Goal: Task Accomplishment & Management: Manage account settings

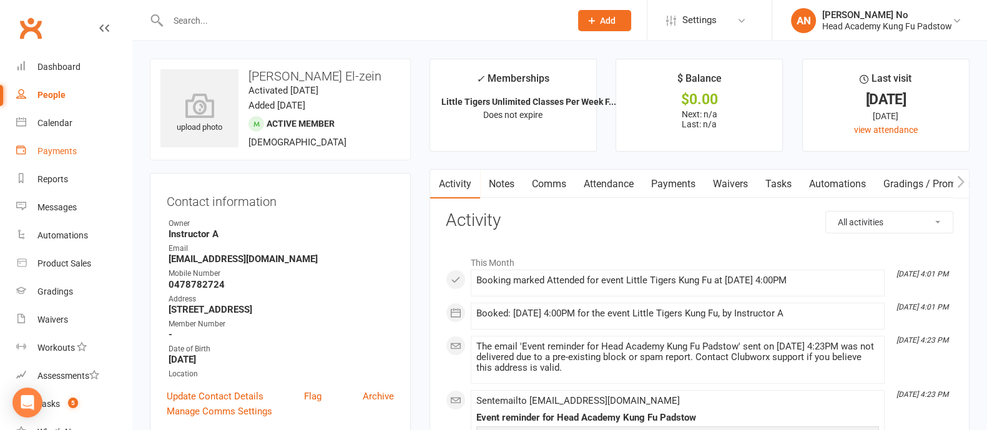
click at [57, 147] on div "Payments" at bounding box center [56, 151] width 39 height 10
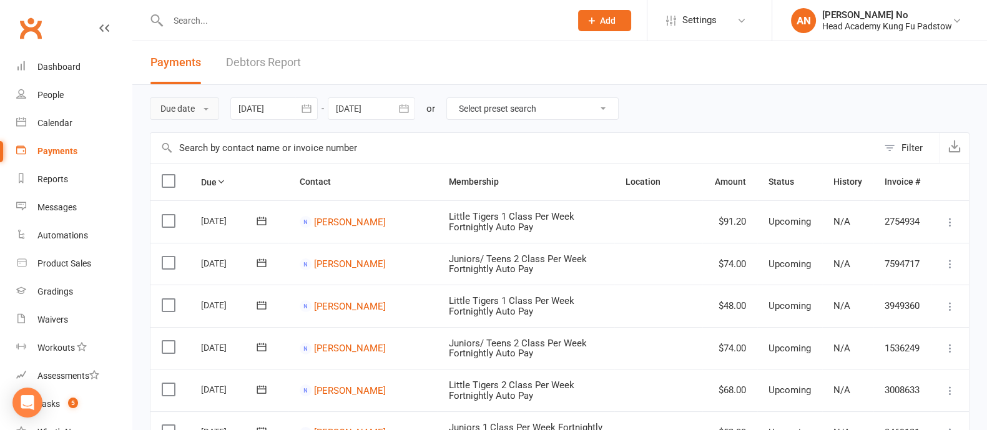
click at [197, 109] on button "Due date" at bounding box center [184, 108] width 69 height 22
click at [191, 182] on link "Date failed" at bounding box center [212, 186] width 124 height 25
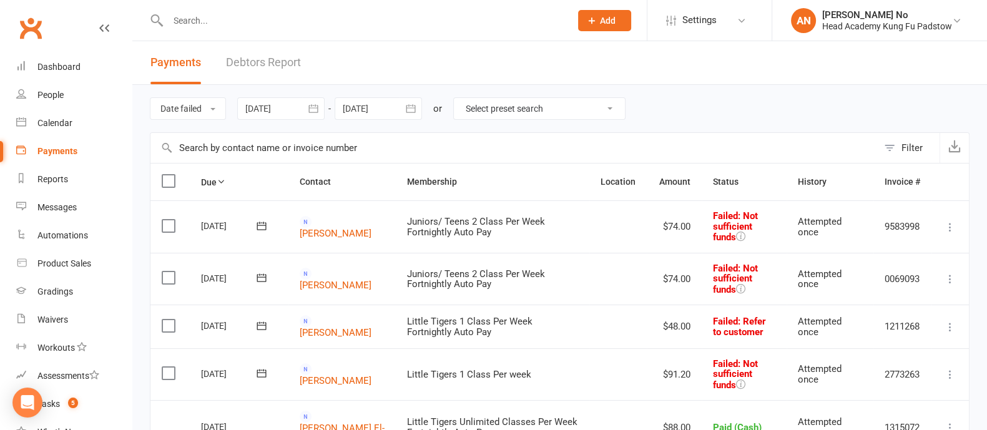
click at [316, 109] on icon "button" at bounding box center [313, 108] width 12 height 12
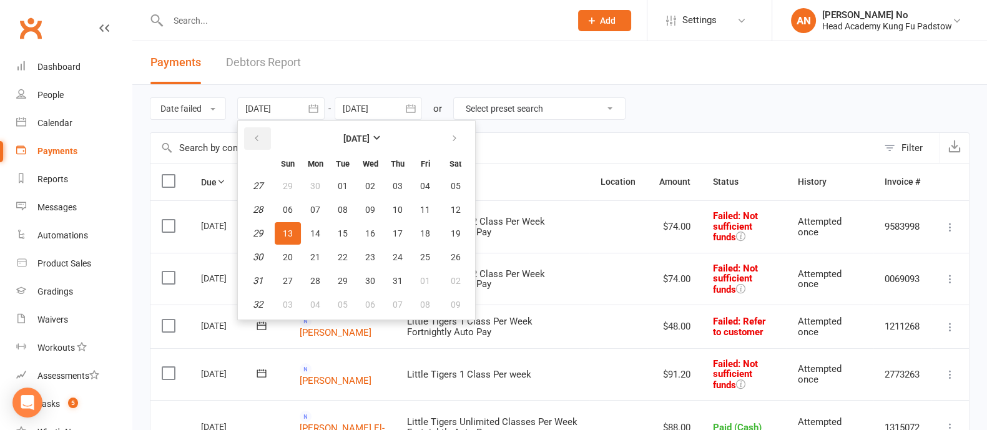
click at [259, 137] on icon "button" at bounding box center [256, 139] width 9 height 10
click at [258, 136] on icon "button" at bounding box center [256, 139] width 9 height 10
click at [445, 184] on button "01" at bounding box center [455, 186] width 32 height 22
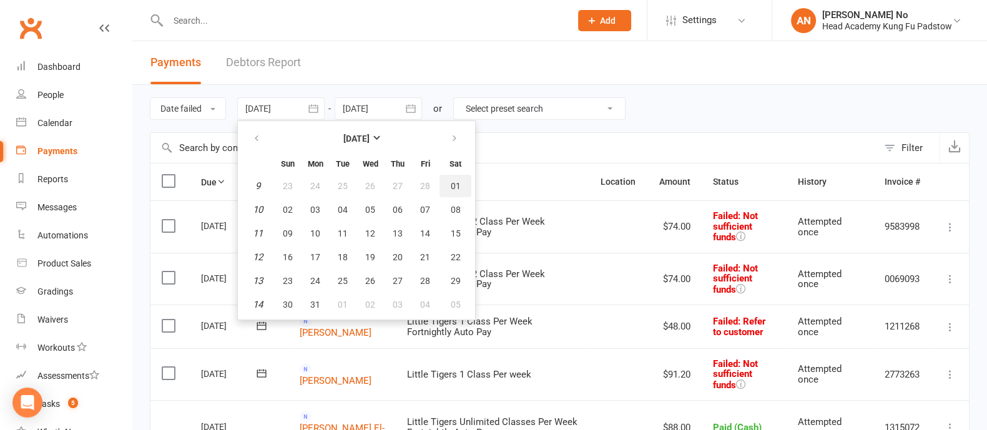
type input "01 Mar 2025"
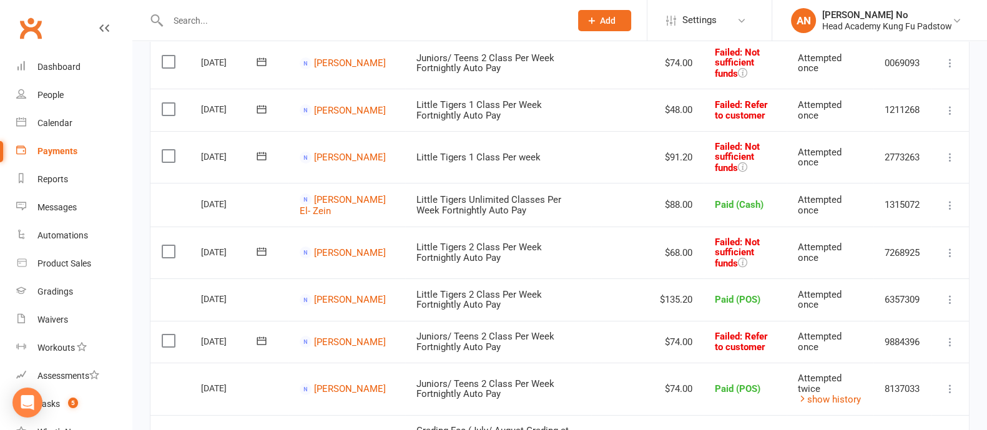
scroll to position [234, 0]
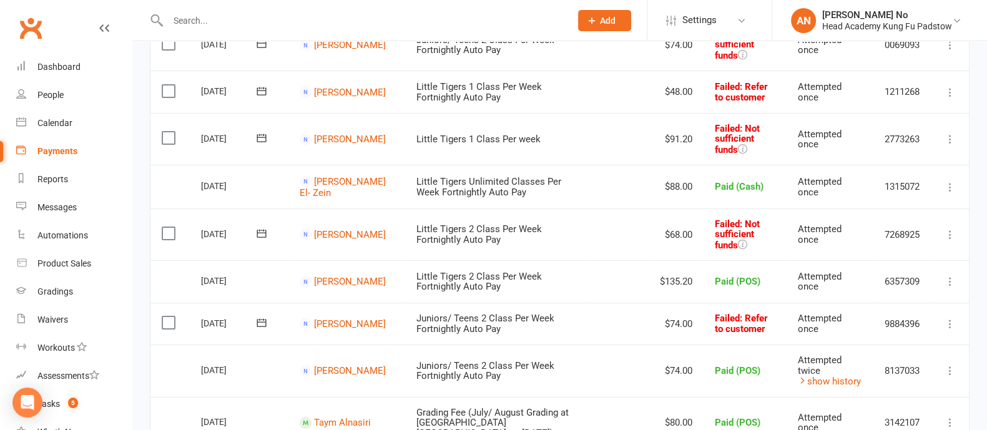
click at [950, 139] on icon at bounding box center [950, 139] width 12 height 12
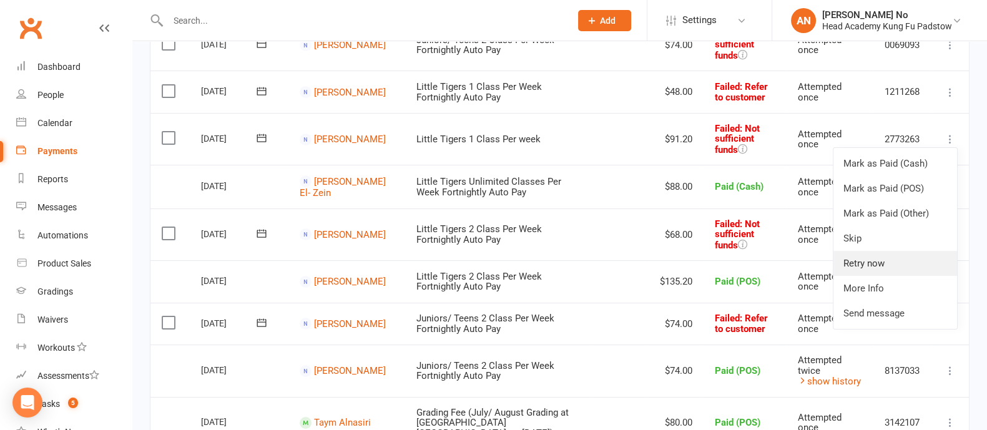
click at [887, 262] on link "Retry now" at bounding box center [895, 263] width 124 height 25
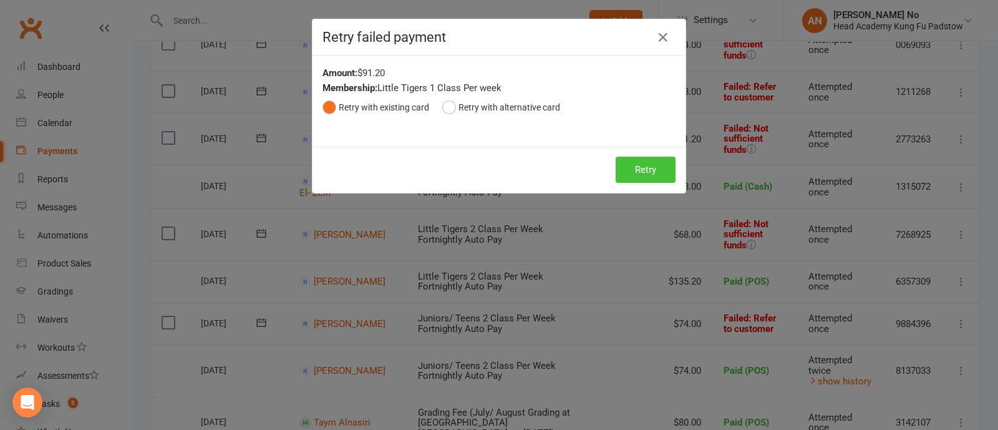
click at [638, 165] on button "Retry" at bounding box center [646, 170] width 60 height 26
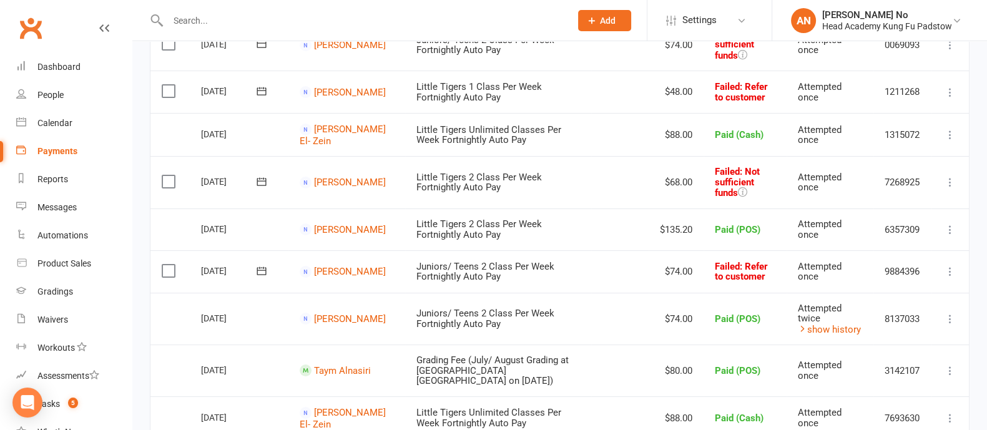
click at [950, 90] on icon at bounding box center [950, 92] width 12 height 12
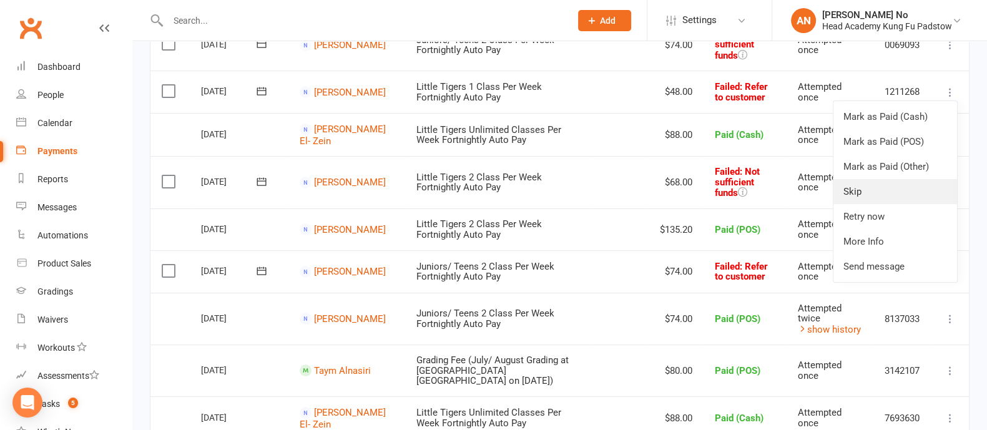
click at [874, 191] on link "Skip" at bounding box center [895, 191] width 124 height 25
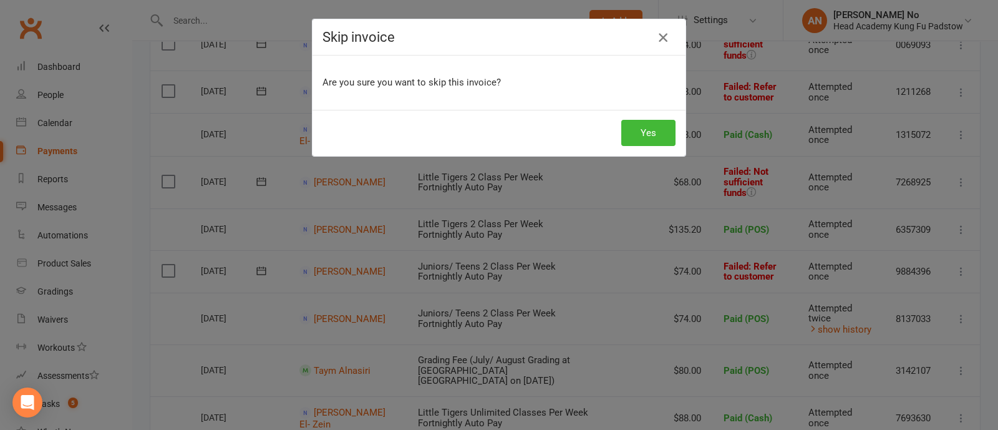
click at [656, 36] on icon "button" at bounding box center [663, 37] width 15 height 15
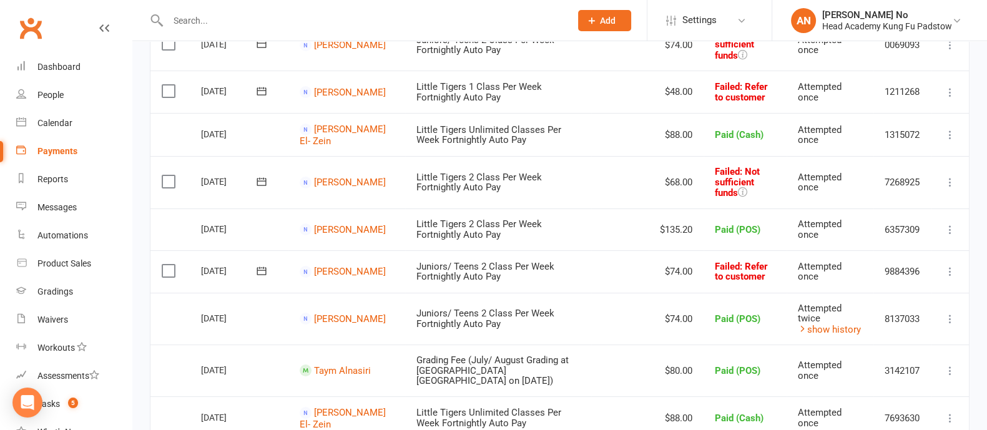
click at [255, 92] on icon at bounding box center [261, 91] width 12 height 12
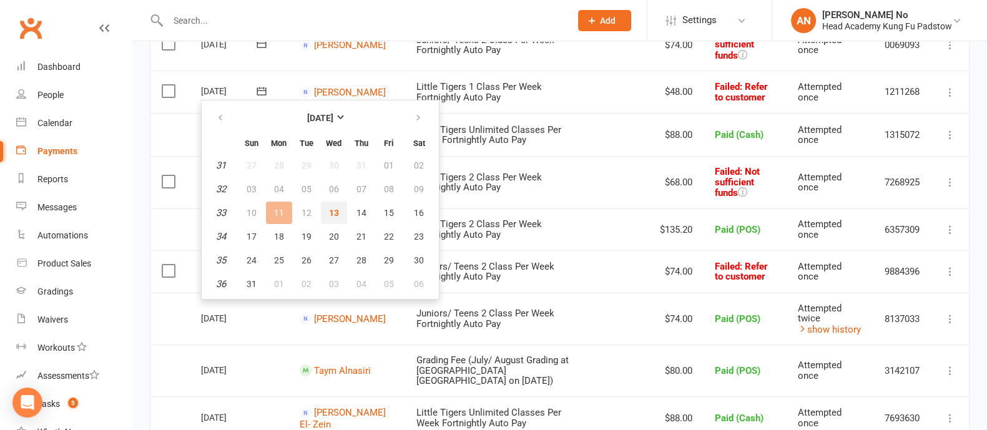
click at [333, 208] on span "13" at bounding box center [334, 213] width 10 height 10
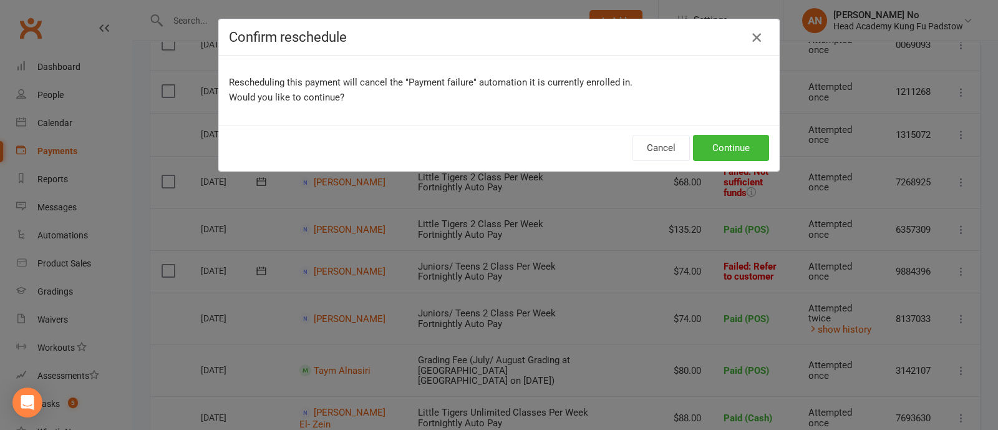
click at [747, 32] on button "button" at bounding box center [757, 37] width 20 height 20
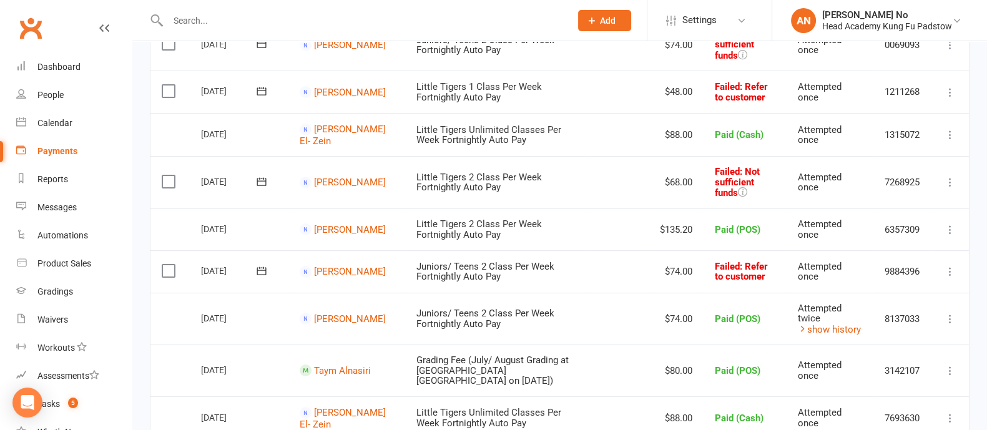
click at [947, 94] on icon at bounding box center [950, 92] width 12 height 12
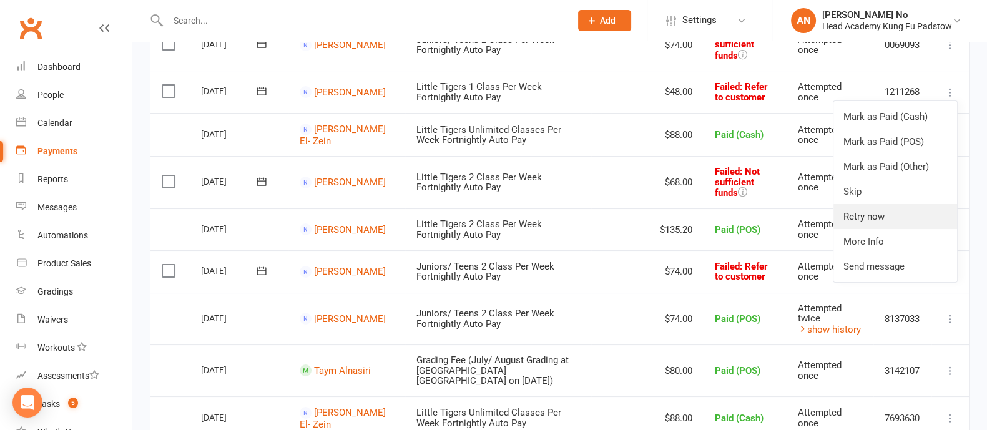
click at [877, 216] on link "Retry now" at bounding box center [895, 216] width 124 height 25
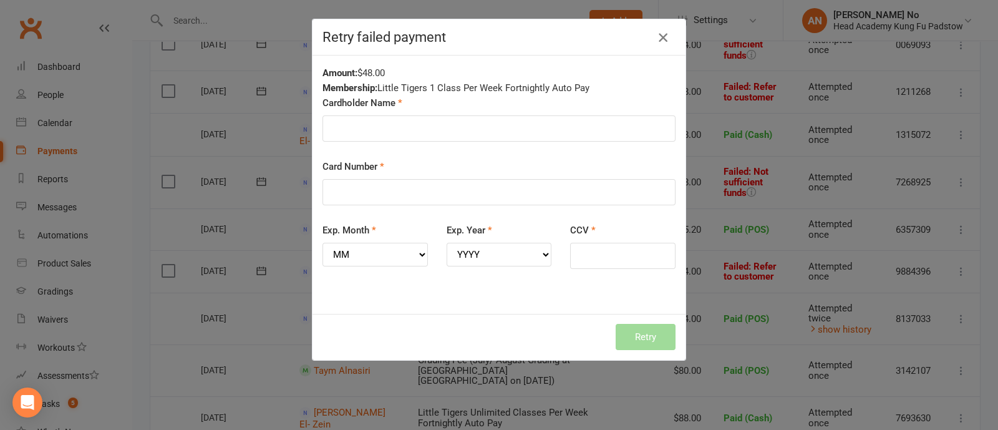
click at [662, 40] on icon "button" at bounding box center [663, 37] width 15 height 15
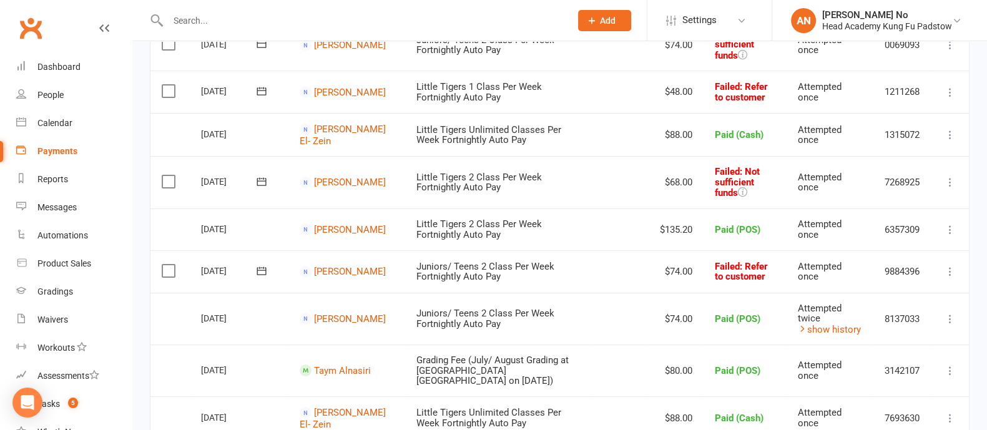
click at [263, 92] on icon at bounding box center [261, 91] width 12 height 12
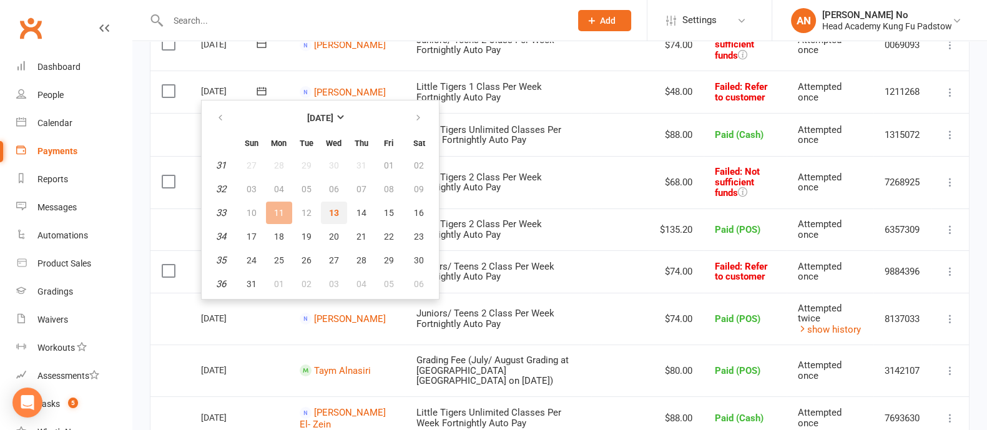
click at [329, 211] on span "13" at bounding box center [334, 213] width 10 height 10
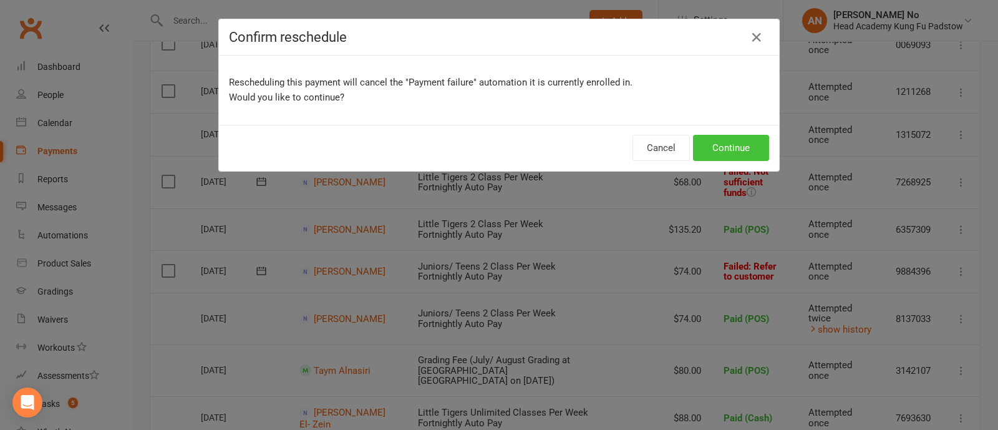
click at [729, 142] on button "Continue" at bounding box center [731, 148] width 76 height 26
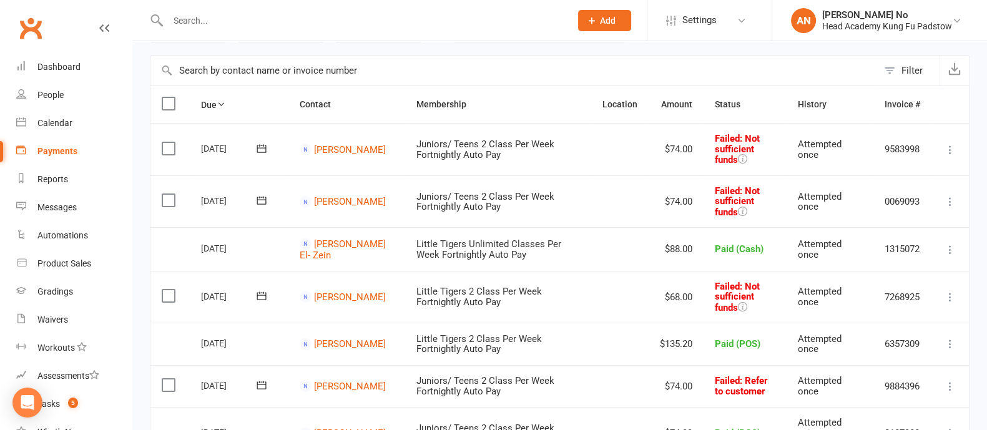
scroll to position [73, 0]
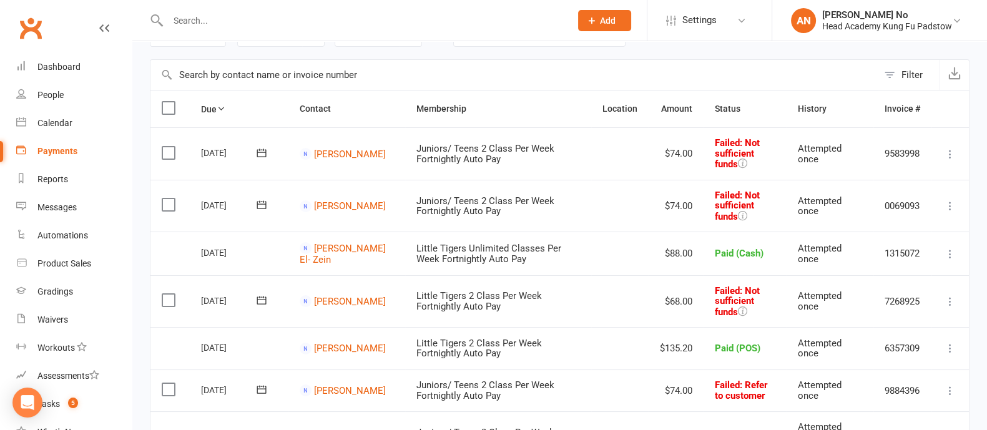
click at [949, 207] on icon at bounding box center [950, 206] width 12 height 12
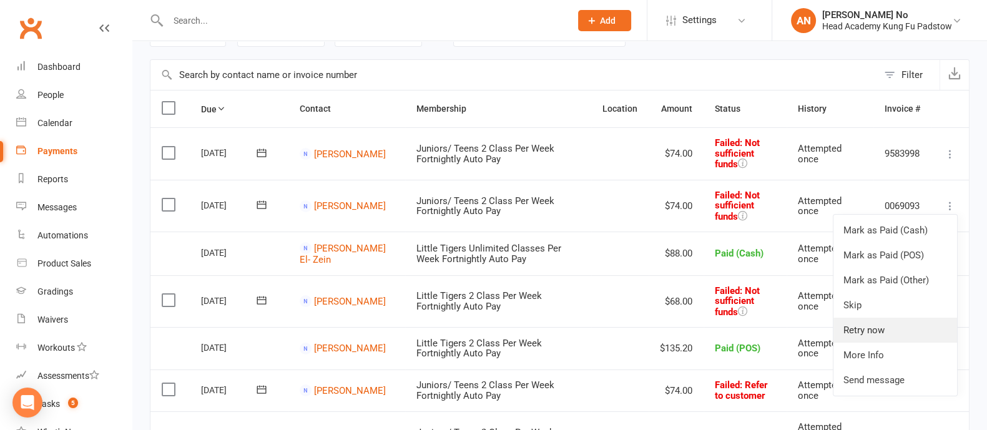
click at [882, 330] on link "Retry now" at bounding box center [895, 330] width 124 height 25
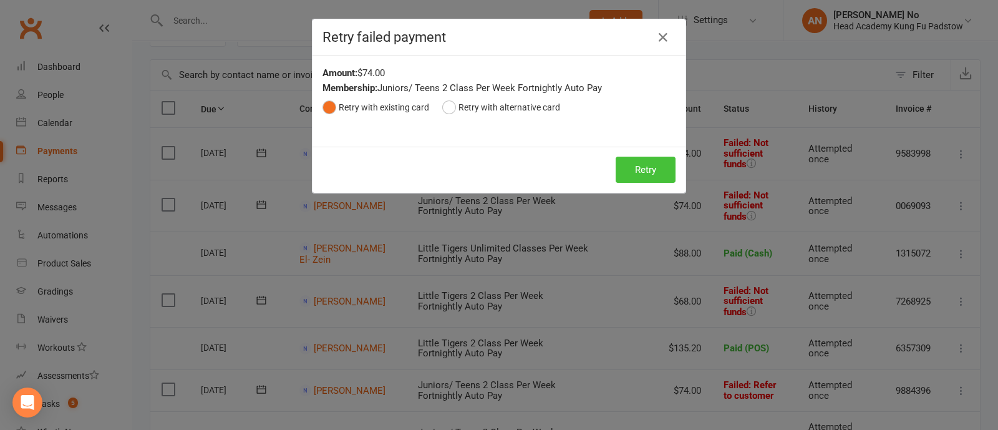
click at [639, 175] on button "Retry" at bounding box center [646, 170] width 60 height 26
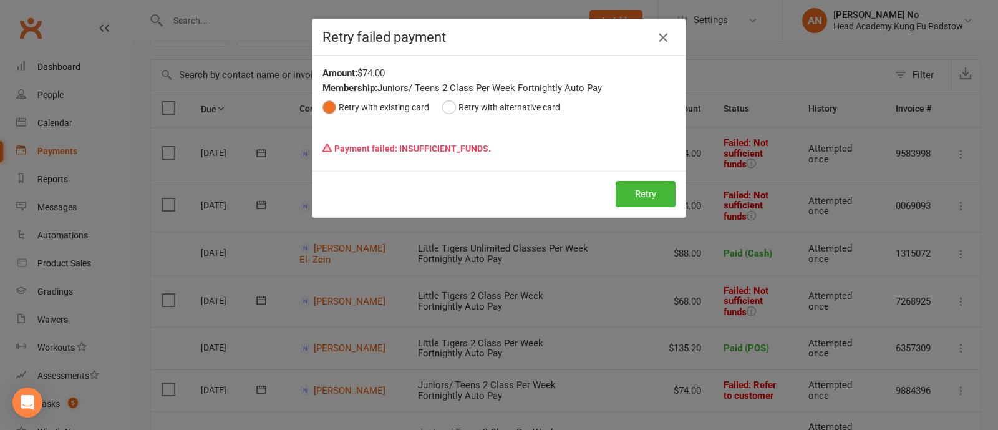
click at [656, 38] on icon "button" at bounding box center [663, 37] width 15 height 15
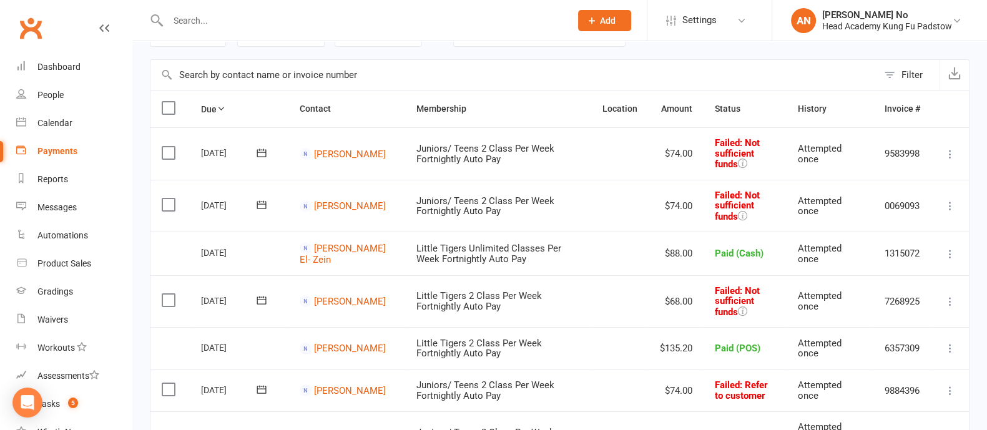
click at [949, 155] on icon at bounding box center [950, 154] width 12 height 12
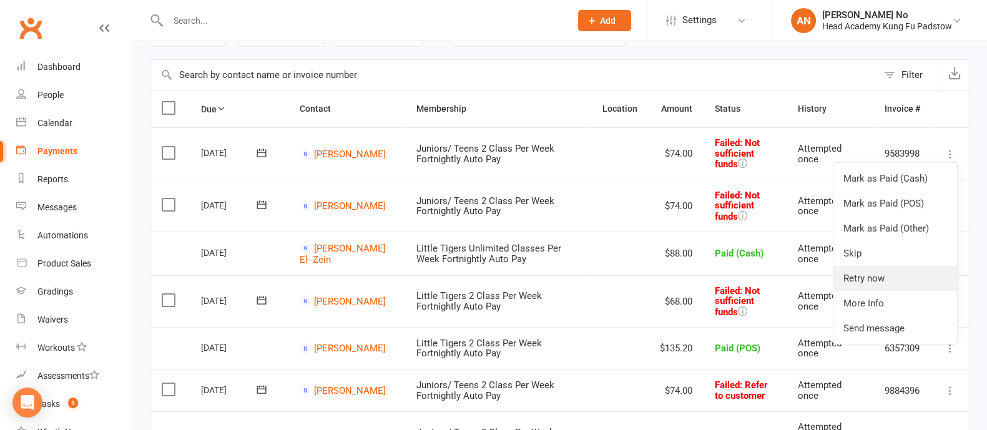
click at [890, 276] on link "Retry now" at bounding box center [895, 278] width 124 height 25
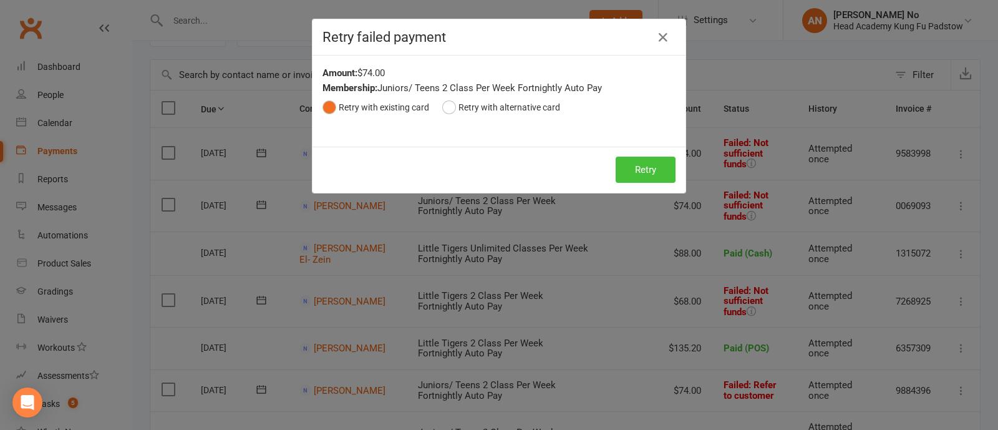
click at [633, 167] on button "Retry" at bounding box center [646, 170] width 60 height 26
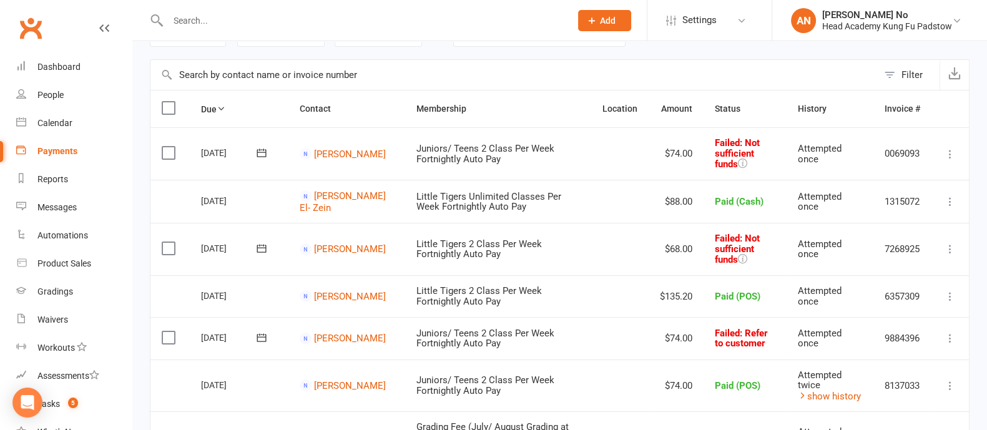
click at [268, 23] on input "text" at bounding box center [362, 20] width 397 height 17
paste input "athenamoraitis@icloud.com"
type input "athenamoraitis@icloud.com"
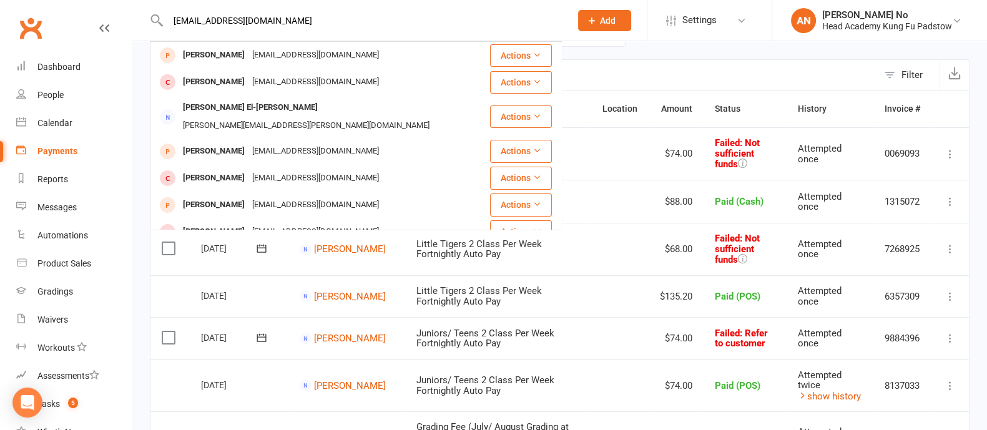
click at [583, 29] on button "Add" at bounding box center [604, 20] width 53 height 21
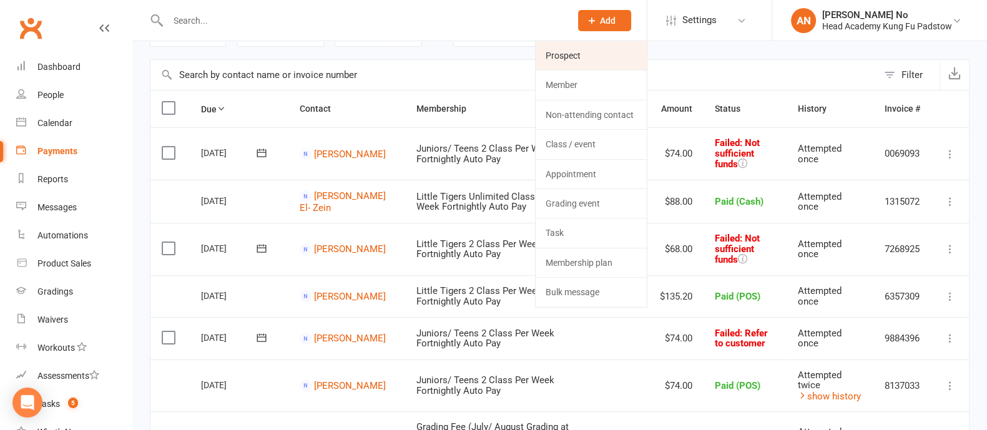
click at [571, 50] on link "Prospect" at bounding box center [590, 55] width 111 height 29
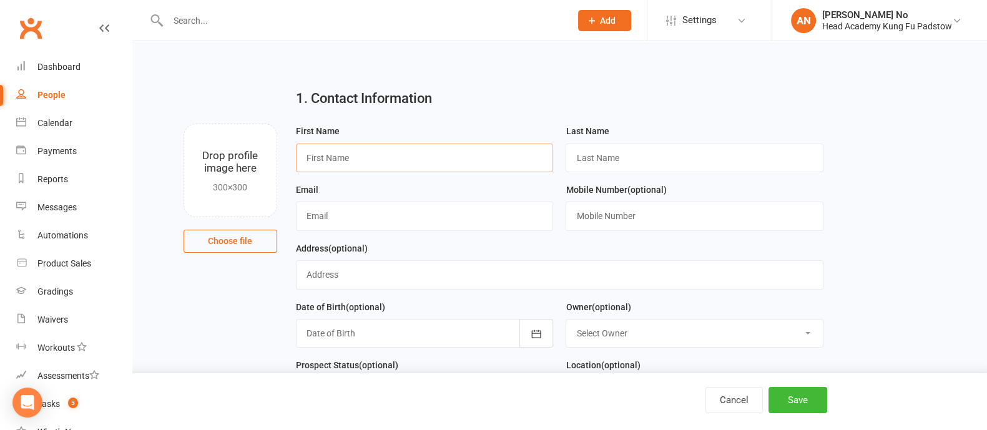
click at [347, 154] on input "text" at bounding box center [425, 158] width 258 height 29
paste input "Nickoletta Moraitis 0418 203 951 athenamoraitis@icloud.com"
drag, startPoint x: 434, startPoint y: 157, endPoint x: 551, endPoint y: 159, distance: 117.3
click at [551, 159] on input "Nickoletta Moraitis 0418 203 951 athenamoraitis@icloud.com" at bounding box center [425, 158] width 258 height 29
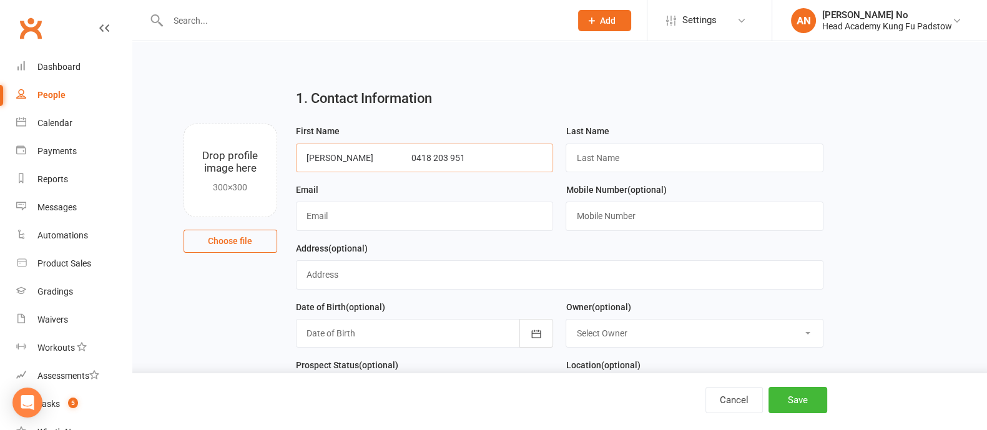
scroll to position [0, 0]
type input "Nickoletta Moraitis 0418 203 951"
click at [449, 215] on input "text" at bounding box center [425, 216] width 258 height 29
paste input "athenamoraitis@icloud.com"
type input "athenamoraitis@icloud.com"
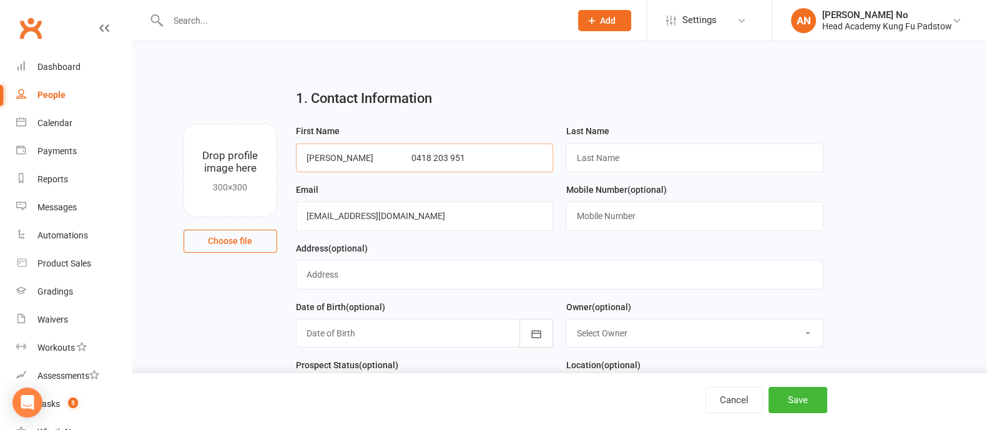
drag, startPoint x: 424, startPoint y: 154, endPoint x: 505, endPoint y: 157, distance: 81.2
click at [505, 157] on input "Nickoletta Moraitis 0418 203 951" at bounding box center [425, 158] width 258 height 29
type input "Nickoletta Moraitis"
click at [631, 215] on input "text" at bounding box center [694, 216] width 258 height 29
paste input "0418 203 951"
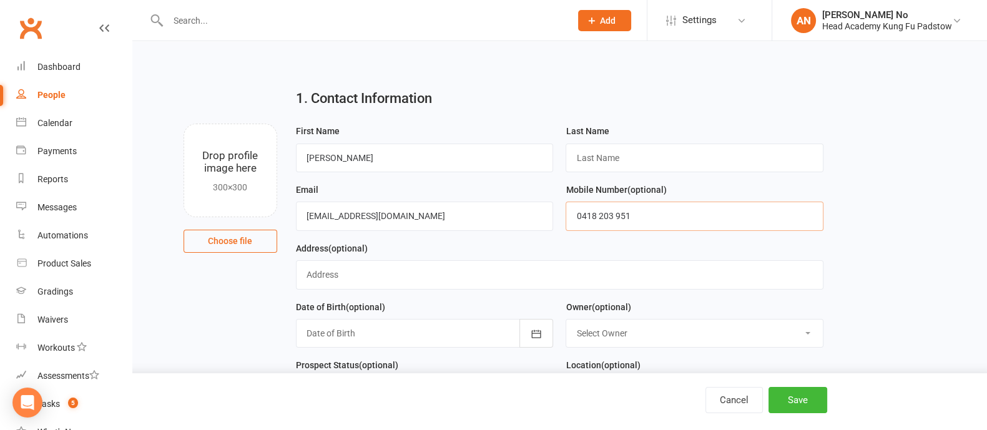
type input "0418 203 951"
drag, startPoint x: 349, startPoint y: 157, endPoint x: 383, endPoint y: 158, distance: 34.3
click at [383, 158] on input "Nickoletta Moraitis" at bounding box center [425, 158] width 258 height 29
type input "Nickoletta"
click at [607, 157] on input "text" at bounding box center [694, 158] width 258 height 29
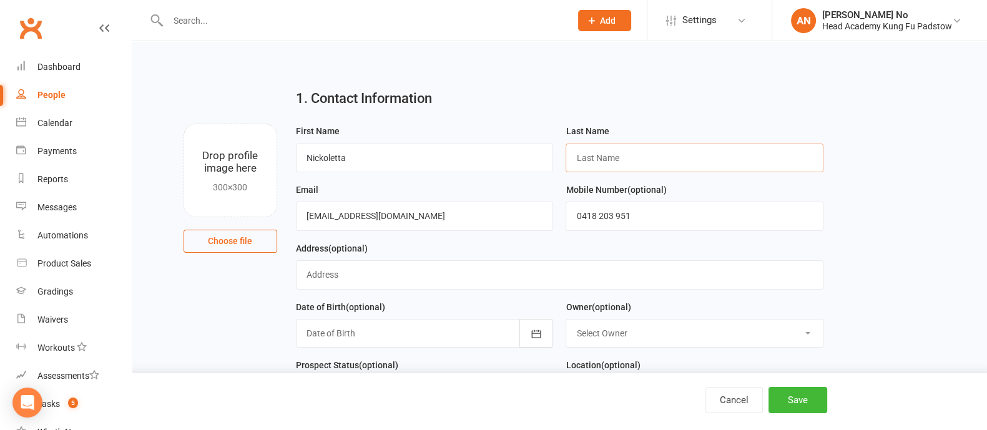
paste input "Moraitis"
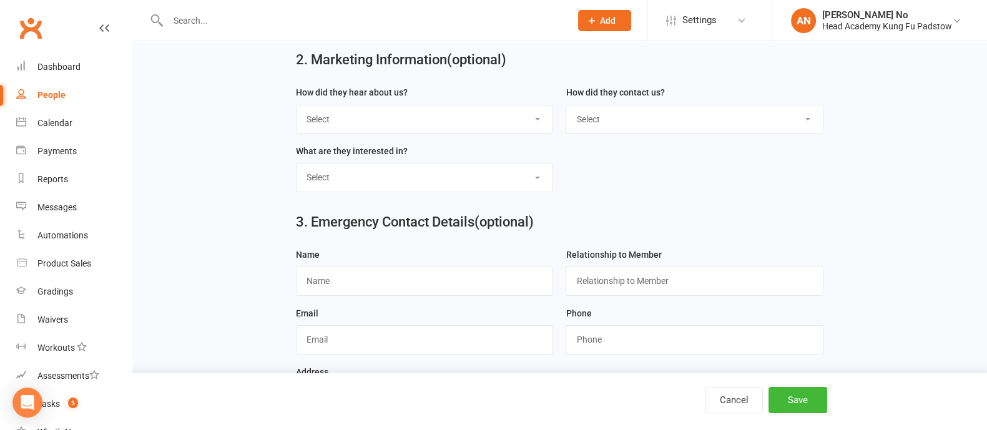
type input "Moraitis"
click at [473, 273] on input "text" at bounding box center [425, 280] width 258 height 29
click at [453, 119] on select "Select Google Through A Friend Poster Magazine Walk by Letter Box Drop Facebook" at bounding box center [424, 118] width 256 height 27
select select "Google"
click at [296, 105] on select "Select Google Through A Friend Poster Magazine Walk by Letter Box Drop Facebook" at bounding box center [424, 118] width 256 height 27
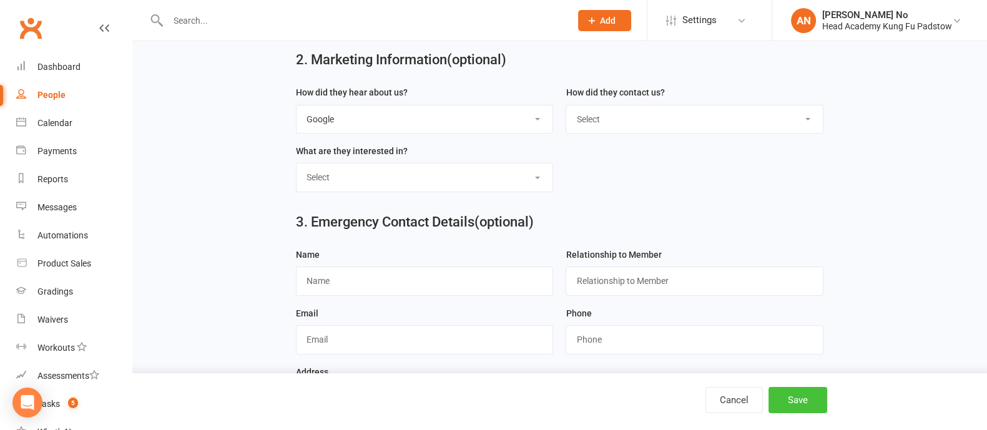
click at [801, 404] on button "Save" at bounding box center [797, 400] width 59 height 26
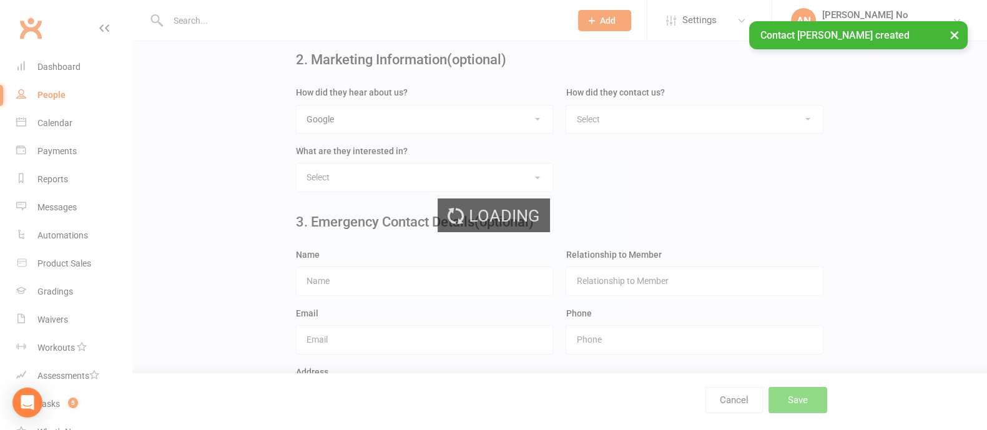
scroll to position [0, 0]
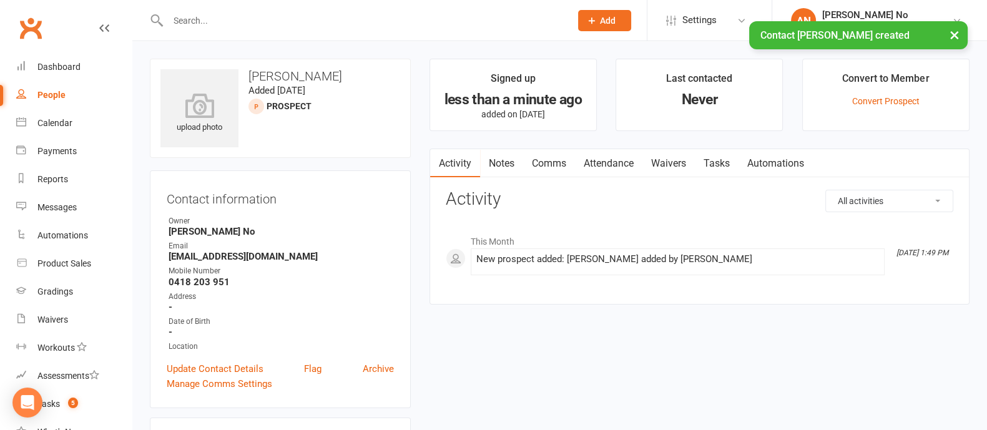
click at [675, 167] on link "Waivers" at bounding box center [668, 163] width 52 height 29
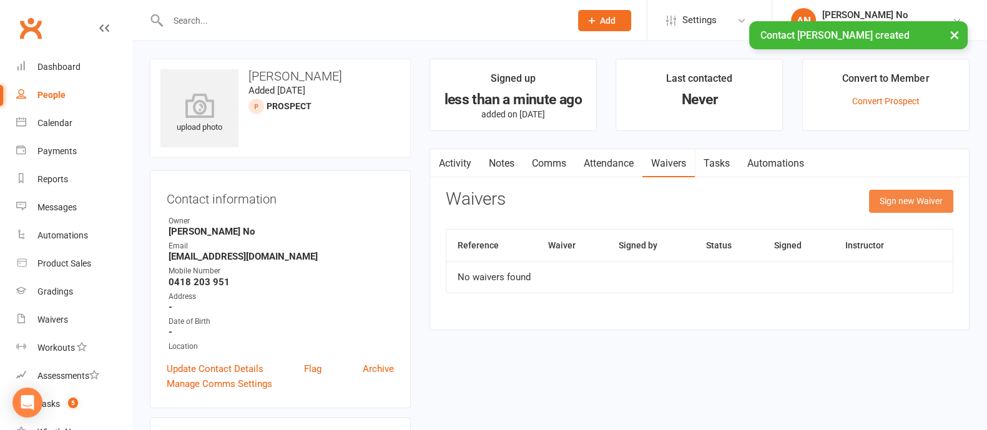
click at [899, 207] on button "Sign new Waiver" at bounding box center [911, 201] width 84 height 22
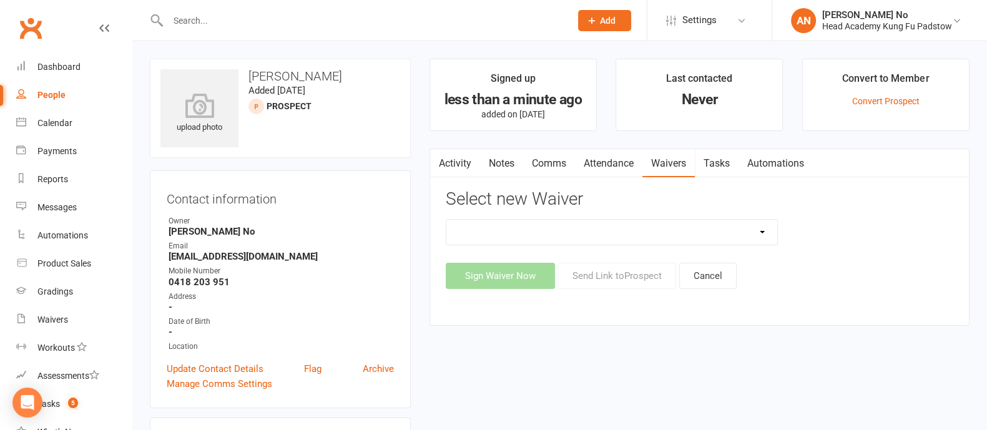
click at [754, 233] on select "Adults Waiver And Terms And Conditions Parent Or Guardian Waiver And Terms And …" at bounding box center [611, 232] width 331 height 25
click at [452, 156] on link "Activity" at bounding box center [455, 163] width 50 height 29
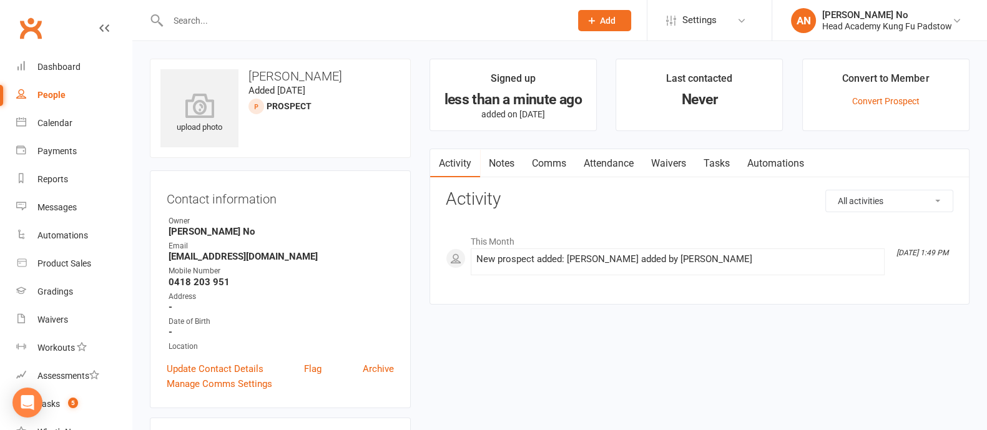
click at [606, 158] on link "Attendance" at bounding box center [608, 163] width 67 height 29
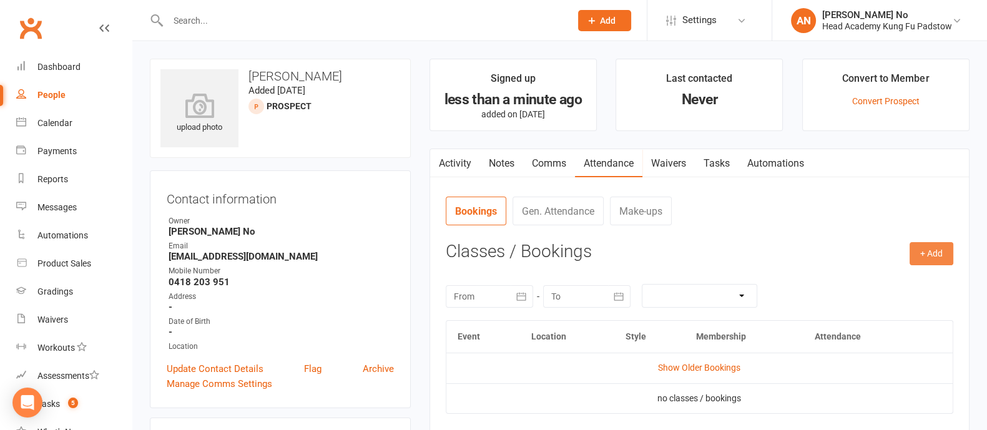
click at [932, 250] on button "+ Add" at bounding box center [931, 253] width 44 height 22
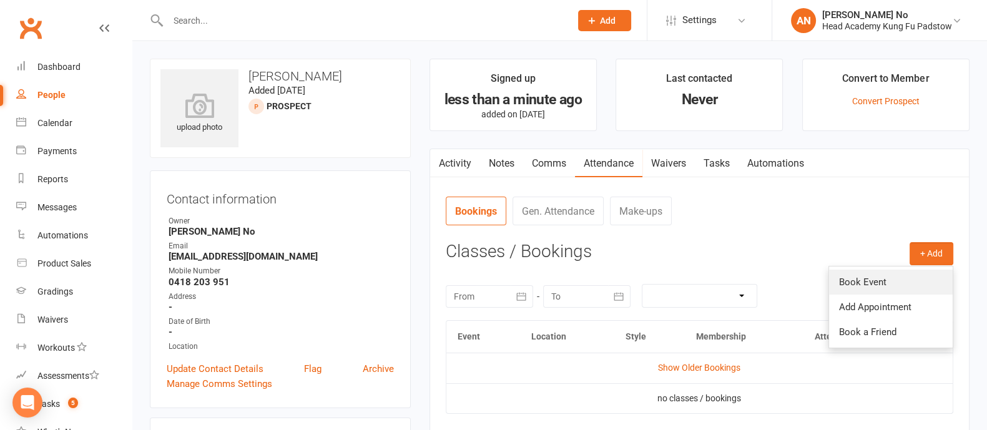
click at [877, 284] on link "Book Event" at bounding box center [891, 282] width 124 height 25
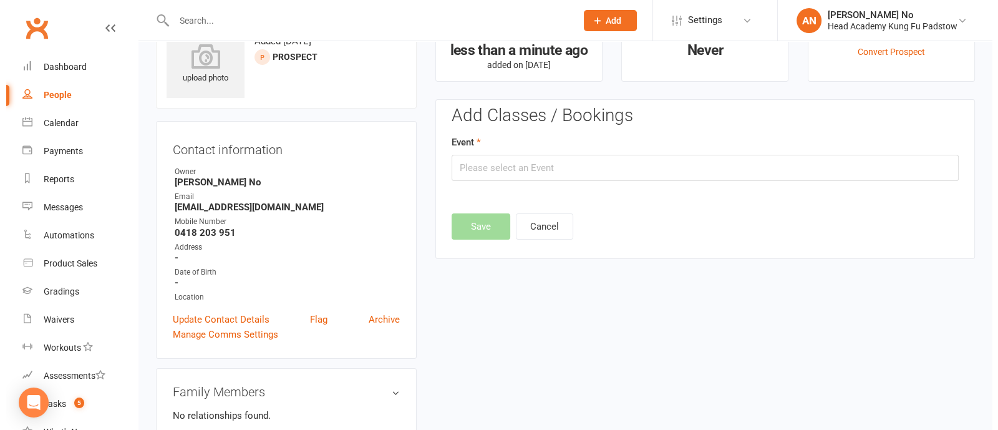
scroll to position [85, 0]
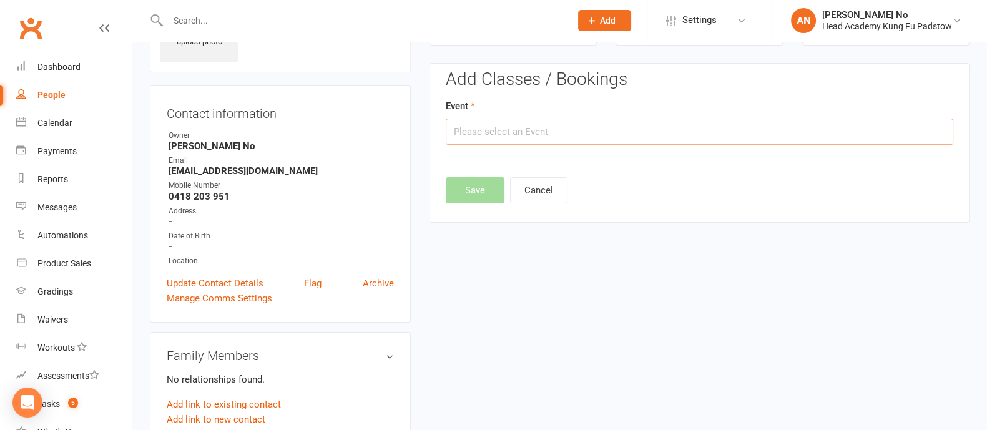
click at [683, 129] on input "text" at bounding box center [699, 132] width 507 height 26
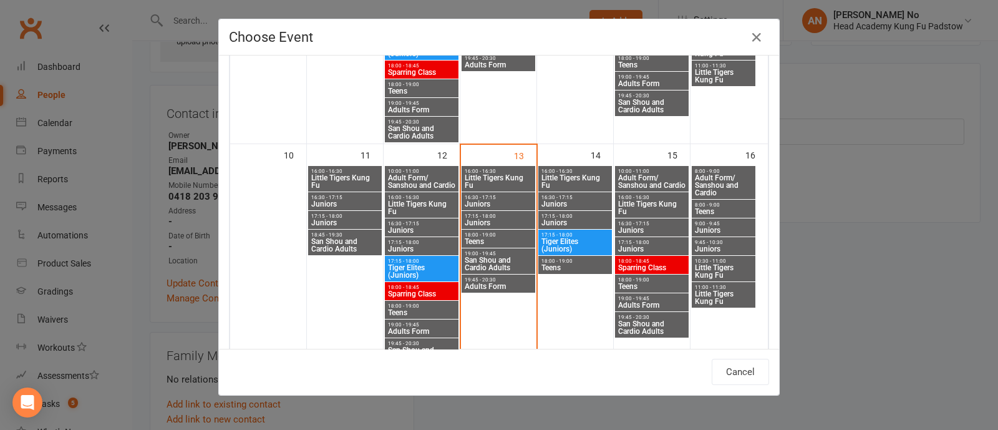
scroll to position [457, 0]
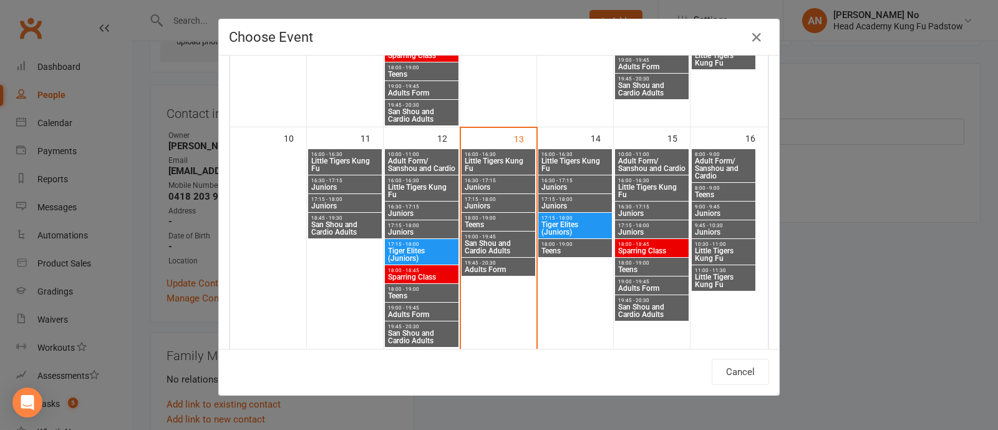
click at [491, 236] on span "19:00 - 19:45" at bounding box center [498, 237] width 69 height 6
type input "San Shou and Cardio Adults - Aug 13, 2025 7:00:00 PM"
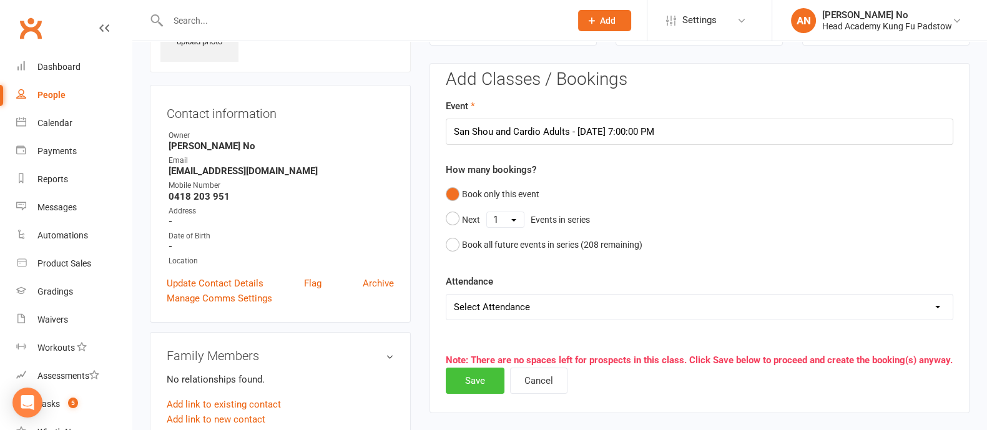
click at [484, 379] on button "Save" at bounding box center [475, 381] width 59 height 26
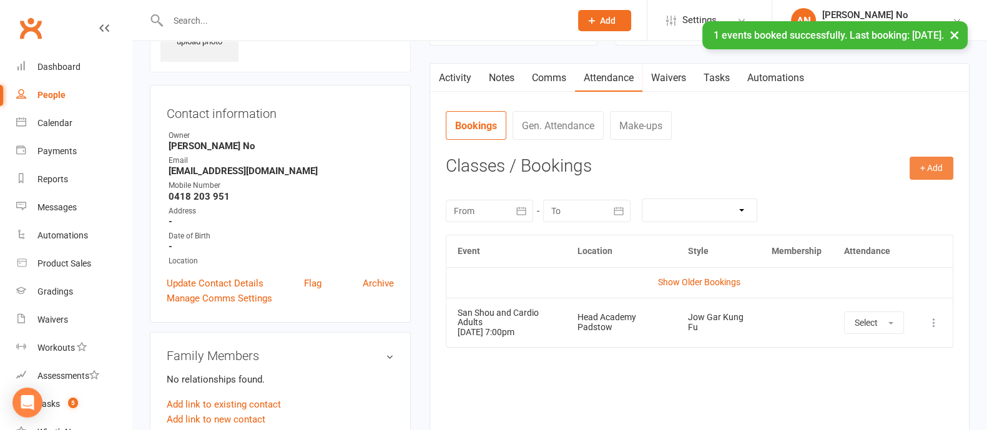
click at [919, 167] on button "+ Add" at bounding box center [931, 168] width 44 height 22
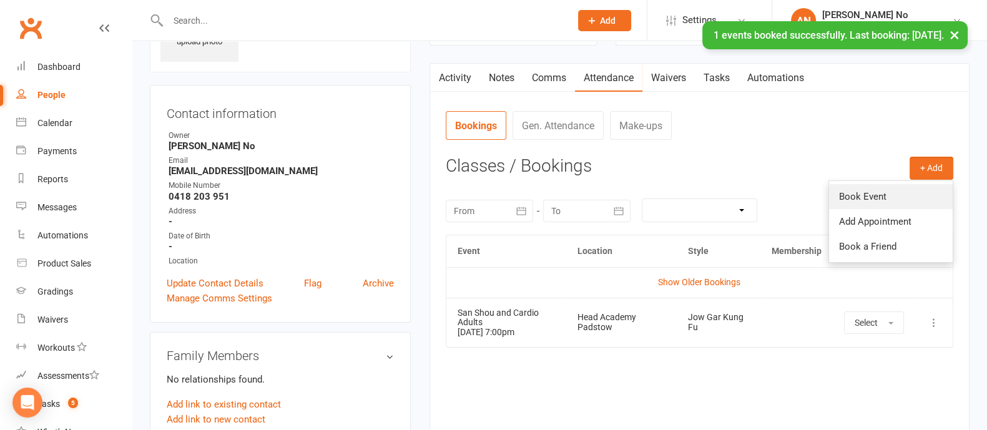
click at [866, 192] on link "Book Event" at bounding box center [891, 196] width 124 height 25
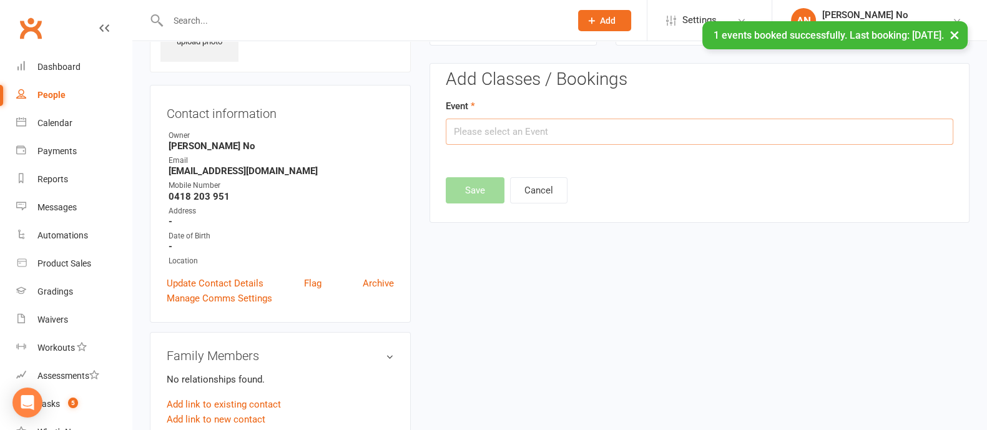
click at [695, 130] on input "text" at bounding box center [699, 132] width 507 height 26
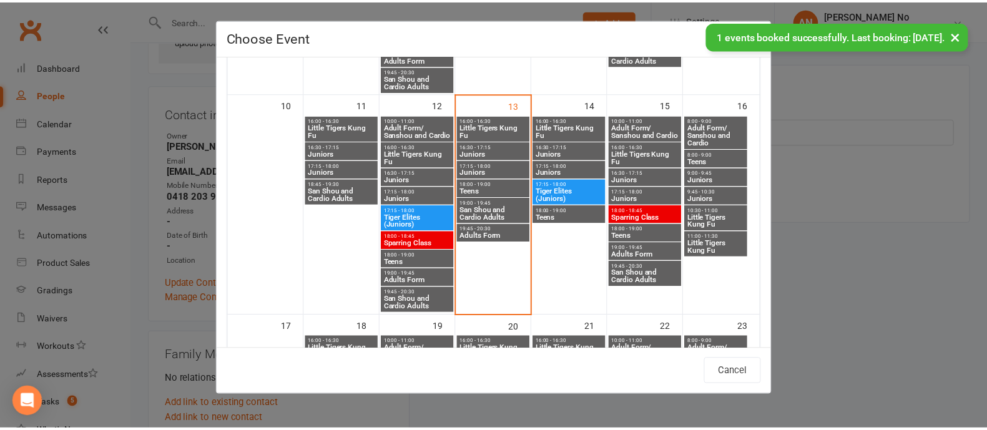
scroll to position [510, 0]
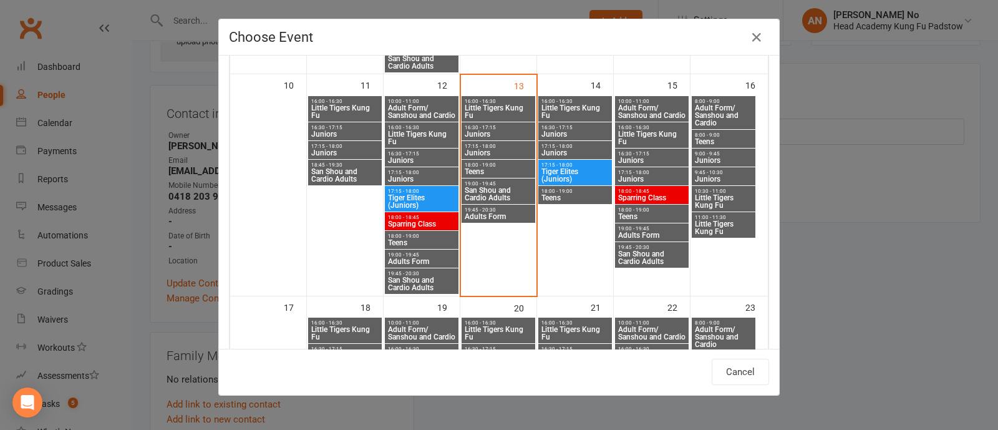
click at [482, 208] on span "19:45 - 20:30" at bounding box center [498, 210] width 69 height 6
type input "Adults Form - Aug 13, 2025 7:45:00 PM"
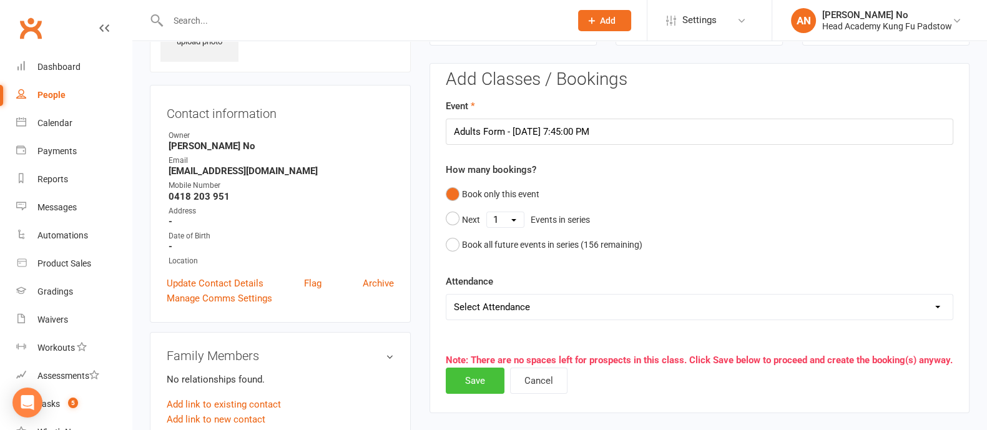
click at [474, 386] on button "Save" at bounding box center [475, 381] width 59 height 26
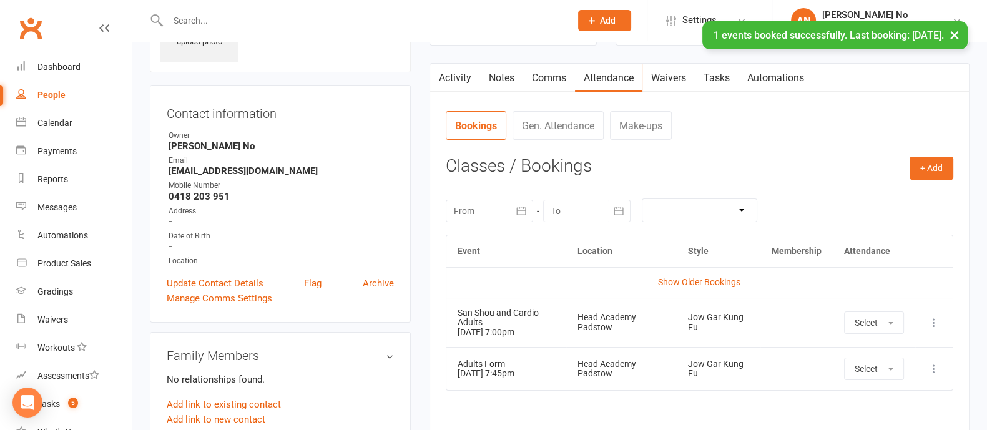
click at [676, 75] on link "Waivers" at bounding box center [668, 78] width 52 height 29
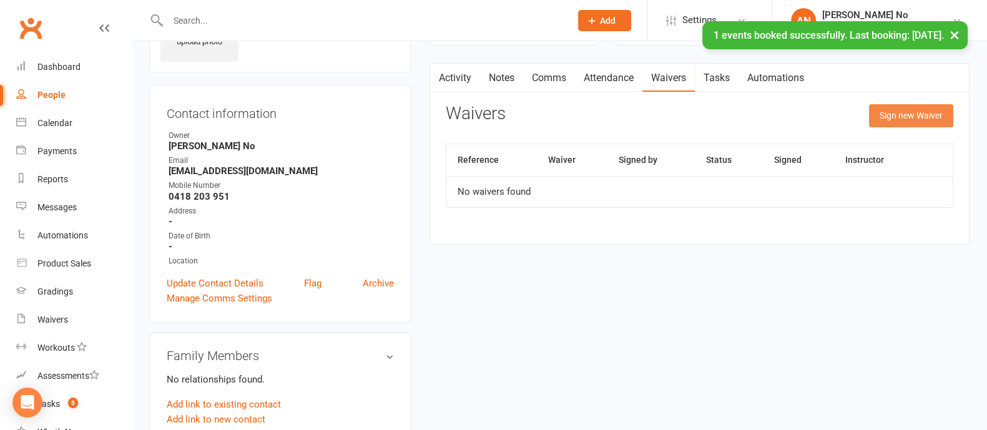
click at [930, 114] on button "Sign new Waiver" at bounding box center [911, 115] width 84 height 22
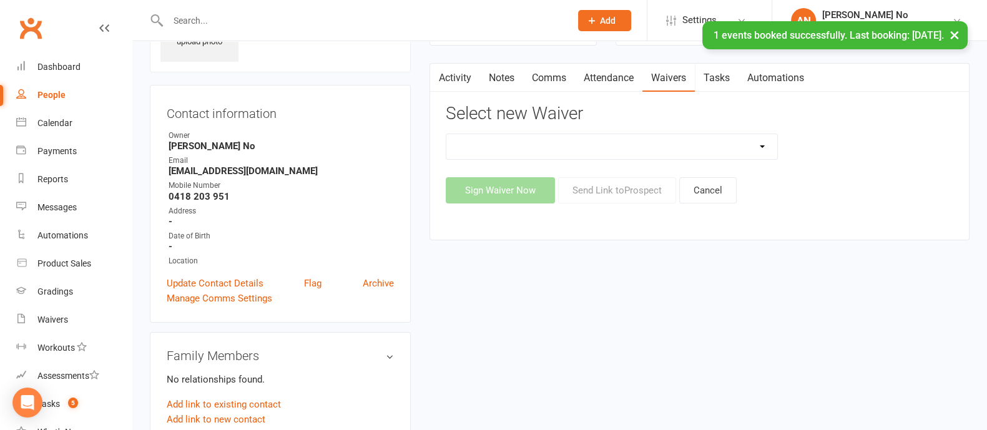
click at [698, 140] on select "Adults Waiver And Terms And Conditions Parent Or Guardian Waiver And Terms And …" at bounding box center [611, 146] width 331 height 25
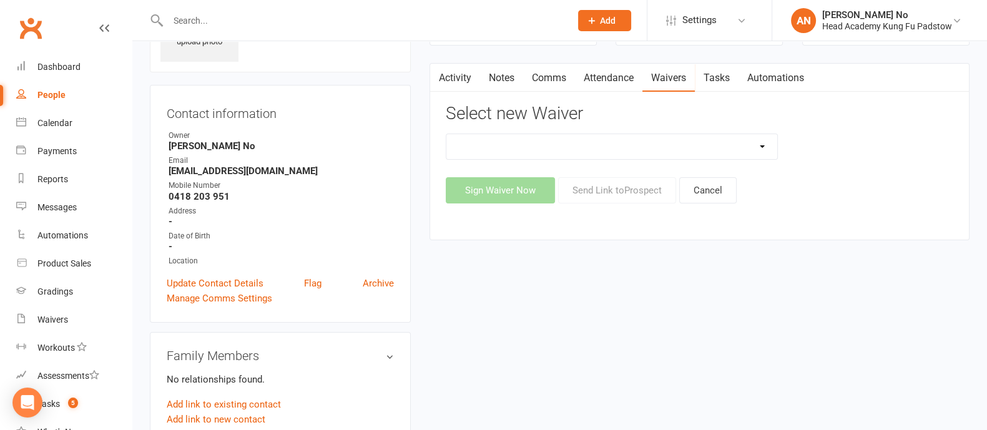
select select "3664"
click at [446, 134] on select "Adults Waiver And Terms And Conditions Parent Or Guardian Waiver And Terms And …" at bounding box center [611, 146] width 331 height 25
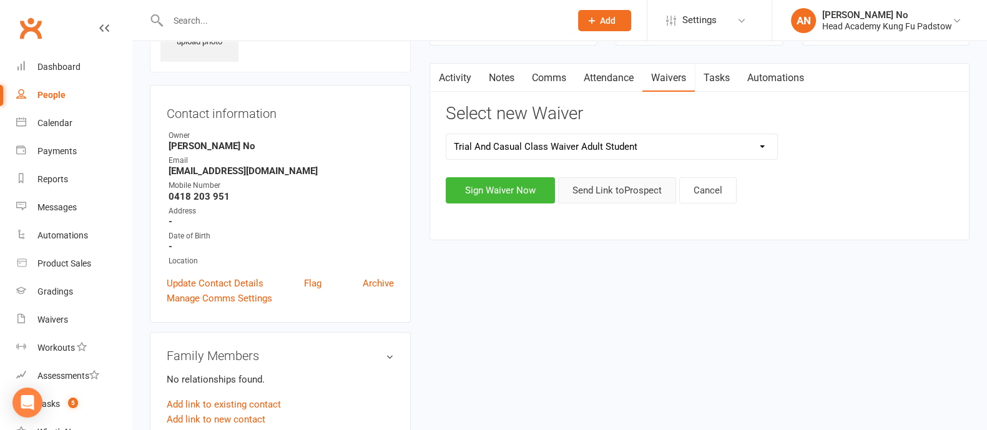
click at [615, 189] on button "Send Link to Prospect" at bounding box center [617, 190] width 118 height 26
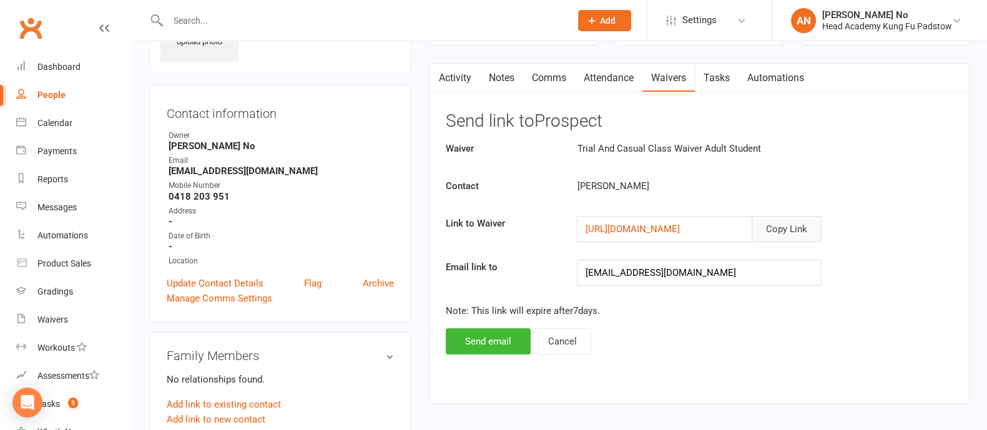
click at [786, 220] on button "Copy Link" at bounding box center [786, 229] width 70 height 26
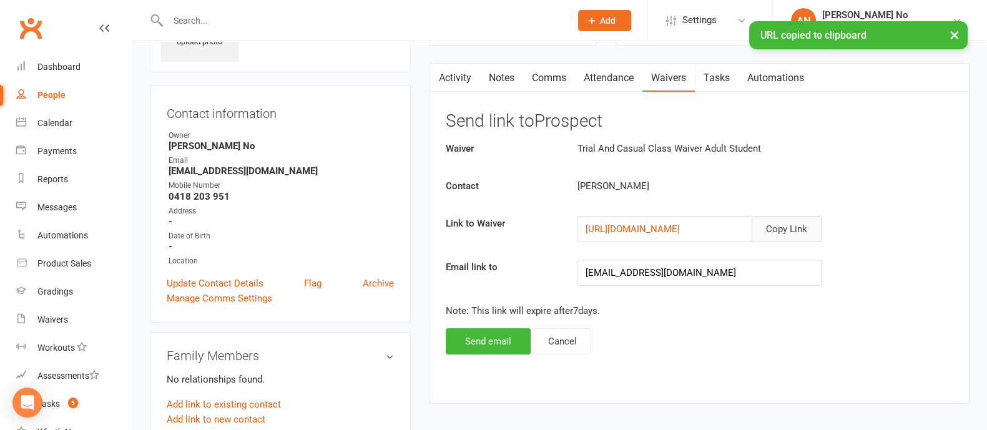
click at [543, 71] on link "Comms" at bounding box center [549, 78] width 52 height 29
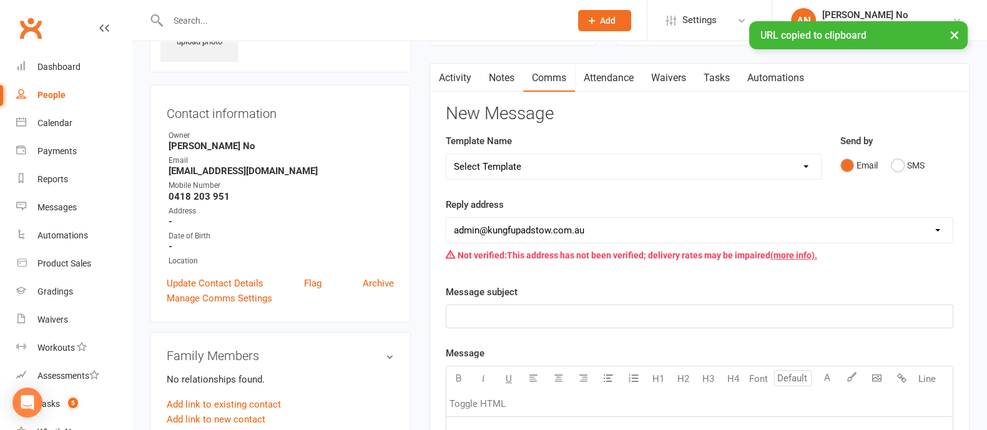
click at [803, 165] on select "Select Template [Email] Membership Waiver - ADULTS [Email] Membership Waiver - …" at bounding box center [633, 166] width 374 height 25
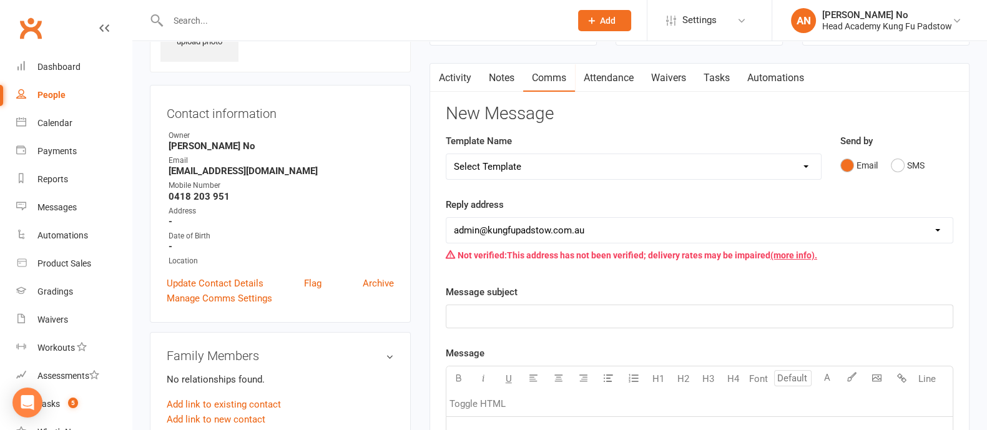
select select "6"
click at [446, 154] on select "Select Template [Email] Membership Waiver - ADULTS [Email] Membership Waiver - …" at bounding box center [633, 166] width 374 height 25
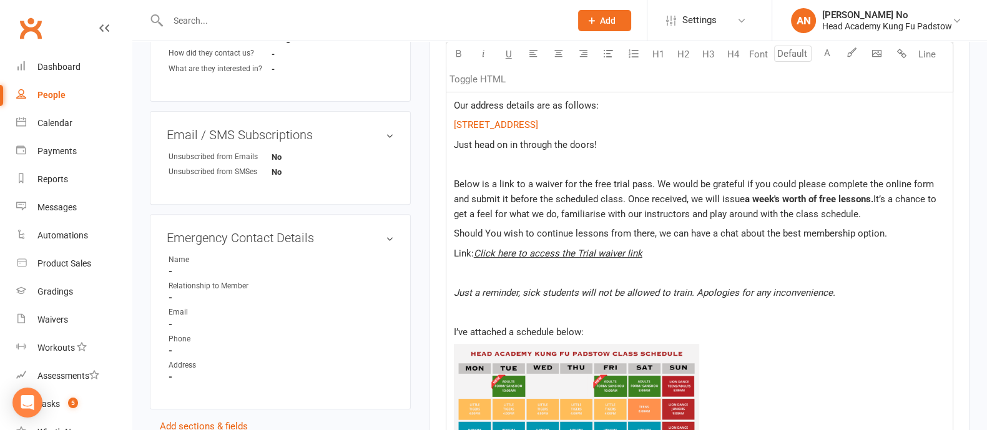
scroll to position [579, 0]
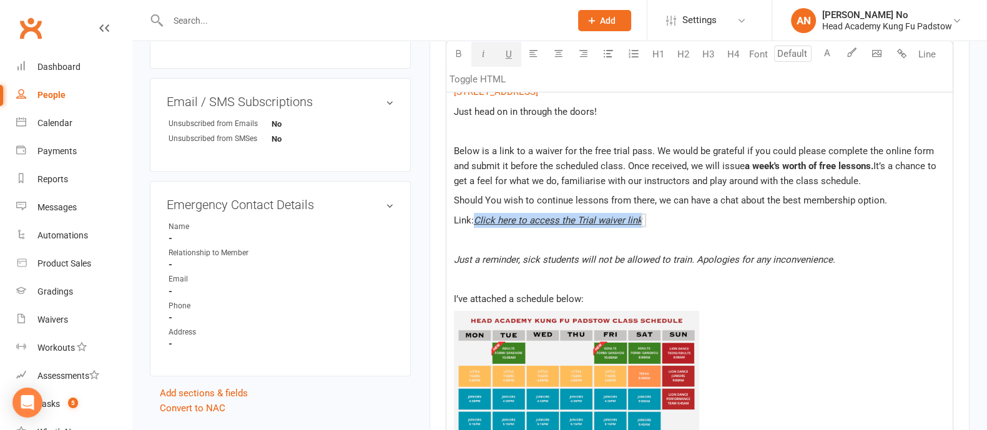
drag, startPoint x: 476, startPoint y: 217, endPoint x: 641, endPoint y: 217, distance: 164.7
click at [641, 217] on p "Link: Click here to access the Trial waiver link $ $" at bounding box center [699, 220] width 491 height 15
click at [626, 229] on div "Hi ﻿ {contact-first-name} , Thank you for booking a lesson at our Padstow schoo…" at bounding box center [699, 365] width 506 height 884
drag, startPoint x: 482, startPoint y: 218, endPoint x: 638, endPoint y: 218, distance: 156.6
click at [638, 218] on span "Click here to access the Trial waiver link" at bounding box center [558, 220] width 168 height 11
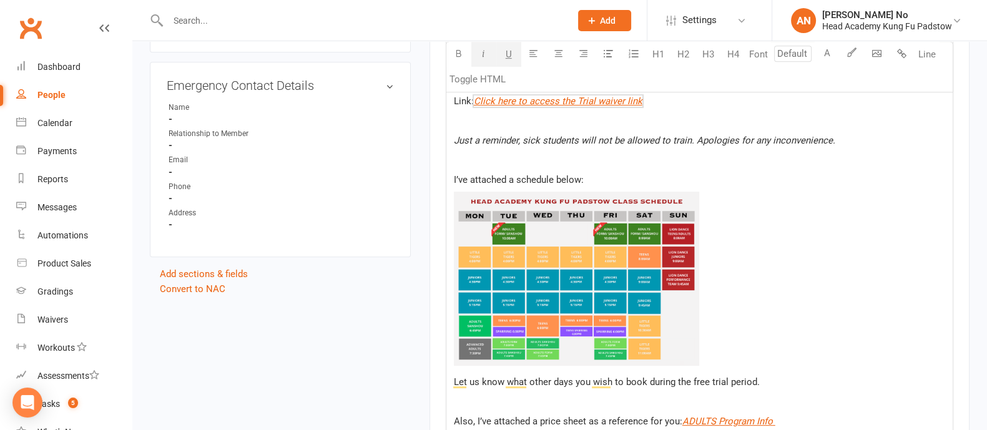
scroll to position [705, 0]
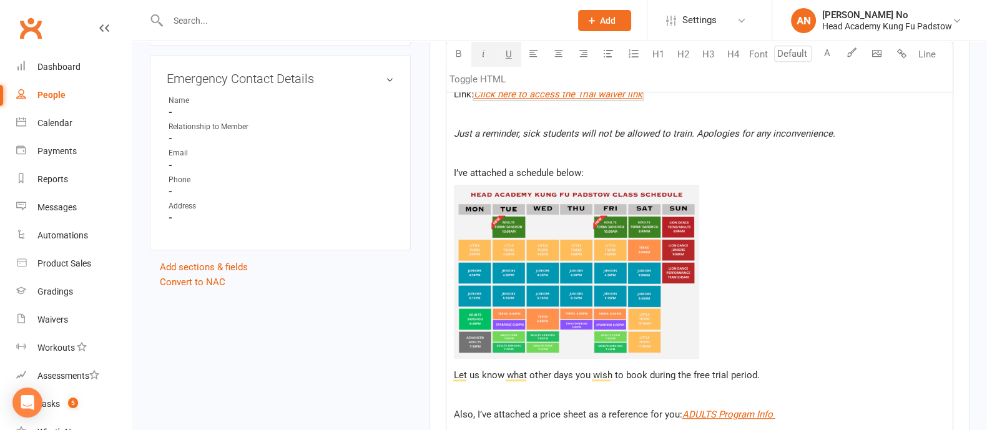
click at [580, 265] on img "To enrich screen reader interactions, please activate Accessibility in Grammarl…" at bounding box center [577, 271] width 246 height 173
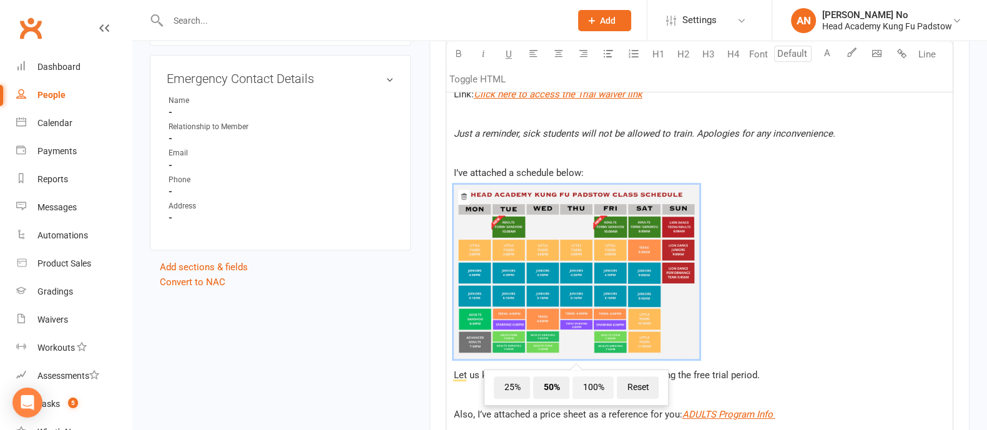
click at [592, 383] on span "100%" at bounding box center [592, 387] width 41 height 22
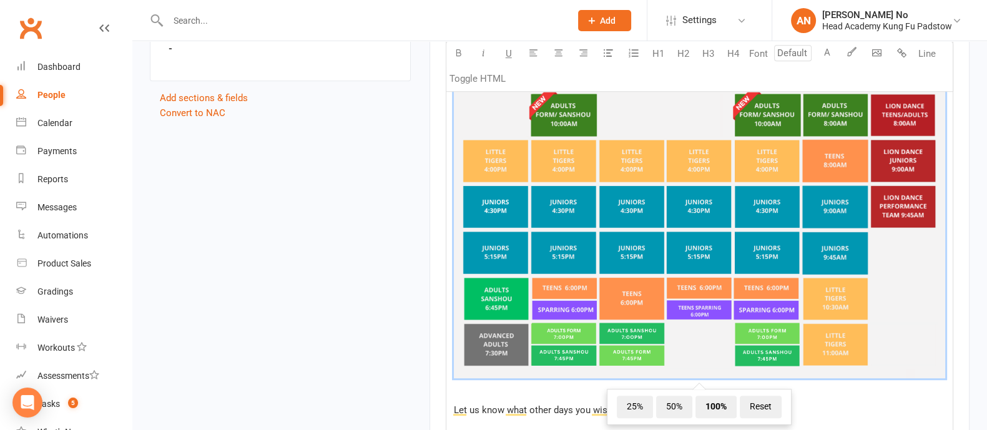
scroll to position [260, 0]
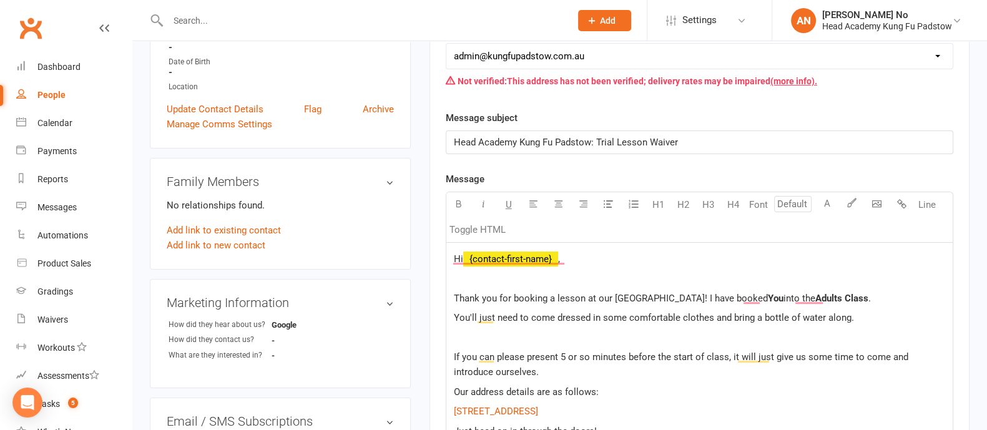
click at [683, 296] on span "Thank you for booking a lesson at our Padstow school! I have booked" at bounding box center [611, 298] width 314 height 11
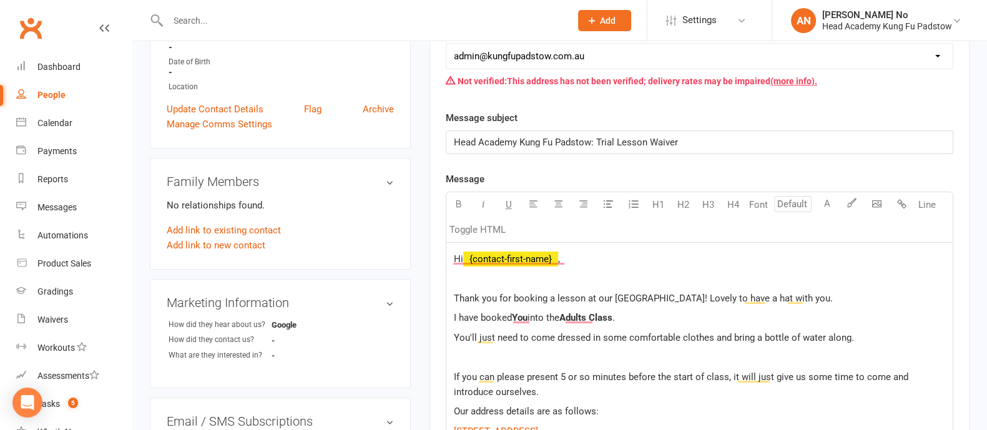
click at [806, 297] on span "Thank you for booking a lesson at our Padstow school! Lovely to have a hat with…" at bounding box center [643, 298] width 379 height 11
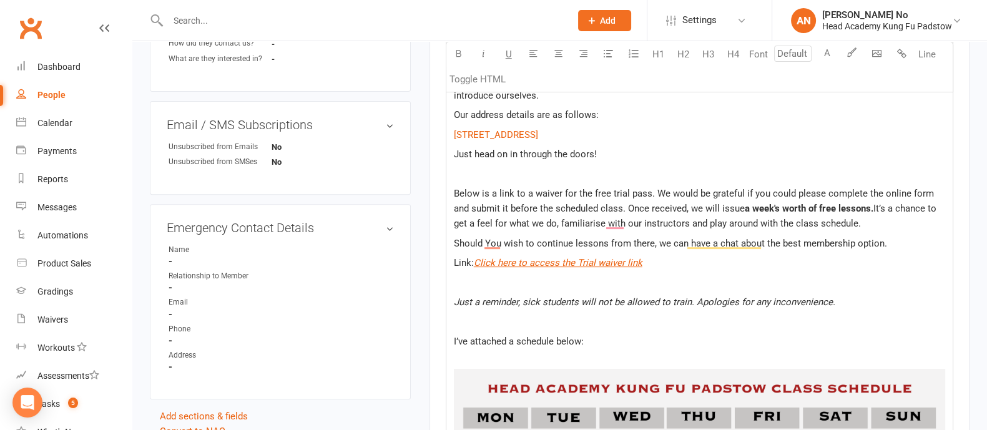
scroll to position [580, 0]
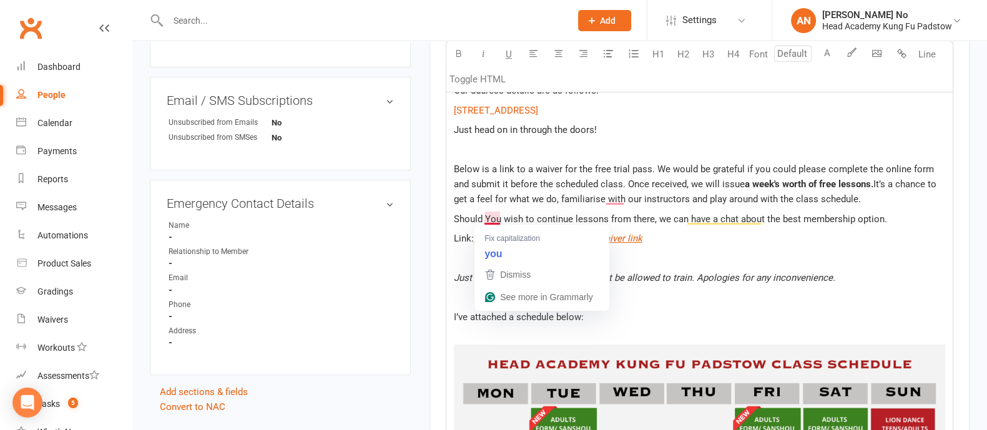
click at [488, 214] on span "Should You wish to continue lessons from there, we can have a chat about the be…" at bounding box center [670, 218] width 433 height 11
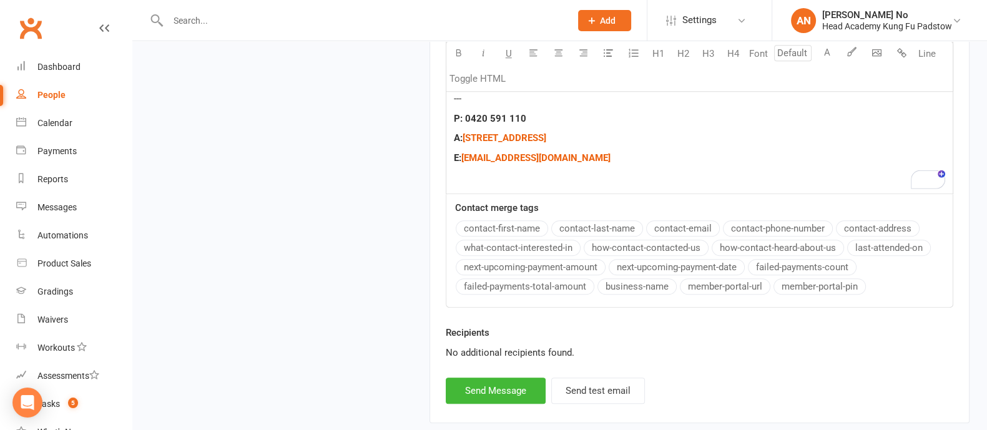
scroll to position [1422, 0]
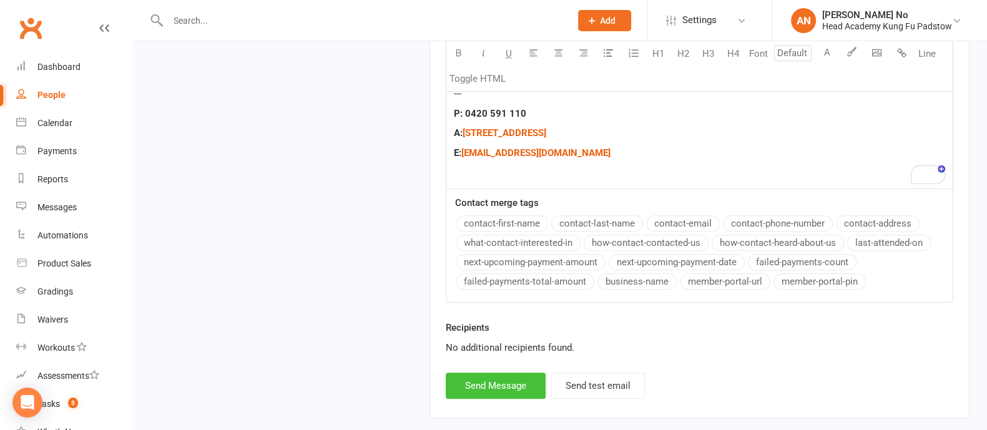
click at [462, 387] on button "Send Message" at bounding box center [496, 386] width 100 height 26
select select
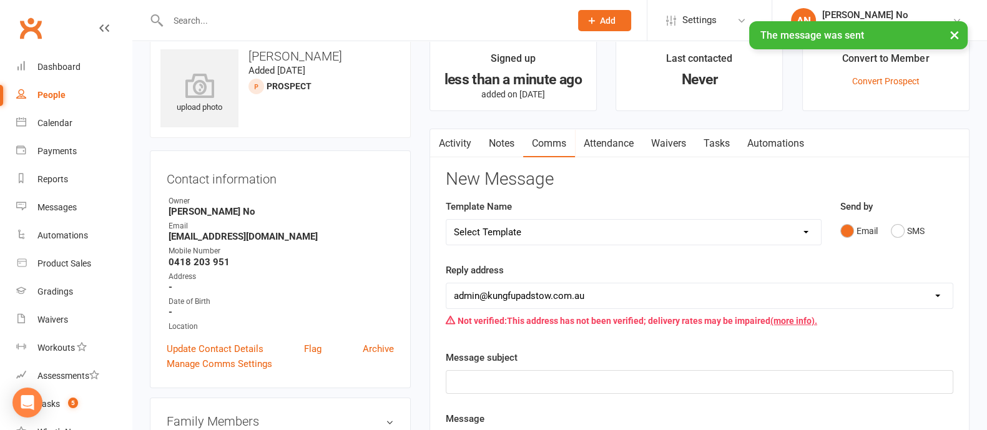
scroll to position [0, 0]
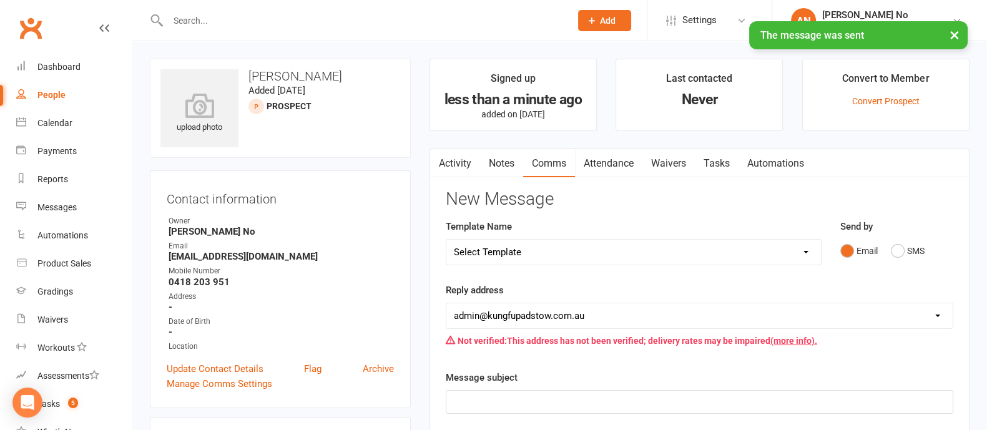
click at [464, 160] on link "Activity" at bounding box center [455, 163] width 50 height 29
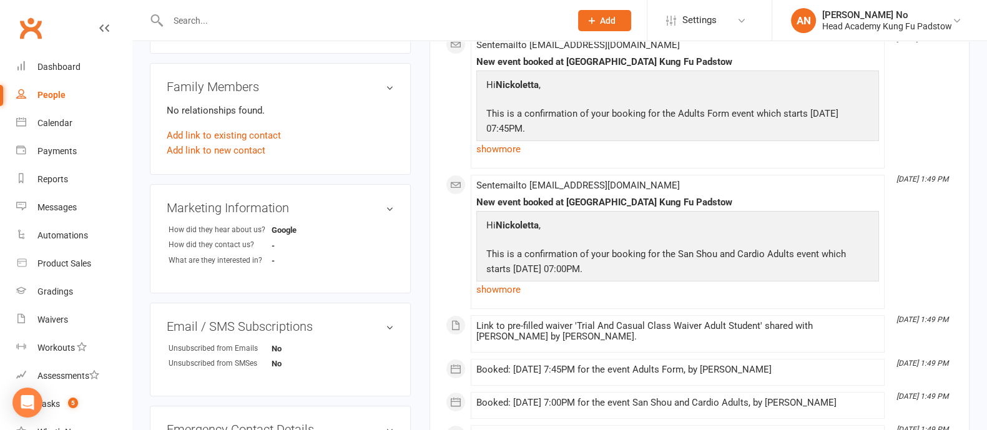
scroll to position [350, 0]
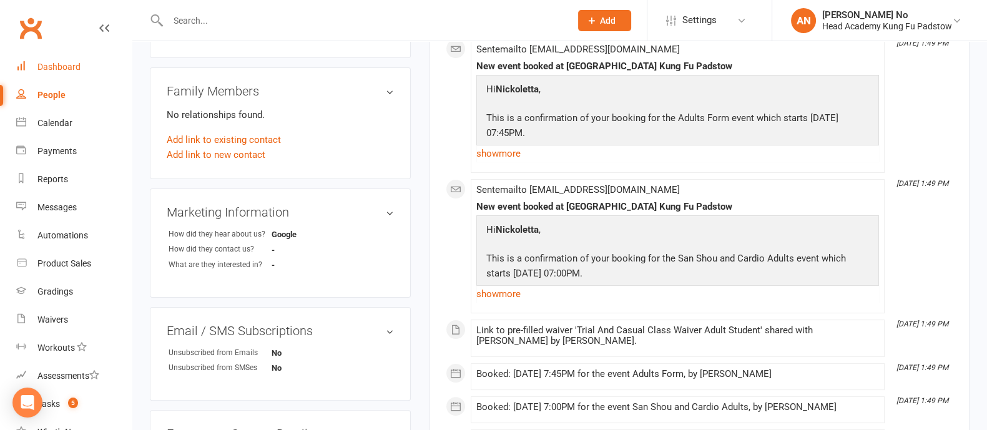
click at [50, 64] on div "Dashboard" at bounding box center [58, 67] width 43 height 10
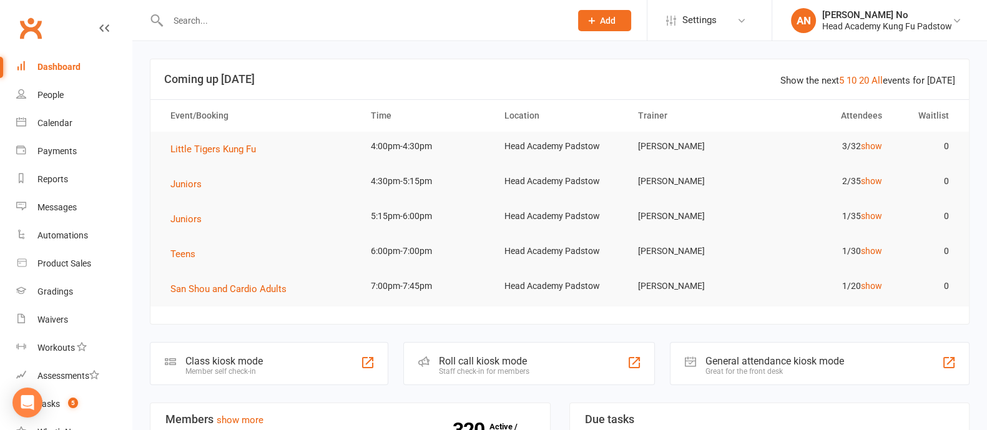
scroll to position [376, 0]
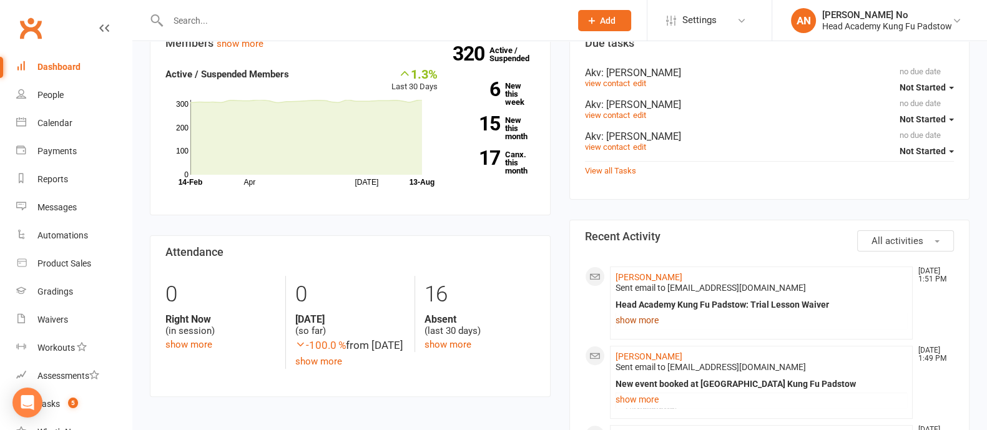
click at [648, 321] on link "show more" at bounding box center [761, 319] width 292 height 17
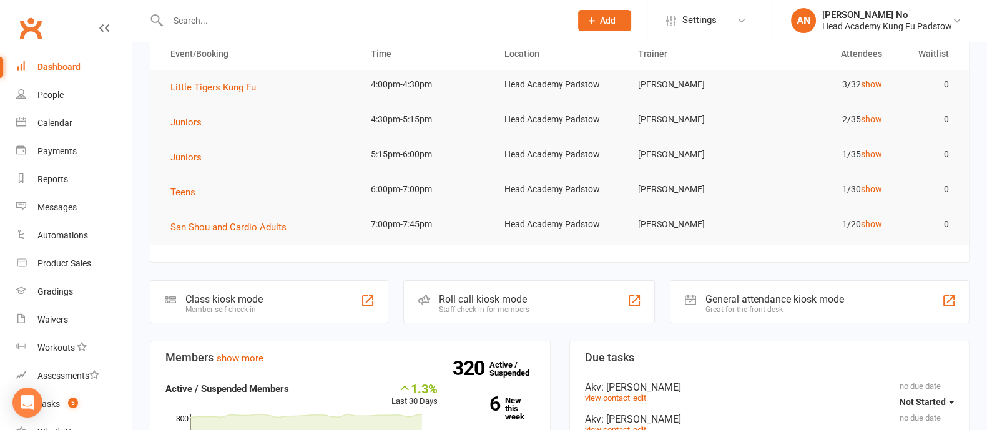
scroll to position [0, 0]
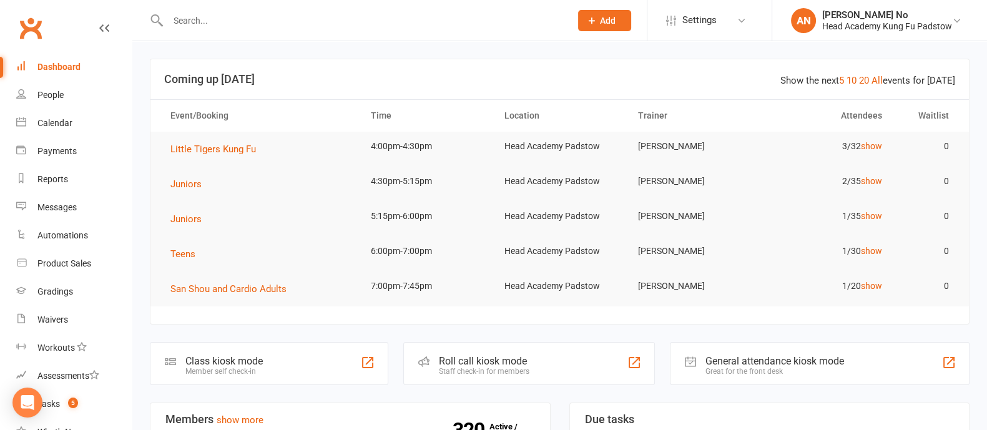
click at [71, 67] on div "Dashboard" at bounding box center [58, 67] width 43 height 10
click at [189, 26] on input "text" at bounding box center [362, 20] width 397 height 17
type input "gao"
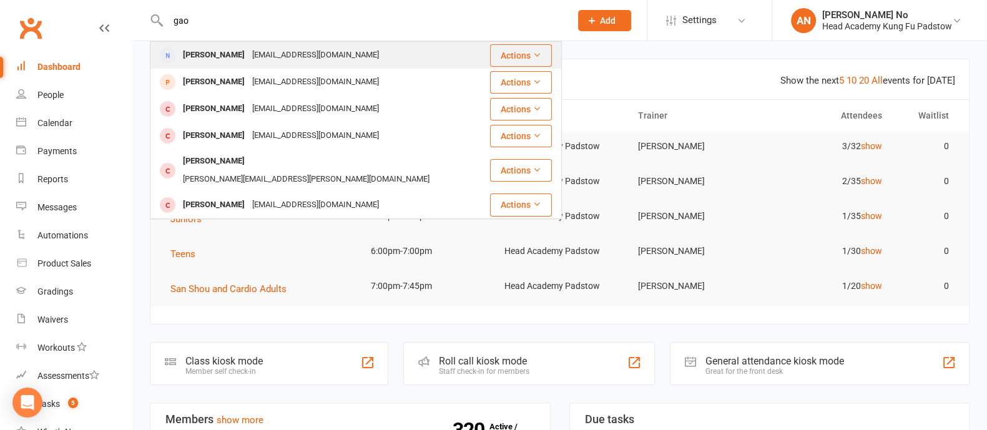
click at [205, 51] on div "Jie Gao" at bounding box center [213, 55] width 69 height 18
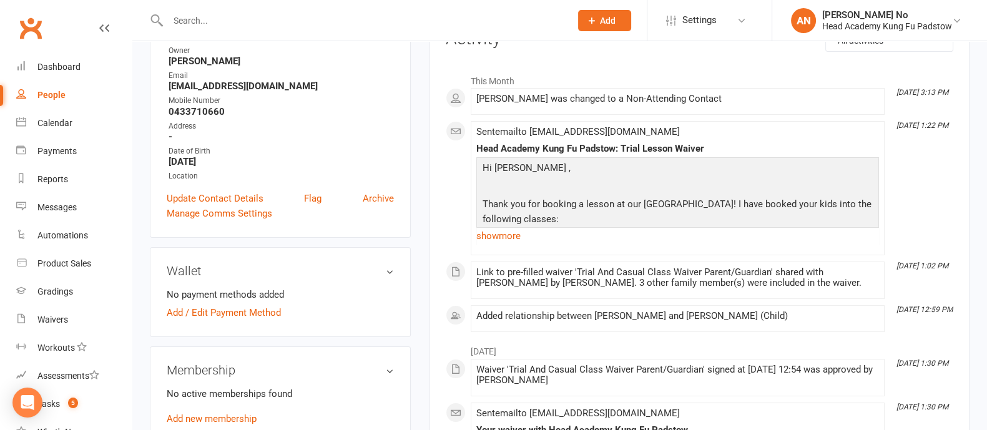
scroll to position [177, 0]
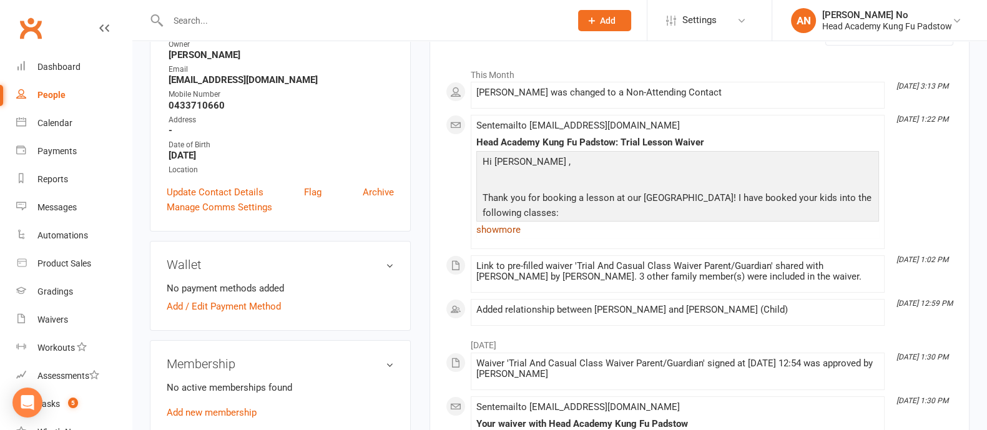
click at [486, 232] on link "show more" at bounding box center [677, 229] width 402 height 17
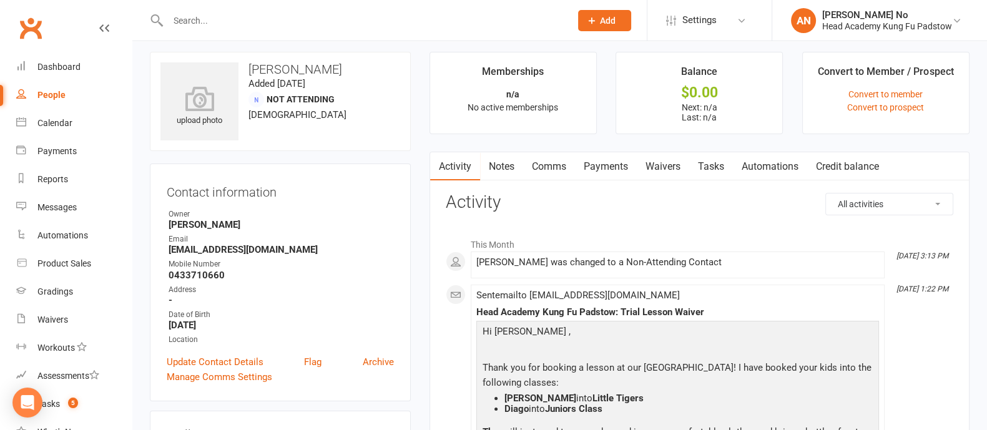
scroll to position [0, 0]
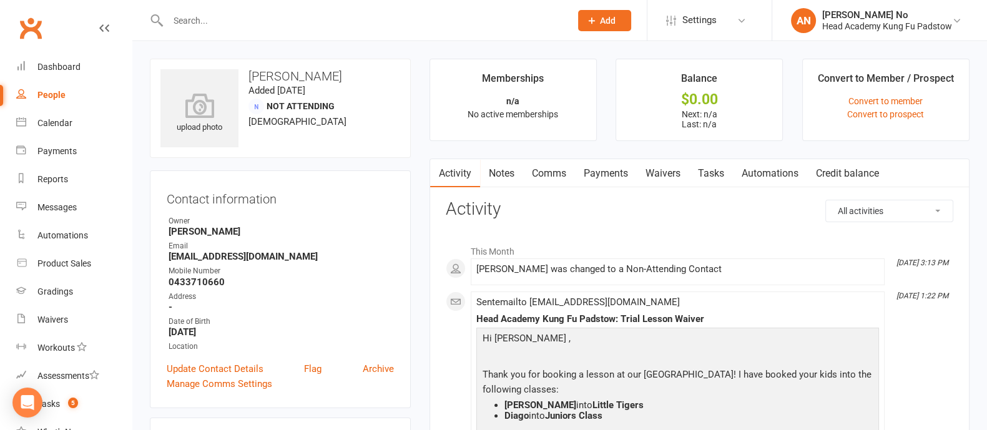
click at [666, 176] on link "Waivers" at bounding box center [662, 173] width 52 height 29
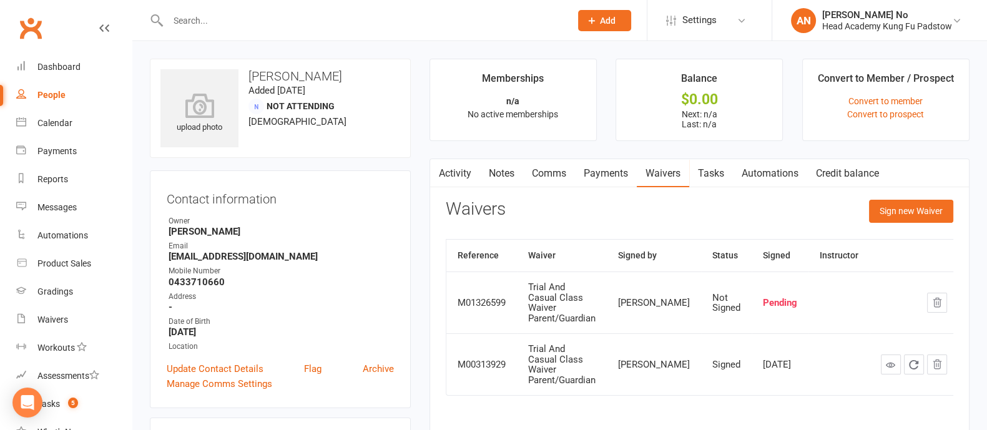
scroll to position [376, 0]
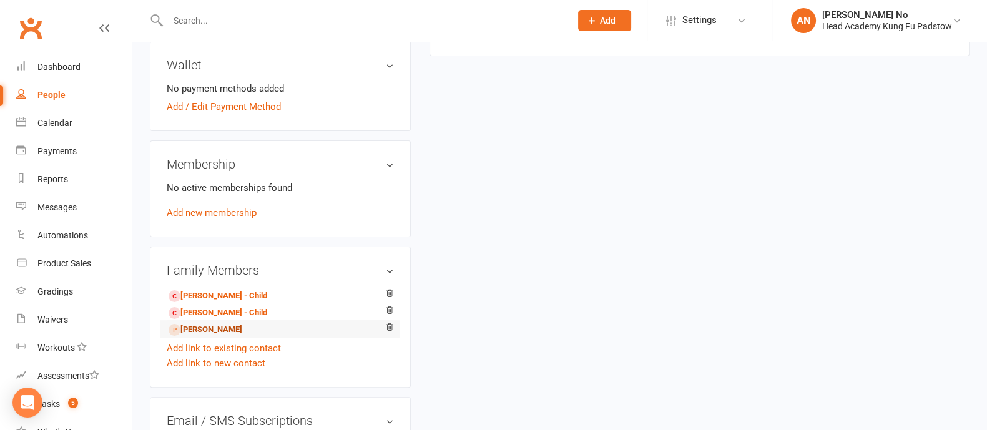
click at [210, 325] on link "Joanna Gao - Child" at bounding box center [205, 329] width 74 height 13
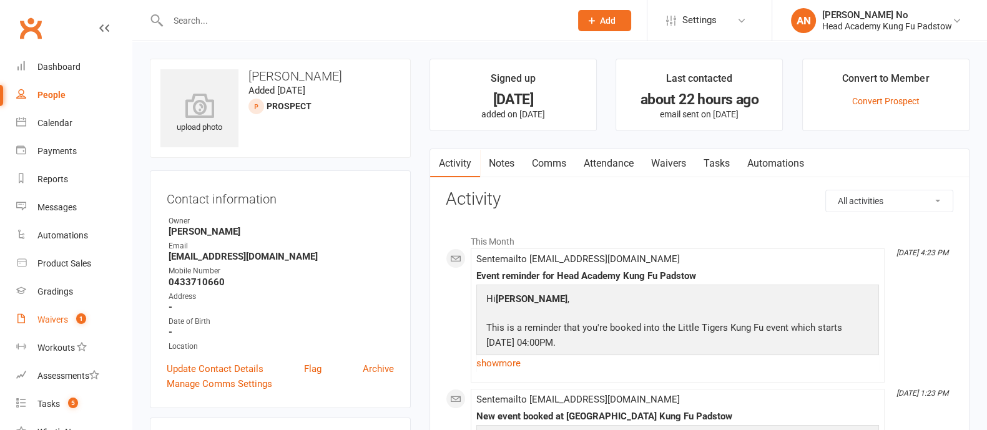
click at [69, 323] on link "Waivers 1" at bounding box center [73, 320] width 115 height 28
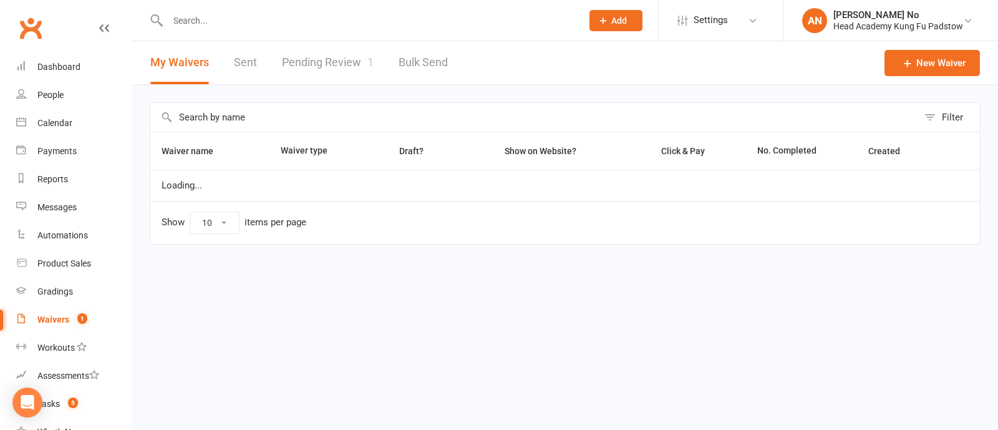
click at [338, 66] on link "Pending Review 1" at bounding box center [328, 62] width 92 height 43
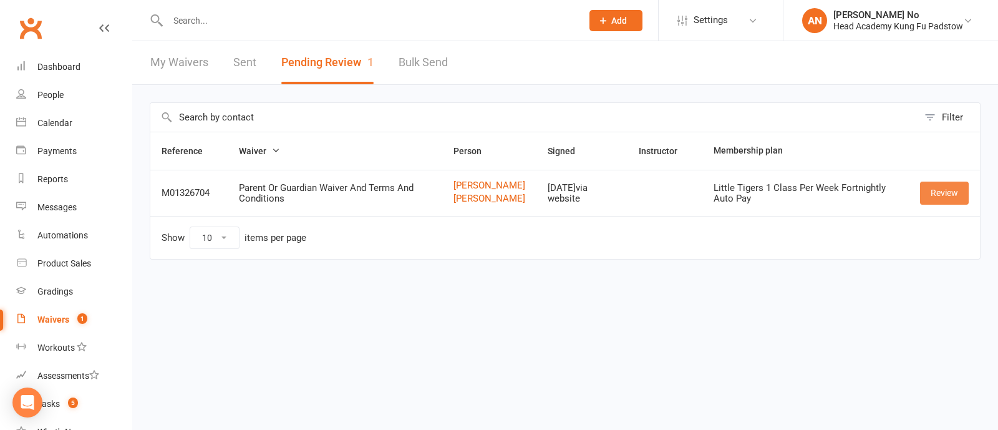
click at [946, 204] on link "Review" at bounding box center [944, 193] width 49 height 22
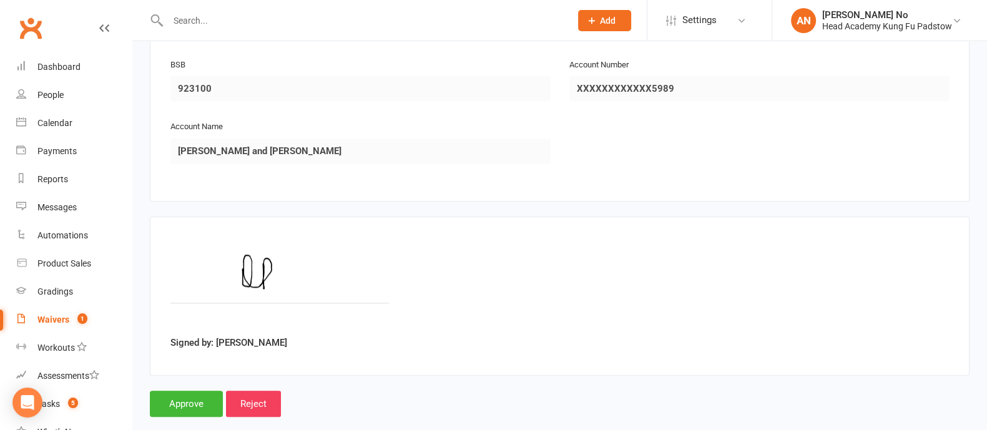
scroll to position [1413, 0]
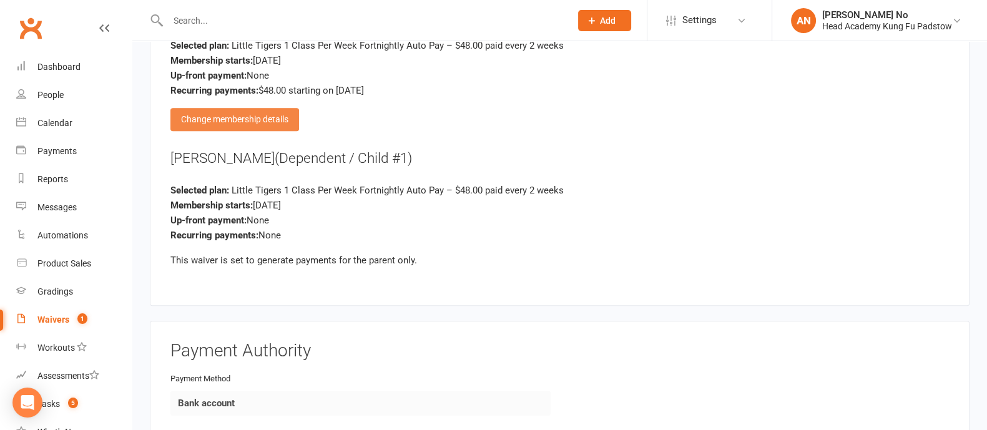
click at [278, 108] on div "Change membership details" at bounding box center [234, 119] width 129 height 22
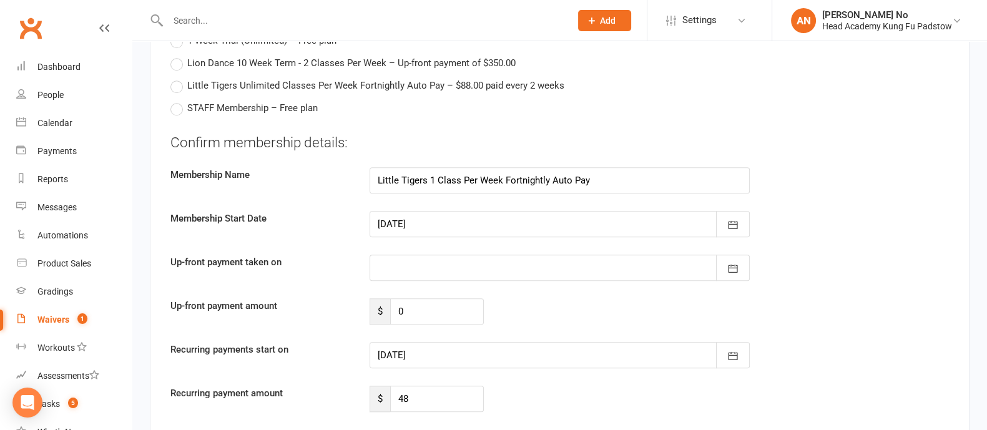
scroll to position [1644, 0]
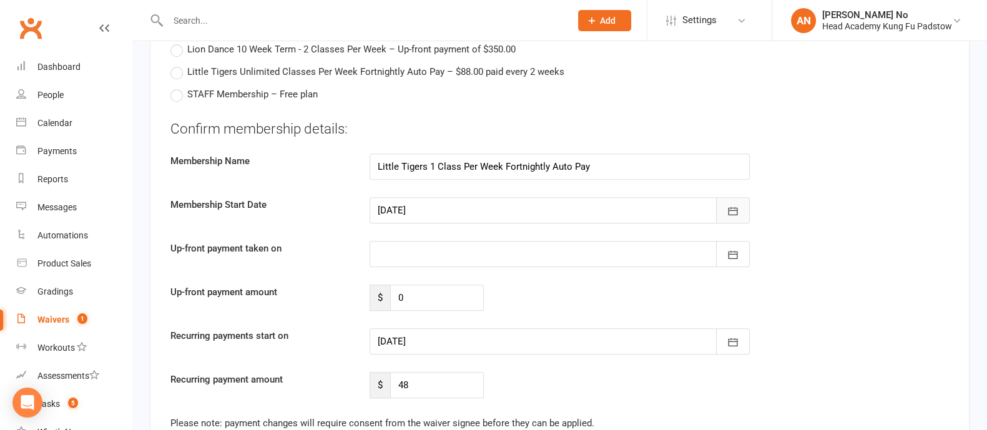
click at [727, 205] on icon "button" at bounding box center [732, 211] width 12 height 12
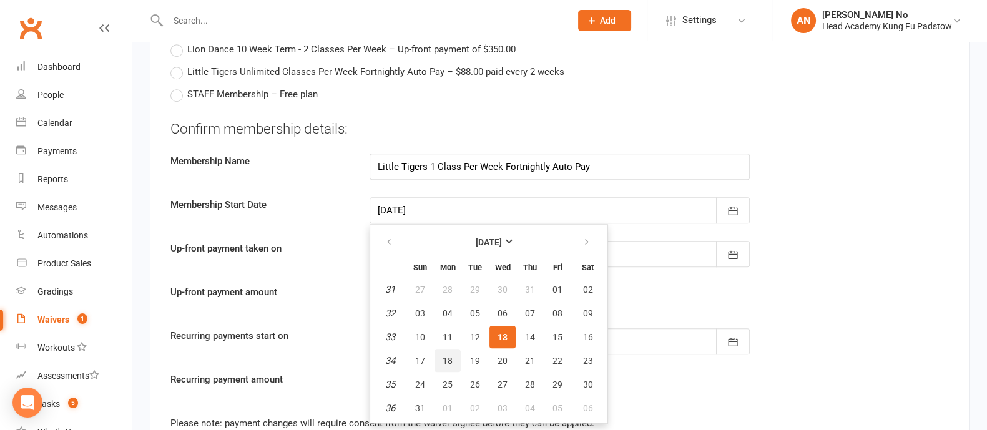
click at [447, 356] on span "18" at bounding box center [447, 361] width 10 height 10
type input "18 Aug 2025"
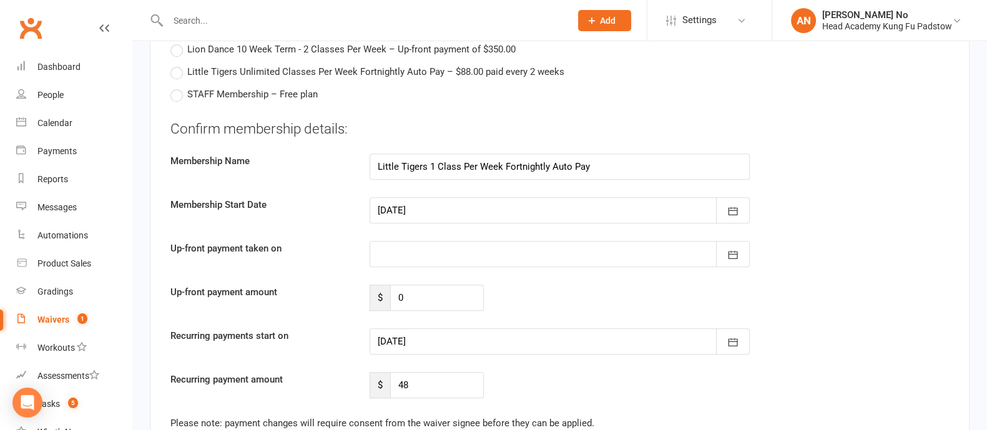
type input "18 Aug 2025"
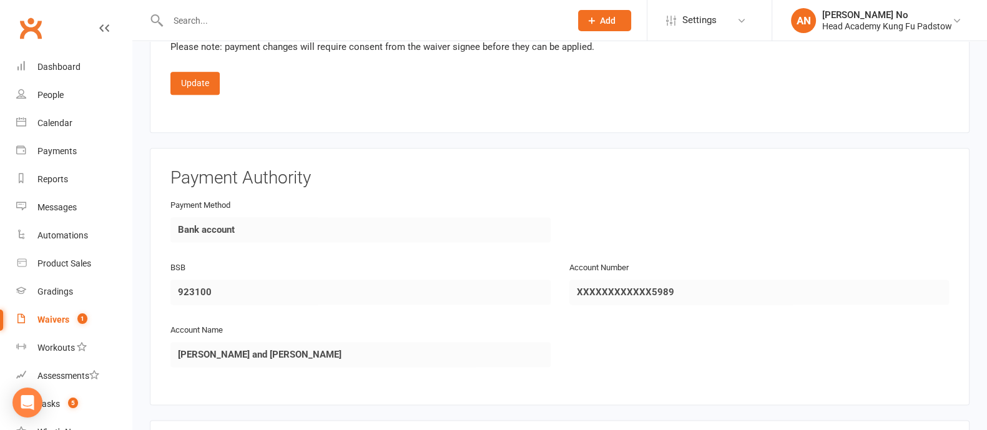
click at [196, 72] on button "Update" at bounding box center [194, 83] width 49 height 22
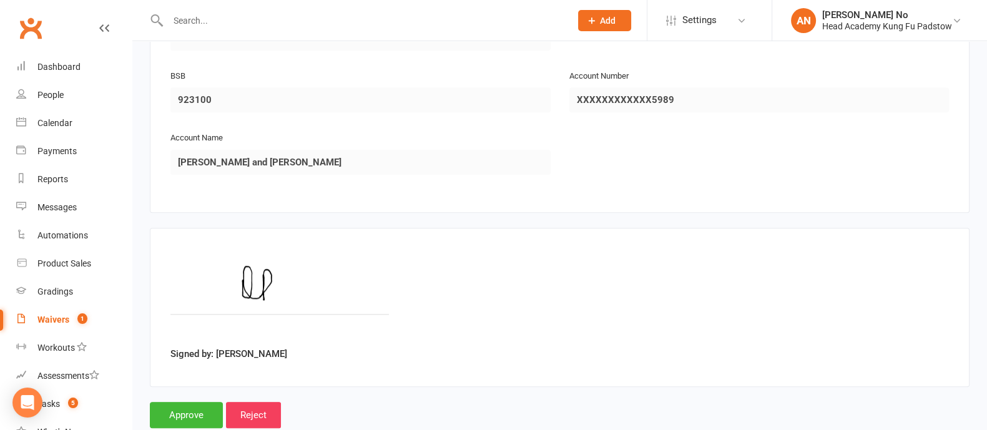
scroll to position [1789, 0]
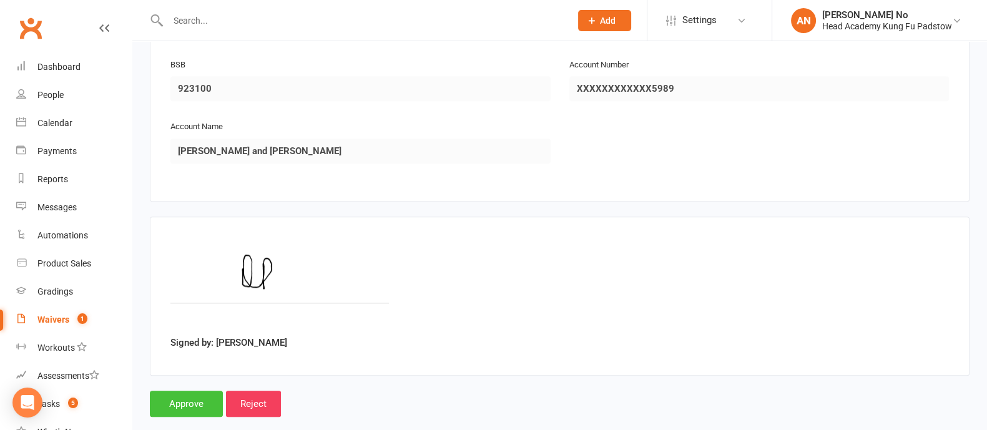
click at [184, 391] on input "Approve" at bounding box center [186, 404] width 73 height 26
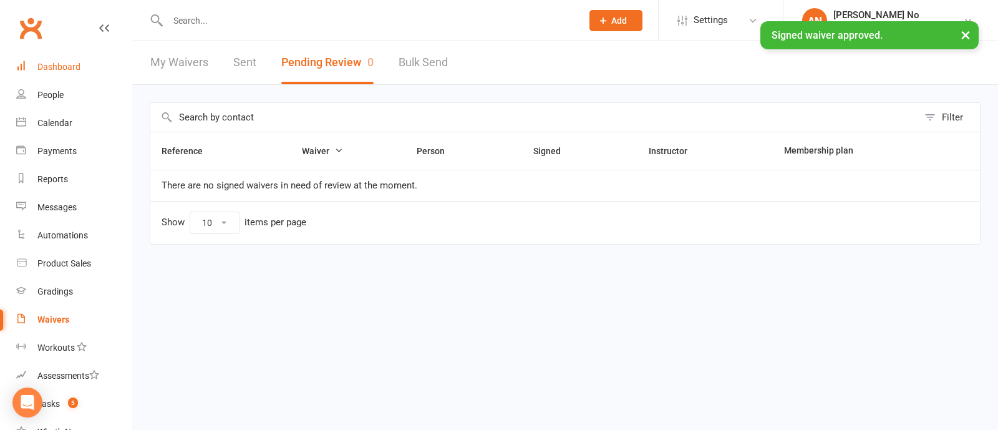
click at [56, 67] on div "Dashboard" at bounding box center [58, 67] width 43 height 10
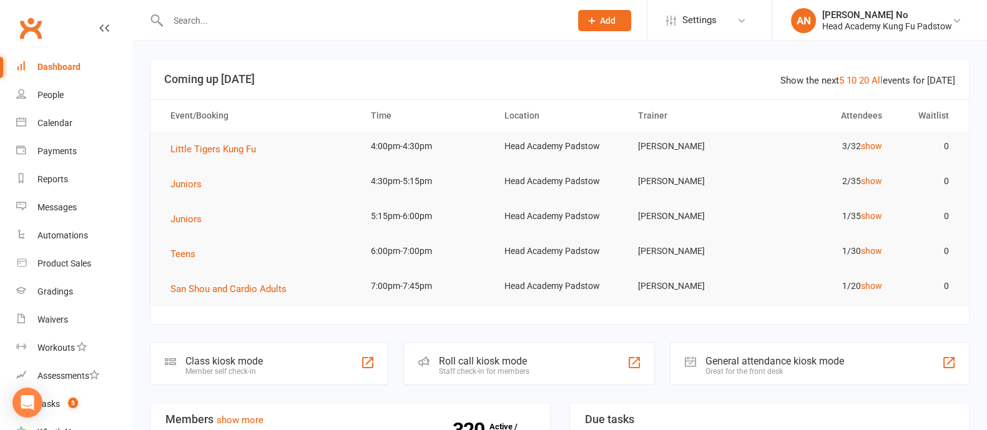
click at [59, 66] on div "Dashboard" at bounding box center [58, 67] width 43 height 10
click at [236, 17] on input "text" at bounding box center [362, 20] width 397 height 17
type input "aiden"
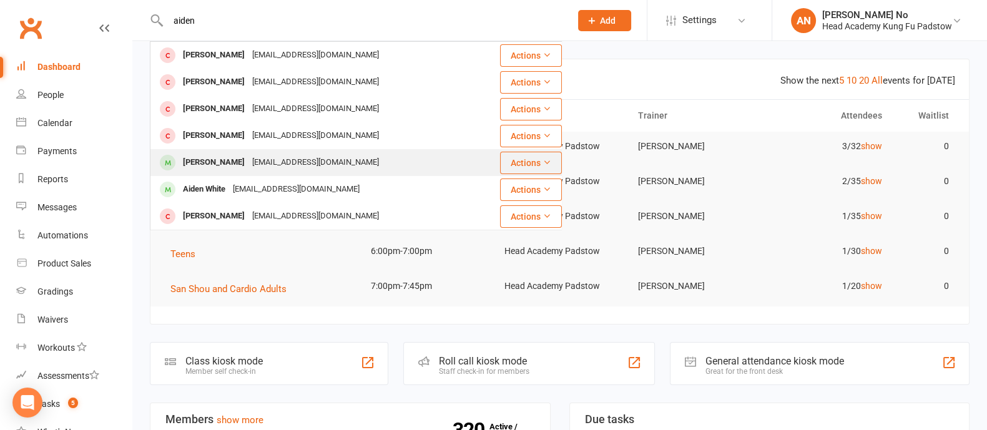
click at [225, 160] on div "[PERSON_NAME]" at bounding box center [213, 163] width 69 height 18
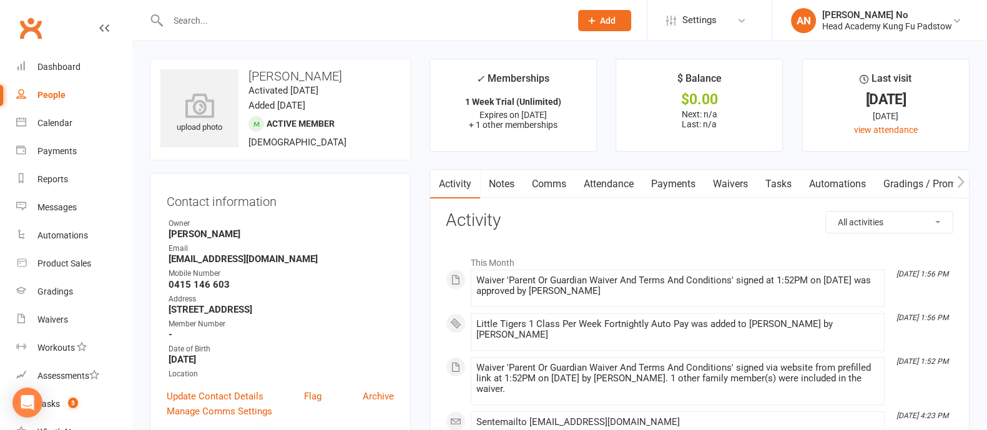
scroll to position [376, 0]
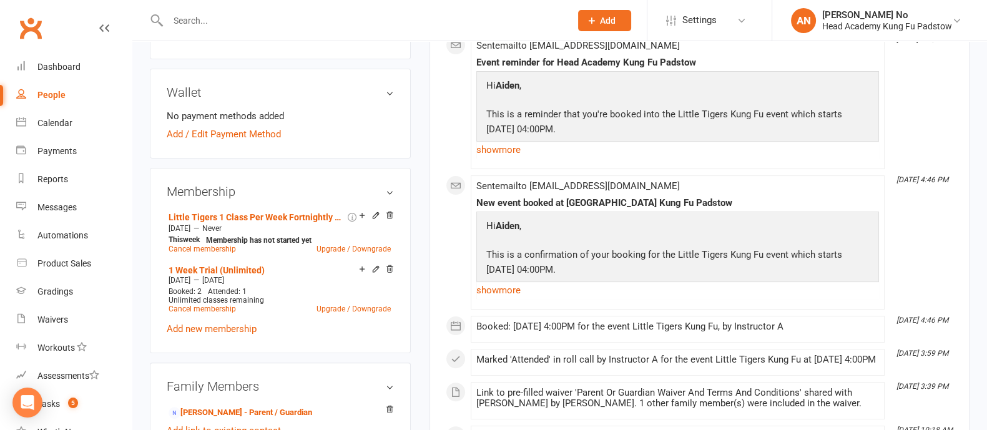
click at [203, 23] on input "text" at bounding box center [362, 20] width 397 height 17
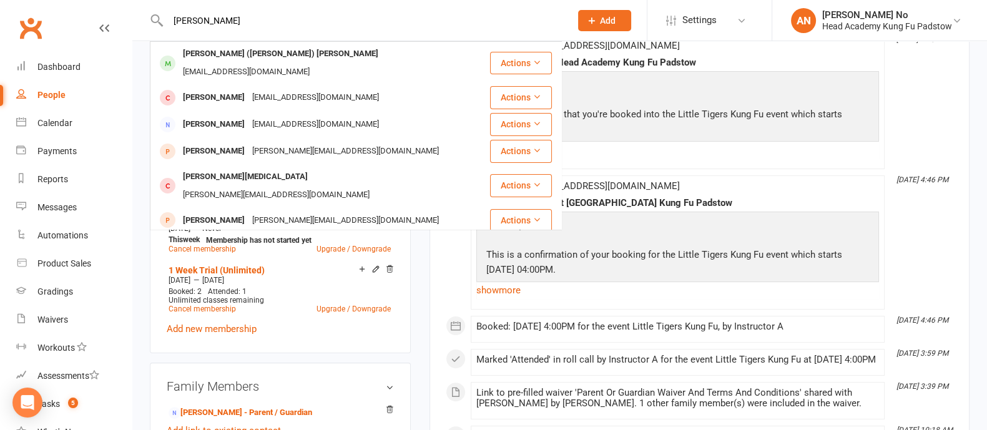
type input "freddie baldwin"
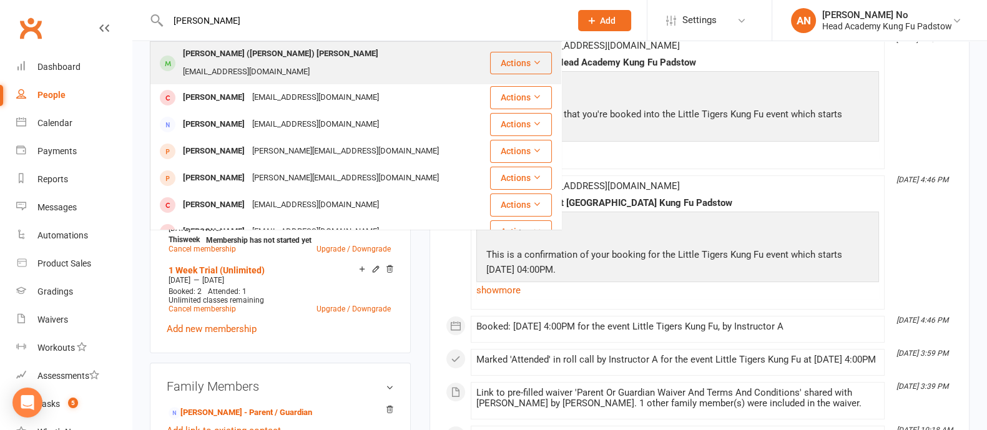
click at [234, 61] on div "Frederick (freddie) Baldwin" at bounding box center [280, 54] width 203 height 18
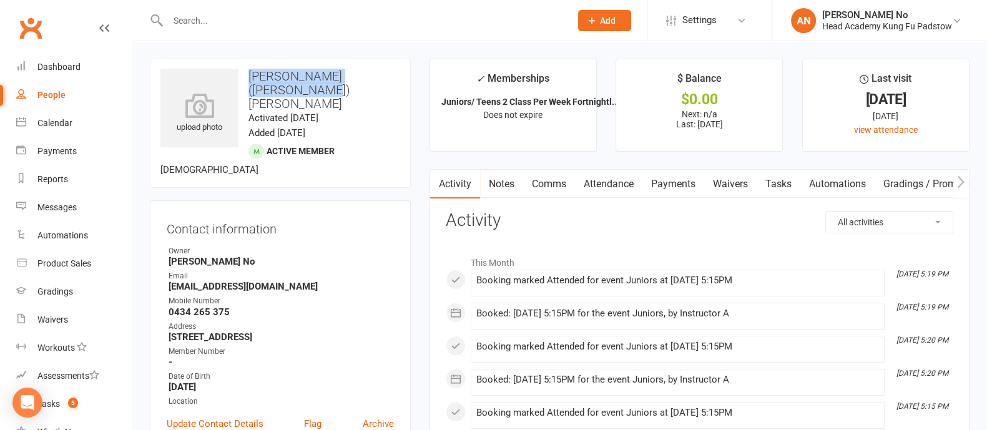
drag, startPoint x: 248, startPoint y: 72, endPoint x: 396, endPoint y: 79, distance: 148.1
click at [396, 79] on h3 "Frederick (freddie) Baldwin" at bounding box center [280, 89] width 240 height 41
copy h3 "Frederick (freddie) Baldwin"
click at [619, 185] on link "Attendance" at bounding box center [608, 184] width 67 height 29
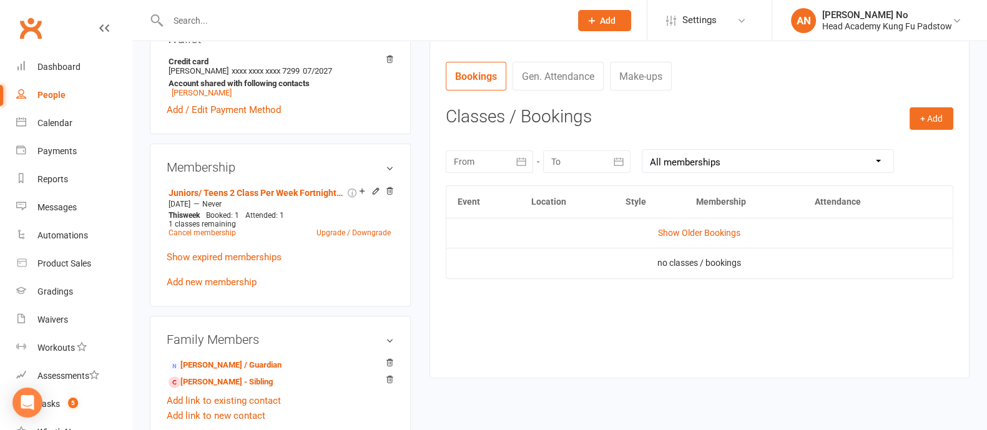
scroll to position [472, 0]
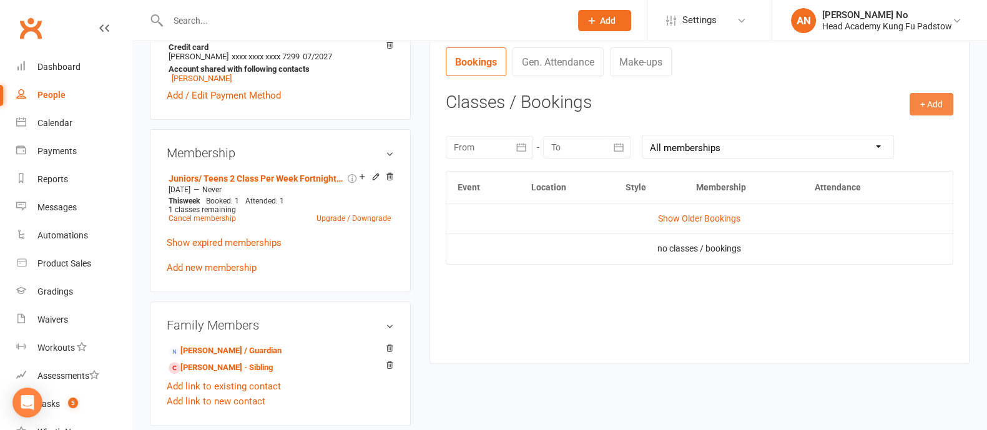
click at [933, 102] on button "+ Add" at bounding box center [931, 104] width 44 height 22
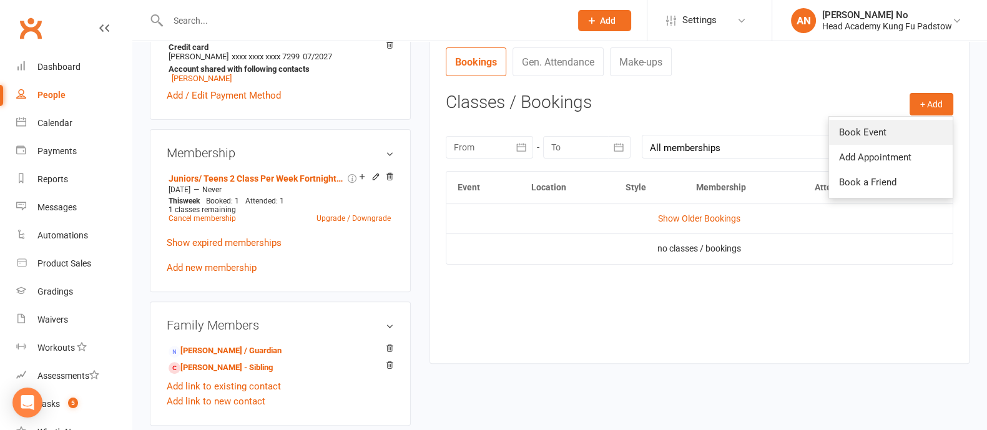
click at [871, 129] on link "Book Event" at bounding box center [891, 132] width 124 height 25
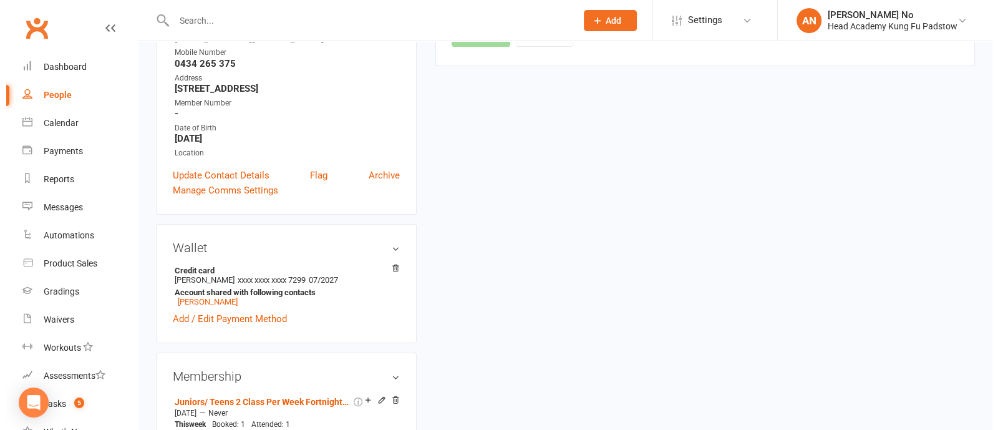
scroll to position [106, 0]
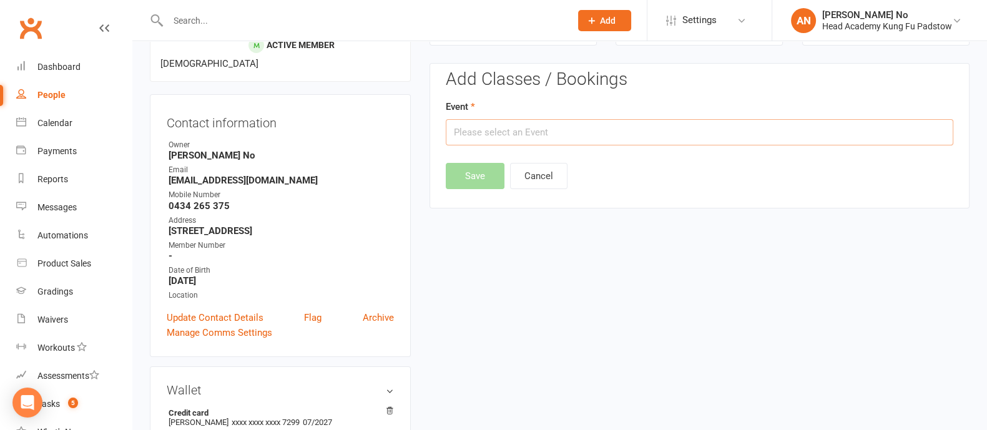
click at [871, 129] on input "text" at bounding box center [699, 132] width 507 height 26
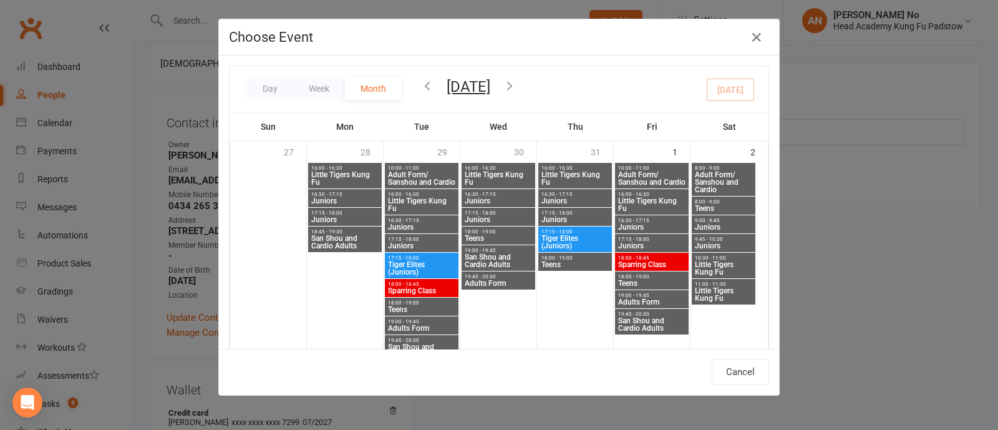
click at [457, 87] on button "[DATE]" at bounding box center [469, 86] width 44 height 17
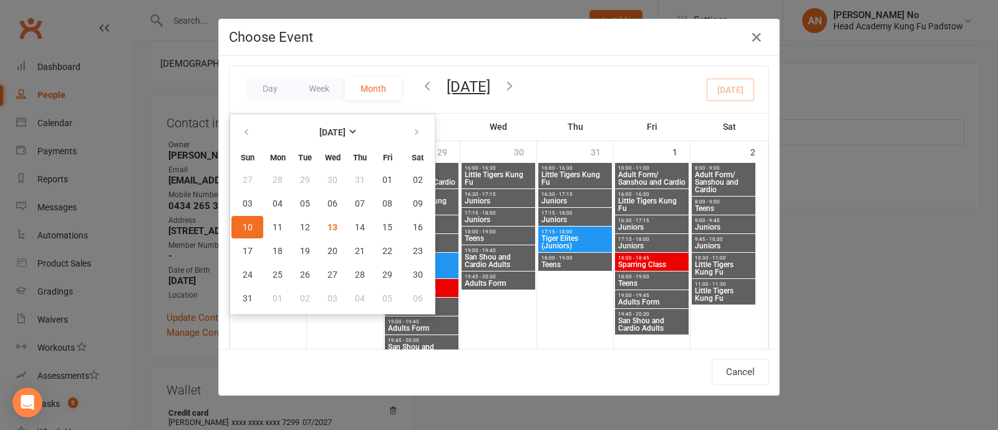
click at [517, 87] on icon "button" at bounding box center [510, 86] width 14 height 14
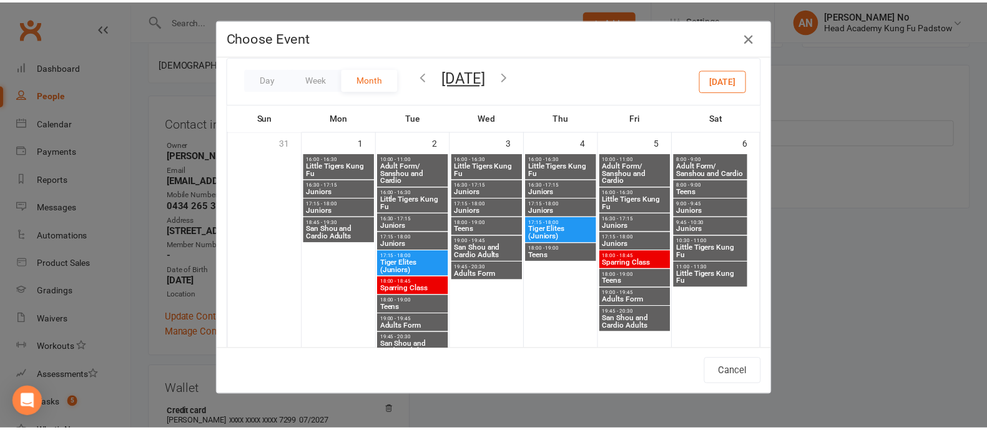
scroll to position [0, 0]
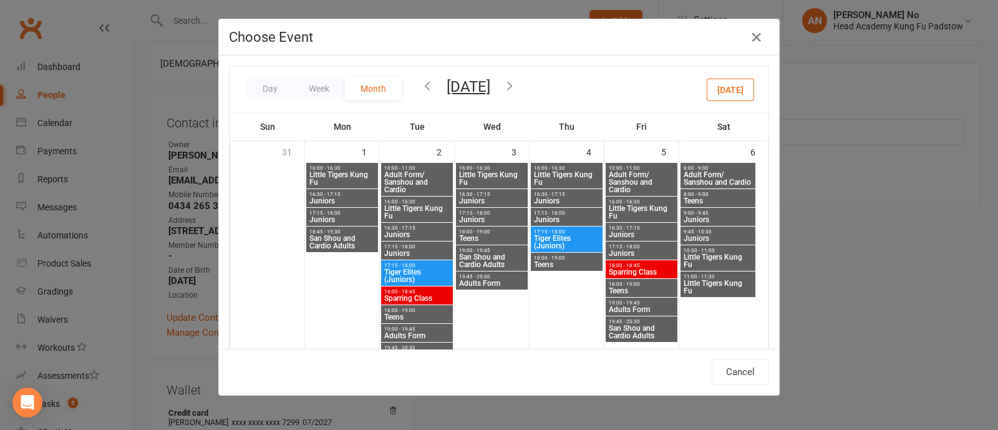
click at [327, 216] on span "Juniors" at bounding box center [342, 219] width 67 height 7
type input "Juniors - Sep 1, 2025 5:15:00 PM"
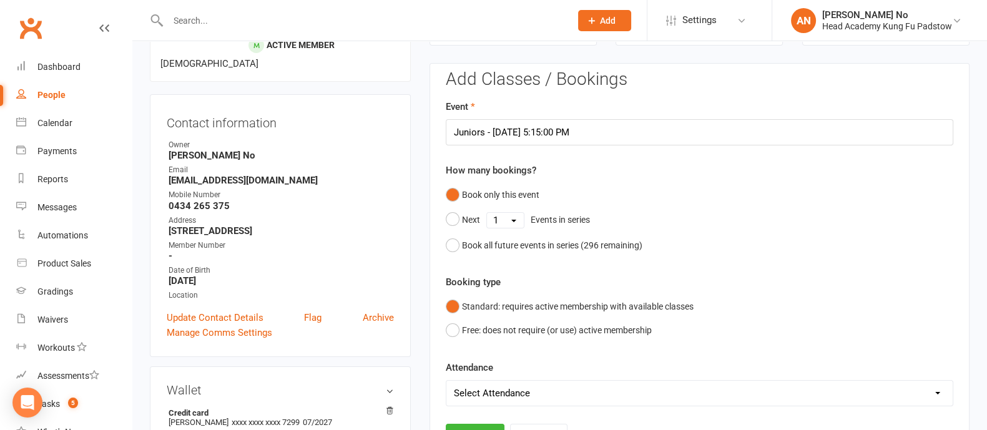
scroll to position [483, 0]
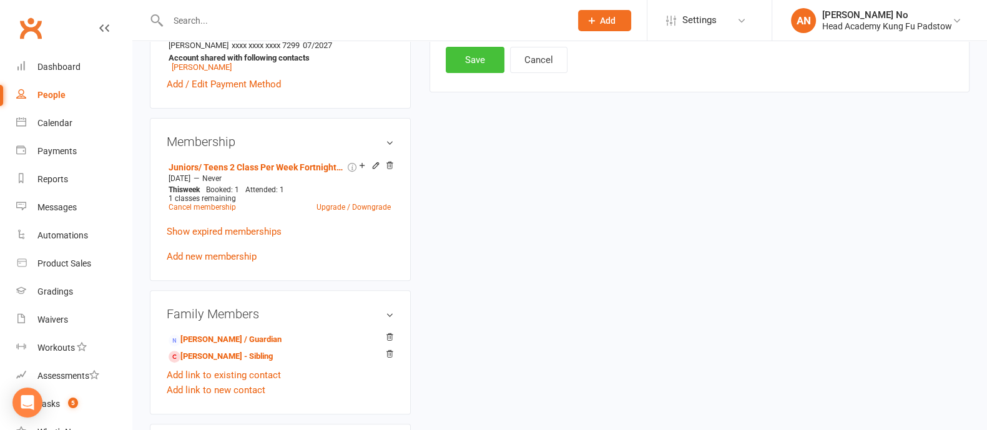
click at [490, 64] on button "Save" at bounding box center [475, 60] width 59 height 26
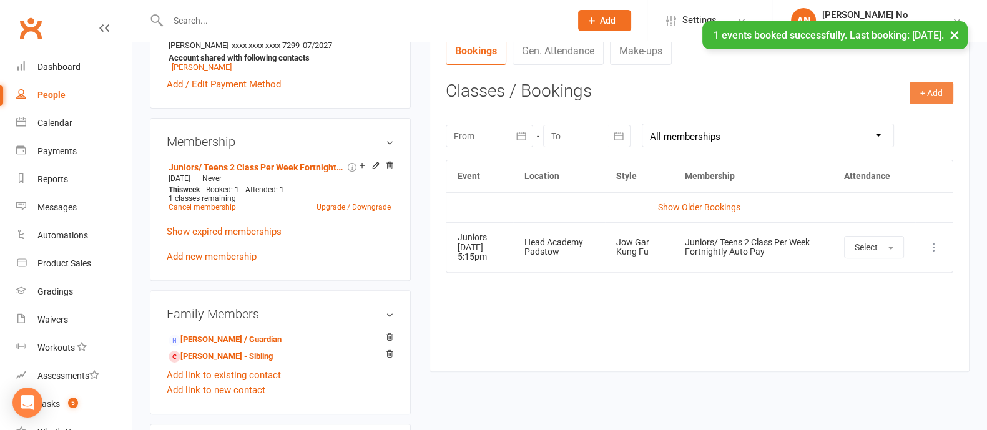
click at [933, 95] on button "+ Add" at bounding box center [931, 93] width 44 height 22
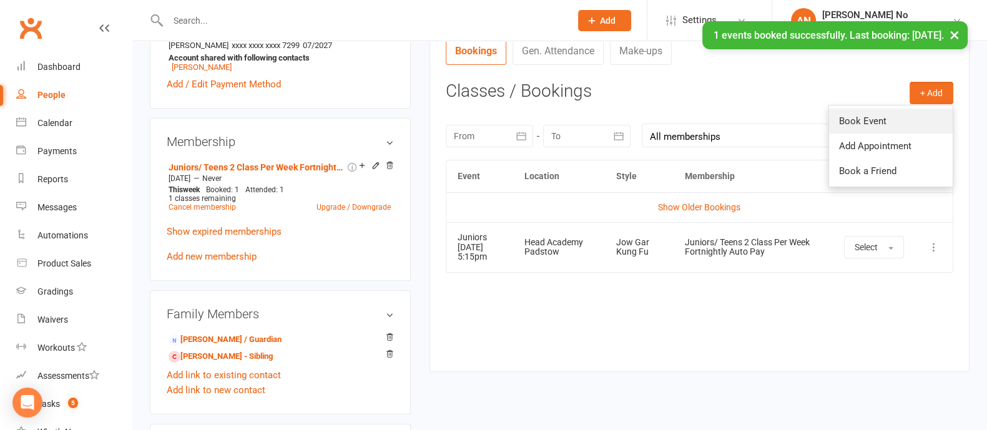
click at [895, 117] on link "Book Event" at bounding box center [891, 121] width 124 height 25
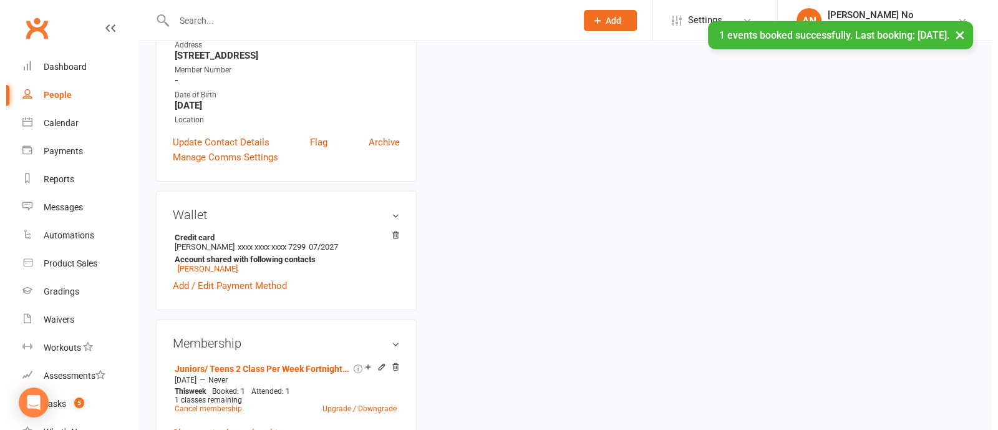
scroll to position [106, 0]
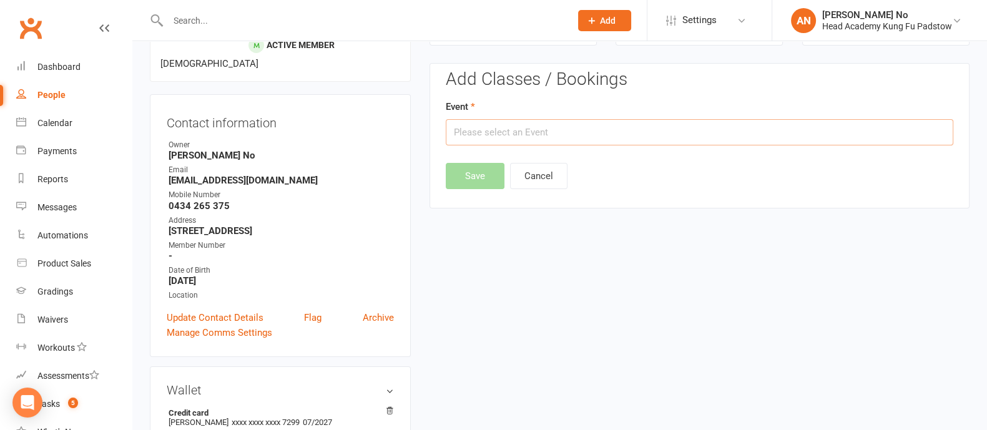
click at [897, 127] on input "text" at bounding box center [699, 132] width 507 height 26
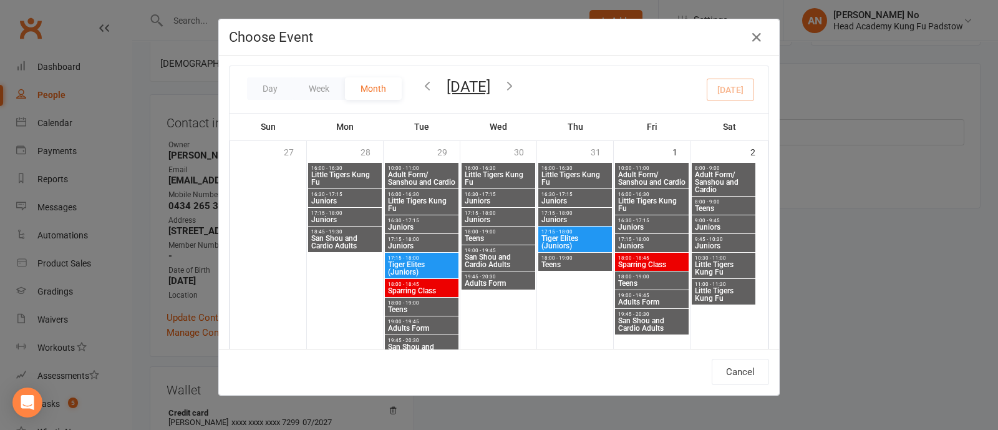
click at [467, 84] on div "Day Week Month August 2025 August 2025 Sun Mon Tue Wed Thu Fri Sat 27 28 29 30 …" at bounding box center [499, 89] width 539 height 47
click at [517, 82] on icon "button" at bounding box center [510, 86] width 14 height 14
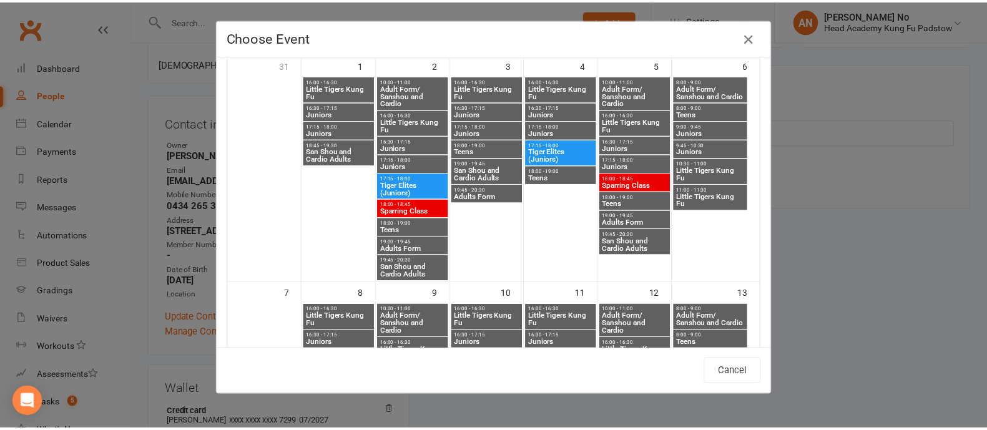
scroll to position [41, 0]
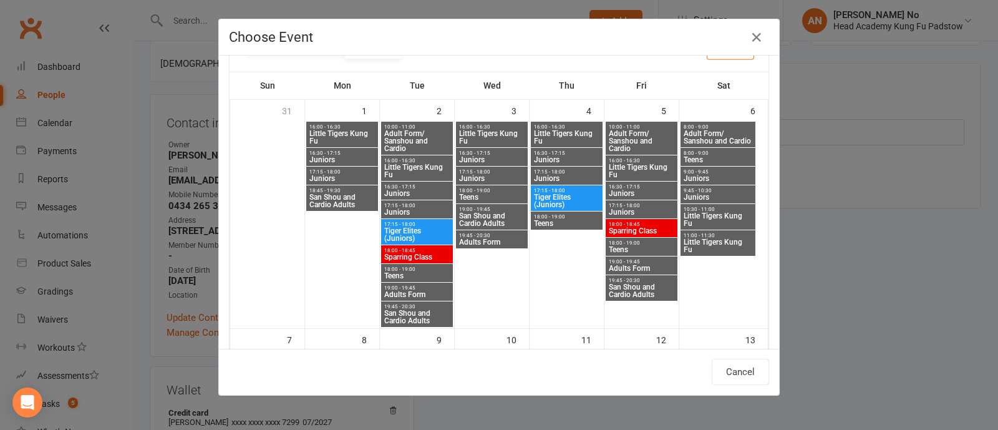
click at [622, 205] on span "17:15 - 18:00" at bounding box center [641, 206] width 67 height 6
type input "Juniors - Sep 5, 2025 5:15:00 PM"
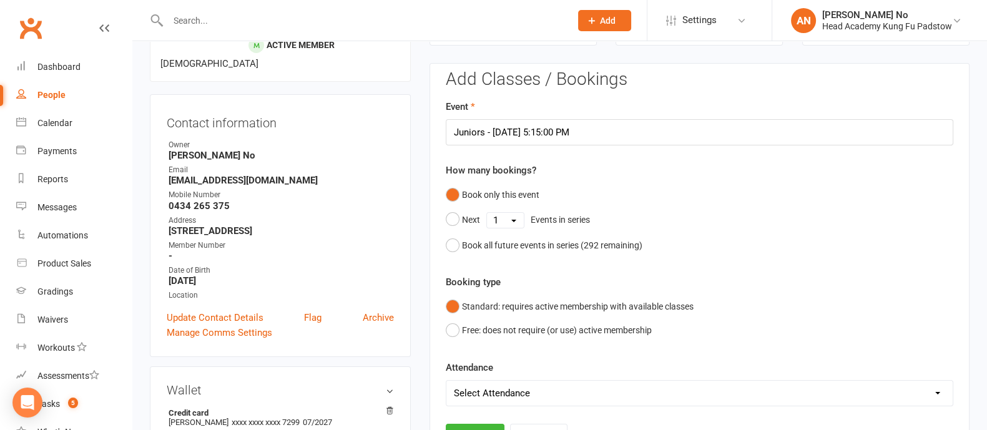
scroll to position [483, 0]
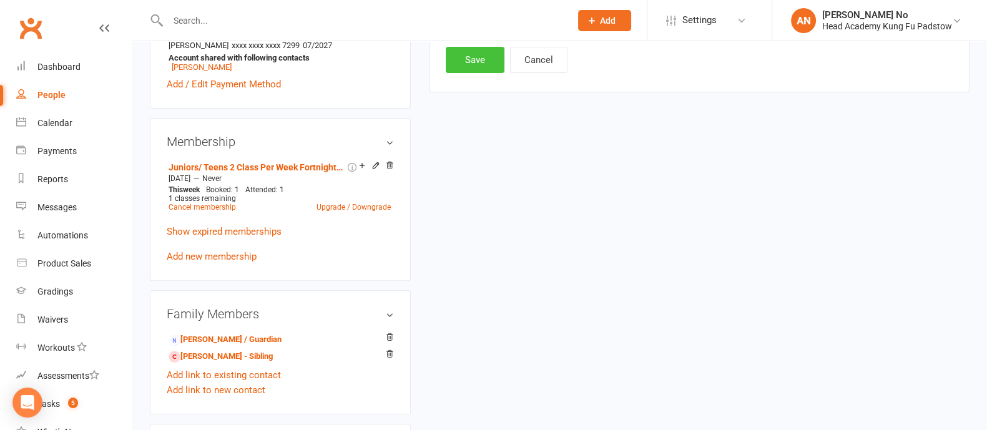
click at [477, 65] on button "Save" at bounding box center [475, 60] width 59 height 26
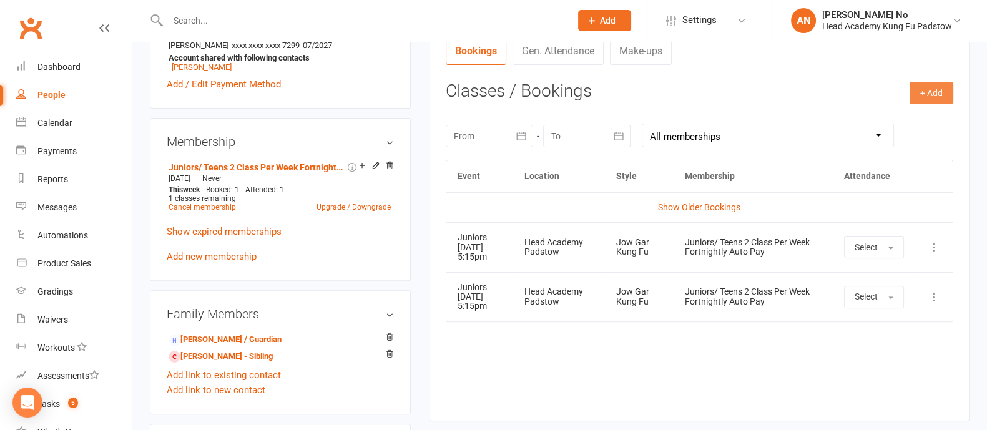
click at [923, 92] on button "+ Add" at bounding box center [931, 93] width 44 height 22
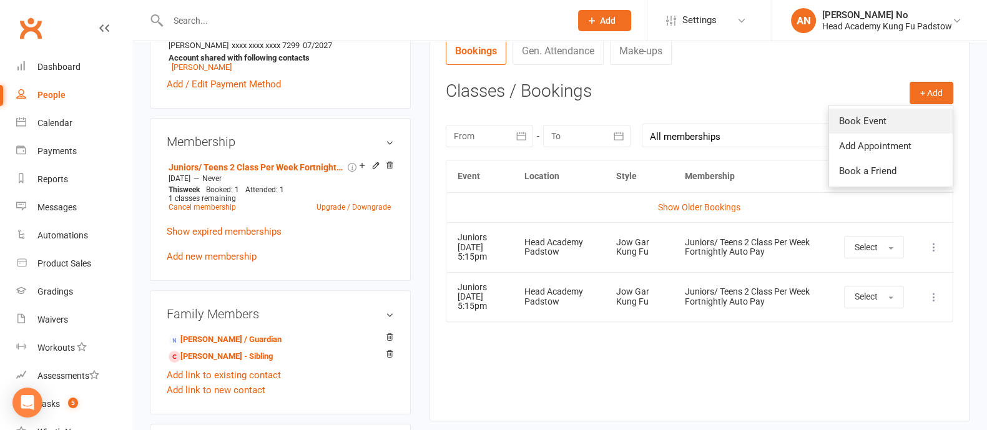
click at [871, 119] on link "Book Event" at bounding box center [891, 121] width 124 height 25
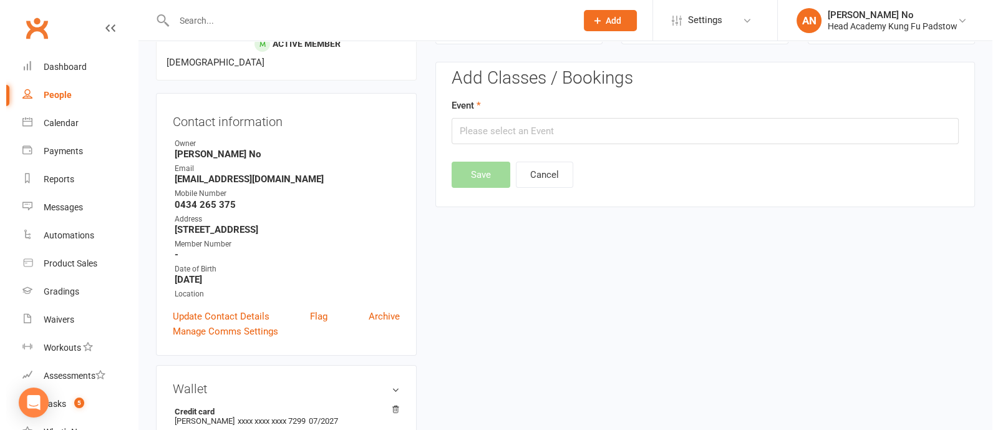
scroll to position [106, 0]
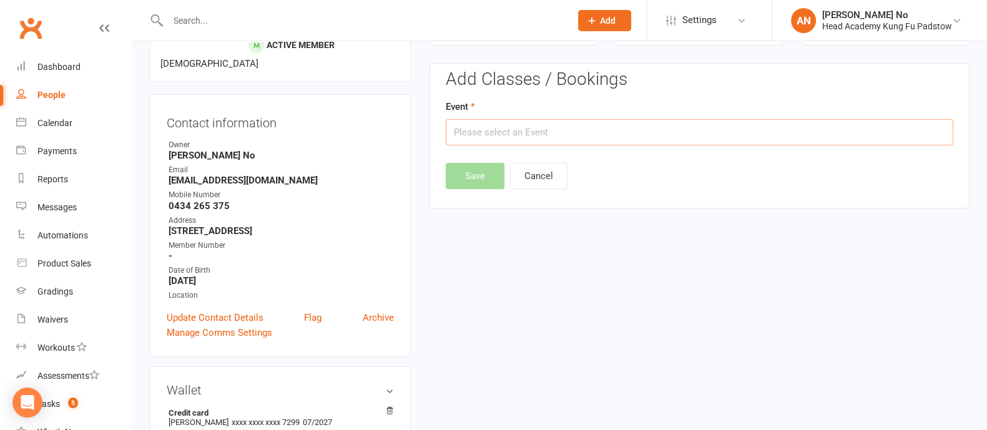
click at [861, 129] on input "text" at bounding box center [699, 132] width 507 height 26
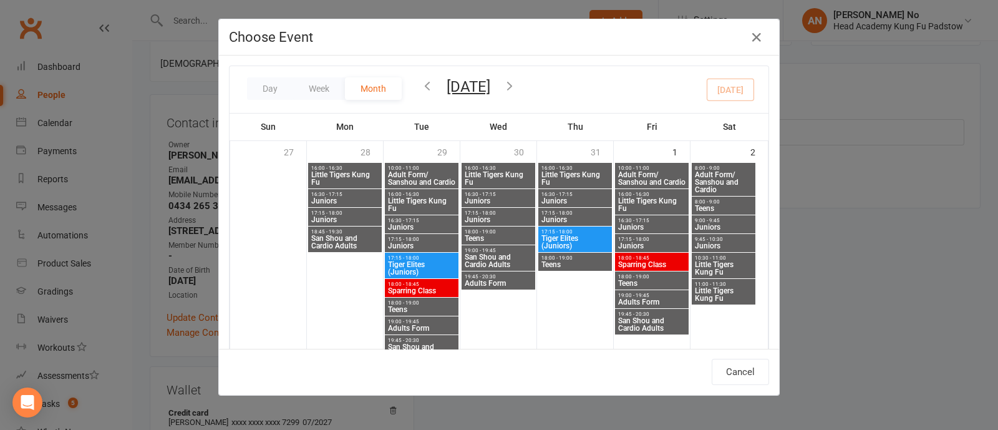
click at [517, 87] on icon "button" at bounding box center [510, 86] width 14 height 14
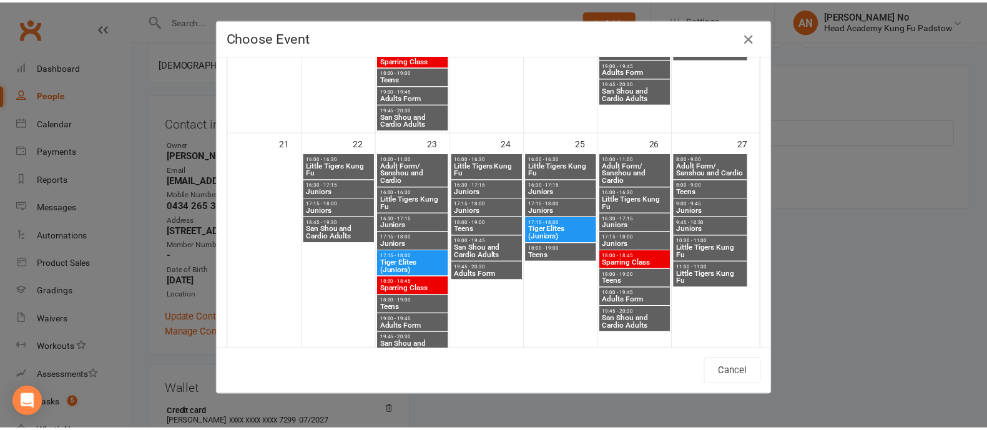
scroll to position [708, 0]
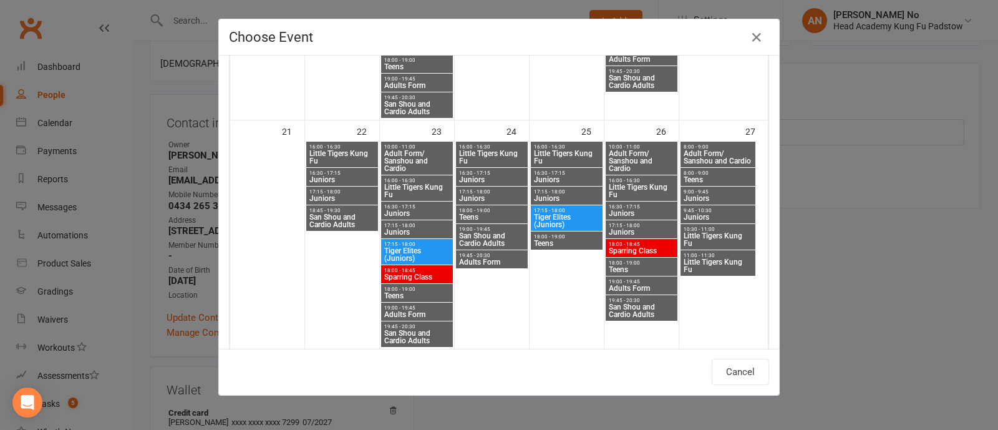
click at [407, 228] on span "Juniors" at bounding box center [417, 231] width 67 height 7
type input "Juniors - Sep 23, 2025 5:15:00 PM"
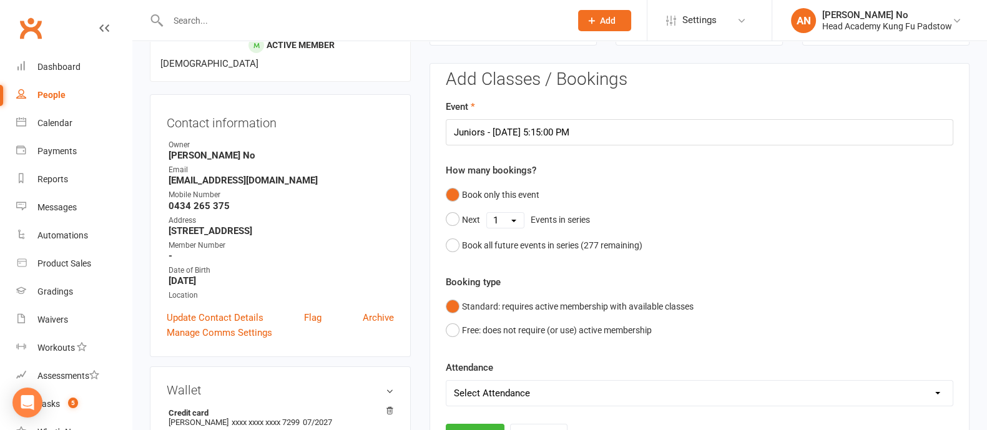
scroll to position [483, 0]
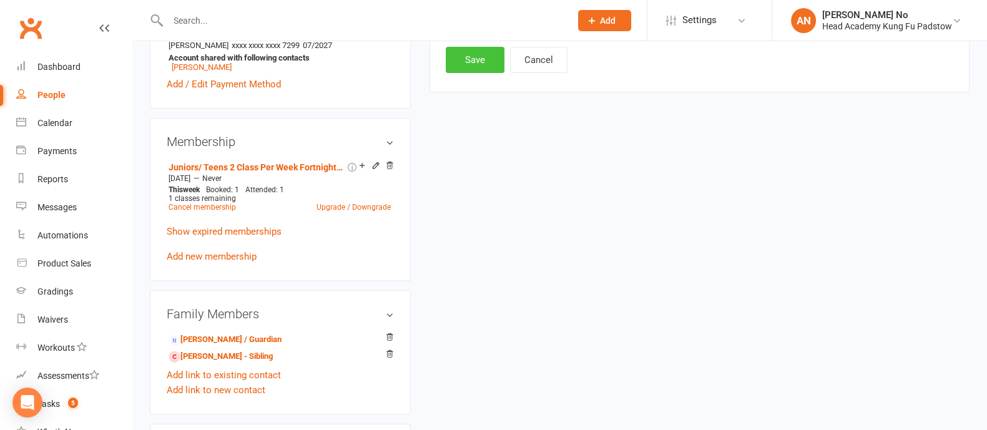
click at [477, 64] on button "Save" at bounding box center [475, 60] width 59 height 26
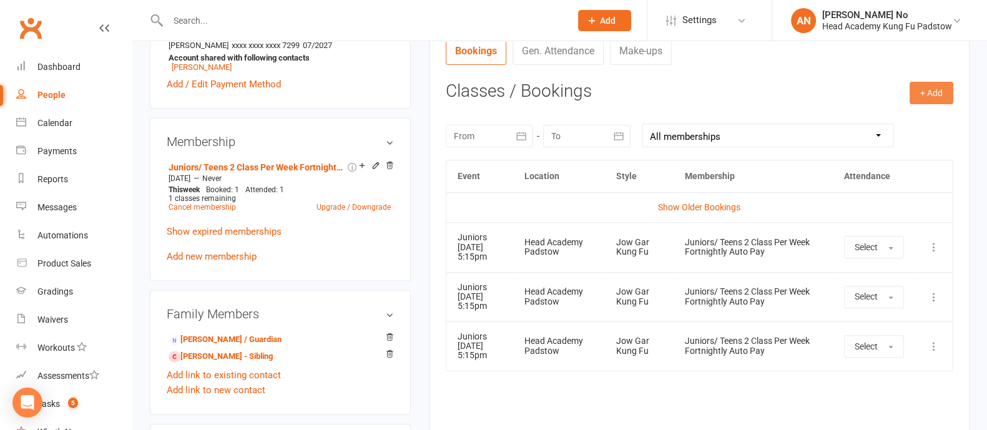
click at [920, 95] on button "+ Add" at bounding box center [931, 93] width 44 height 22
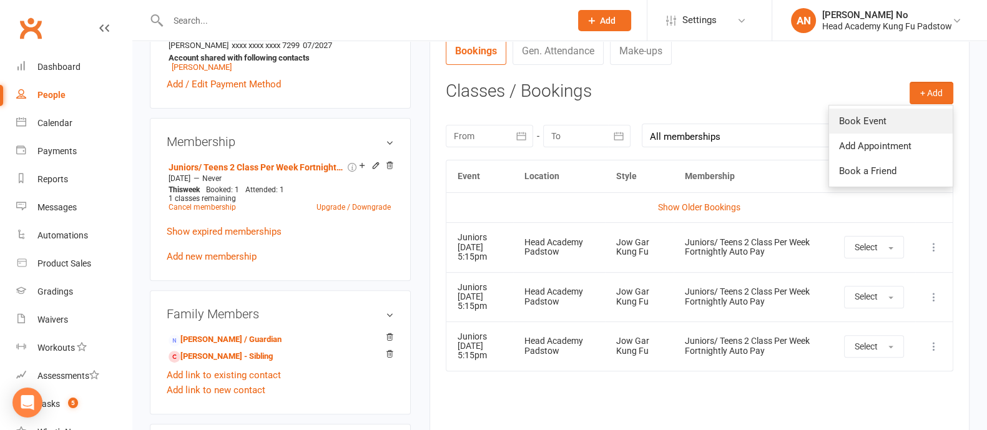
click at [880, 119] on link "Book Event" at bounding box center [891, 121] width 124 height 25
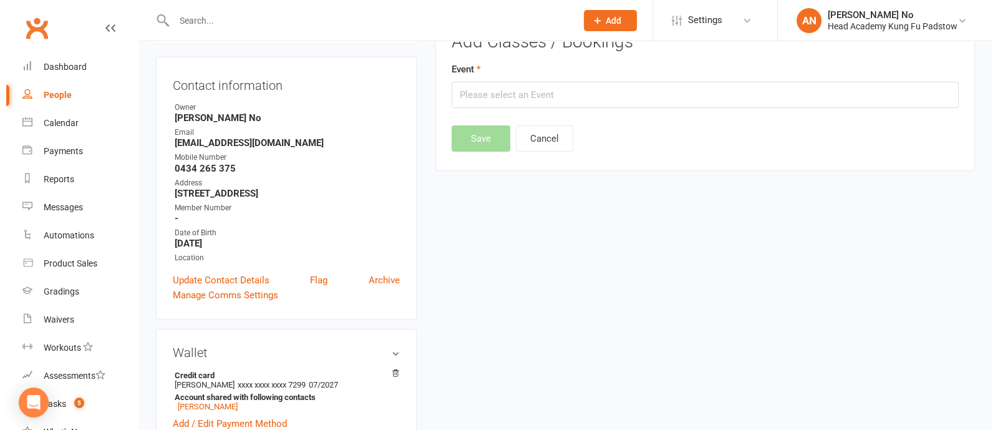
scroll to position [106, 0]
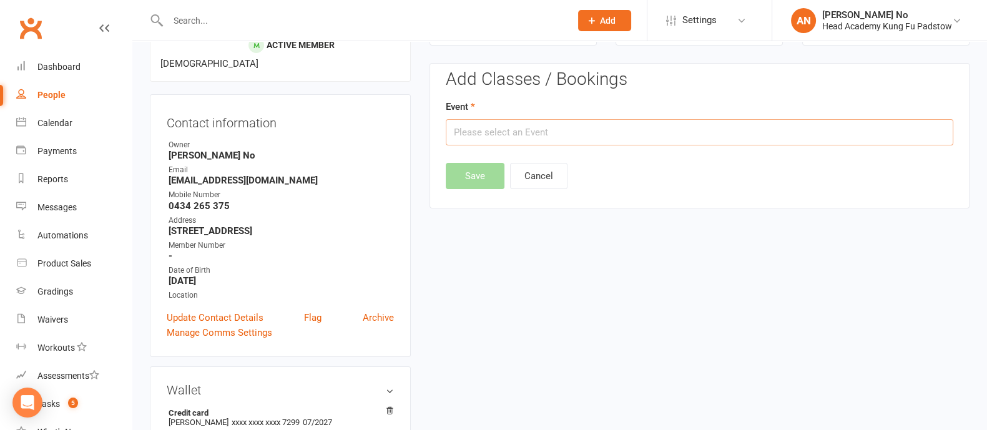
click at [880, 127] on input "text" at bounding box center [699, 132] width 507 height 26
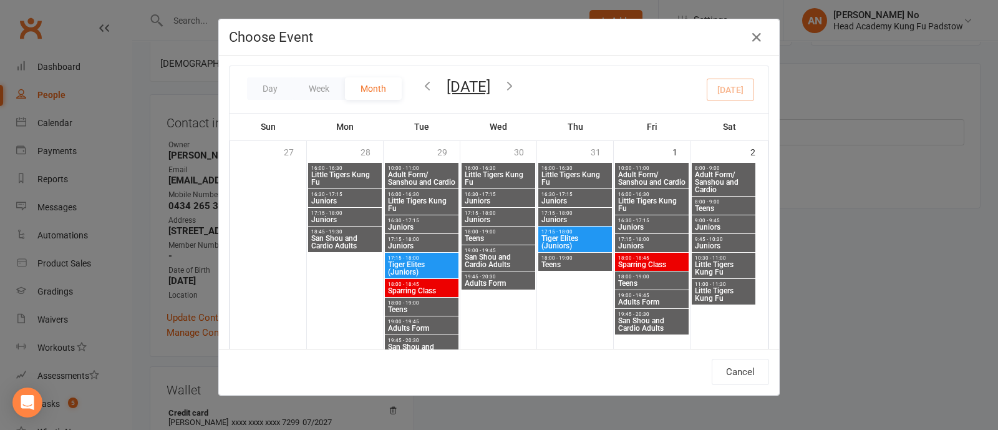
click at [517, 85] on icon "button" at bounding box center [510, 86] width 14 height 14
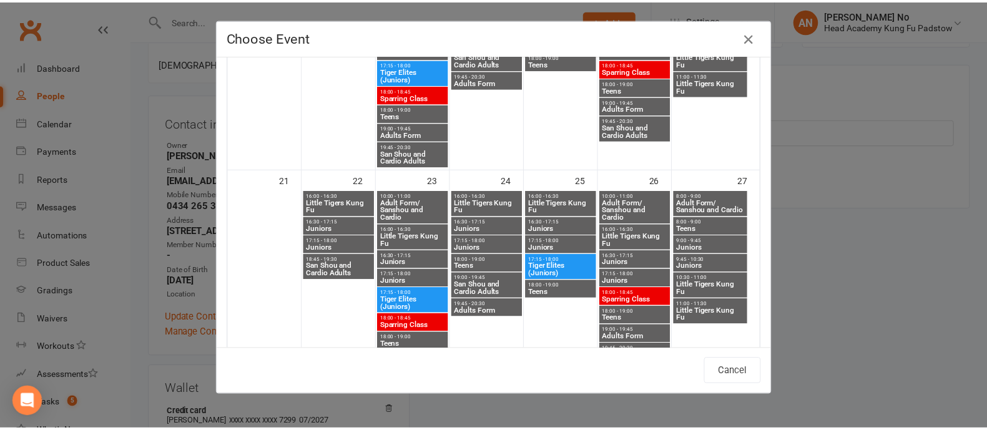
scroll to position [661, 0]
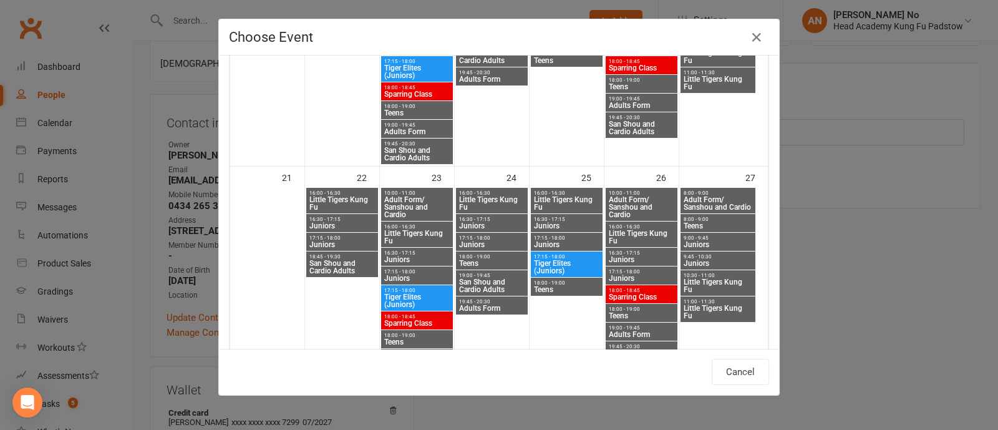
click at [622, 270] on span "17:15 - 18:00" at bounding box center [641, 272] width 67 height 6
type input "Juniors - Sep 26, 2025 5:15:00 PM"
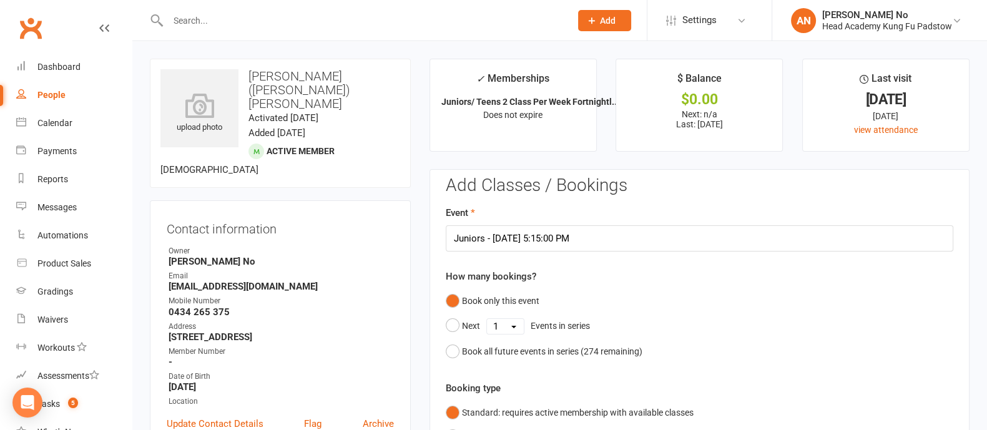
scroll to position [376, 0]
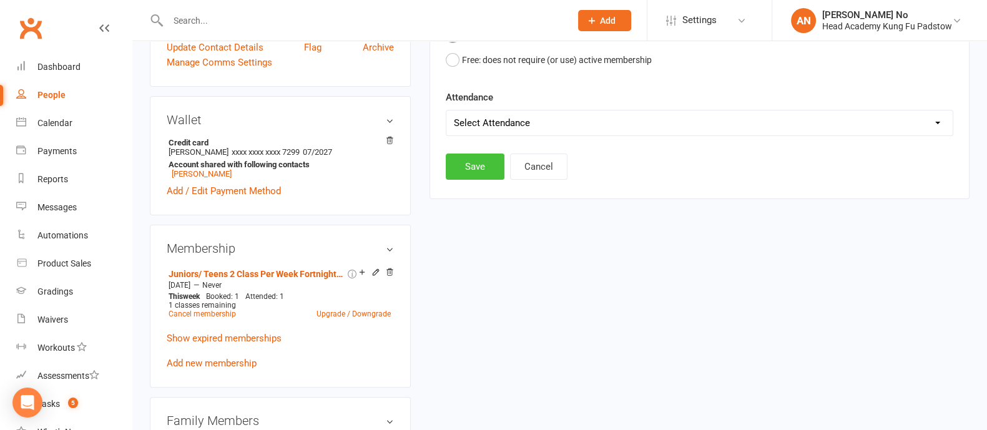
click at [464, 171] on button "Save" at bounding box center [475, 167] width 59 height 26
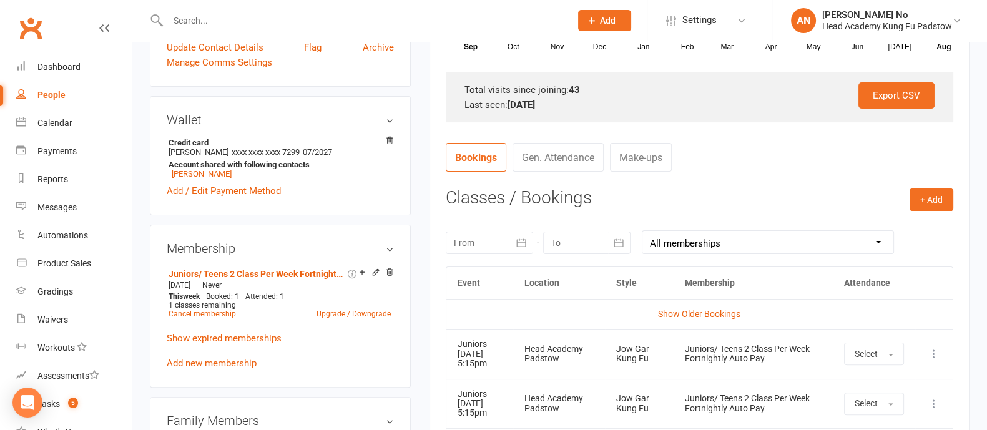
click at [197, 20] on input "text" at bounding box center [362, 20] width 397 height 17
paste input "[PERSON_NAME]"
type input "[PERSON_NAME]"
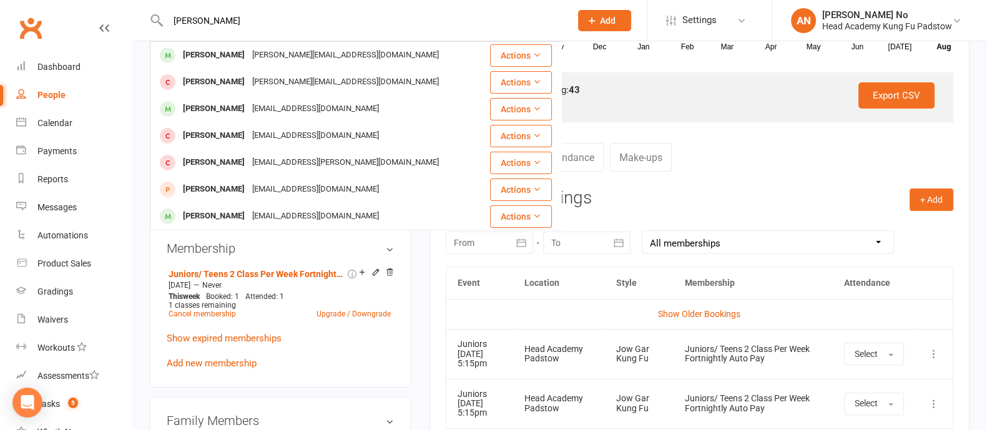
click at [222, 51] on div "[PERSON_NAME]" at bounding box center [213, 55] width 69 height 18
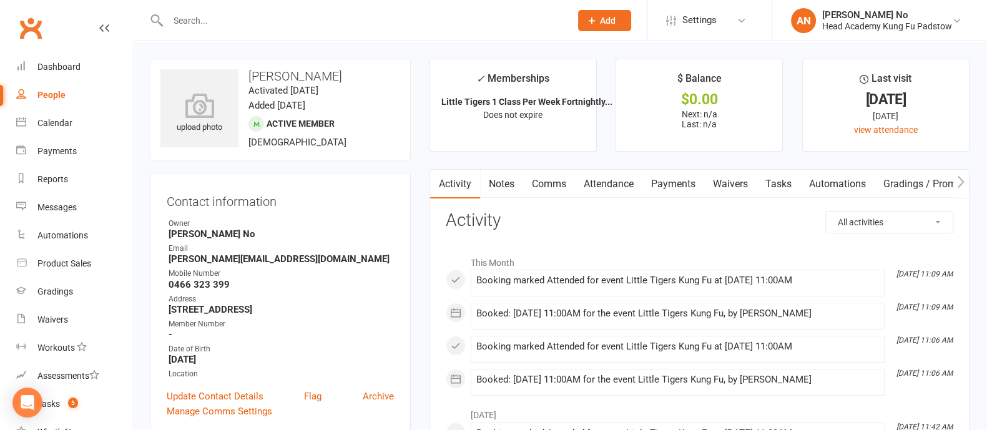
click at [608, 182] on link "Attendance" at bounding box center [608, 184] width 67 height 29
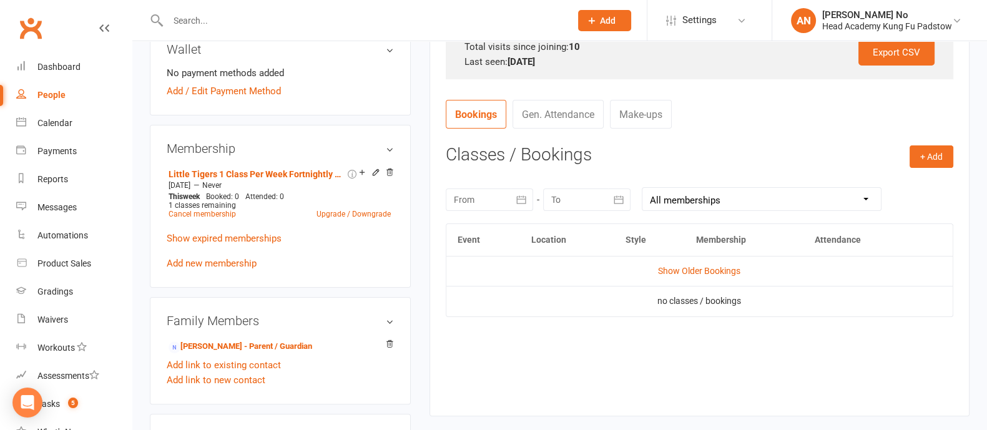
scroll to position [454, 0]
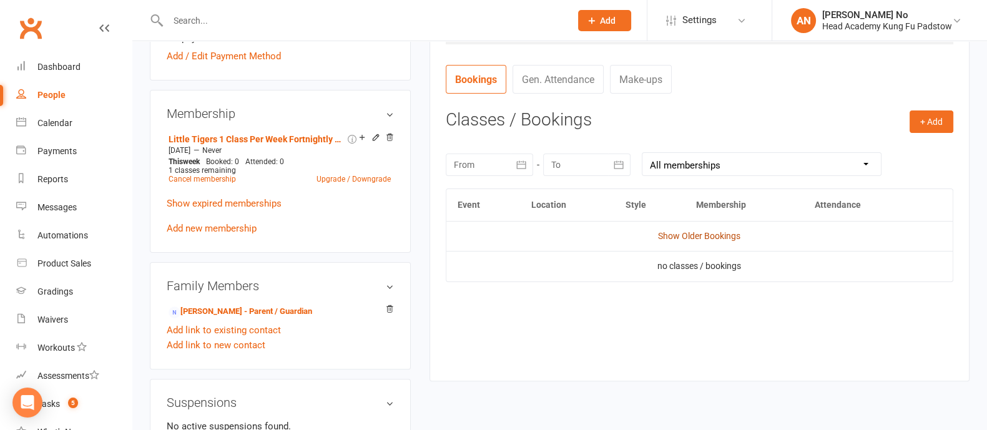
click at [717, 235] on link "Show Older Bookings" at bounding box center [699, 236] width 82 height 10
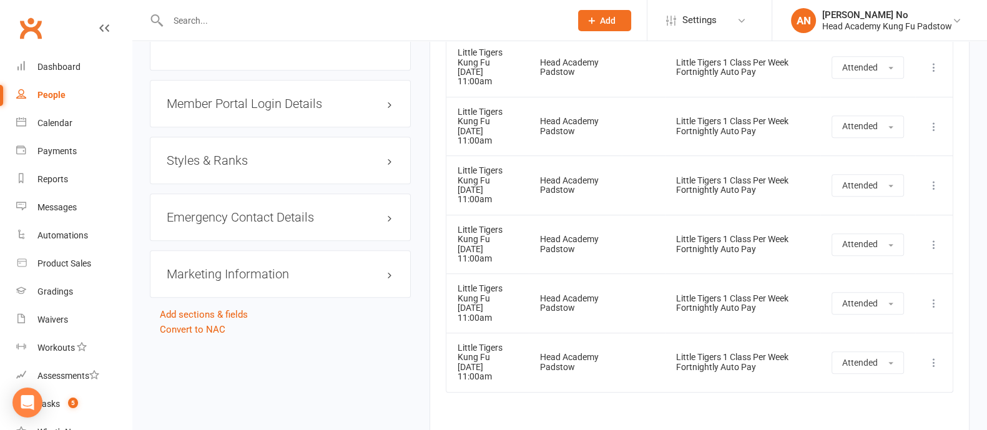
scroll to position [1101, 0]
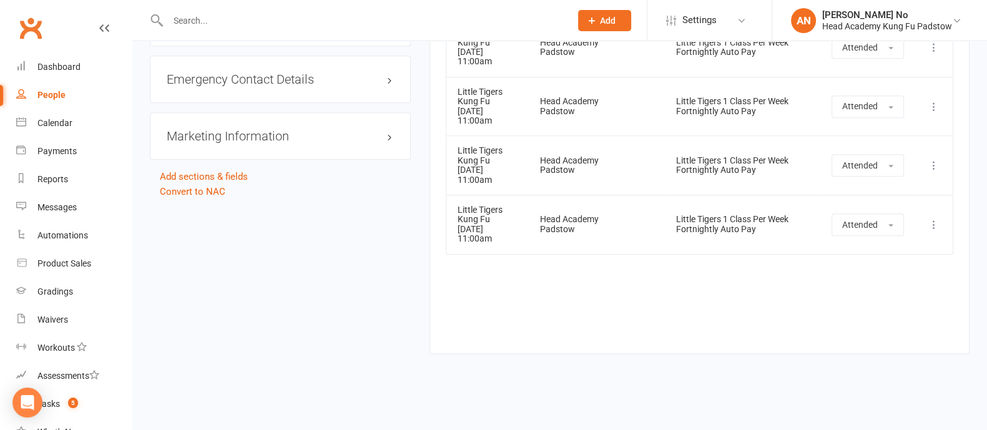
click at [215, 19] on input "text" at bounding box center [362, 20] width 397 height 17
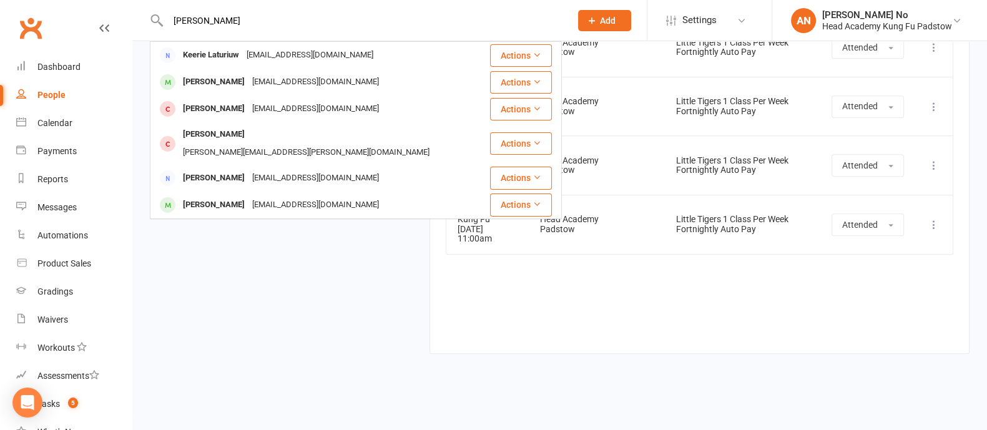
type input "kerrie"
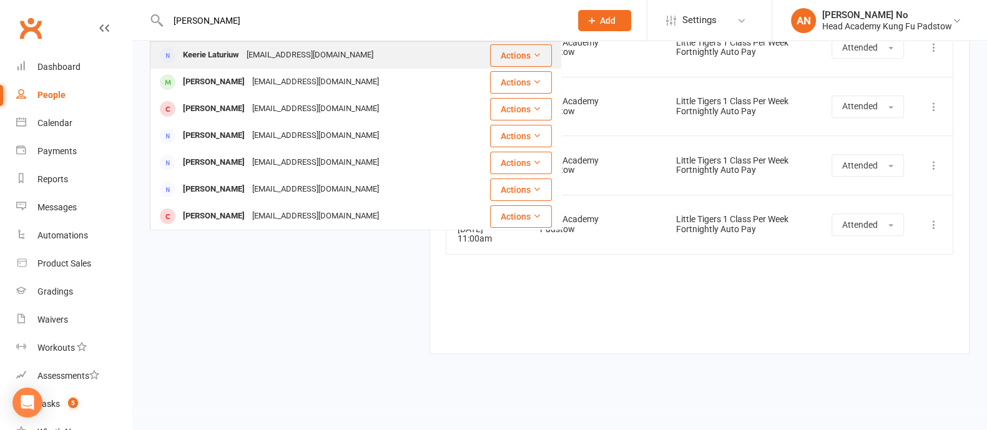
click at [222, 59] on div "Keerie Laturiuw" at bounding box center [211, 55] width 64 height 18
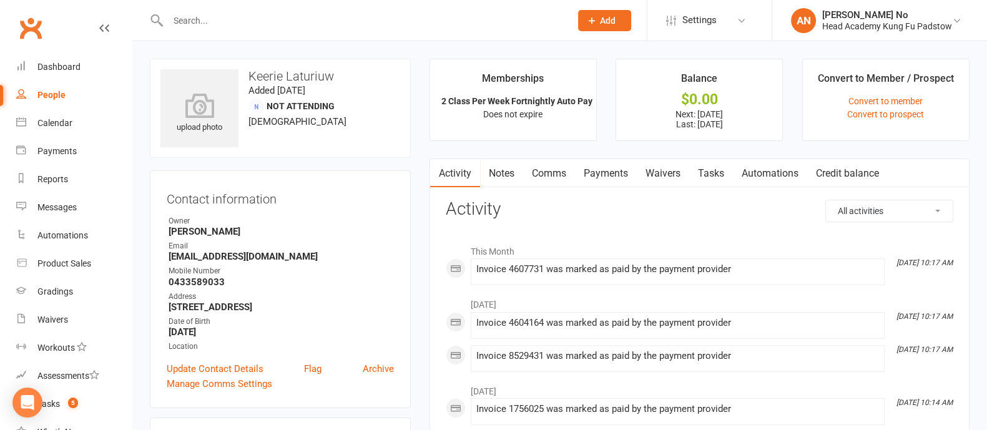
click at [608, 167] on link "Payments" at bounding box center [606, 173] width 62 height 29
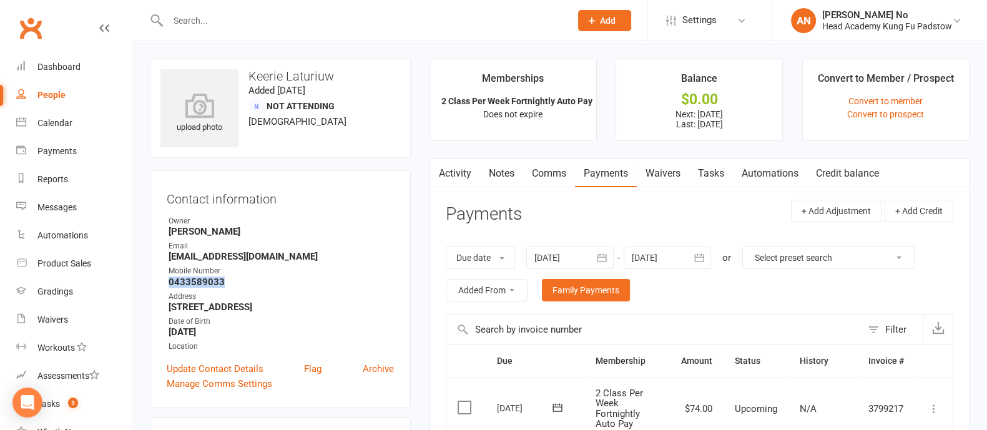
drag, startPoint x: 167, startPoint y: 279, endPoint x: 224, endPoint y: 287, distance: 58.0
click at [224, 287] on li "Mobile Number 0433589033" at bounding box center [280, 276] width 227 height 22
copy strong "0433589033"
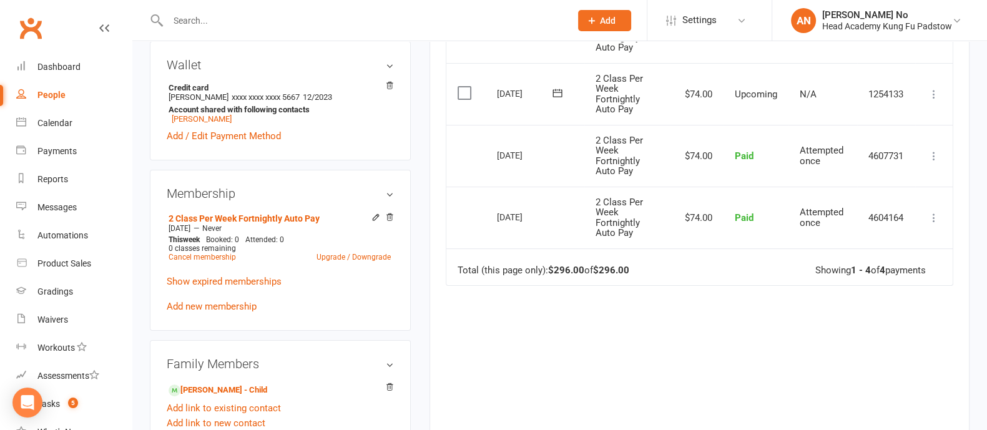
click at [933, 92] on icon at bounding box center [933, 94] width 12 height 12
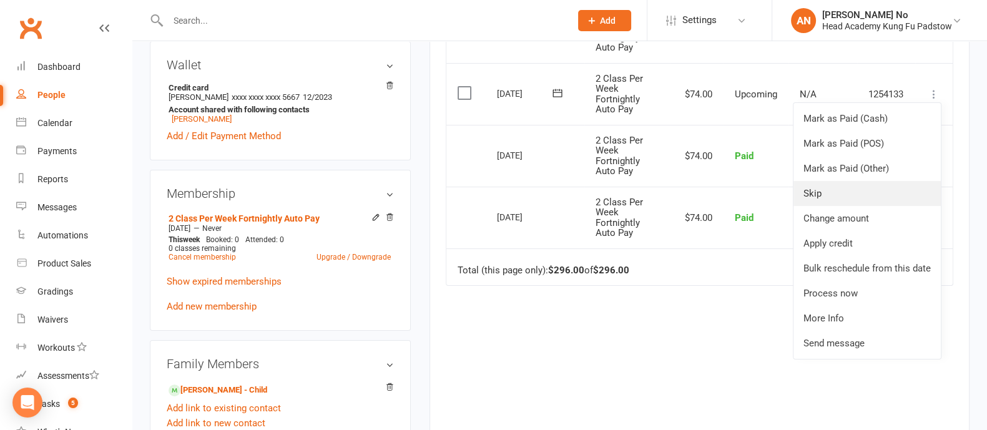
click at [827, 193] on link "Skip" at bounding box center [866, 193] width 147 height 25
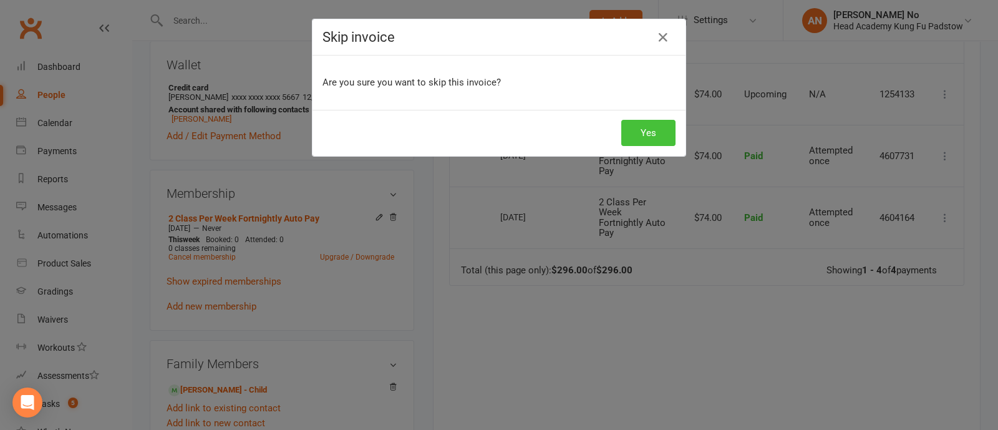
click at [639, 130] on button "Yes" at bounding box center [649, 133] width 54 height 26
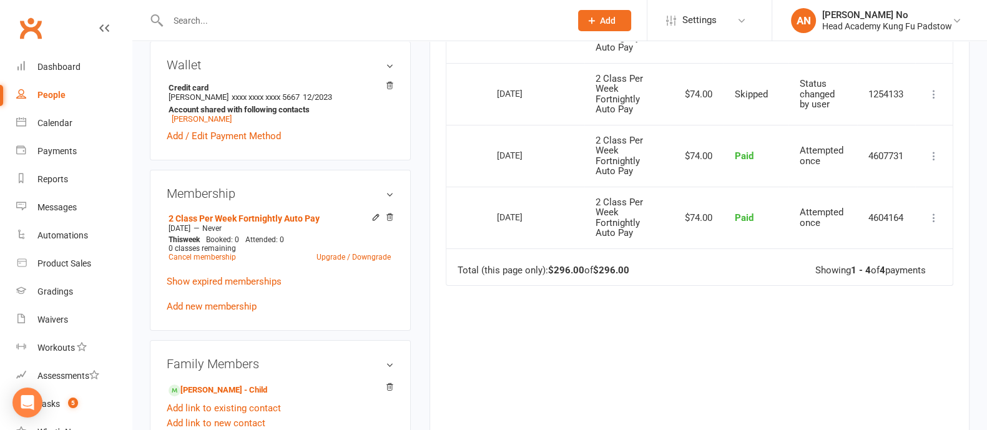
scroll to position [0, 0]
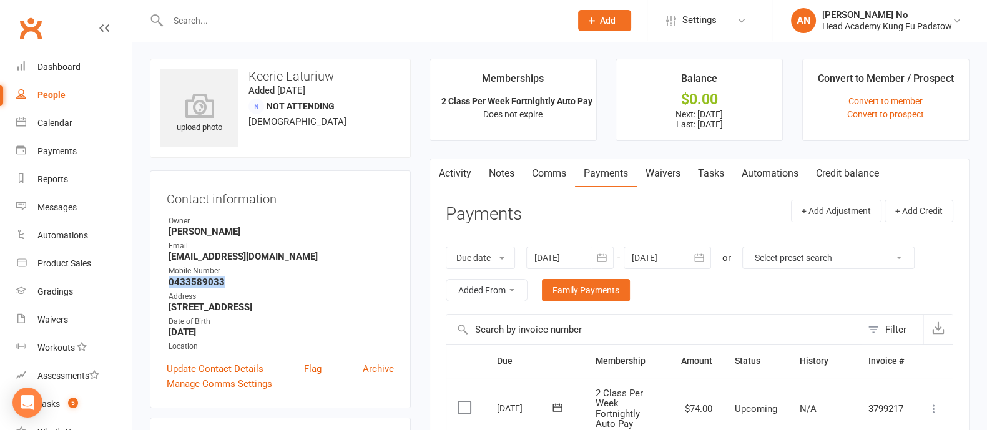
click at [493, 173] on link "Notes" at bounding box center [501, 173] width 43 height 29
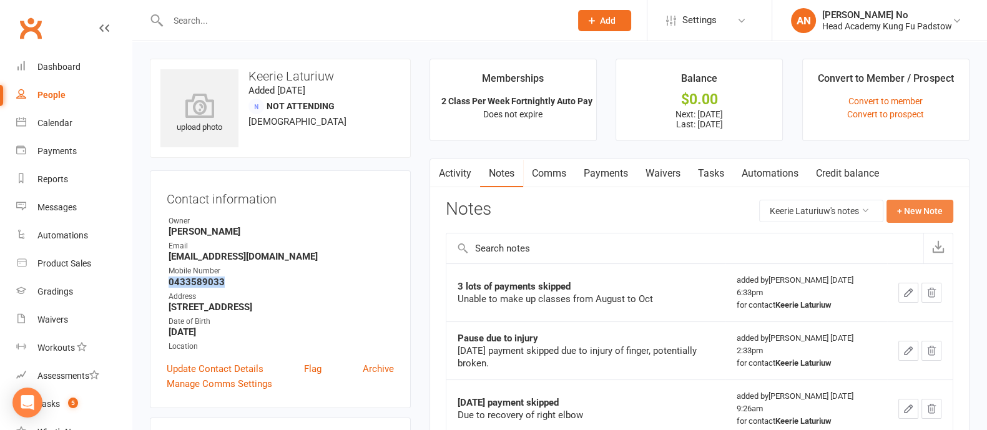
click at [910, 208] on button "+ New Note" at bounding box center [919, 211] width 67 height 22
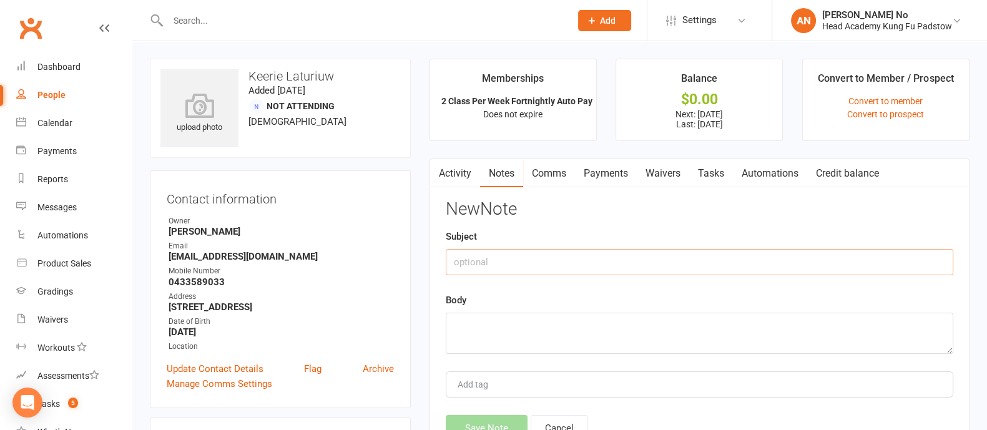
click at [526, 260] on input "text" at bounding box center [699, 262] width 507 height 26
type input "Skipped due 14t [DATE]"
click at [528, 333] on textarea at bounding box center [699, 333] width 507 height 41
paste textarea "happy to offer the option for you to skip the upcoming fortnightly payment"
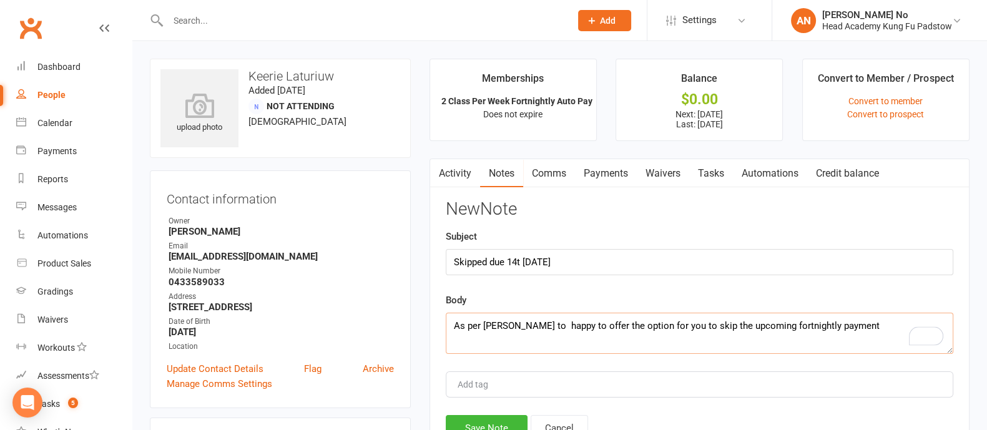
drag, startPoint x: 649, startPoint y: 323, endPoint x: 517, endPoint y: 326, distance: 131.7
click at [517, 326] on textarea "As per Thuy to happy to offer the option for you to skip the upcoming fortnight…" at bounding box center [699, 333] width 507 height 41
click at [694, 326] on textarea "As per Thuy to skip the upcoming fortnightly payment" at bounding box center [699, 333] width 507 height 41
type textarea "As per [PERSON_NAME] to skip the upcoming fortnightly payment, as they can't do…"
click at [483, 421] on button "Save Note" at bounding box center [487, 428] width 82 height 26
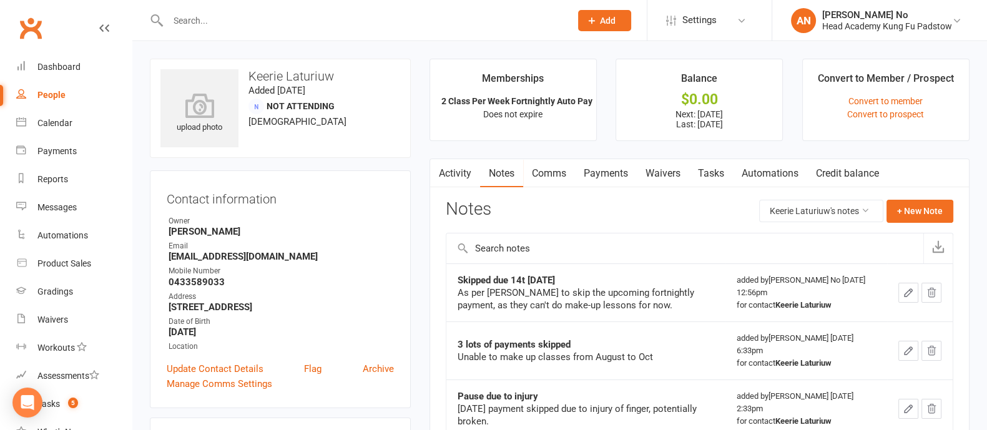
click at [208, 27] on input "text" at bounding box center [362, 20] width 397 height 17
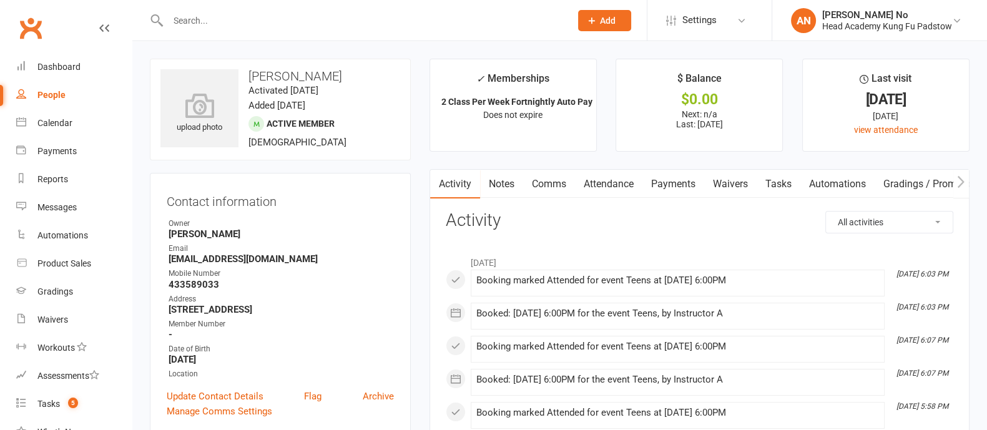
click at [612, 182] on link "Attendance" at bounding box center [608, 184] width 67 height 29
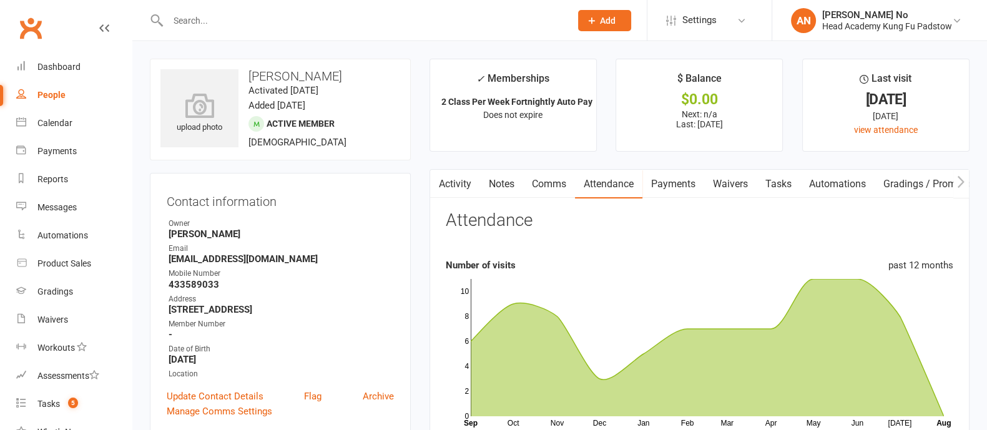
click at [462, 180] on link "Activity" at bounding box center [455, 184] width 50 height 29
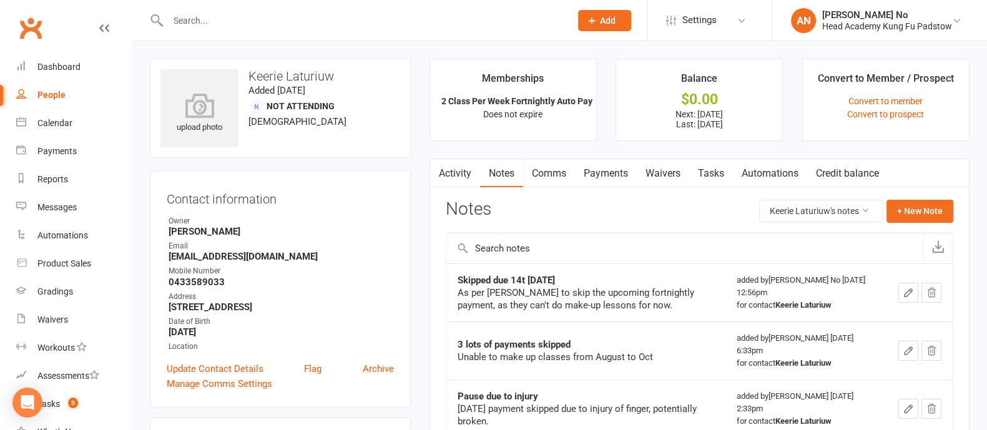
click at [207, 19] on input "text" at bounding box center [362, 20] width 397 height 17
type input "gao"
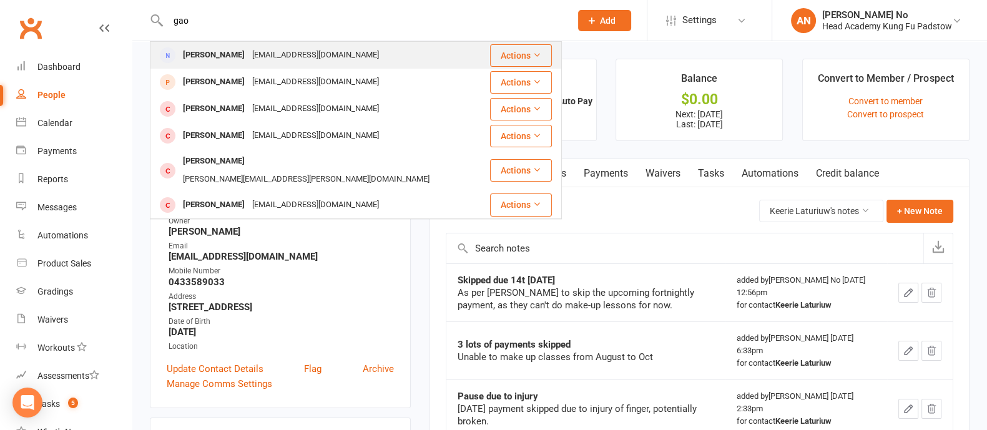
click at [248, 53] on div "[EMAIL_ADDRESS][DOMAIN_NAME]" at bounding box center [315, 55] width 134 height 18
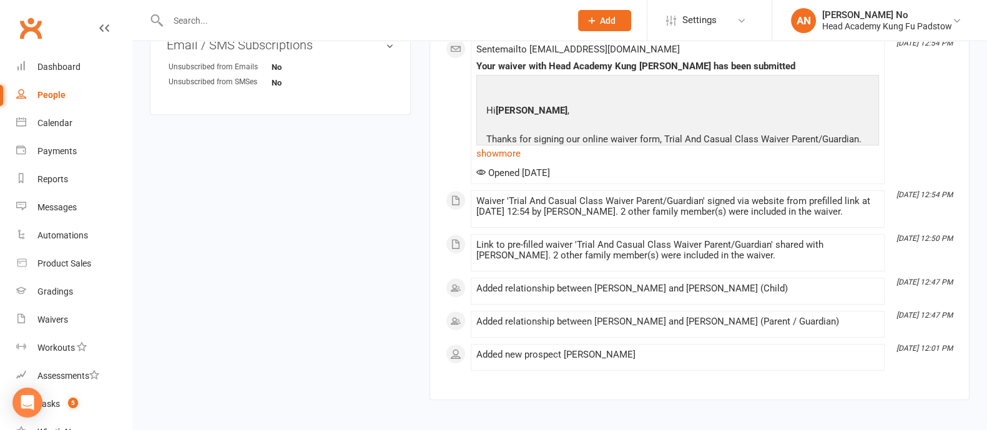
scroll to position [376, 0]
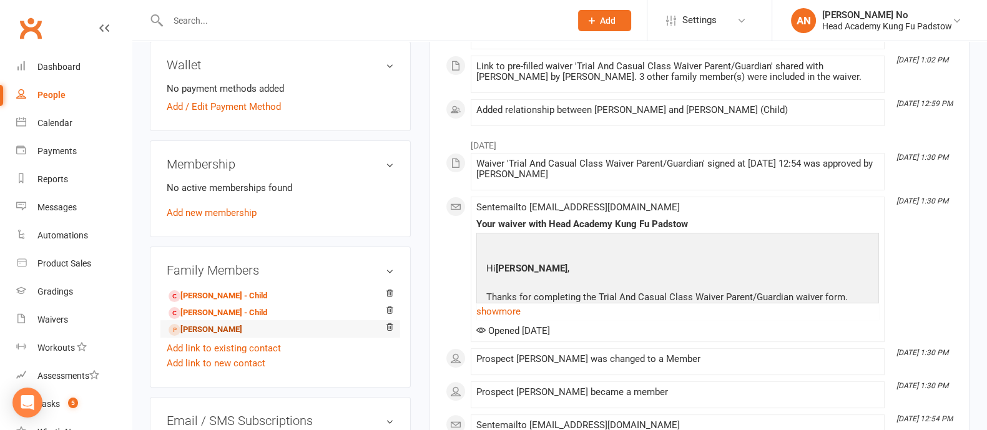
click at [217, 329] on link "[PERSON_NAME]" at bounding box center [205, 329] width 74 height 13
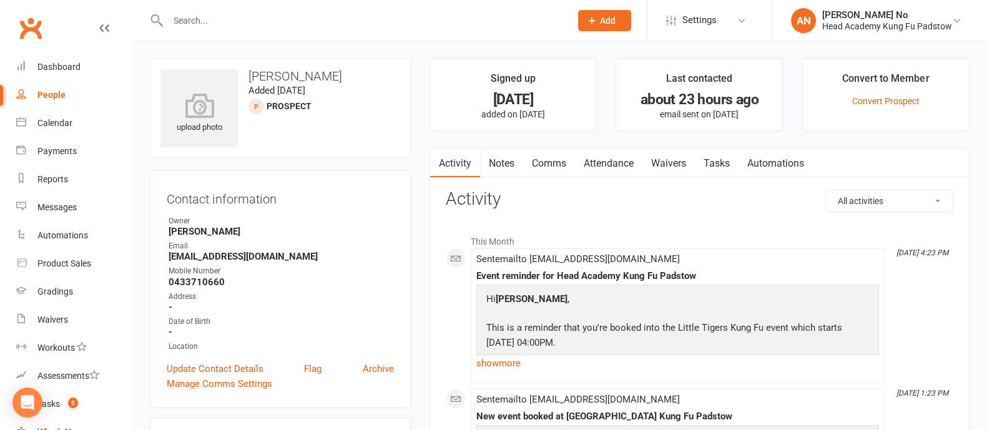
click at [593, 160] on link "Attendance" at bounding box center [608, 163] width 67 height 29
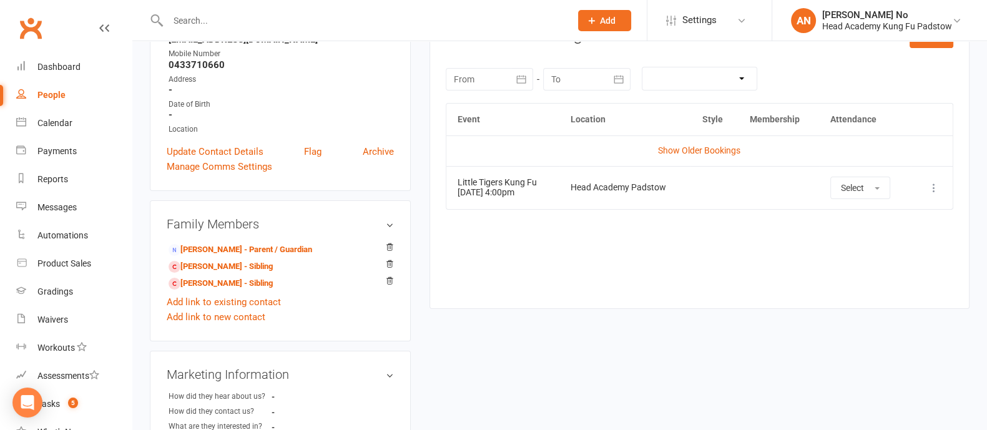
scroll to position [231, 0]
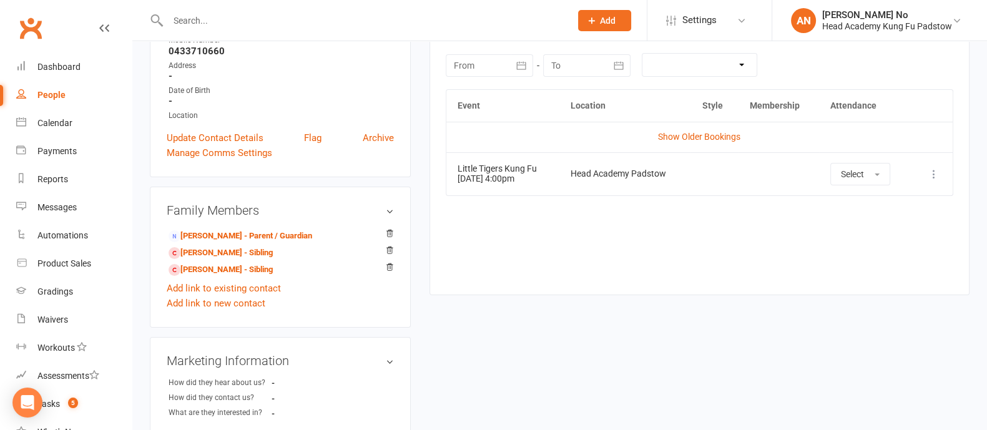
click at [937, 173] on icon at bounding box center [933, 174] width 12 height 12
click at [871, 244] on link "Remove booking" at bounding box center [879, 248] width 124 height 25
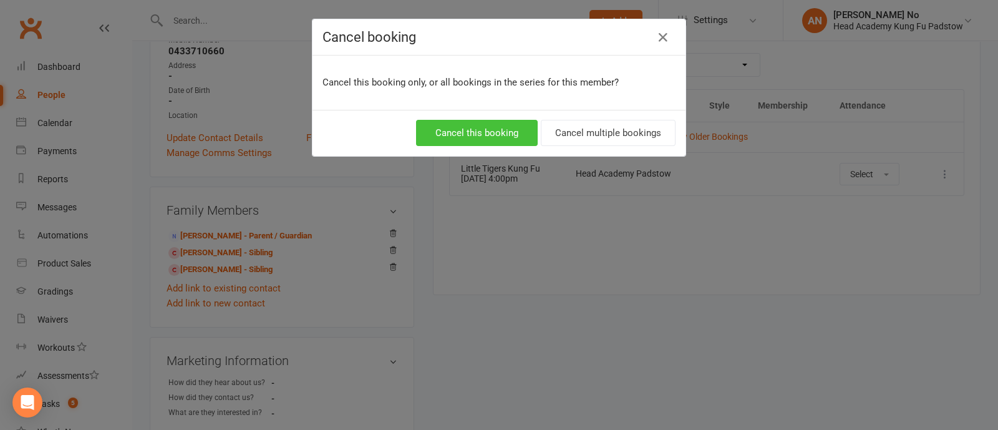
click at [494, 132] on button "Cancel this booking" at bounding box center [477, 133] width 122 height 26
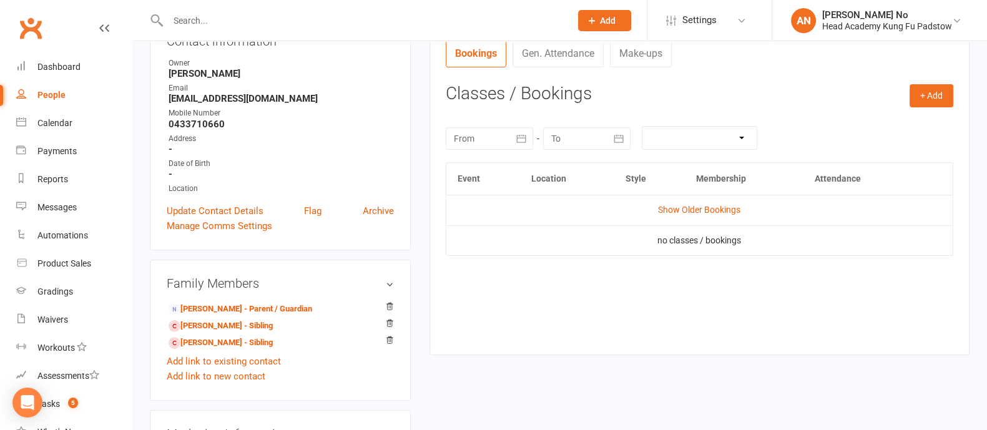
scroll to position [139, 0]
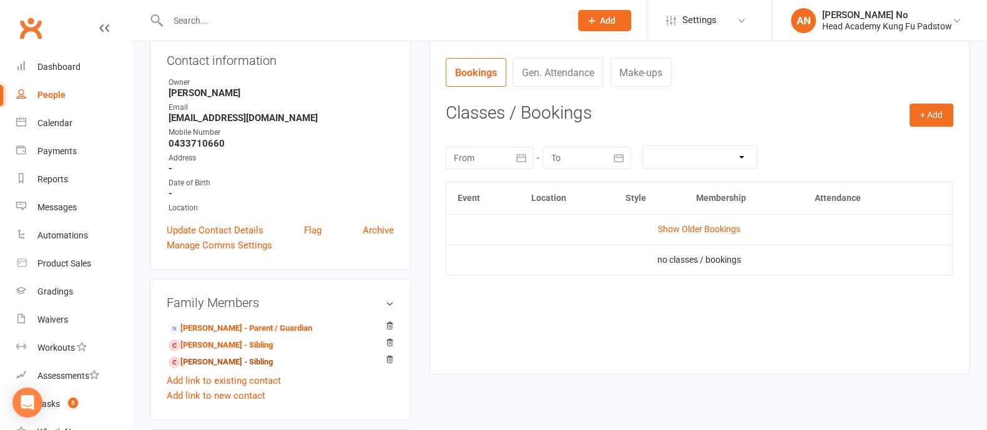
click at [232, 361] on link "[PERSON_NAME] - Sibling" at bounding box center [220, 362] width 104 height 13
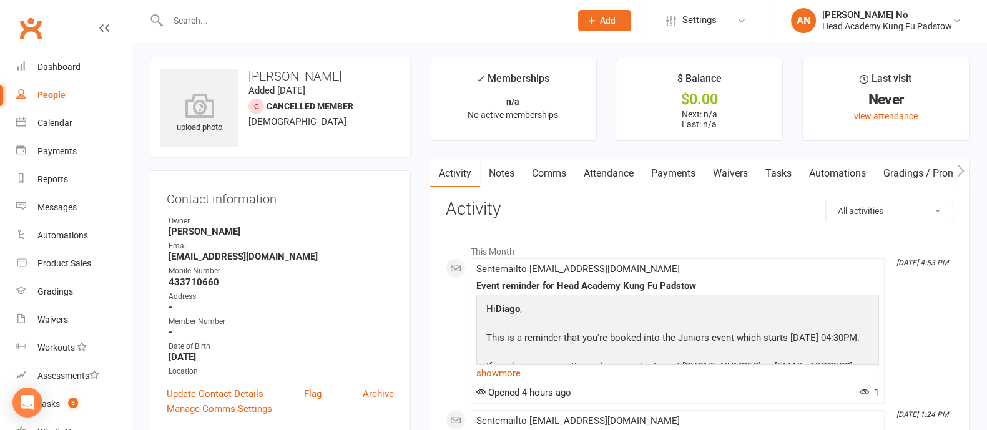
click at [620, 167] on link "Attendance" at bounding box center [608, 173] width 67 height 29
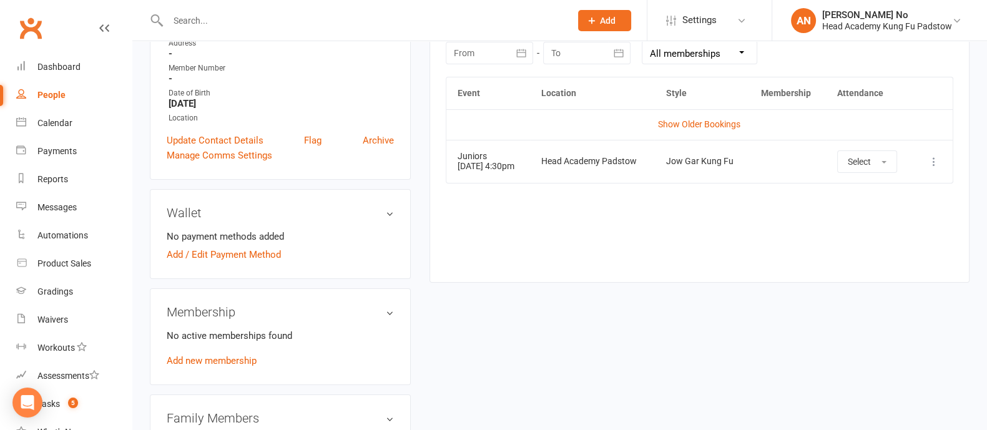
scroll to position [257, 0]
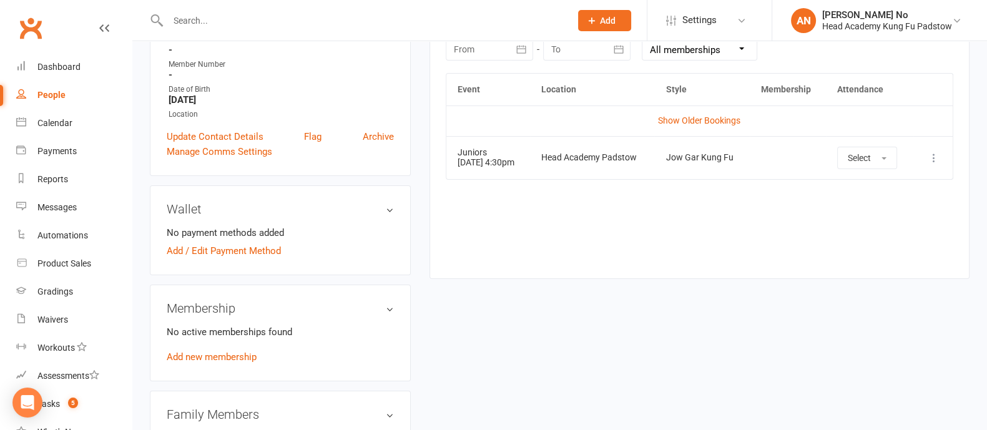
click at [933, 152] on icon at bounding box center [933, 158] width 12 height 12
click at [877, 235] on link "Remove booking" at bounding box center [879, 232] width 124 height 25
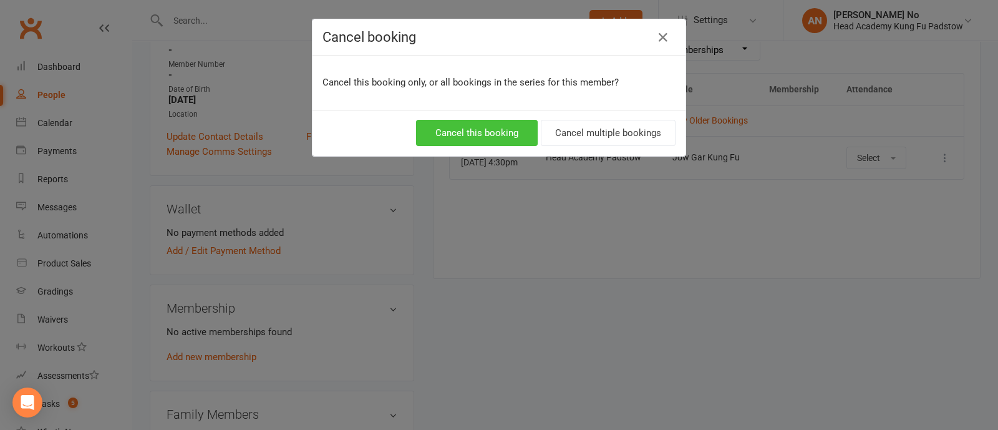
click at [452, 132] on button "Cancel this booking" at bounding box center [477, 133] width 122 height 26
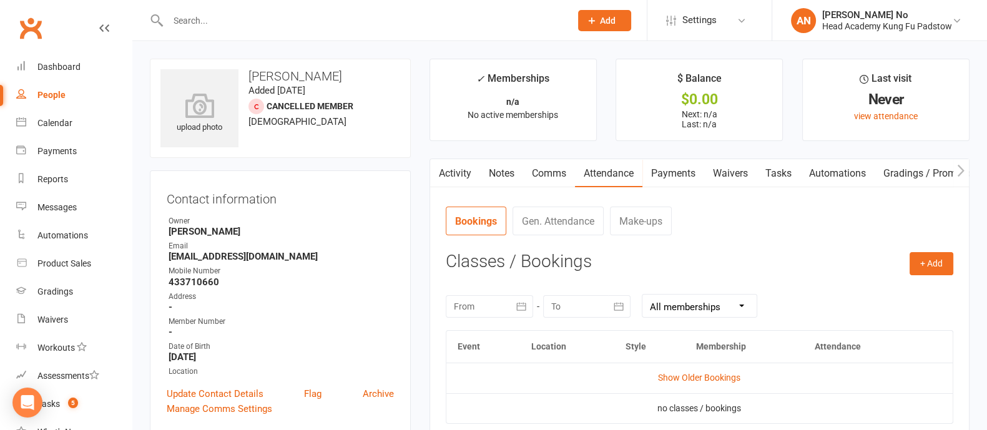
scroll to position [376, 0]
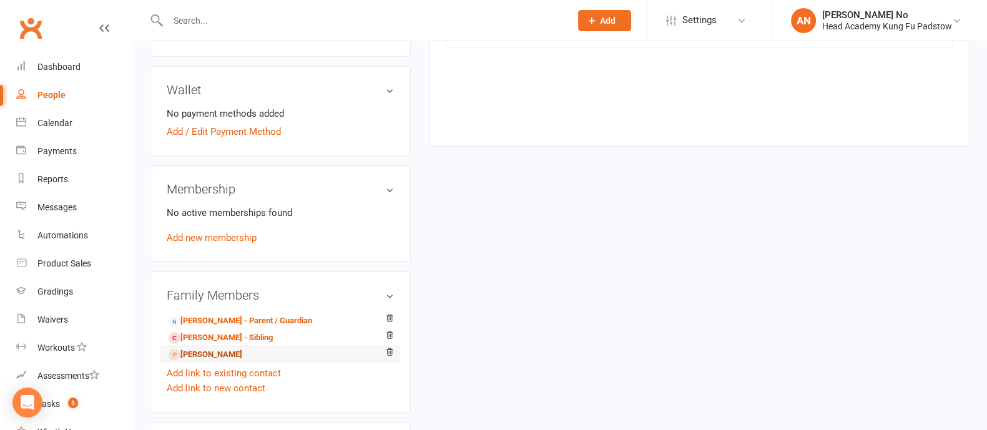
click at [235, 357] on link "[PERSON_NAME]" at bounding box center [205, 354] width 74 height 13
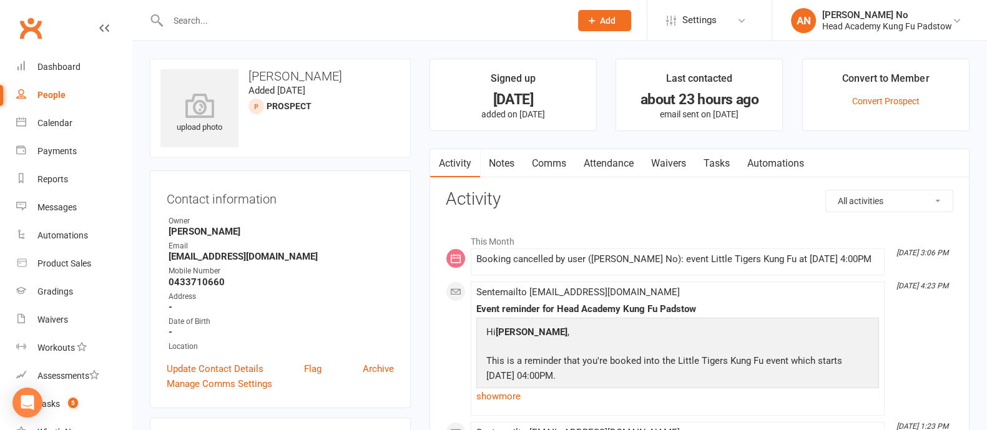
click at [620, 160] on link "Attendance" at bounding box center [608, 163] width 67 height 29
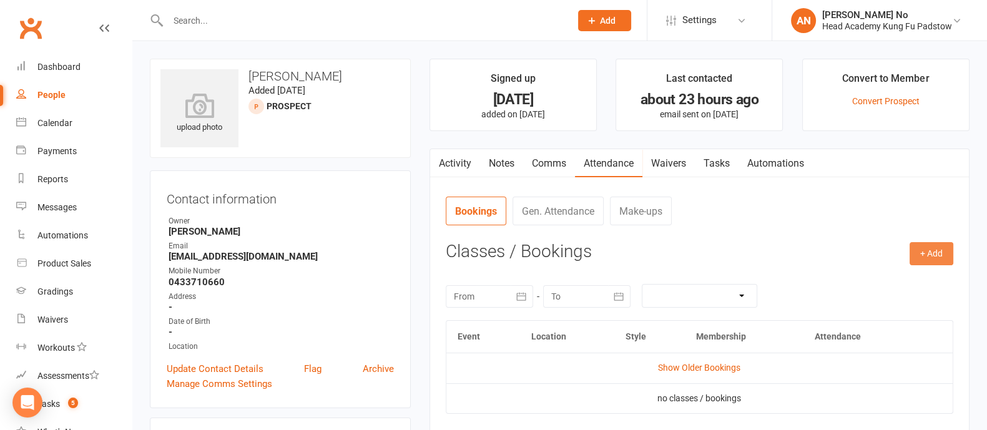
click at [943, 248] on button "+ Add" at bounding box center [931, 253] width 44 height 22
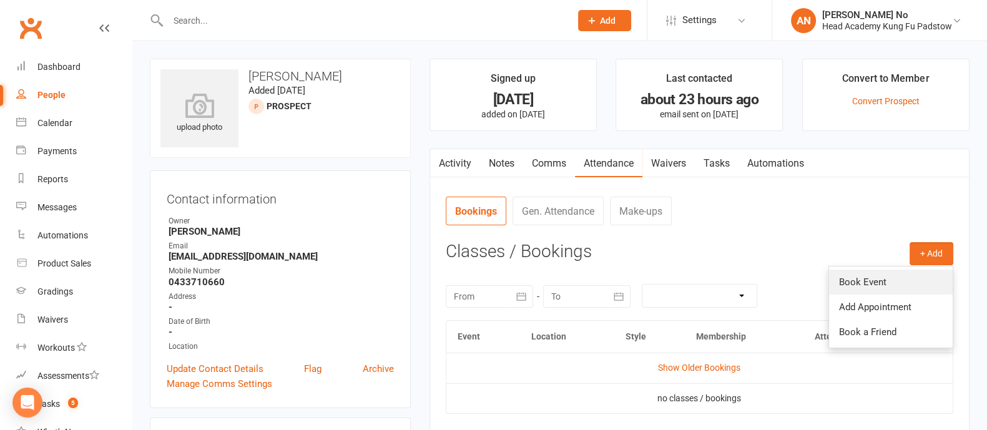
click at [858, 270] on link "Book Event" at bounding box center [891, 282] width 124 height 25
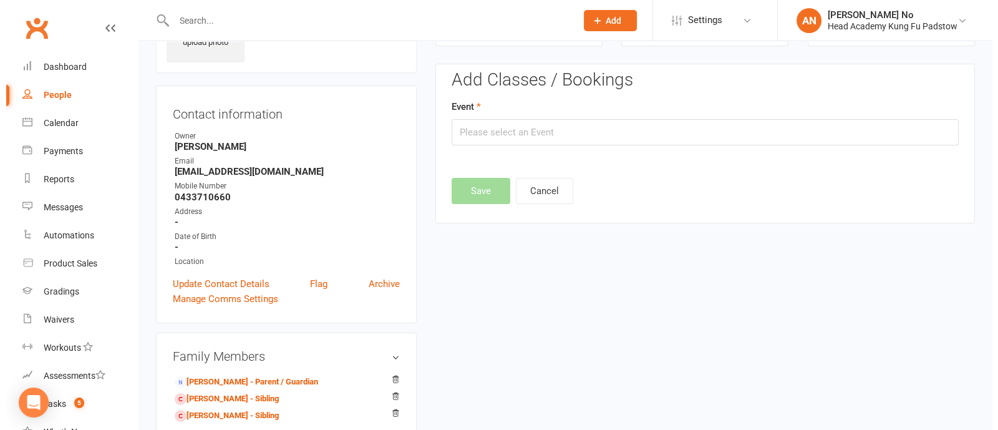
scroll to position [85, 0]
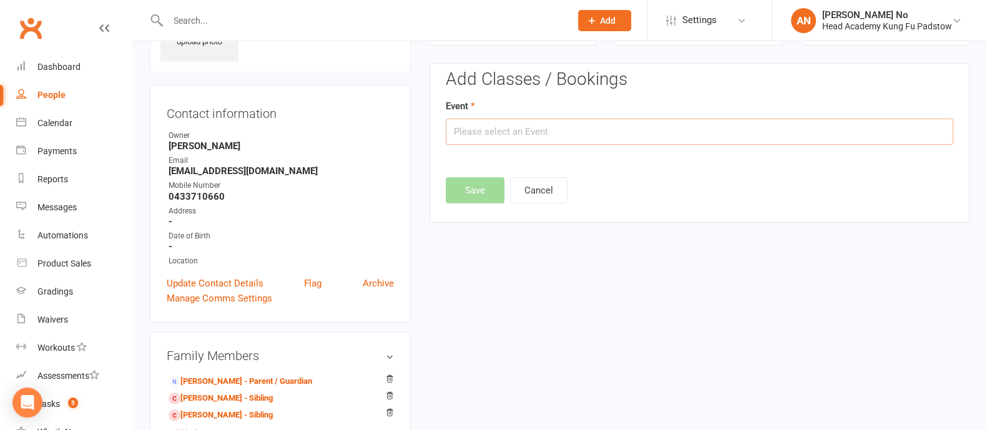
click at [799, 132] on input "text" at bounding box center [699, 132] width 507 height 26
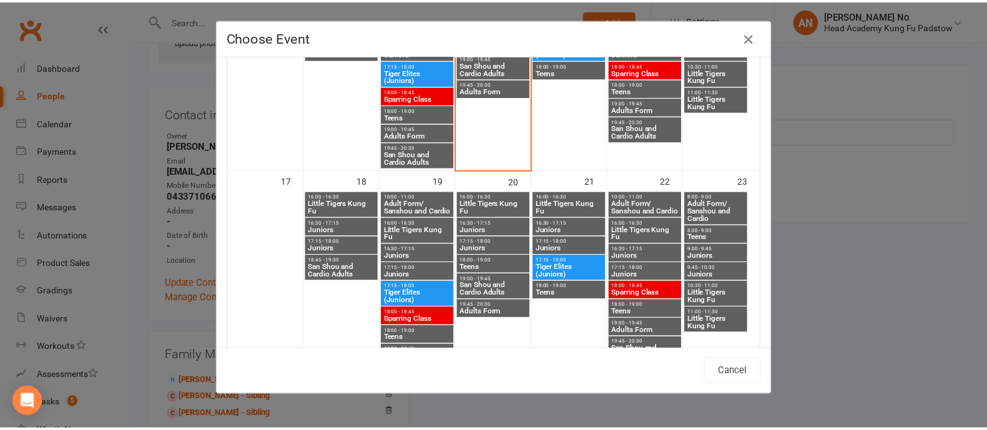
scroll to position [641, 0]
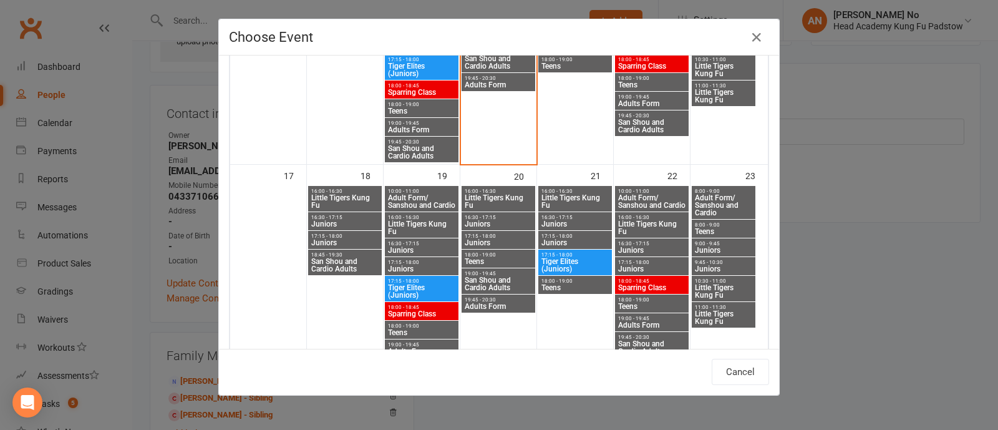
click at [498, 189] on span "16:00 - 16:30" at bounding box center [498, 191] width 69 height 6
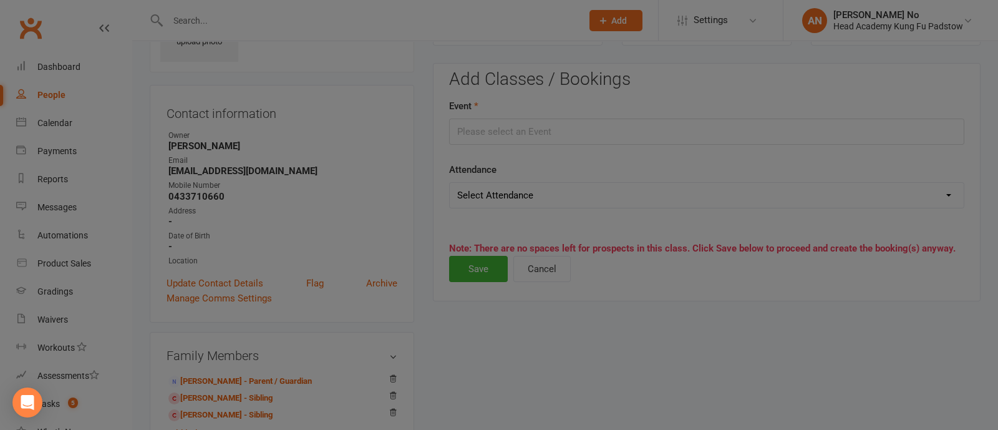
type input "Little Tigers Kung Fu - [DATE] 4:00:00 PM"
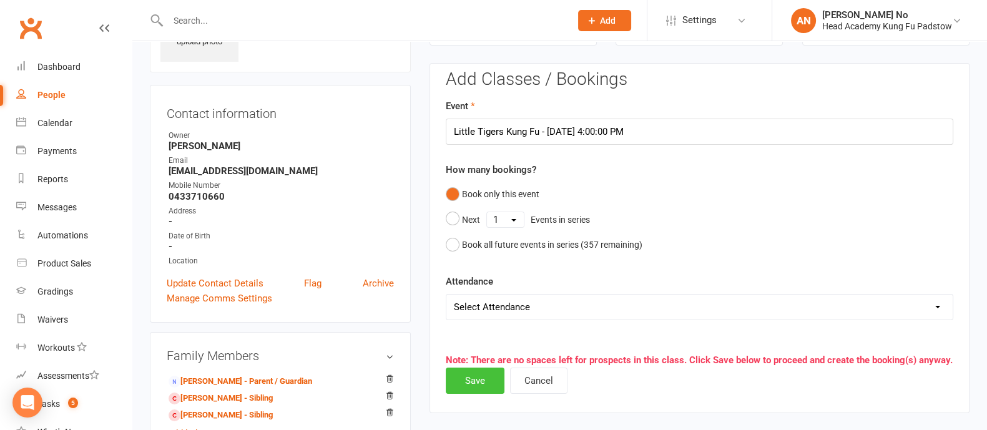
click at [475, 386] on button "Save" at bounding box center [475, 381] width 59 height 26
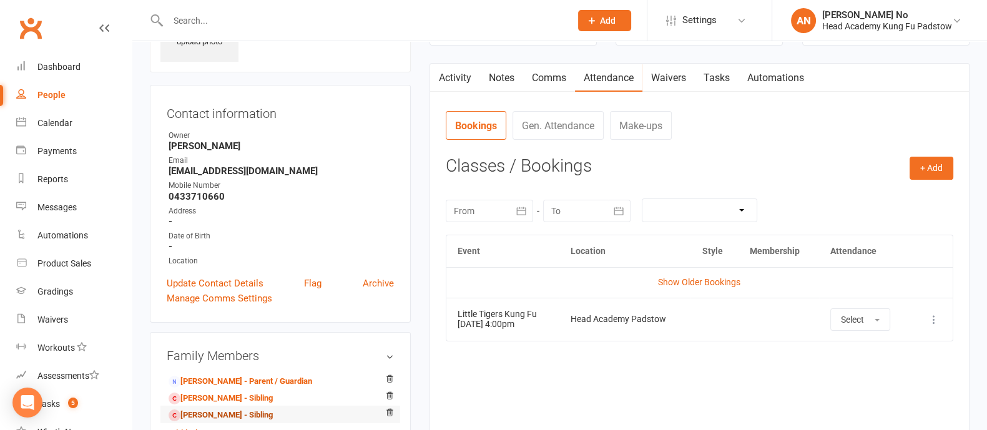
click at [228, 412] on link "[PERSON_NAME] - Sibling" at bounding box center [220, 415] width 104 height 13
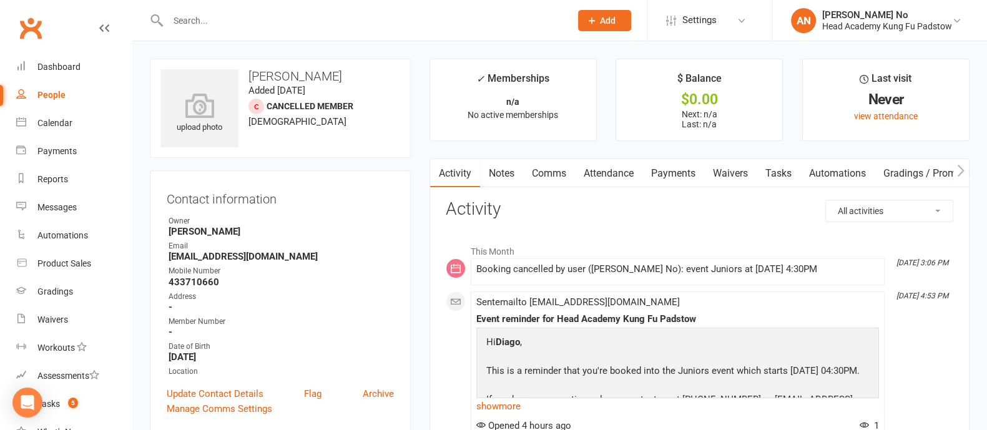
click at [625, 170] on link "Attendance" at bounding box center [608, 173] width 67 height 29
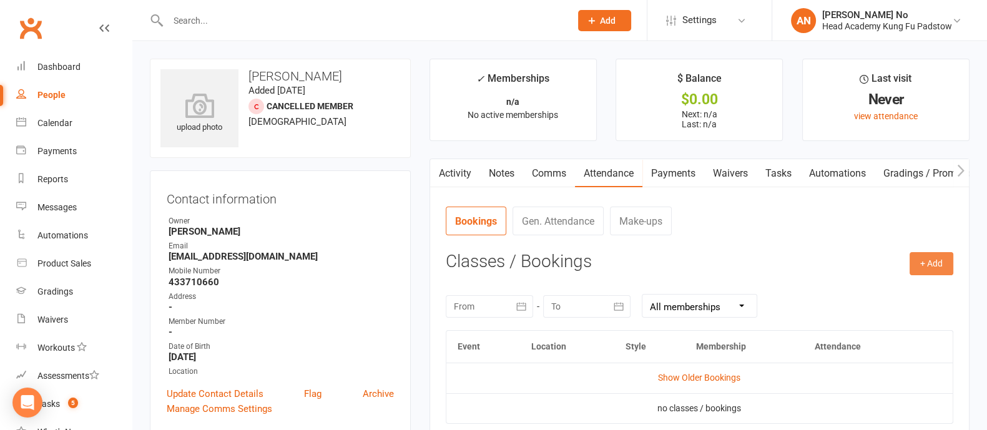
click at [925, 258] on button "+ Add" at bounding box center [931, 263] width 44 height 22
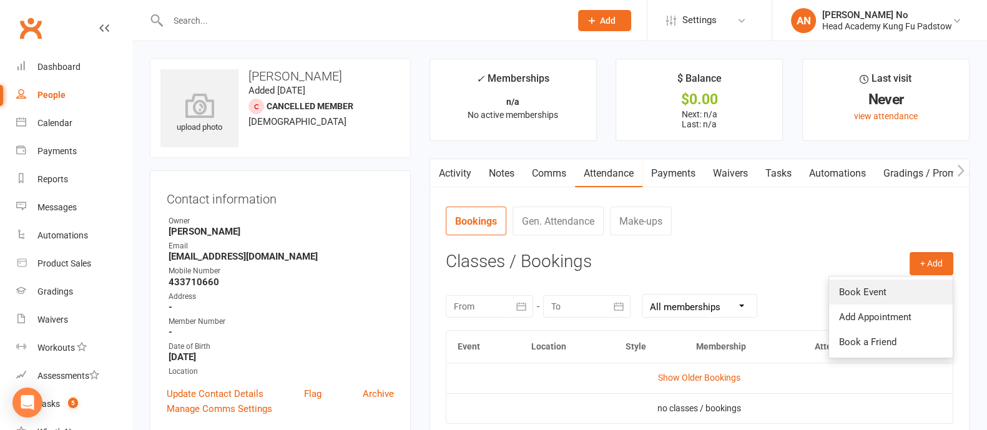
click at [875, 286] on link "Book Event" at bounding box center [891, 292] width 124 height 25
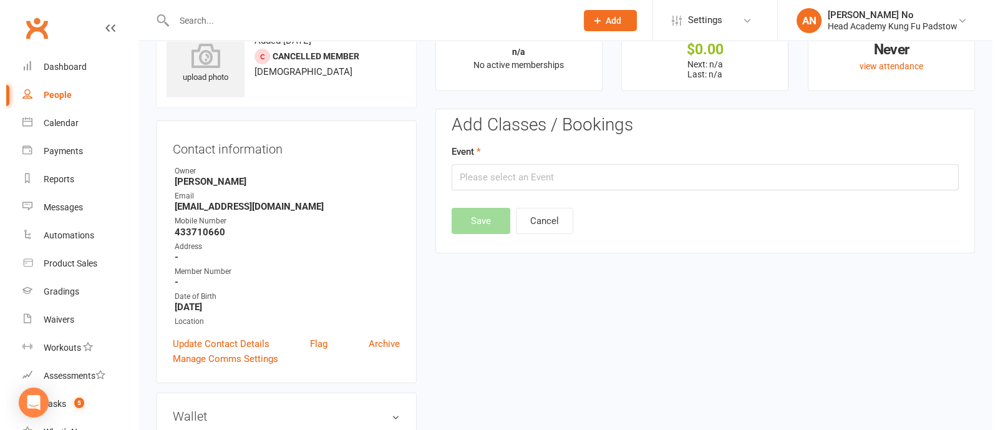
scroll to position [95, 0]
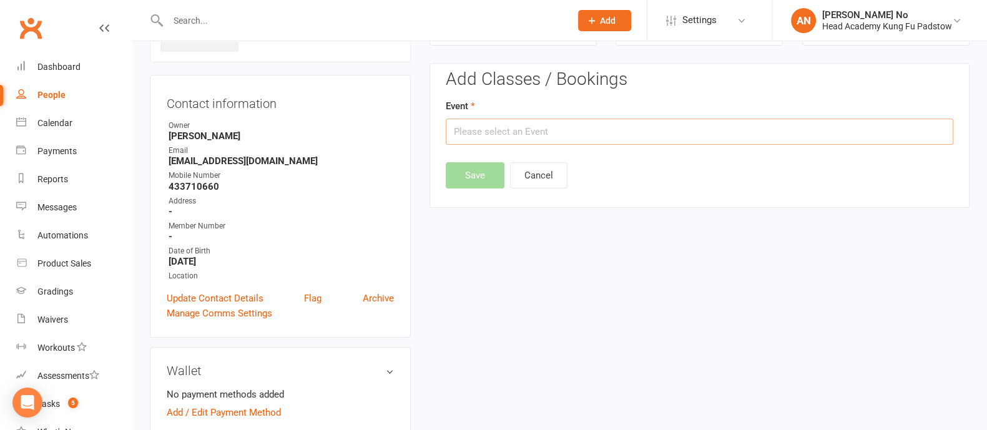
click at [875, 138] on input "text" at bounding box center [699, 132] width 507 height 26
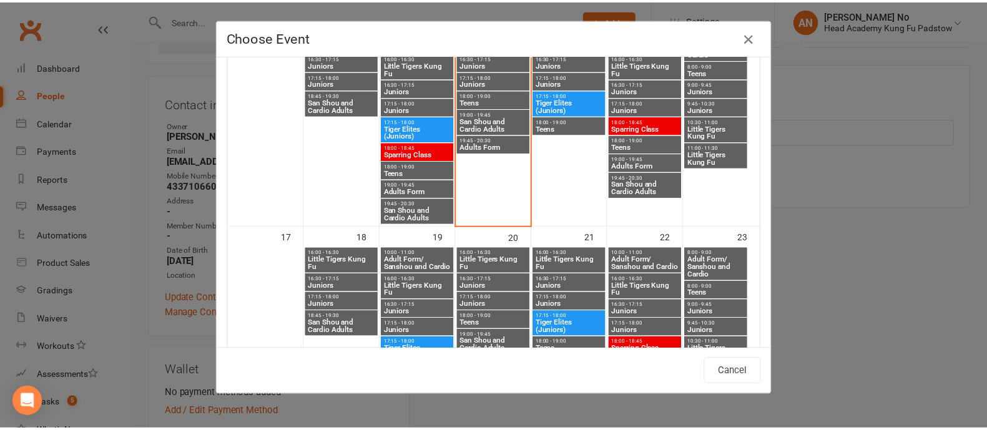
scroll to position [619, 0]
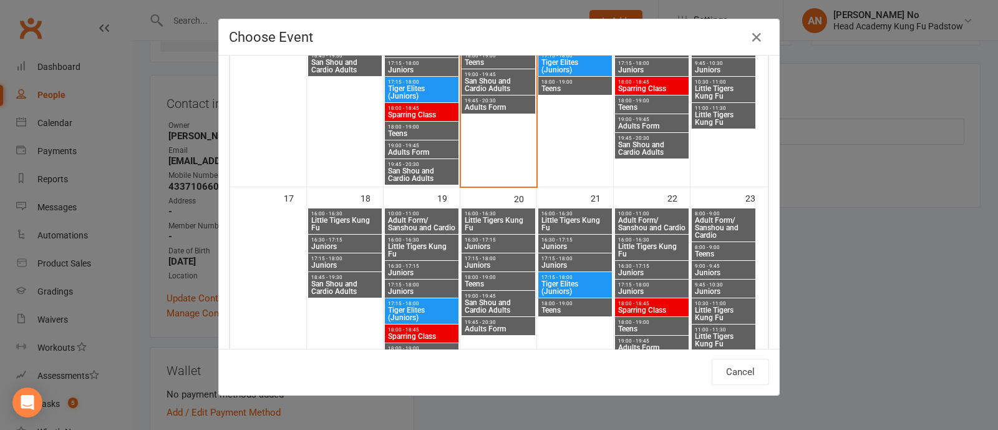
click at [493, 238] on span "16:30 - 17:15" at bounding box center [498, 240] width 69 height 6
type input "Juniors - [DATE] 4:30:00 PM"
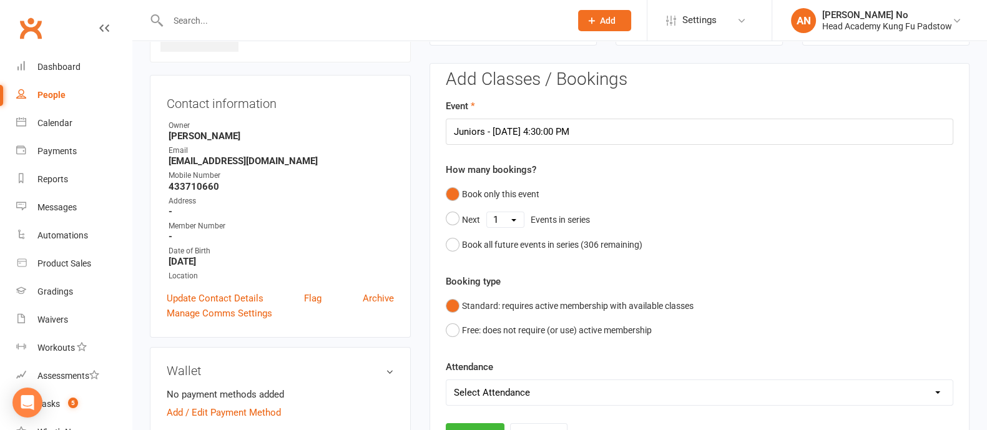
scroll to position [472, 0]
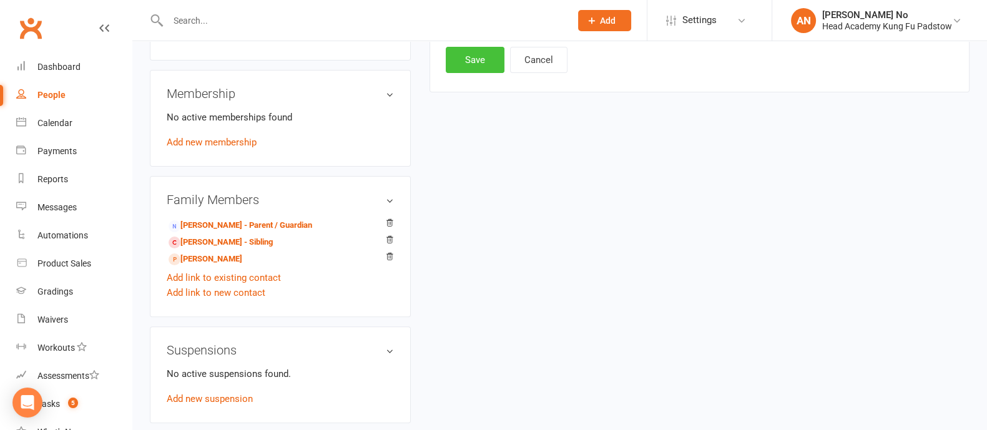
click at [464, 59] on button "Save" at bounding box center [475, 60] width 59 height 26
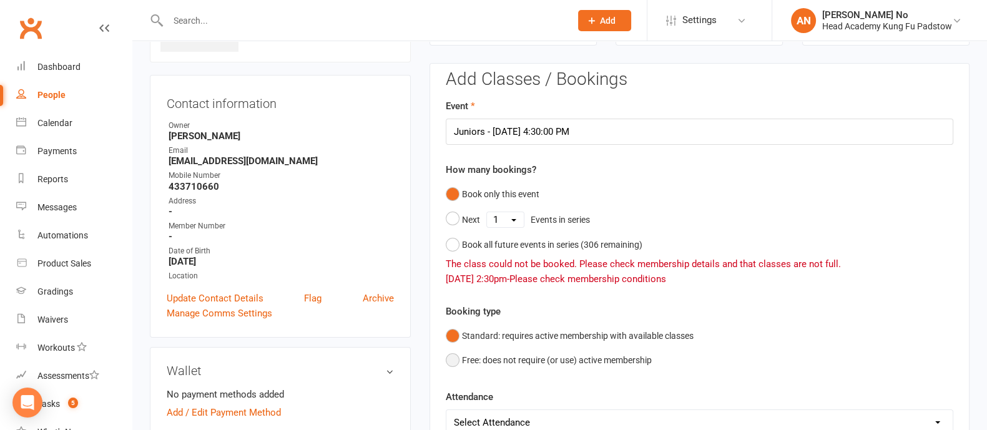
click at [452, 358] on button "Free: does not require (or use) active membership" at bounding box center [549, 360] width 206 height 24
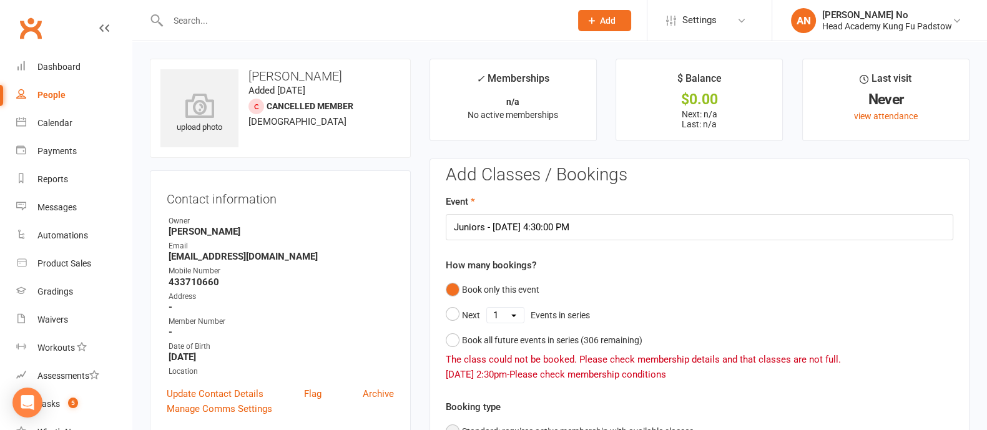
scroll to position [376, 0]
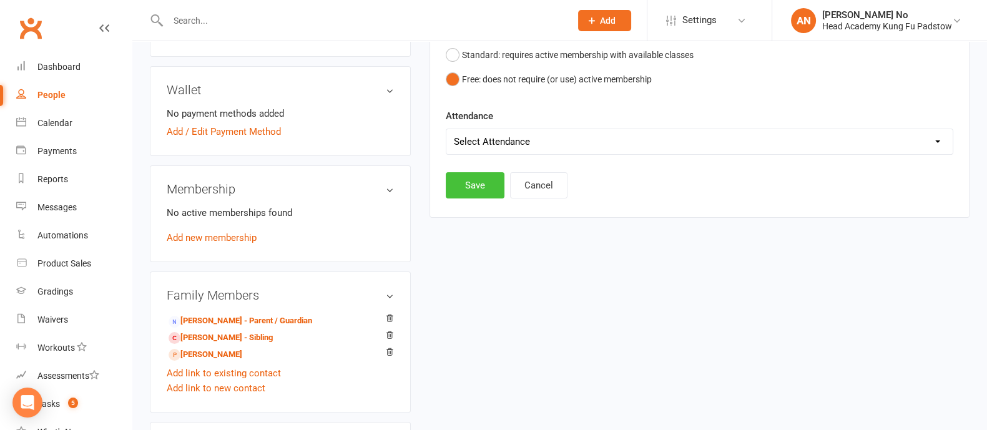
click at [473, 188] on button "Save" at bounding box center [475, 185] width 59 height 26
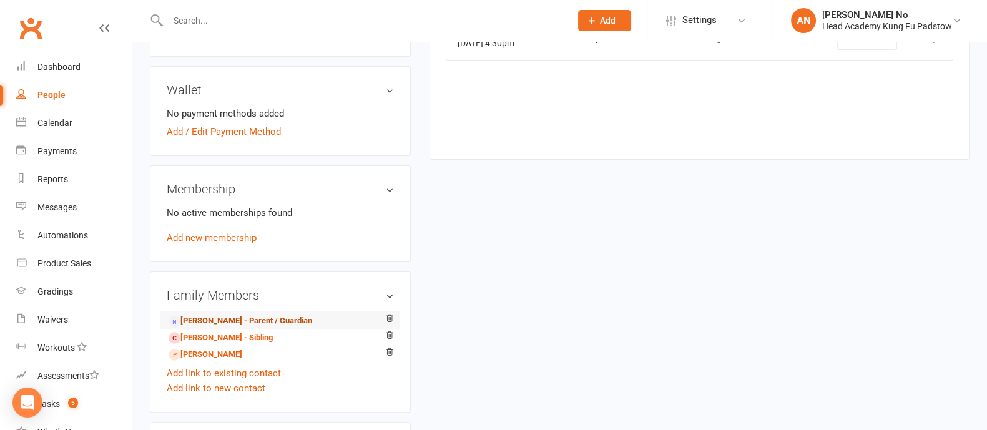
click at [231, 319] on link "[PERSON_NAME] - Parent / Guardian" at bounding box center [240, 321] width 144 height 13
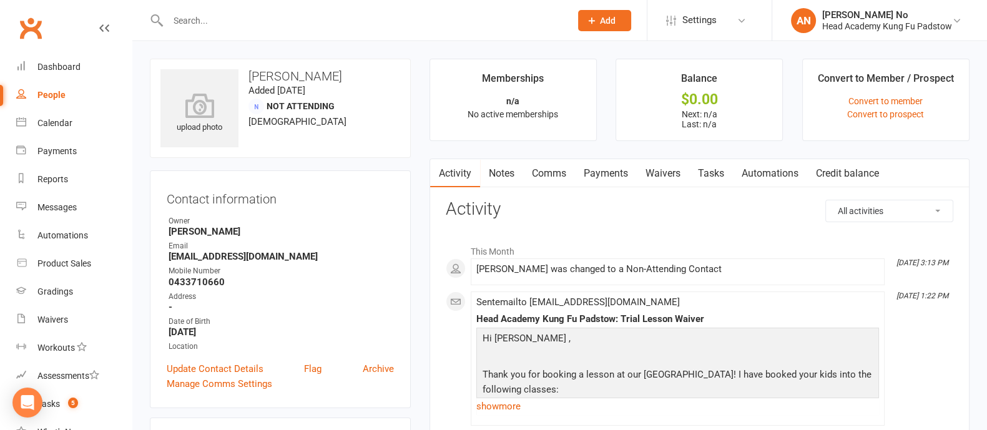
click at [658, 170] on link "Waivers" at bounding box center [662, 173] width 52 height 29
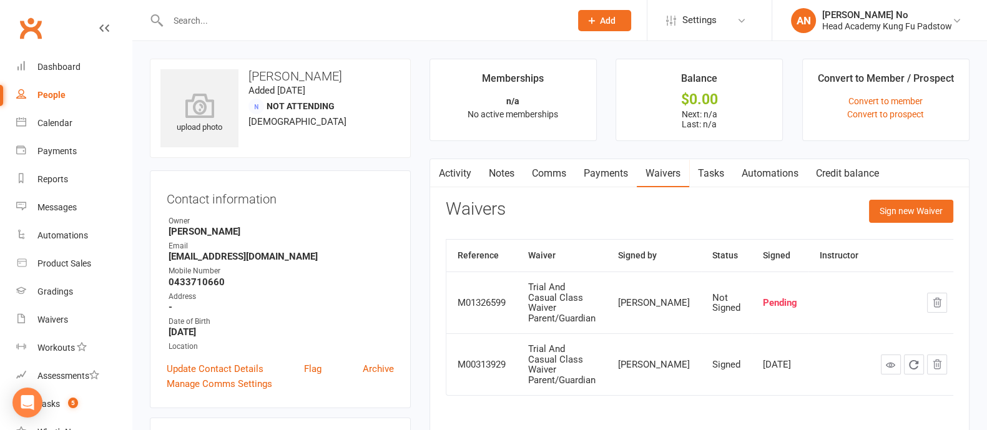
click at [228, 12] on input "text" at bounding box center [362, 20] width 397 height 17
paste input "[PERSON_NAME]"
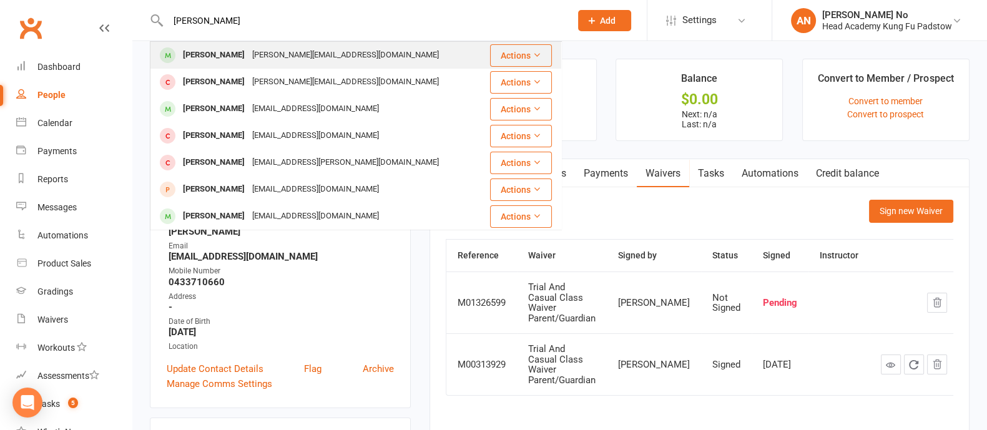
type input "[PERSON_NAME]"
click at [238, 45] on div "[PERSON_NAME] [PERSON_NAME][EMAIL_ADDRESS][DOMAIN_NAME]" at bounding box center [320, 55] width 338 height 26
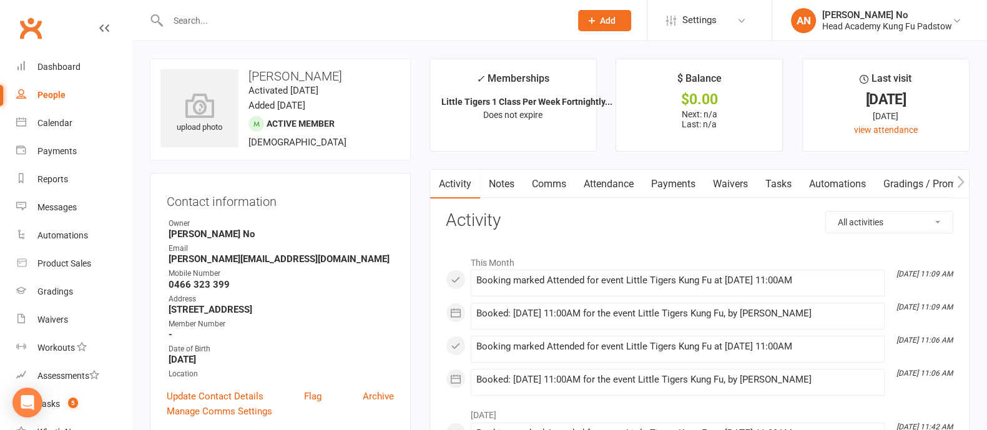
click at [602, 180] on link "Attendance" at bounding box center [608, 184] width 67 height 29
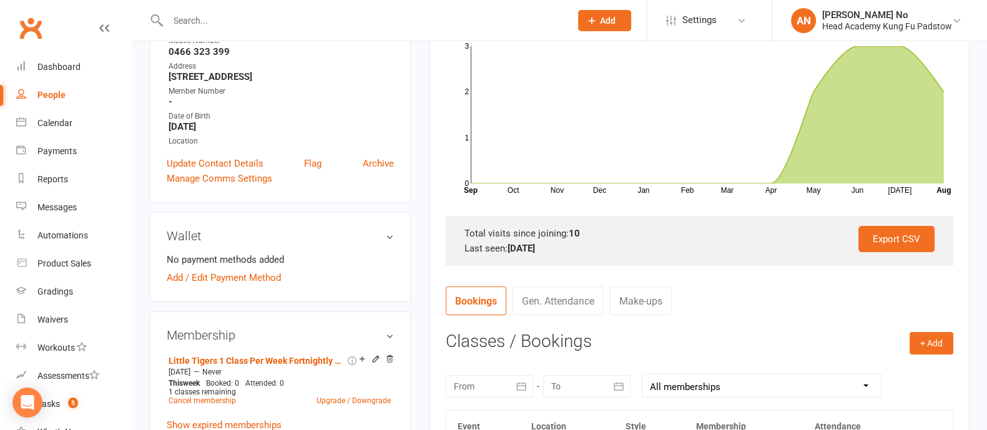
scroll to position [274, 0]
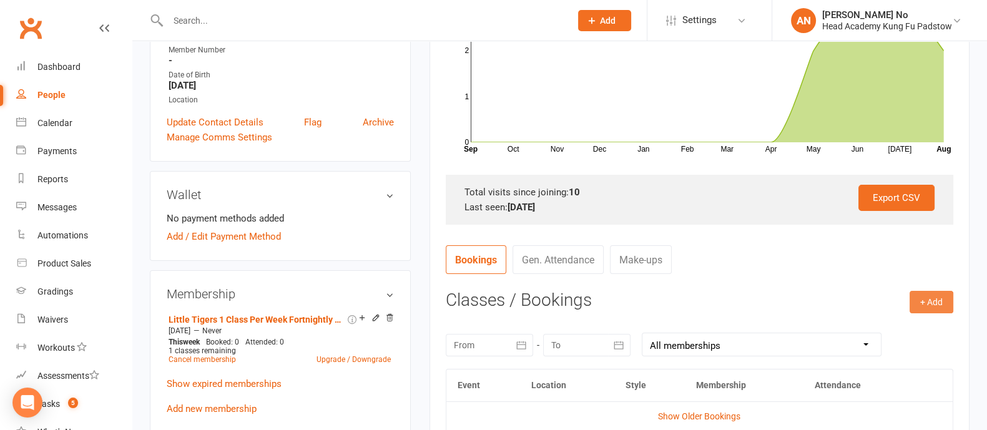
click at [935, 297] on button "+ Add" at bounding box center [931, 302] width 44 height 22
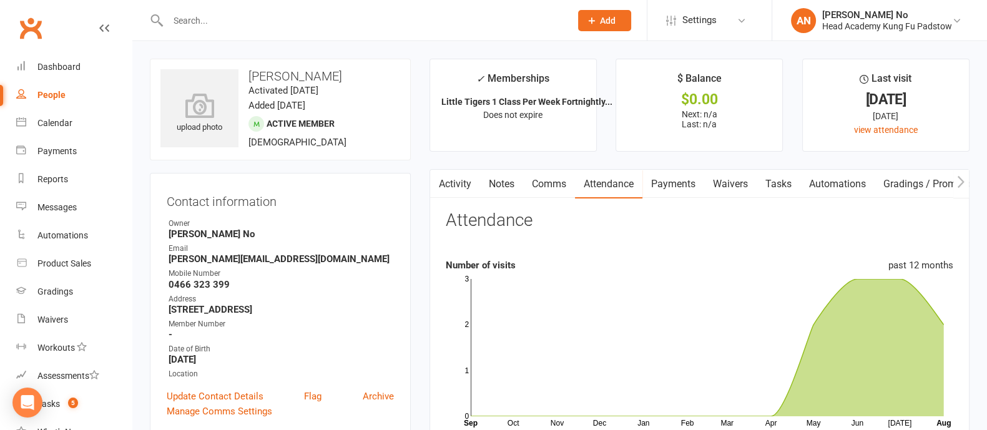
scroll to position [376, 0]
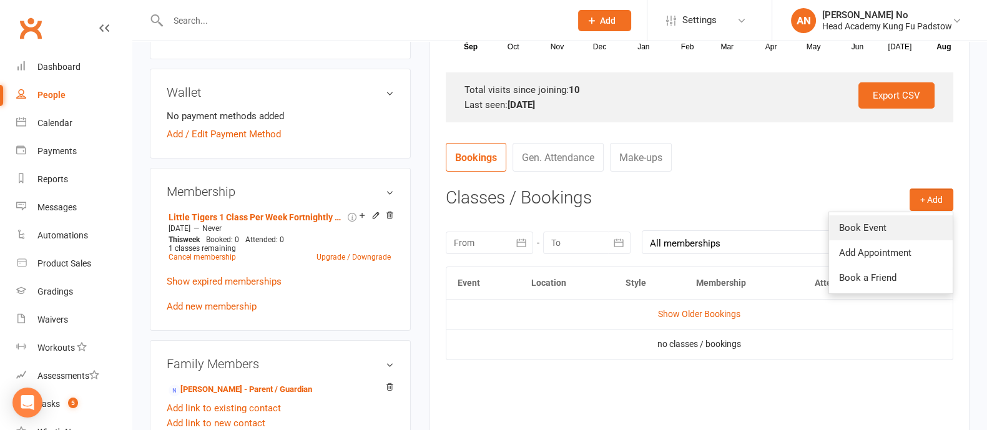
click at [862, 225] on link "Book Event" at bounding box center [891, 227] width 124 height 25
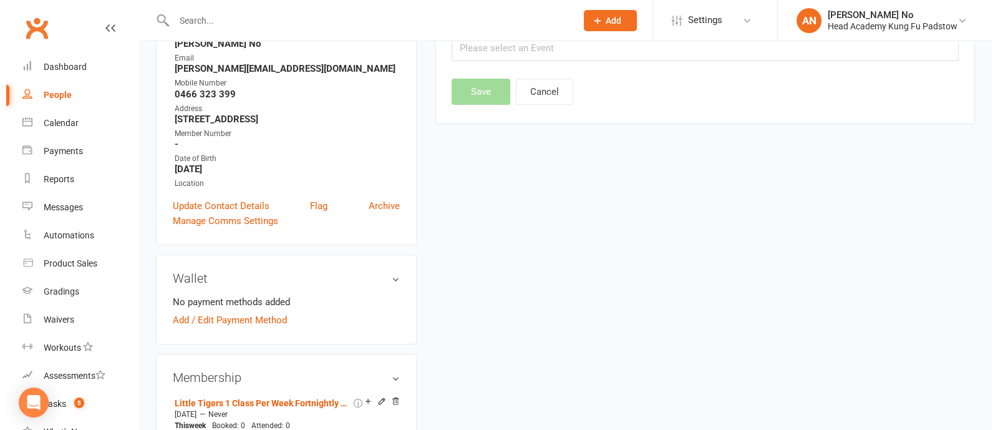
scroll to position [106, 0]
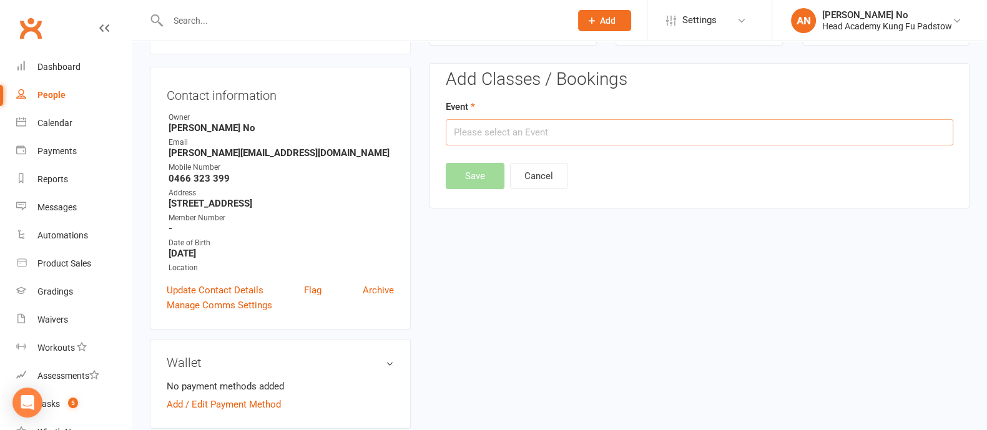
click at [617, 132] on input "text" at bounding box center [699, 132] width 507 height 26
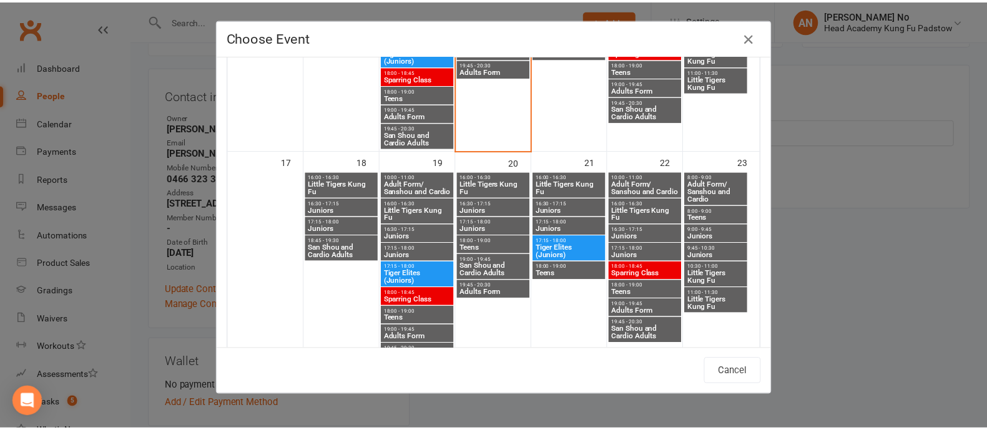
scroll to position [664, 0]
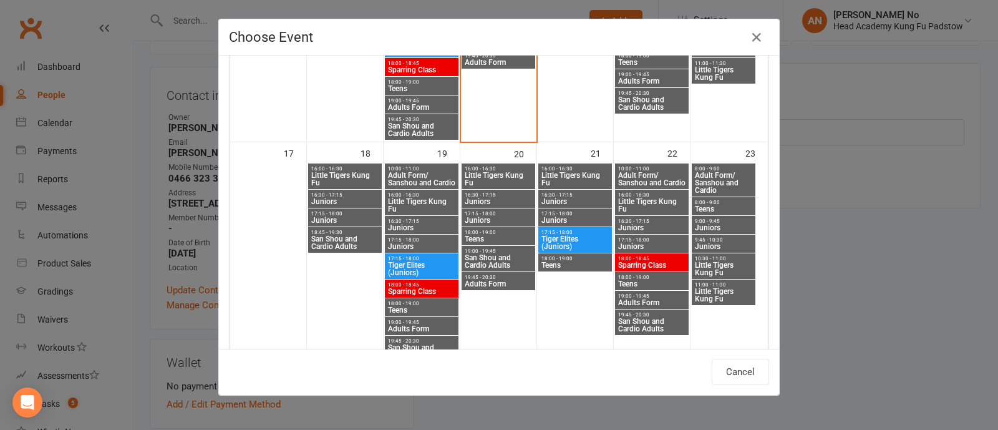
click at [724, 288] on span "Little Tigers Kung Fu" at bounding box center [724, 295] width 59 height 15
type input "Little Tigers Kung Fu - [DATE] 11:00:00 AM"
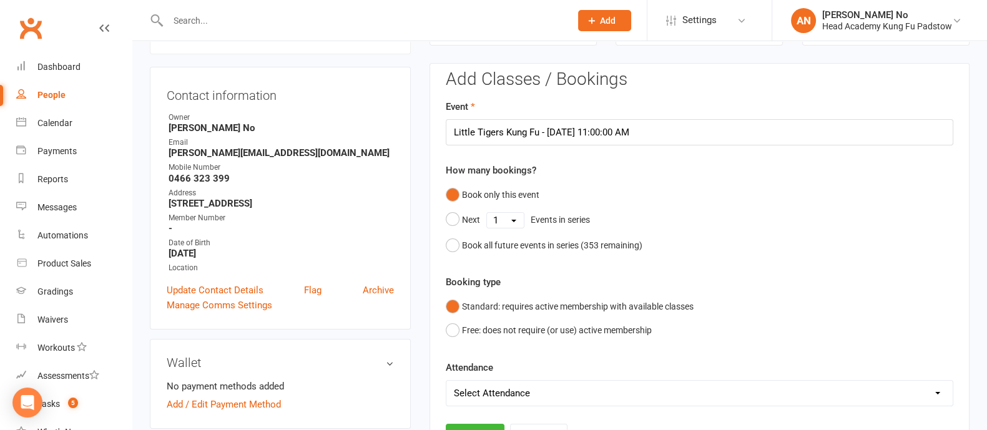
scroll to position [483, 0]
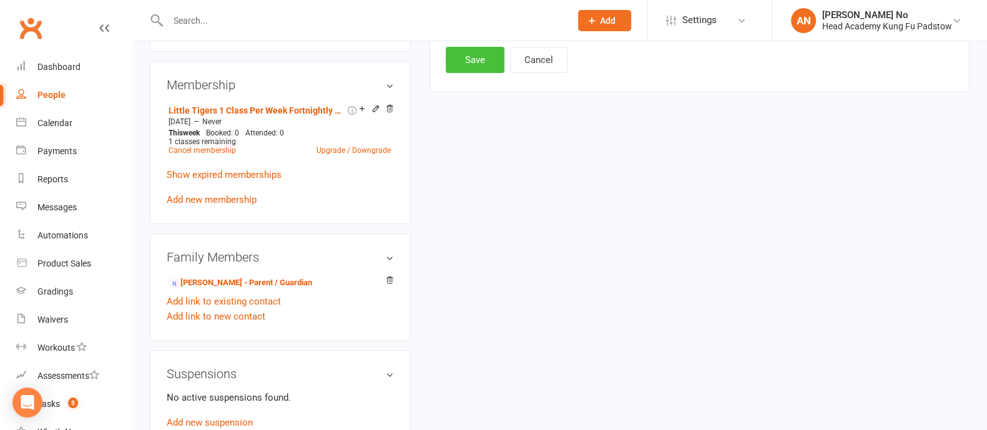
click at [466, 57] on button "Save" at bounding box center [475, 60] width 59 height 26
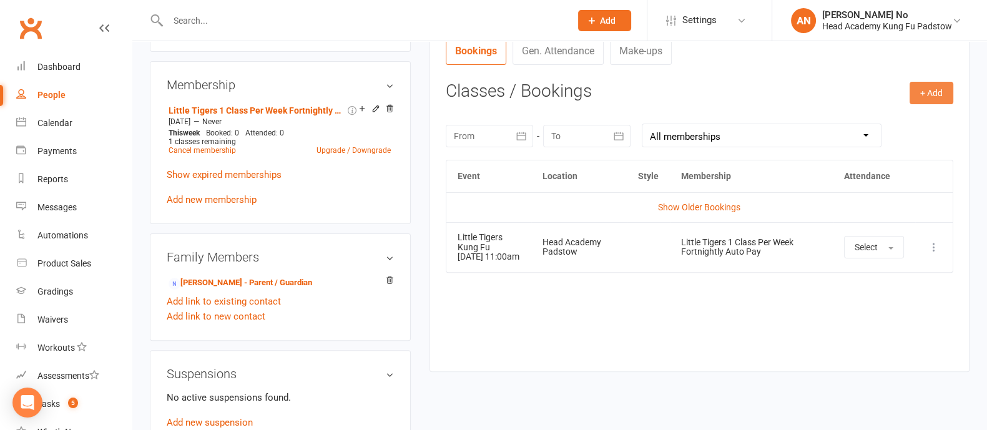
click at [930, 94] on button "+ Add" at bounding box center [931, 93] width 44 height 22
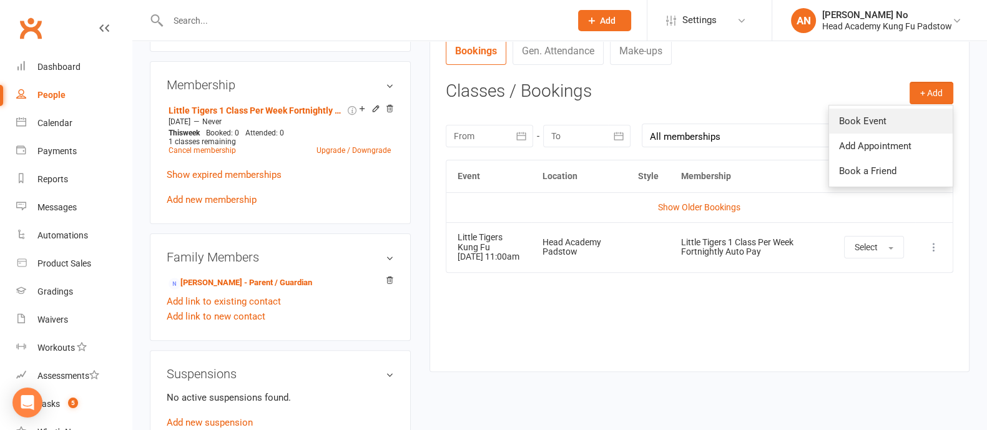
click at [886, 116] on link "Book Event" at bounding box center [891, 121] width 124 height 25
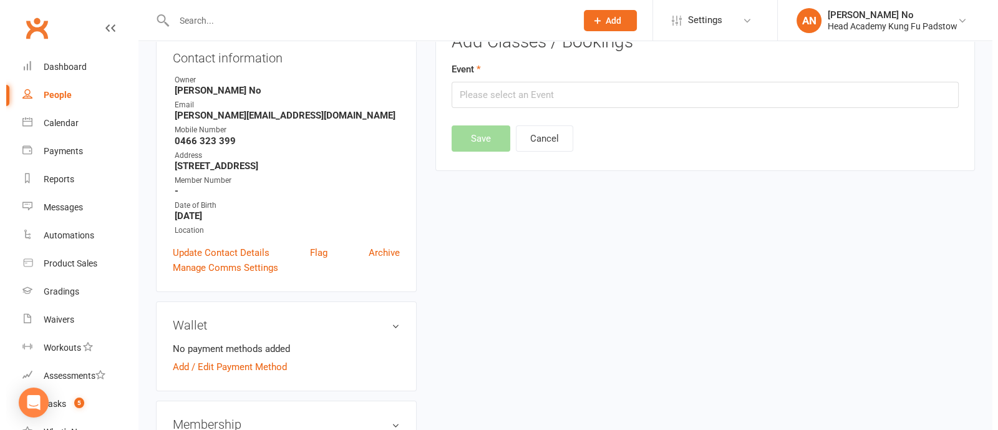
scroll to position [106, 0]
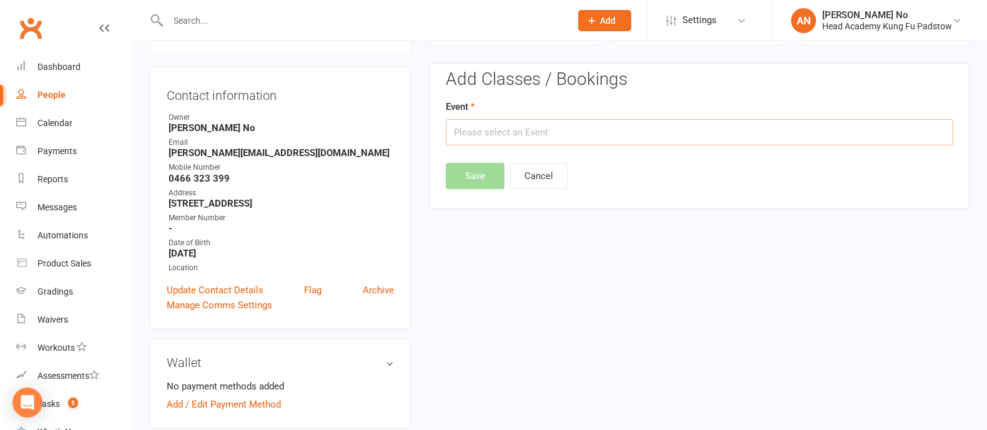
click at [583, 128] on input "text" at bounding box center [699, 132] width 507 height 26
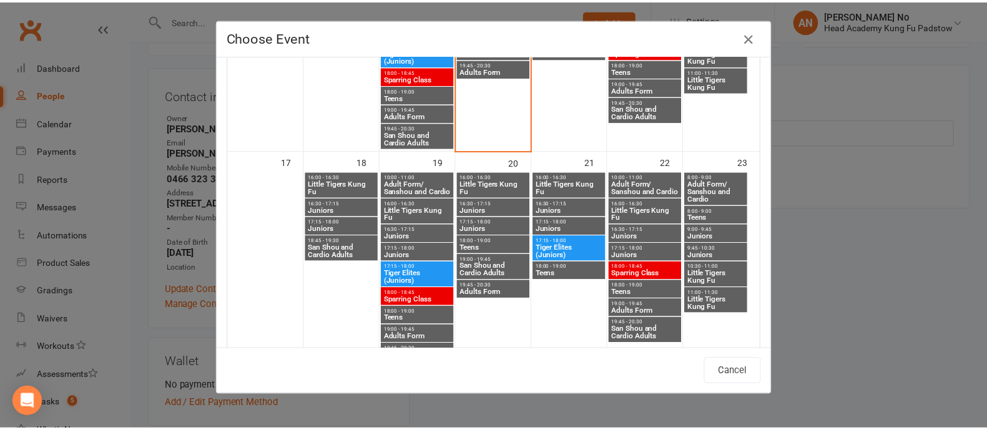
scroll to position [667, 0]
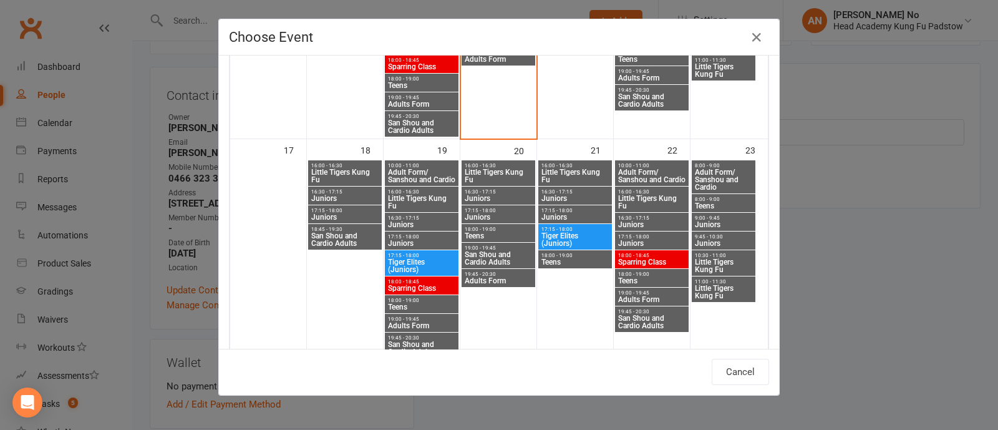
click at [492, 172] on span "Little Tigers Kung Fu" at bounding box center [498, 175] width 69 height 15
type input "Little Tigers Kung Fu - [DATE] 4:00:00 PM"
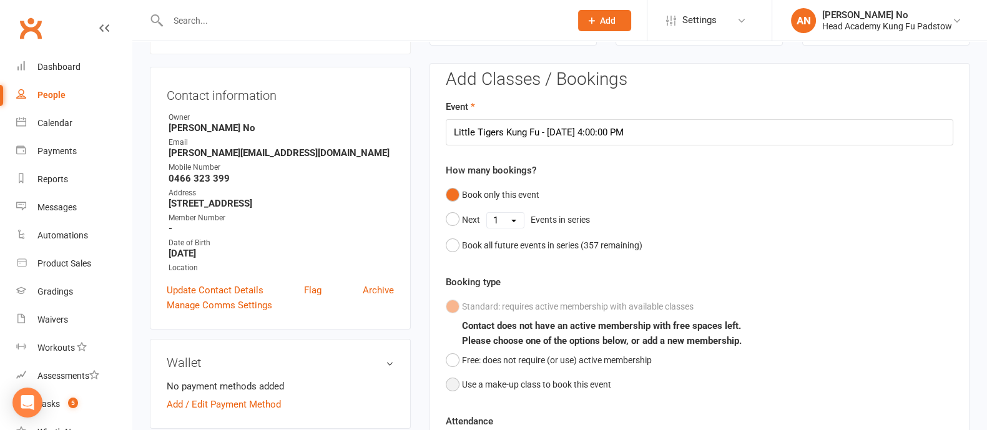
click at [456, 383] on button "Use a make-up class to book this event" at bounding box center [528, 385] width 165 height 24
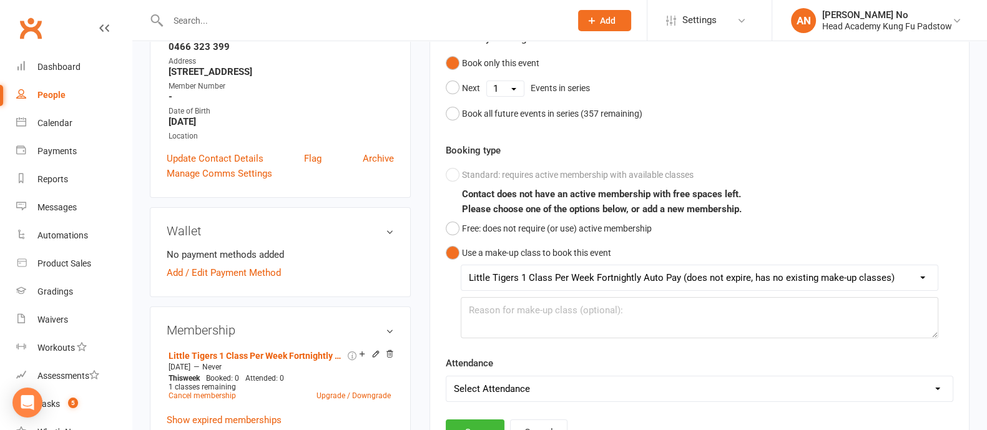
scroll to position [237, 0]
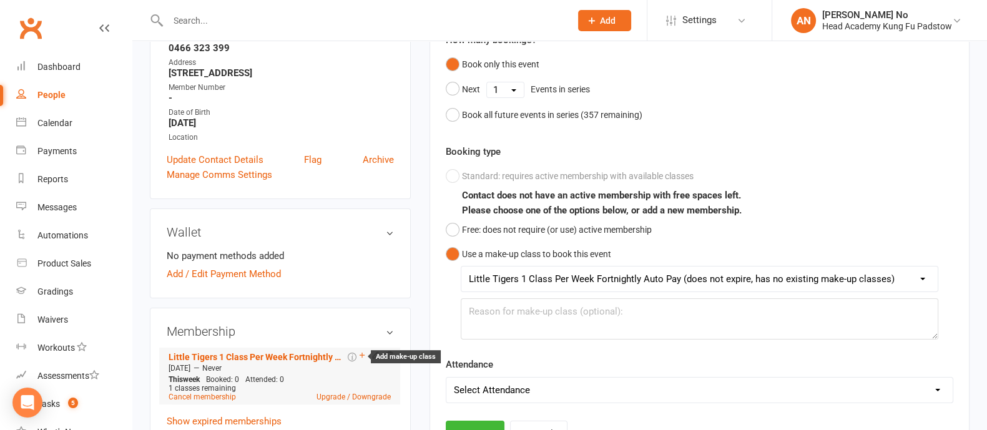
click at [361, 357] on icon at bounding box center [361, 355] width 5 height 5
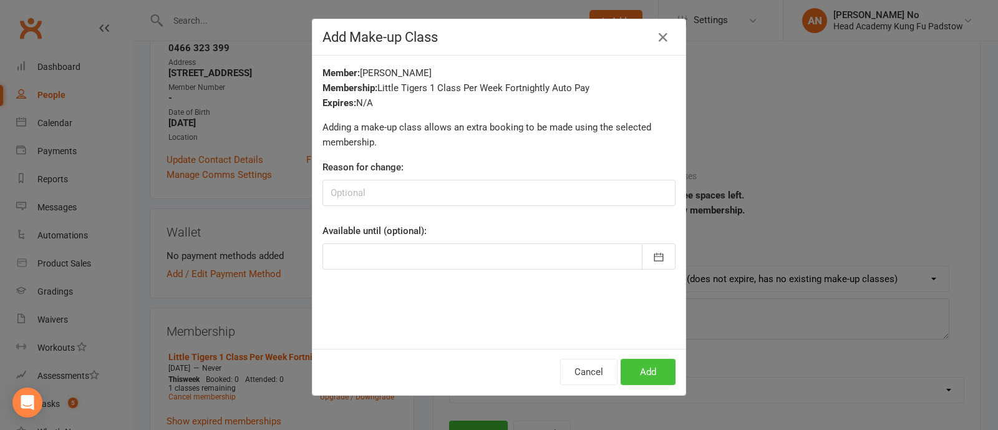
click at [631, 369] on button "Add" at bounding box center [648, 372] width 55 height 26
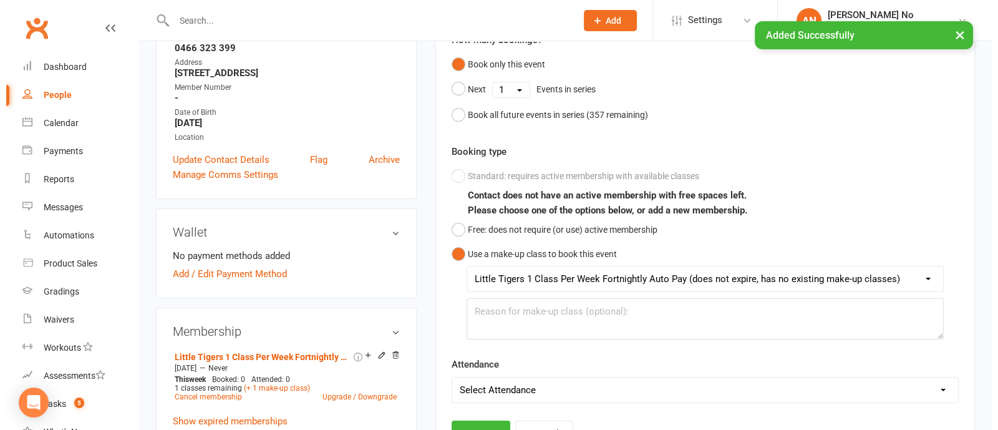
scroll to position [0, 0]
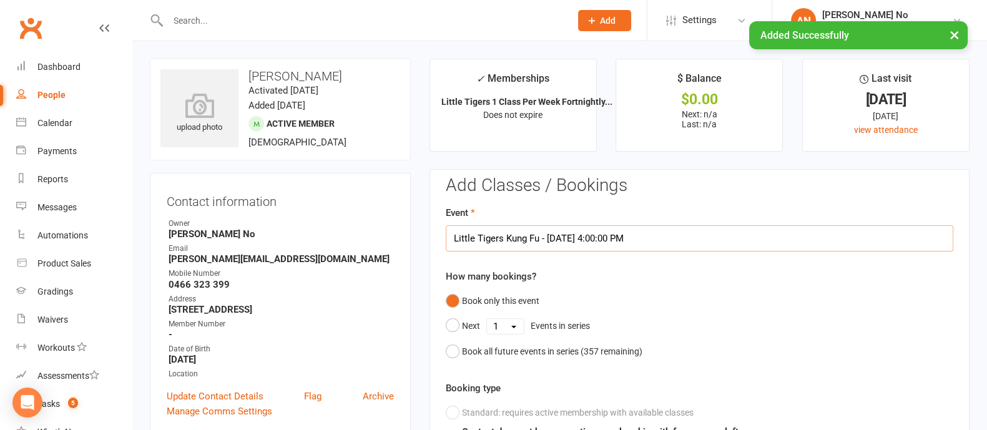
click at [897, 245] on input "Little Tigers Kung Fu - [DATE] 4:00:00 PM" at bounding box center [699, 238] width 507 height 26
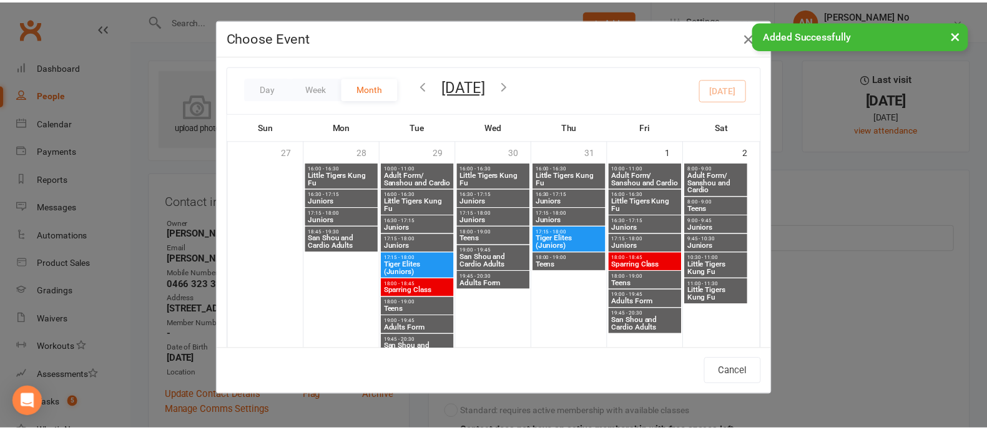
scroll to position [661, 0]
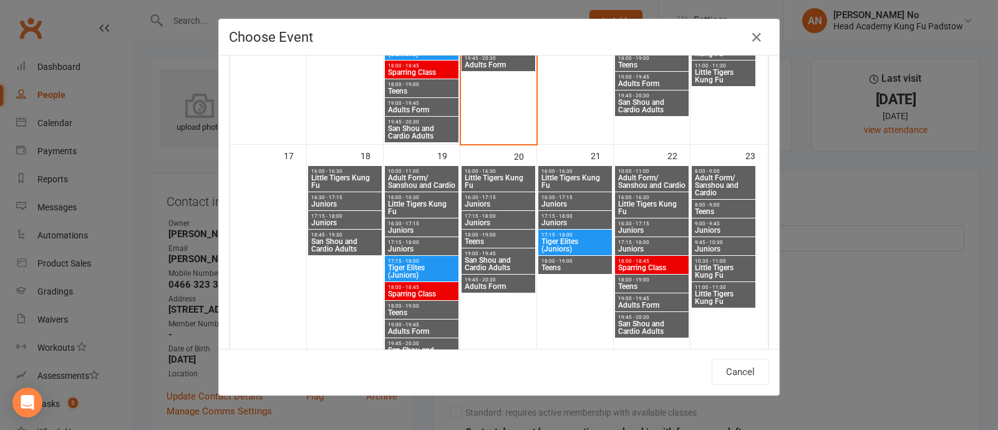
click at [472, 177] on span "Little Tigers Kung Fu" at bounding box center [498, 181] width 69 height 15
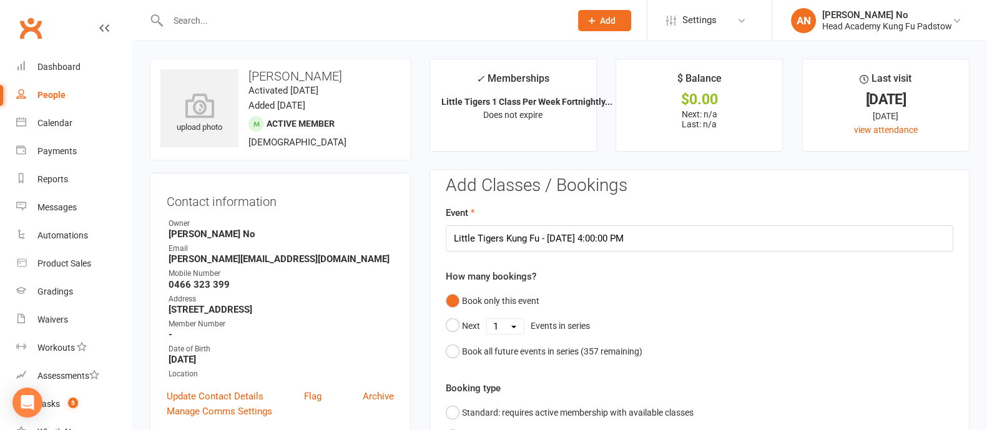
scroll to position [376, 0]
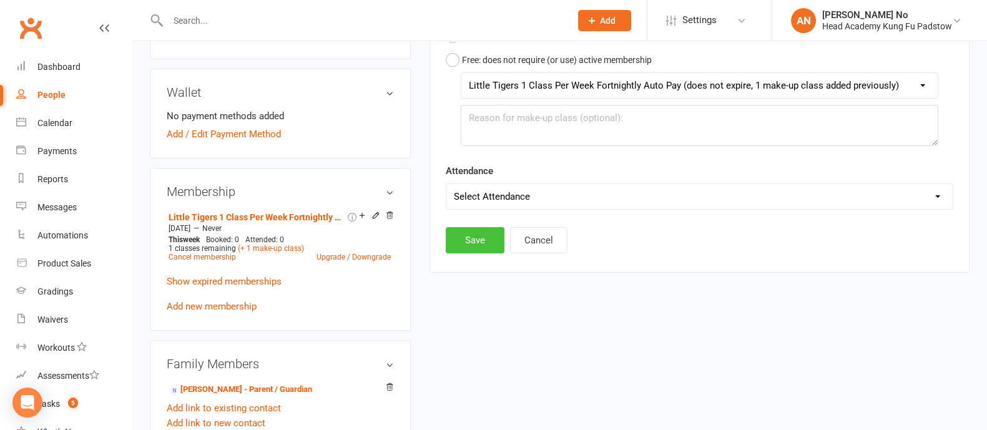
click at [477, 245] on button "Save" at bounding box center [475, 240] width 59 height 26
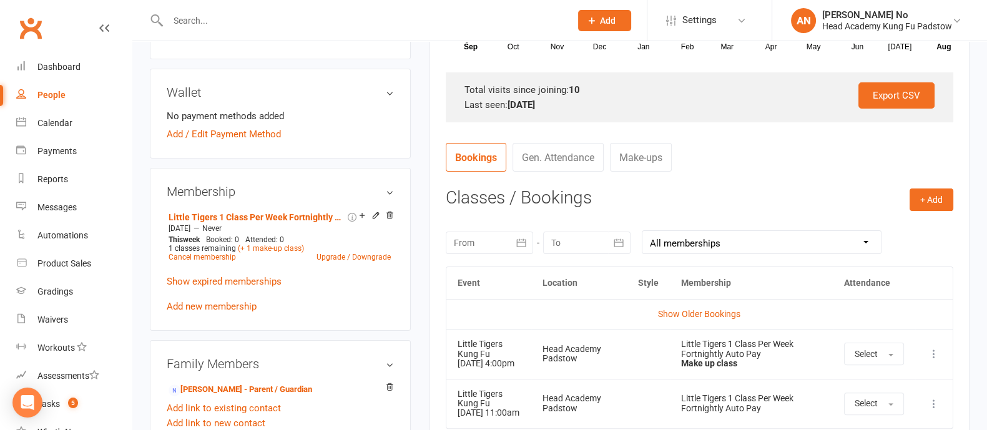
scroll to position [0, 0]
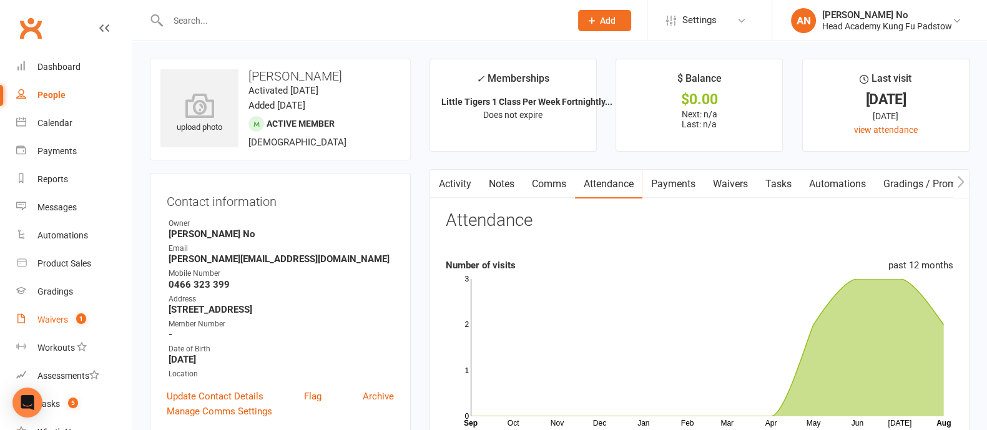
click at [59, 316] on div "Waivers" at bounding box center [52, 320] width 31 height 10
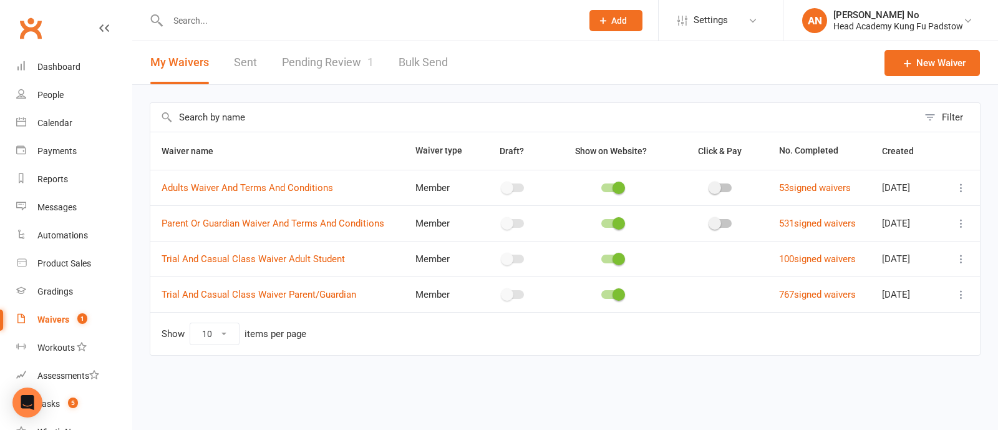
click at [348, 64] on link "Pending Review 1" at bounding box center [328, 62] width 92 height 43
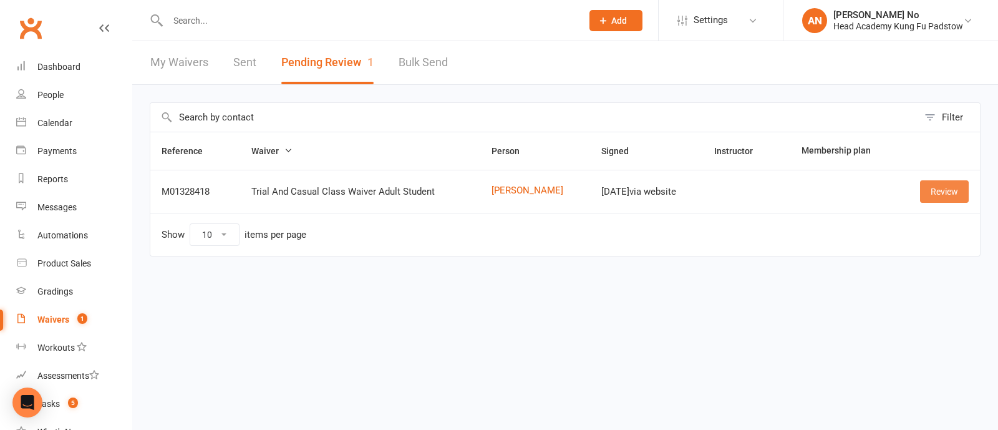
click at [957, 194] on link "Review" at bounding box center [944, 191] width 49 height 22
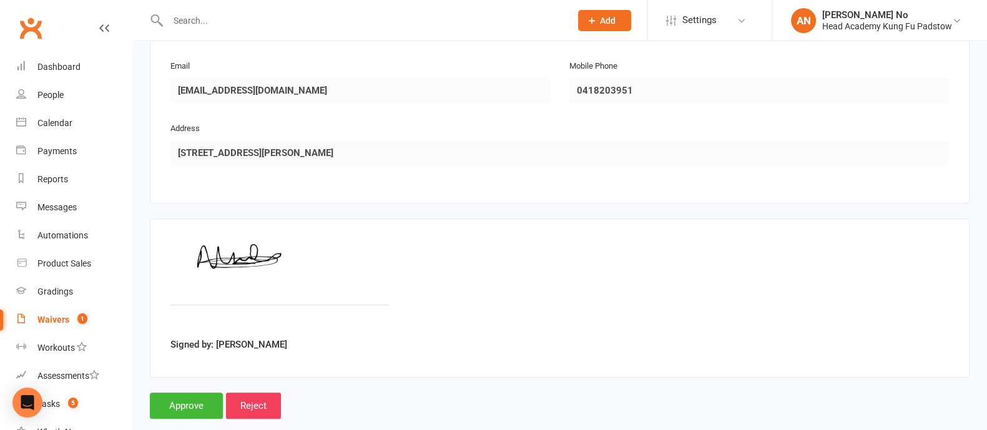
scroll to position [679, 0]
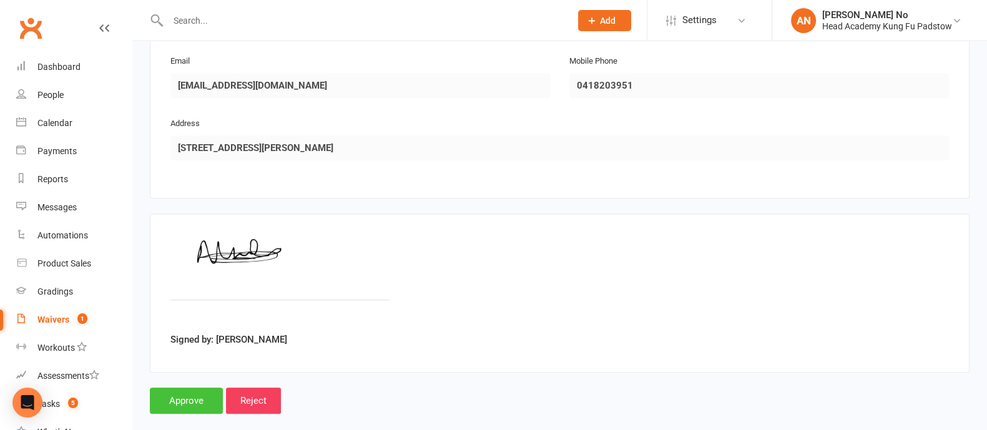
click at [159, 388] on input "Approve" at bounding box center [186, 401] width 73 height 26
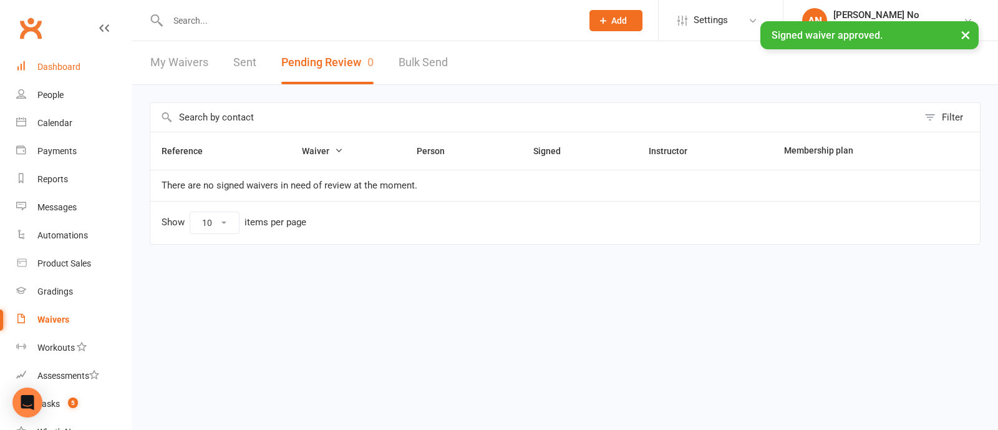
click at [66, 64] on div "Dashboard" at bounding box center [58, 67] width 43 height 10
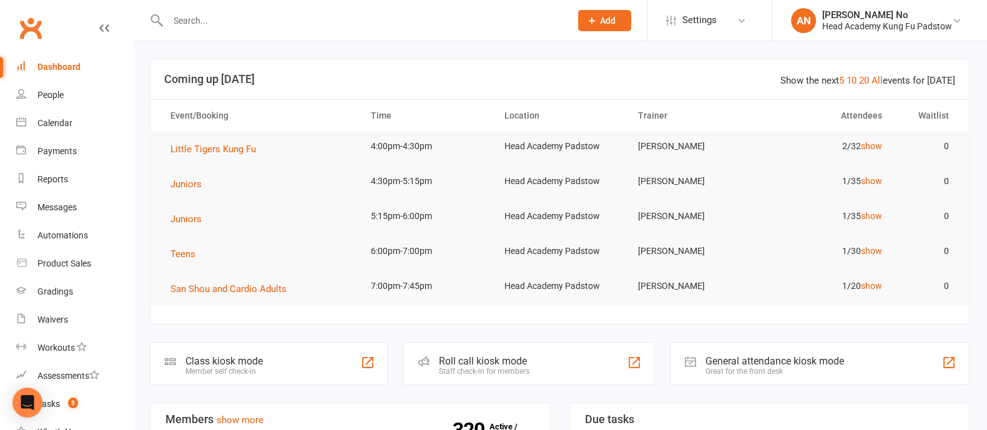
click at [222, 26] on input "text" at bounding box center [362, 20] width 397 height 17
paste input "Isaac Benton"
type input "Isaac Benton"
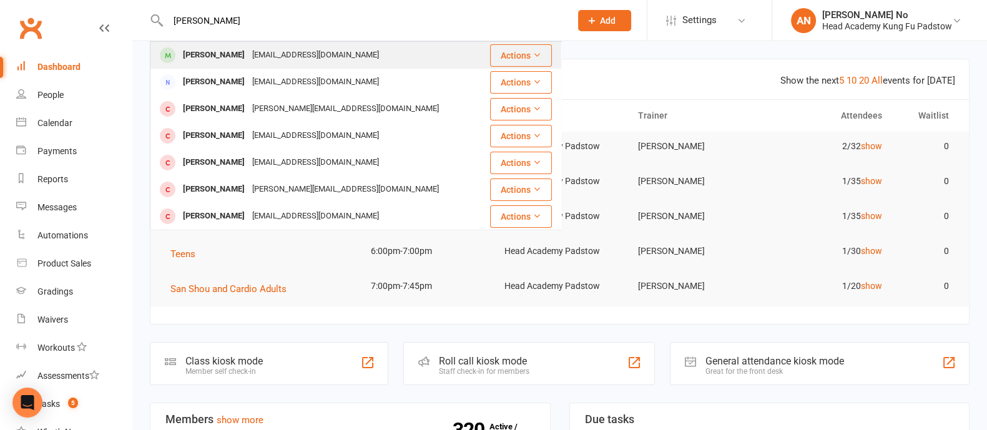
click at [228, 51] on div "Isaac Benton" at bounding box center [213, 55] width 69 height 18
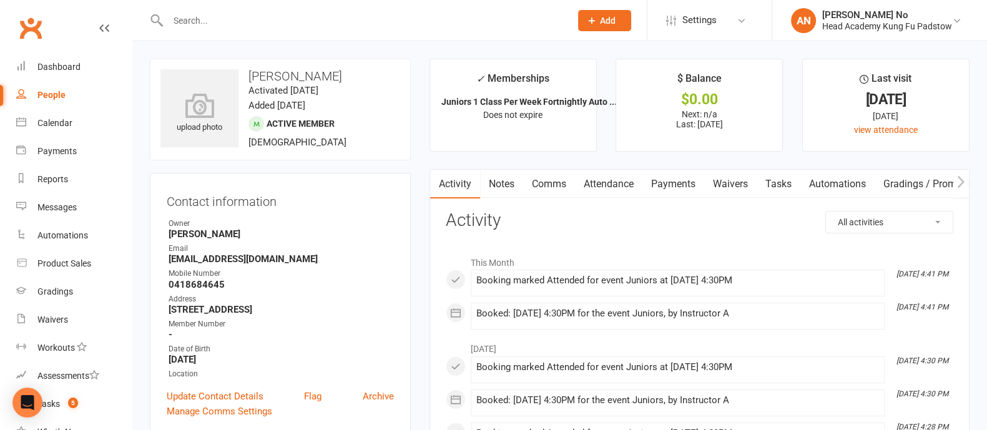
click at [608, 182] on link "Attendance" at bounding box center [608, 184] width 67 height 29
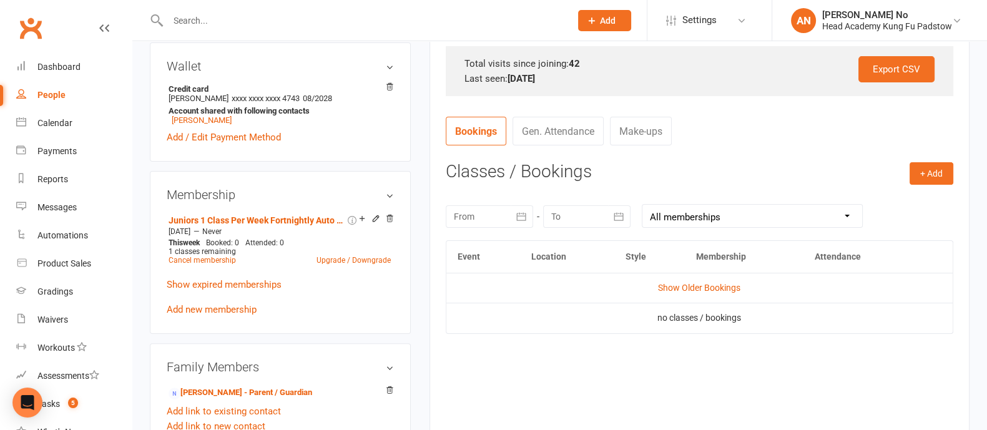
scroll to position [404, 0]
click at [932, 175] on button "+ Add" at bounding box center [931, 172] width 44 height 22
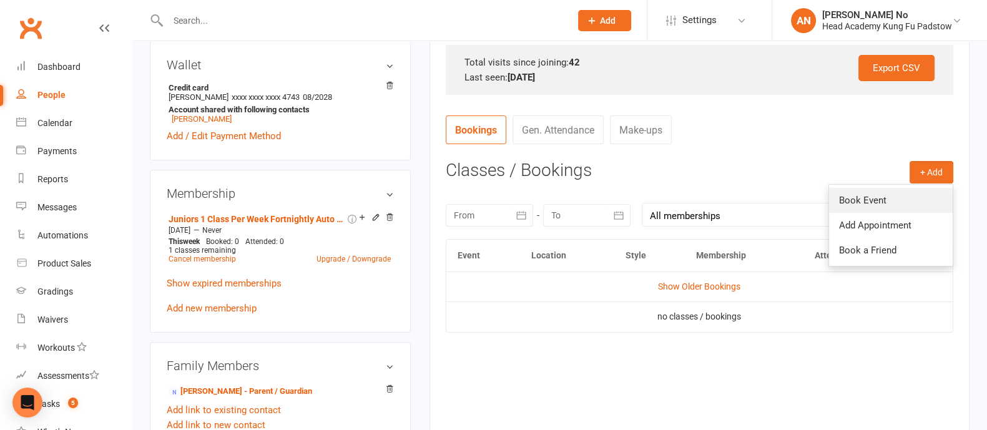
click at [877, 195] on link "Book Event" at bounding box center [891, 200] width 124 height 25
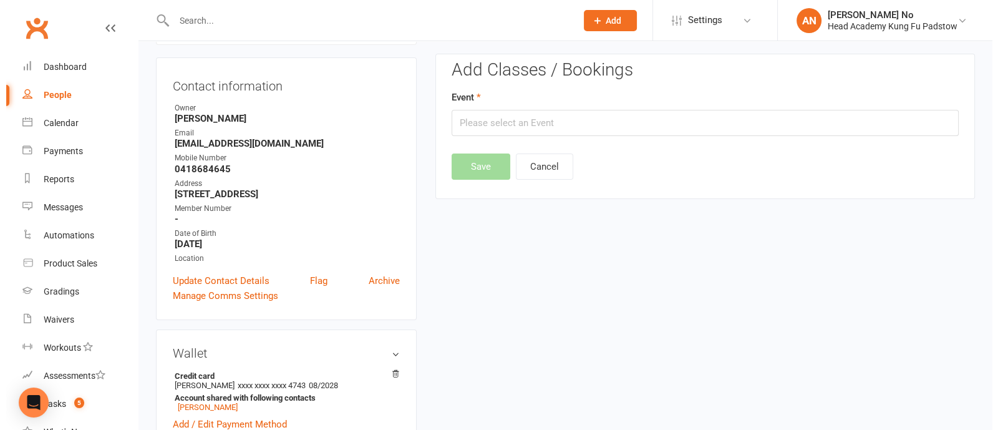
scroll to position [106, 0]
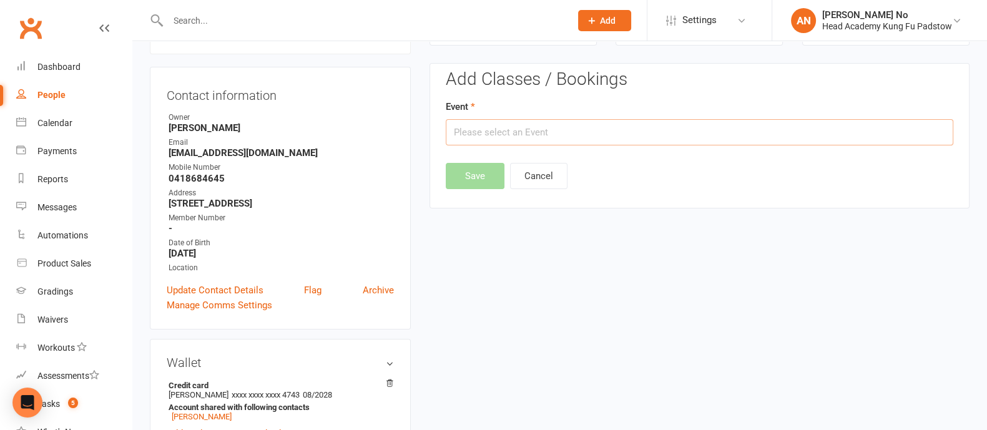
click at [791, 129] on input "text" at bounding box center [699, 132] width 507 height 26
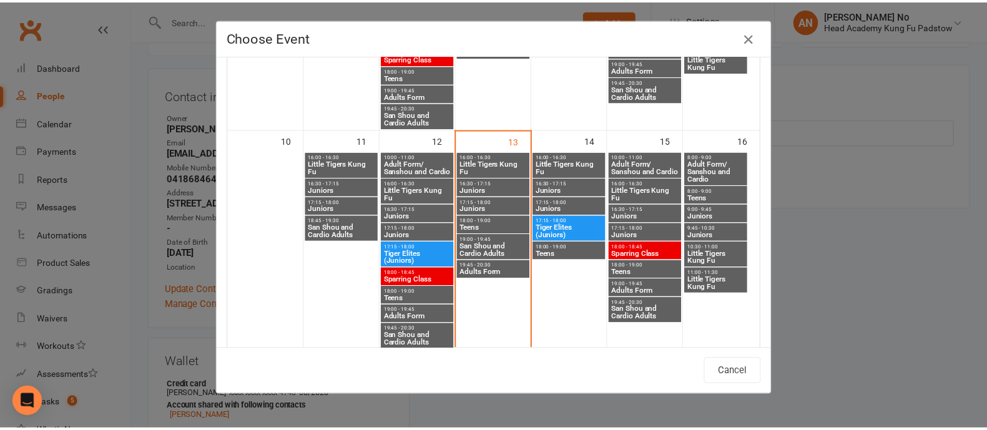
scroll to position [462, 0]
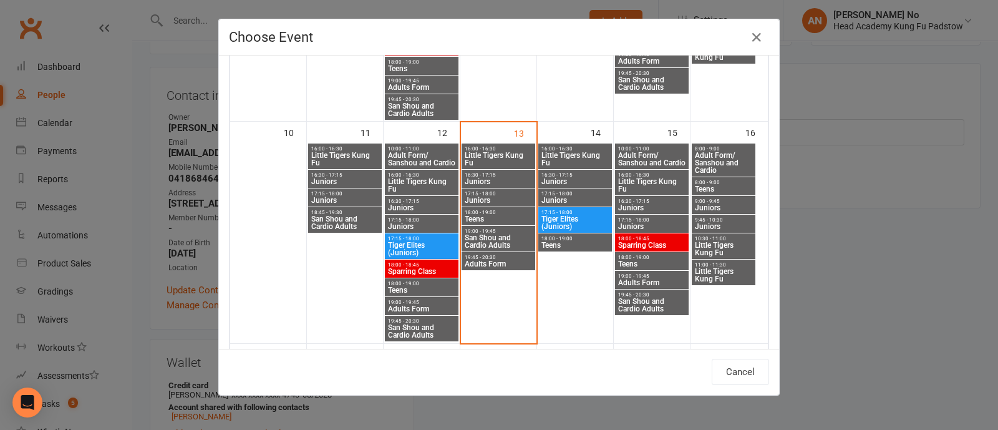
click at [558, 172] on span "16:30 - 17:15" at bounding box center [575, 175] width 69 height 6
type input "Juniors - Aug 14, 2025 4:30:00 PM"
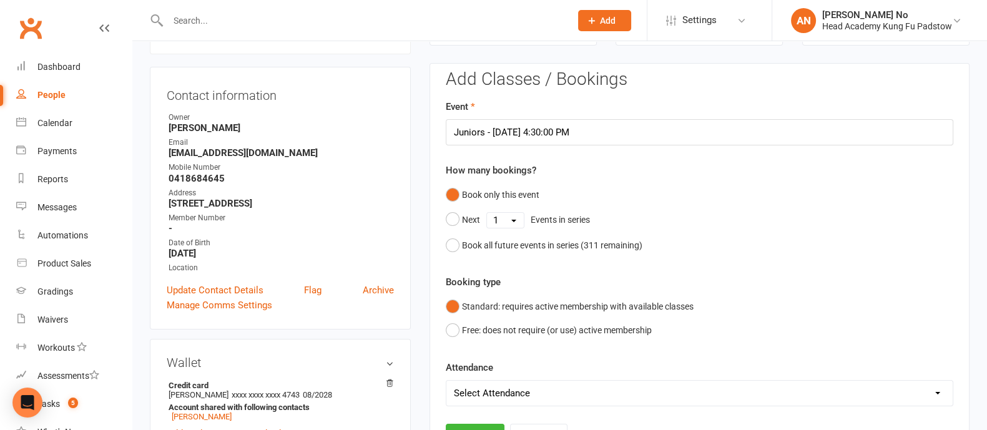
scroll to position [483, 0]
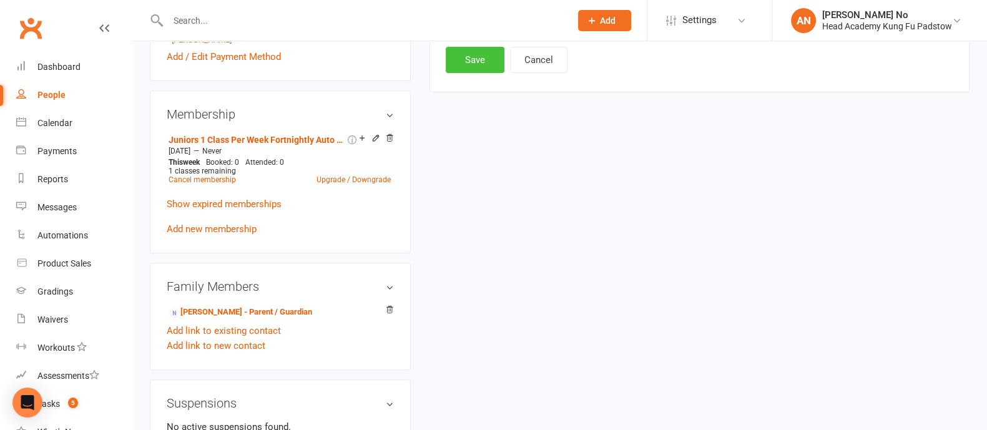
click at [474, 64] on button "Save" at bounding box center [475, 60] width 59 height 26
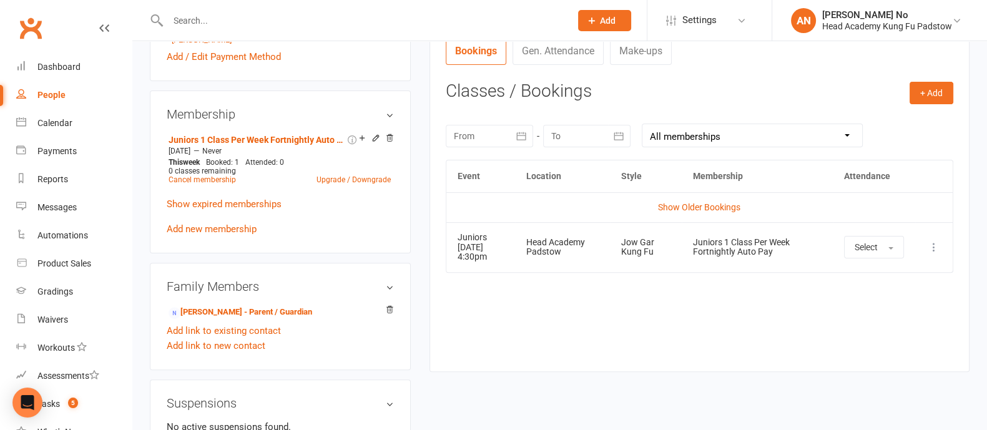
click at [197, 14] on input "text" at bounding box center [362, 20] width 397 height 17
type input "farah"
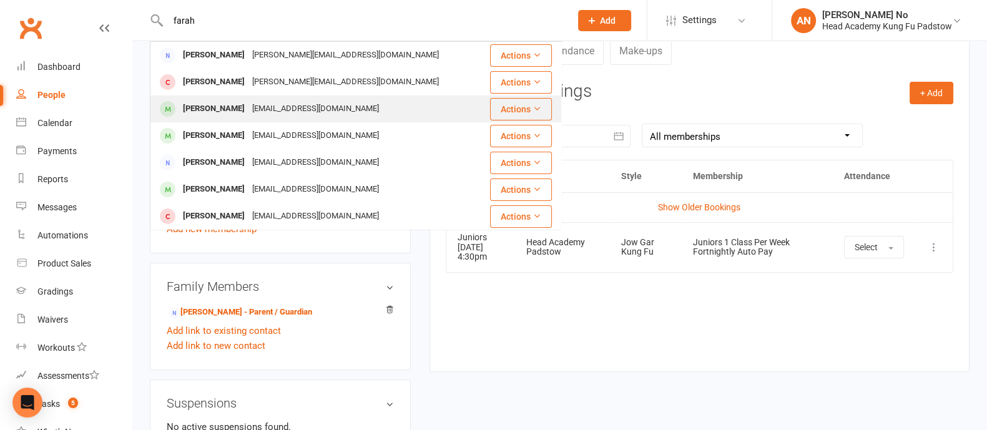
click at [248, 109] on div "[EMAIL_ADDRESS][DOMAIN_NAME]" at bounding box center [315, 109] width 134 height 18
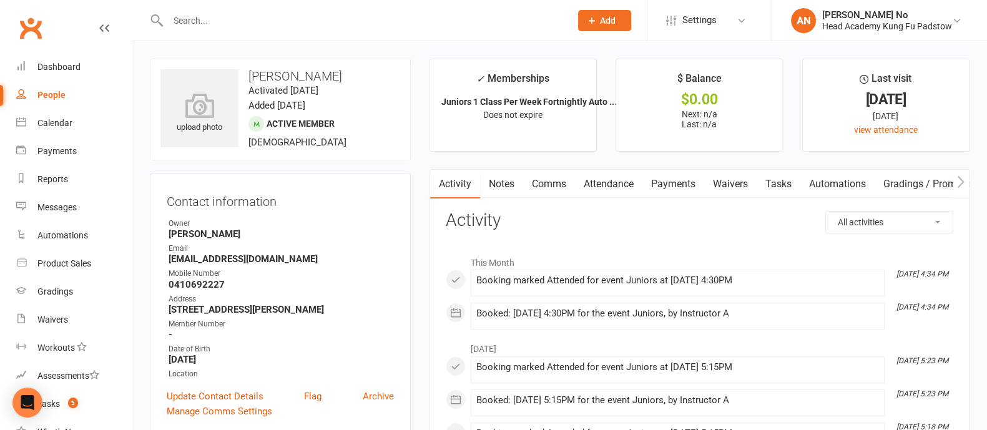
click at [607, 185] on link "Attendance" at bounding box center [608, 184] width 67 height 29
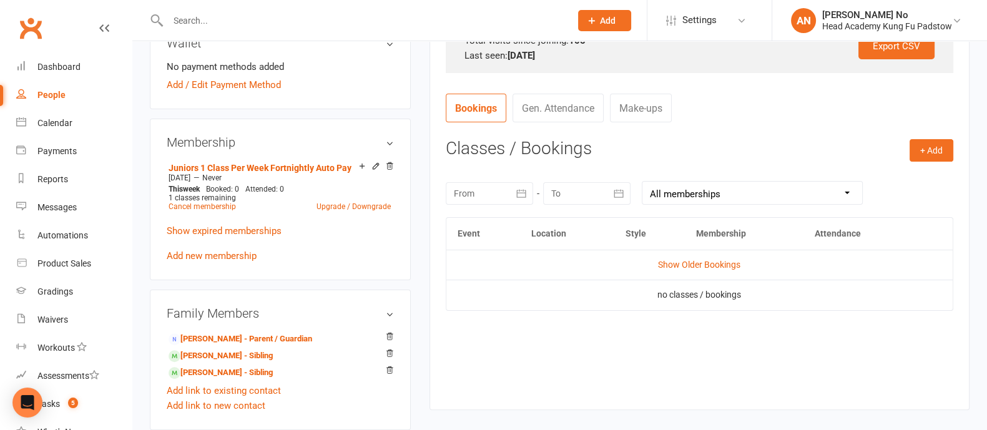
scroll to position [413, 0]
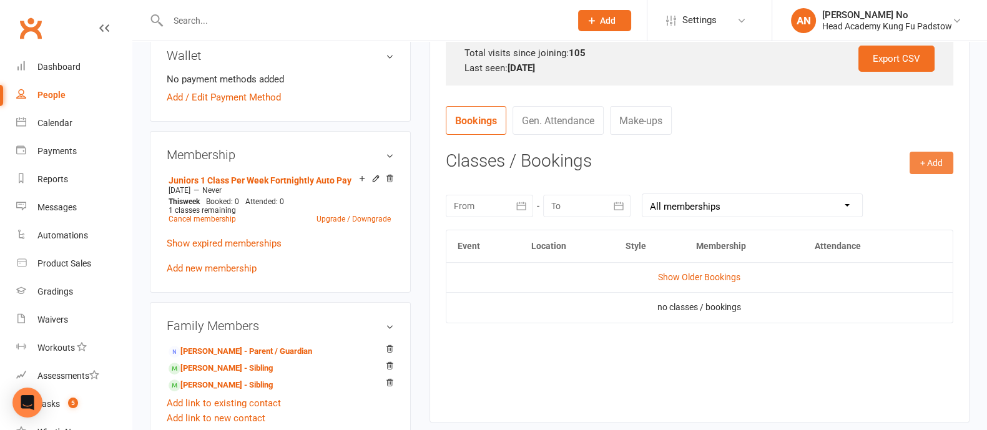
click at [941, 166] on button "+ Add" at bounding box center [931, 163] width 44 height 22
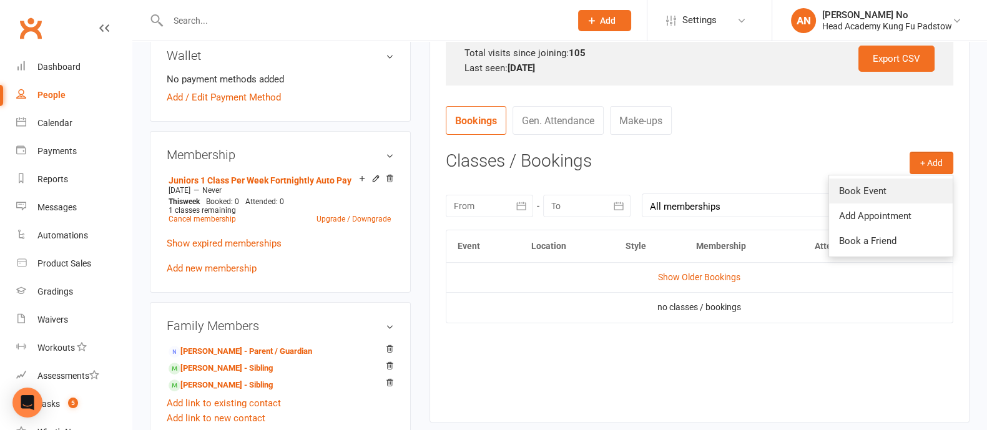
click at [889, 184] on link "Book Event" at bounding box center [891, 190] width 124 height 25
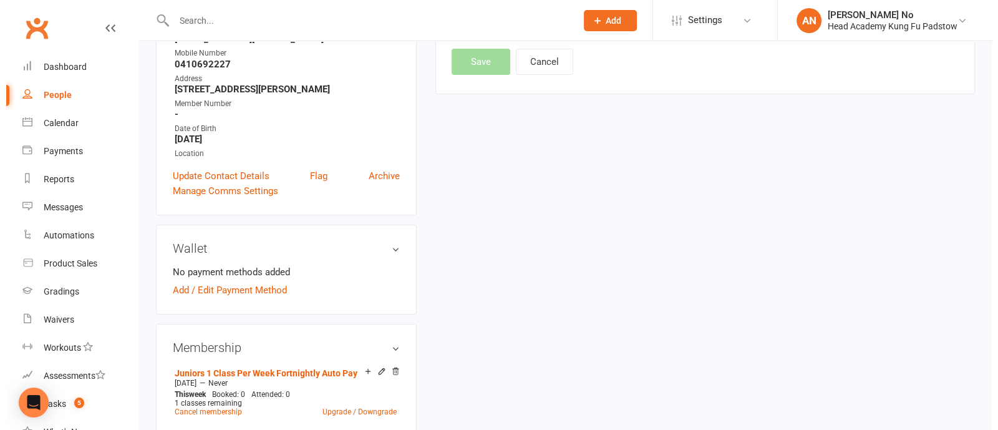
scroll to position [106, 0]
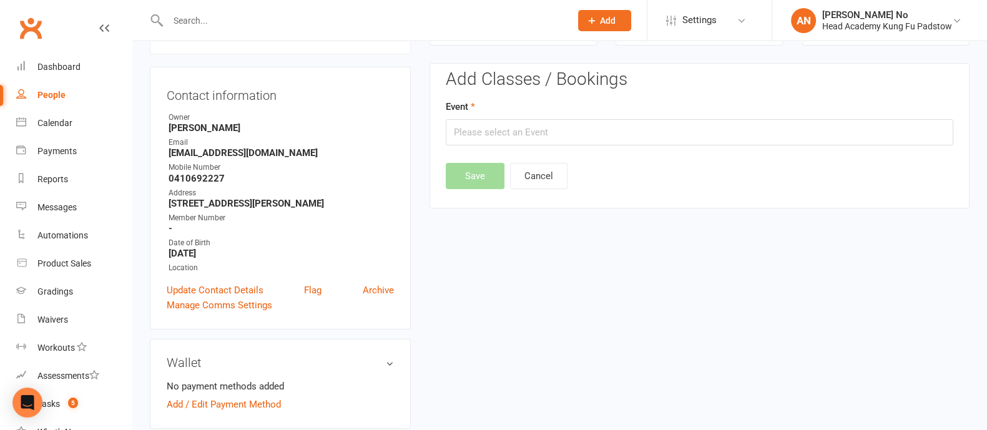
click at [771, 114] on div "Event" at bounding box center [699, 122] width 507 height 46
click at [777, 134] on input "text" at bounding box center [699, 132] width 507 height 26
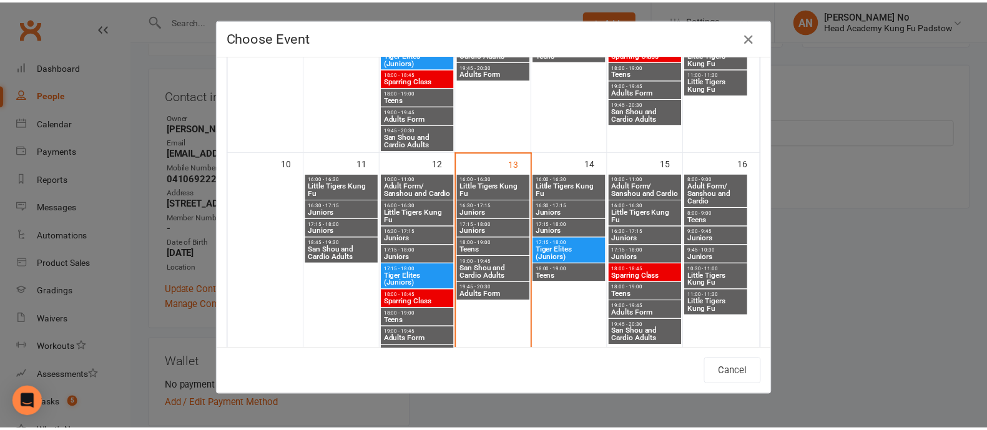
scroll to position [462, 0]
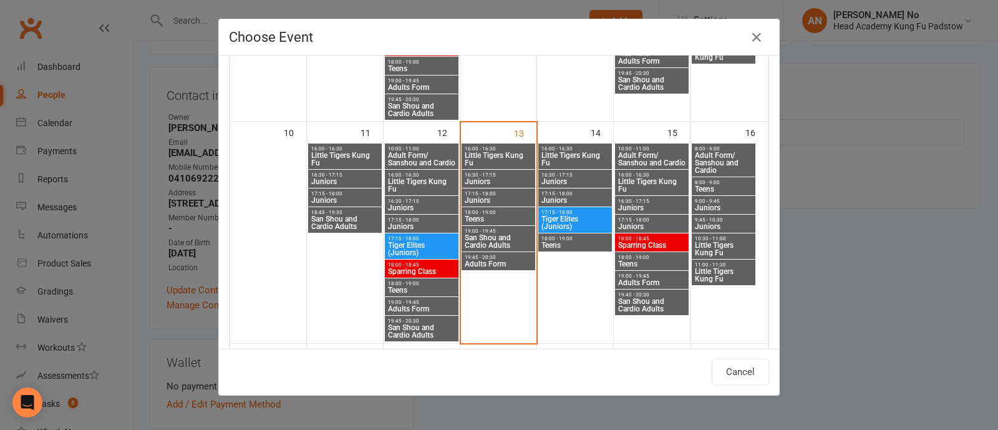
click at [650, 218] on span "17:15 - 18:00" at bounding box center [652, 220] width 69 height 6
type input "Juniors - Aug 15, 2025 5:15:00 PM"
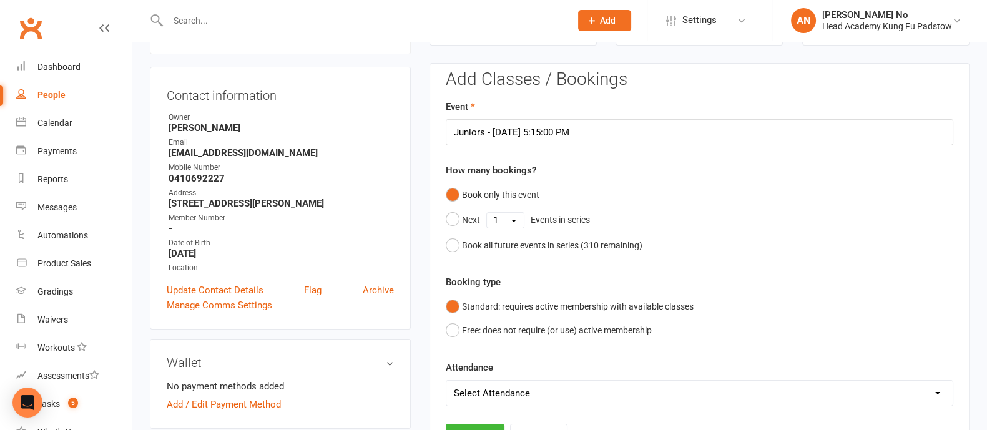
scroll to position [483, 0]
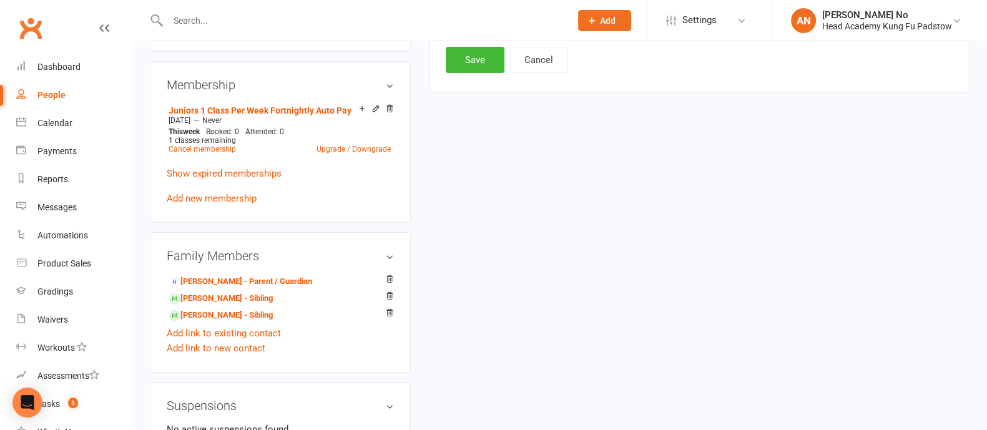
click at [484, 66] on button "Save" at bounding box center [475, 60] width 59 height 26
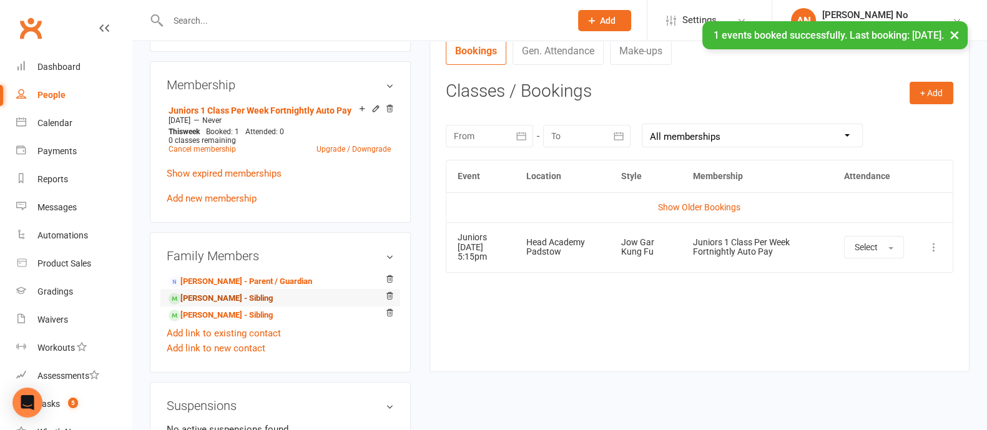
click at [220, 296] on link "Alannah Farah - Sibling" at bounding box center [220, 298] width 104 height 13
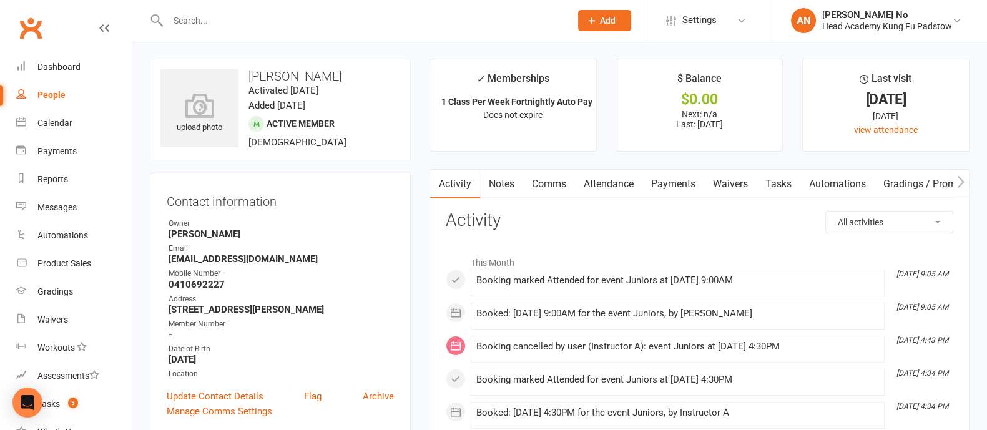
click at [610, 185] on link "Attendance" at bounding box center [608, 184] width 67 height 29
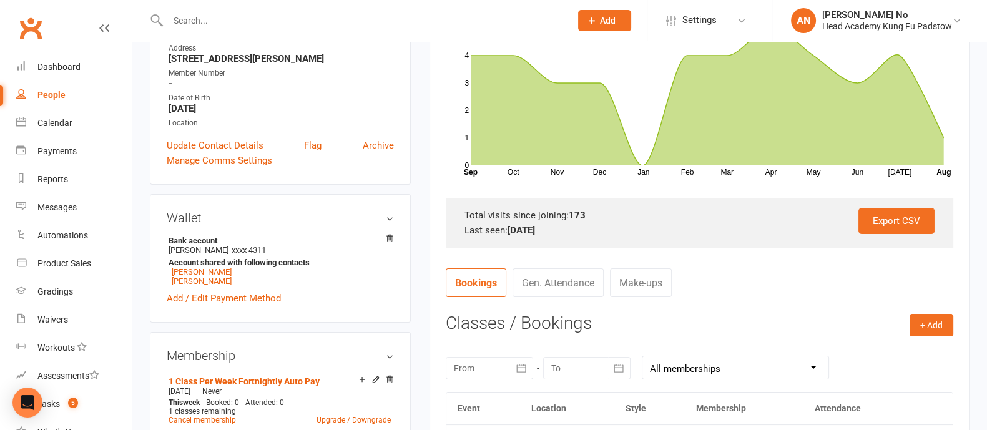
scroll to position [330, 0]
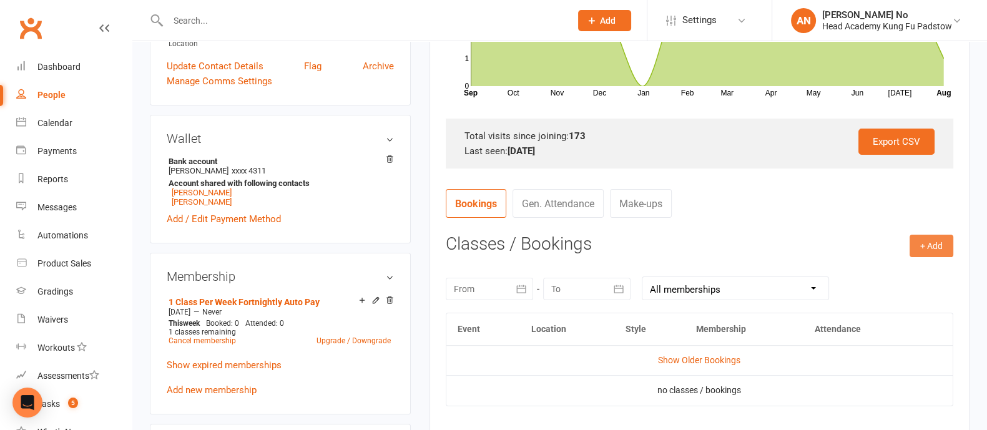
click at [919, 245] on button "+ Add" at bounding box center [931, 246] width 44 height 22
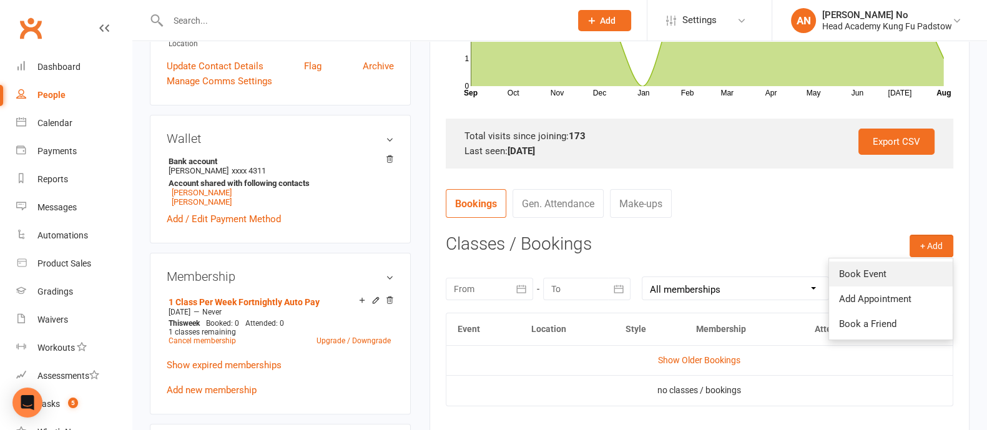
click at [880, 267] on link "Book Event" at bounding box center [891, 273] width 124 height 25
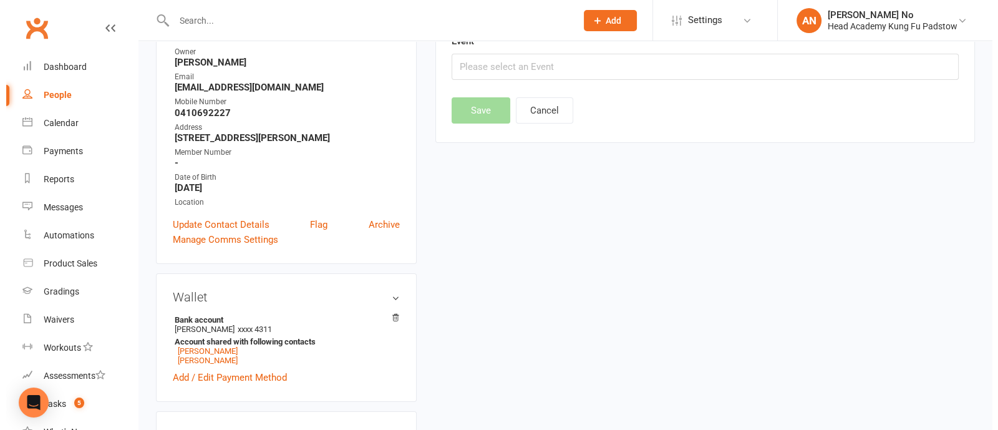
scroll to position [106, 0]
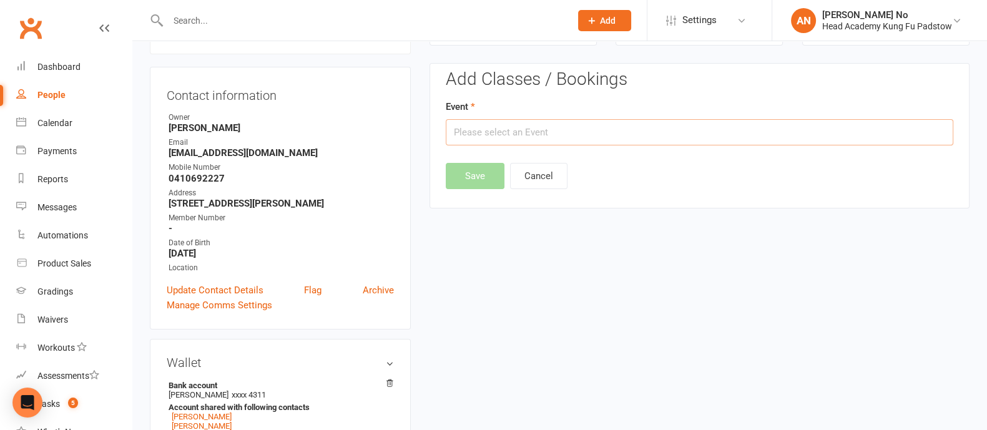
click at [839, 137] on input "text" at bounding box center [699, 132] width 507 height 26
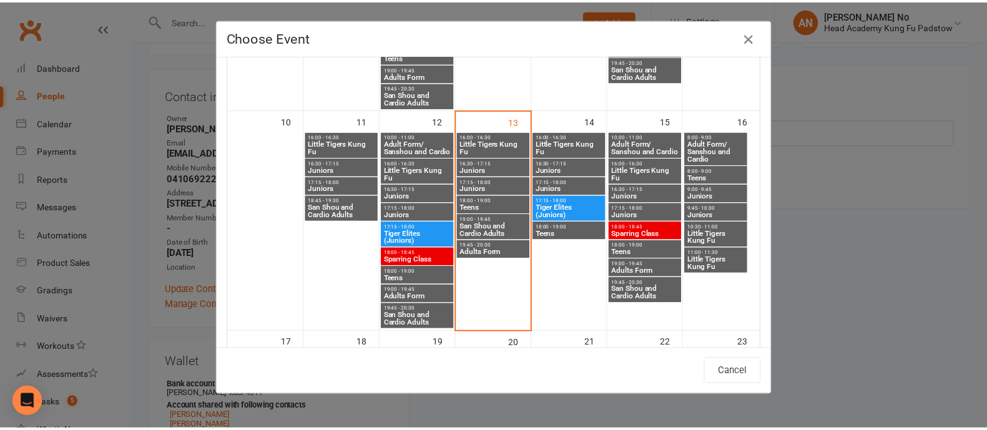
scroll to position [541, 0]
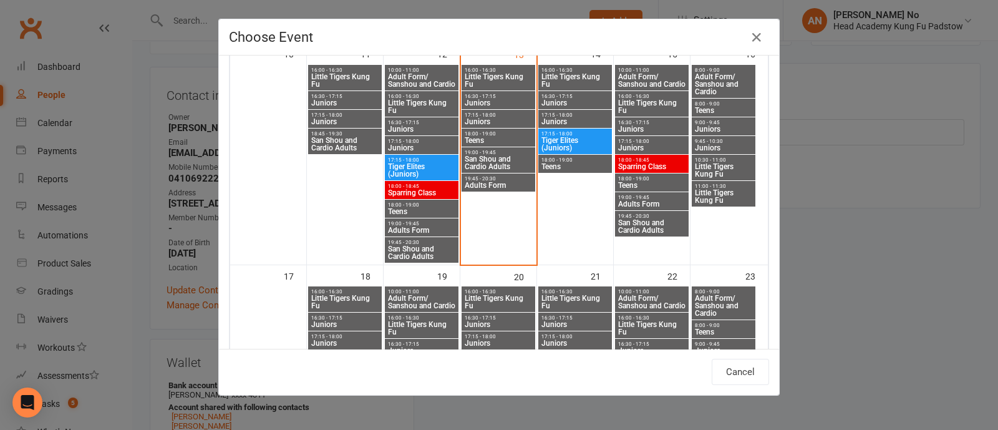
click at [636, 140] on span "17:15 - 18:00" at bounding box center [652, 142] width 69 height 6
type input "Juniors - Aug 15, 2025 5:15:00 PM"
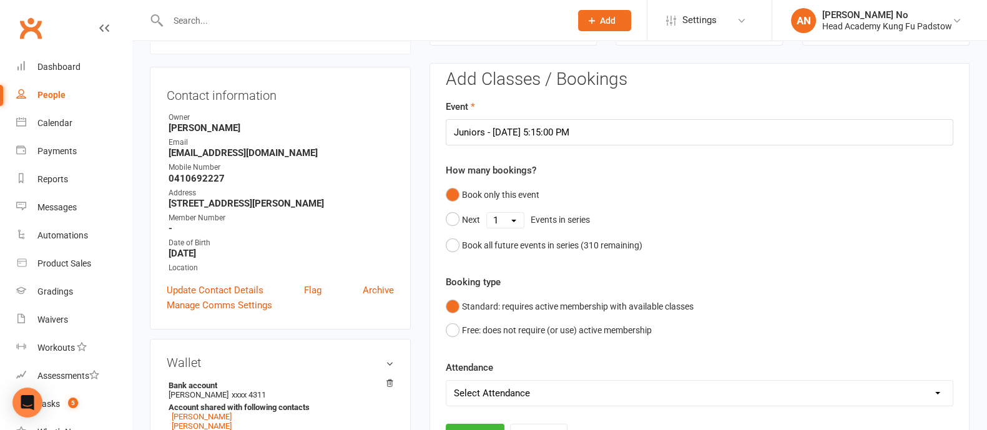
scroll to position [483, 0]
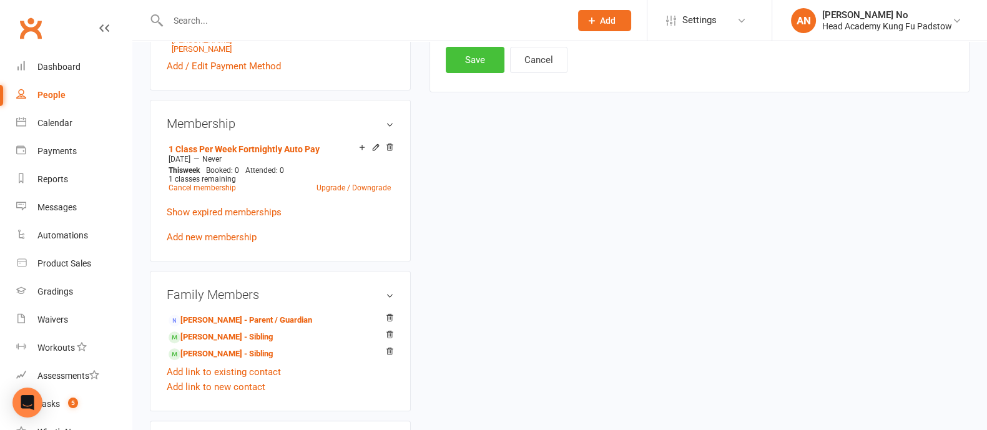
click at [478, 66] on button "Save" at bounding box center [475, 60] width 59 height 26
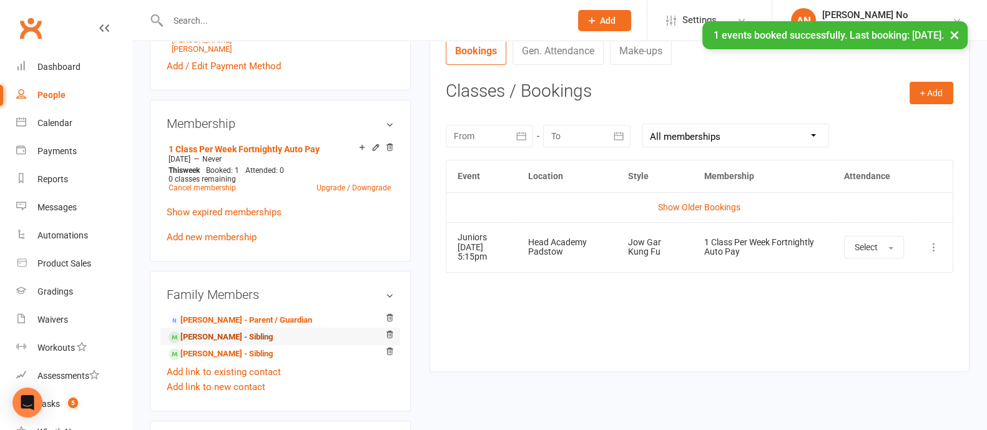
click at [229, 338] on link "[PERSON_NAME] - Sibling" at bounding box center [220, 337] width 104 height 13
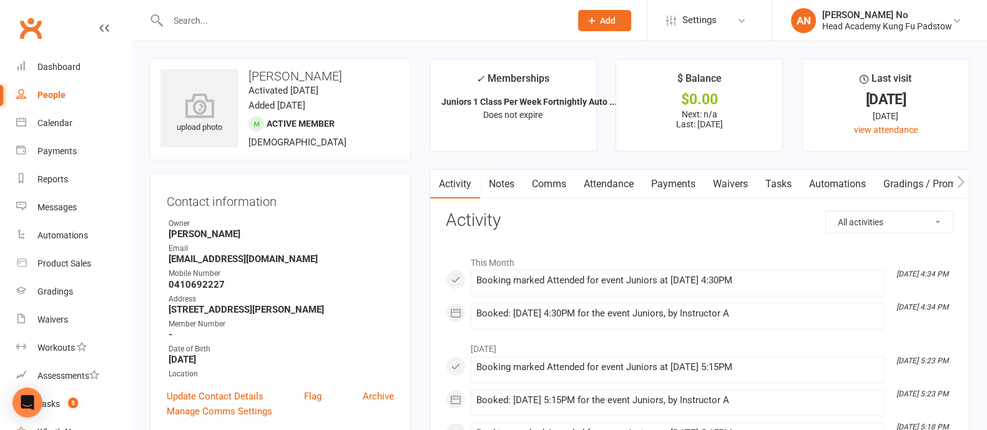
click at [613, 182] on link "Attendance" at bounding box center [608, 184] width 67 height 29
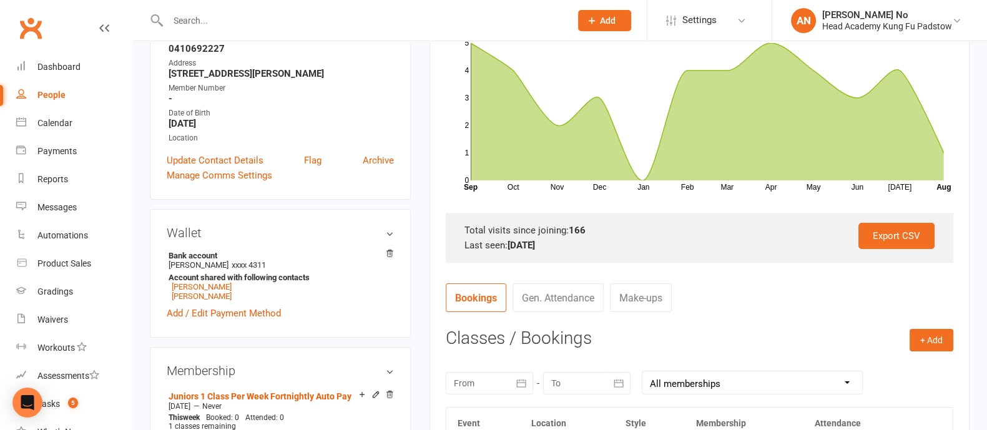
scroll to position [317, 0]
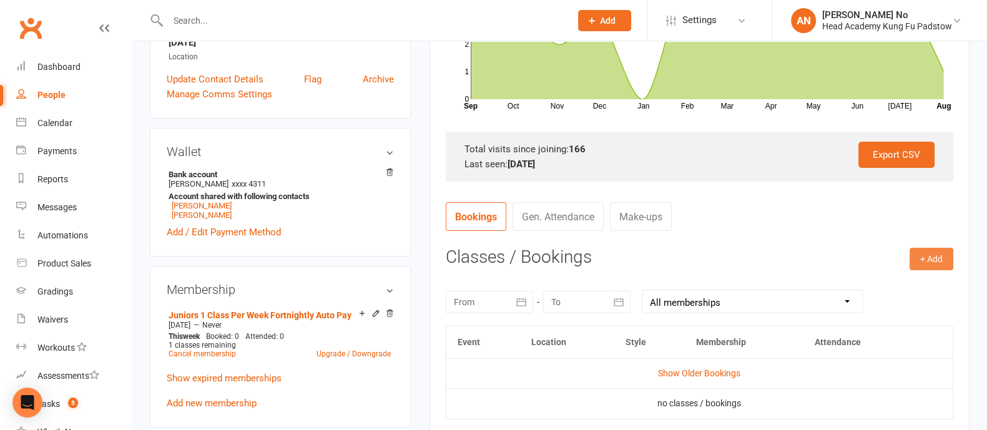
click at [931, 255] on button "+ Add" at bounding box center [931, 259] width 44 height 22
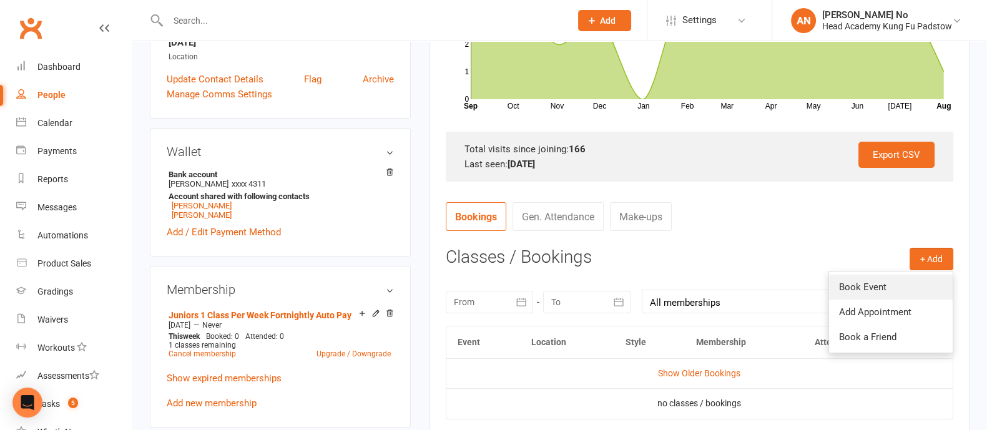
click at [874, 290] on link "Book Event" at bounding box center [891, 287] width 124 height 25
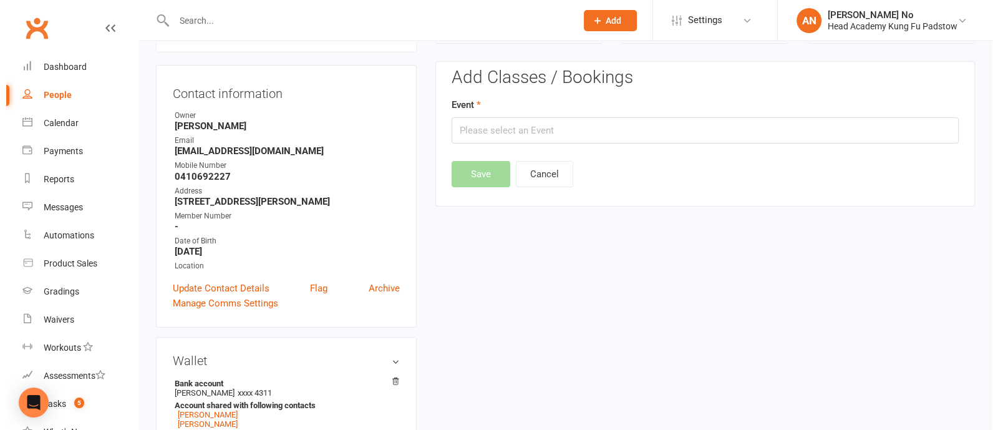
scroll to position [106, 0]
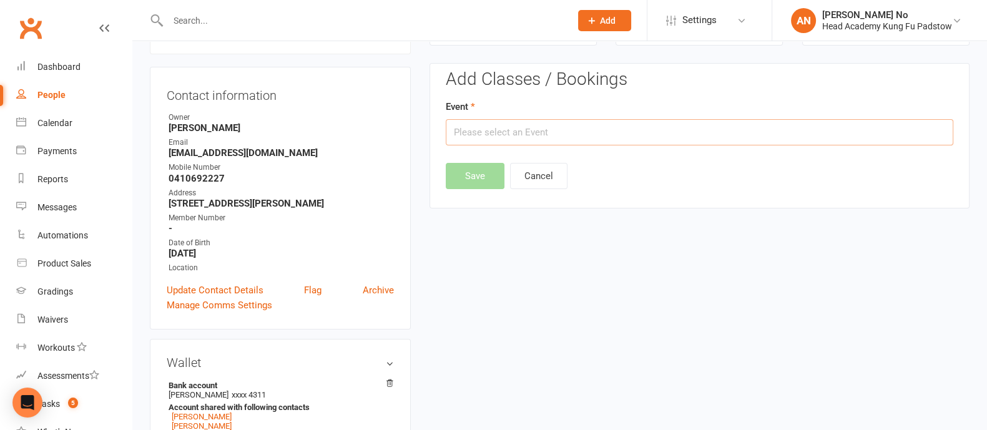
click at [728, 134] on input "text" at bounding box center [699, 132] width 507 height 26
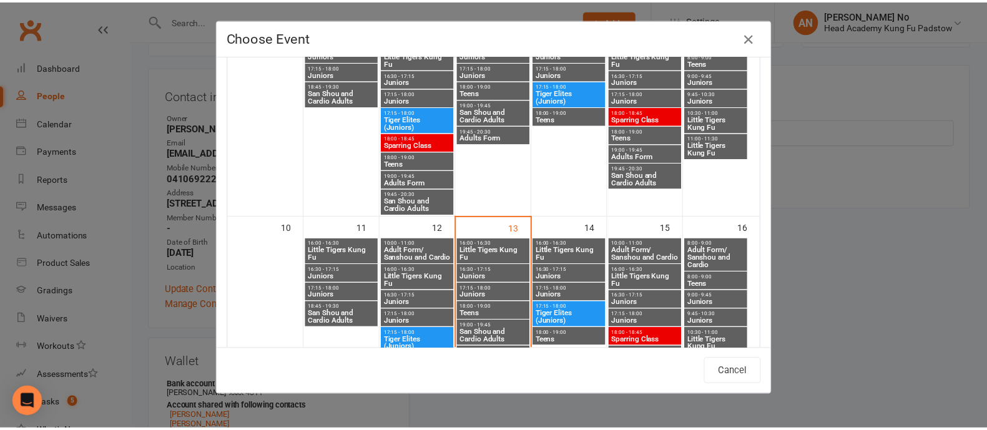
scroll to position [426, 0]
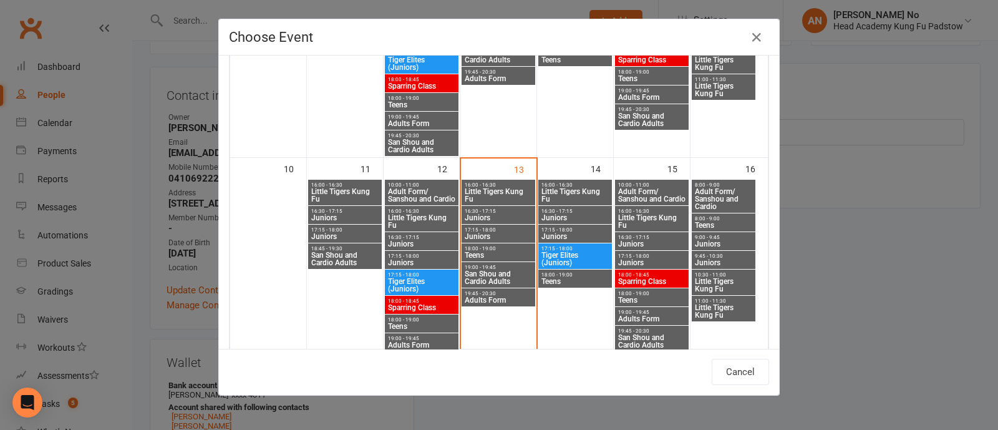
click at [636, 259] on span "Juniors" at bounding box center [652, 262] width 69 height 7
type input "Juniors - Aug 15, 2025 5:15:00 PM"
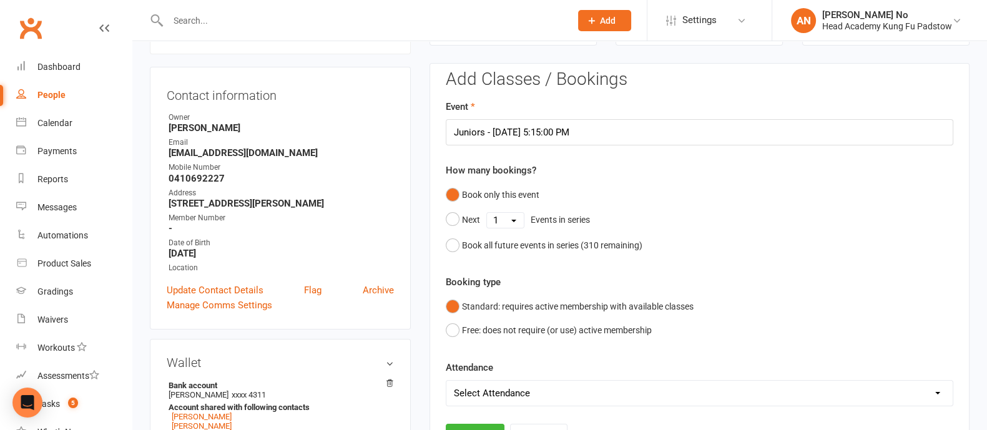
scroll to position [483, 0]
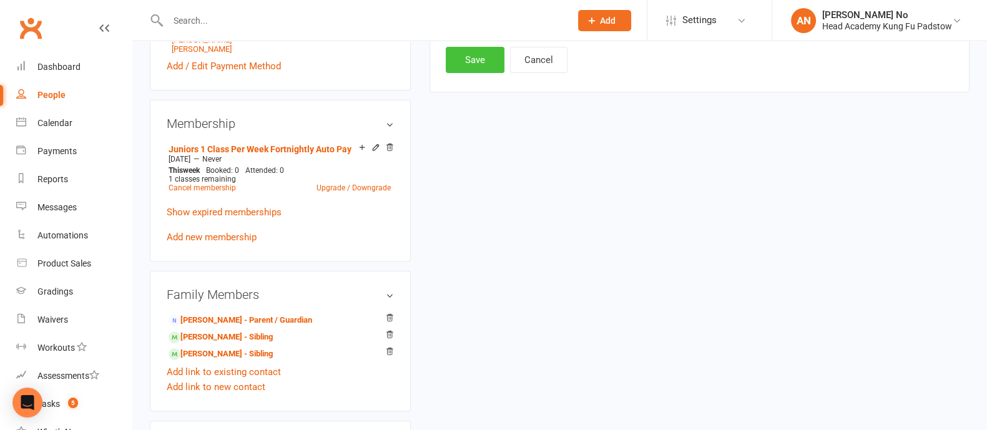
click at [472, 57] on button "Save" at bounding box center [475, 60] width 59 height 26
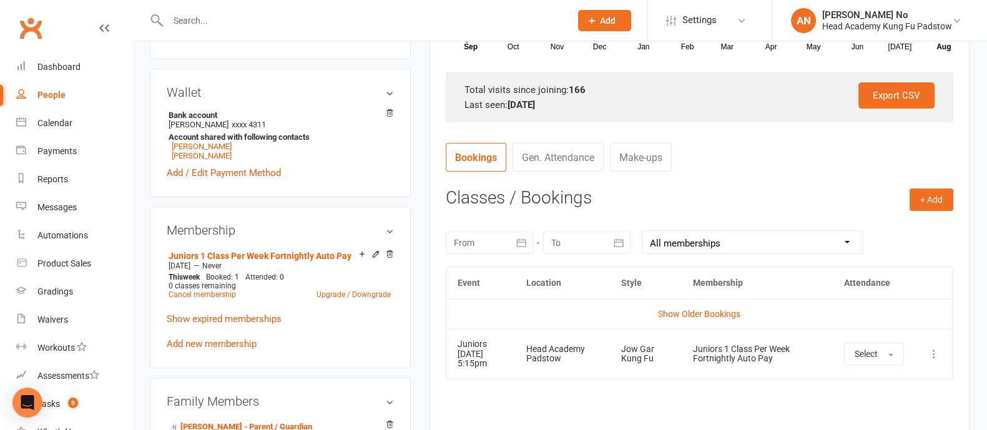
scroll to position [752, 0]
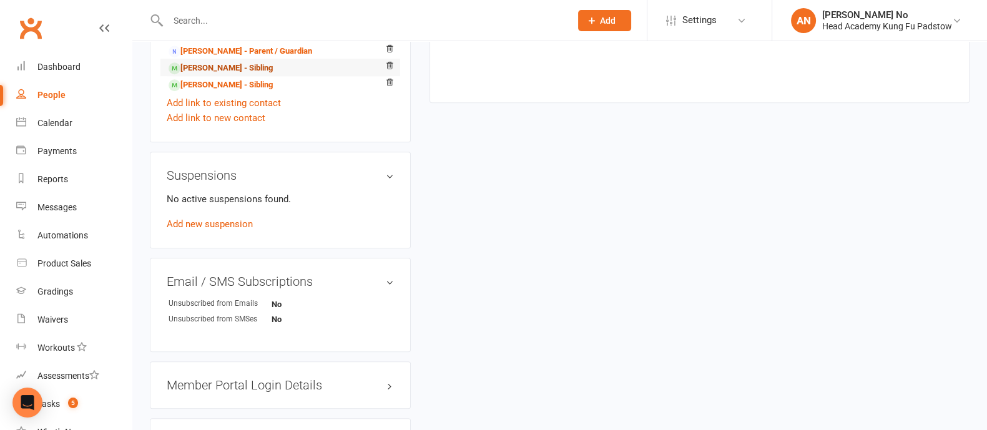
click at [204, 67] on link "Alannah Farah - Sibling" at bounding box center [220, 68] width 104 height 13
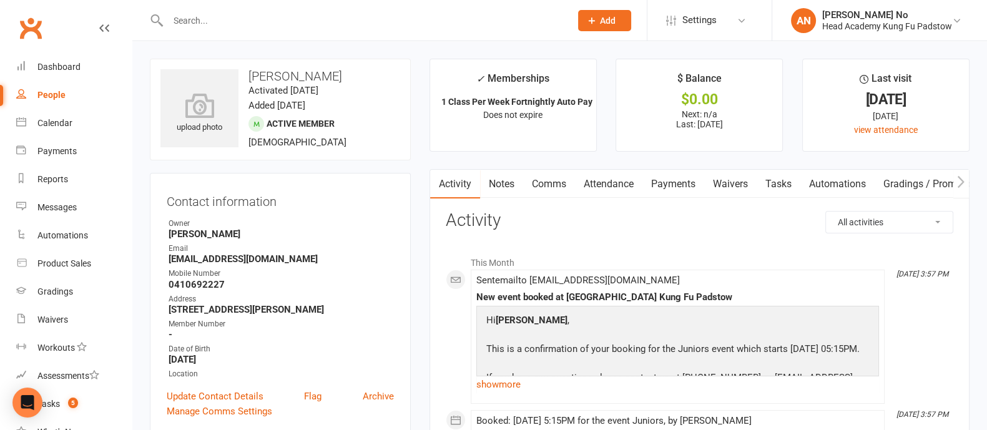
click at [625, 182] on link "Attendance" at bounding box center [608, 184] width 67 height 29
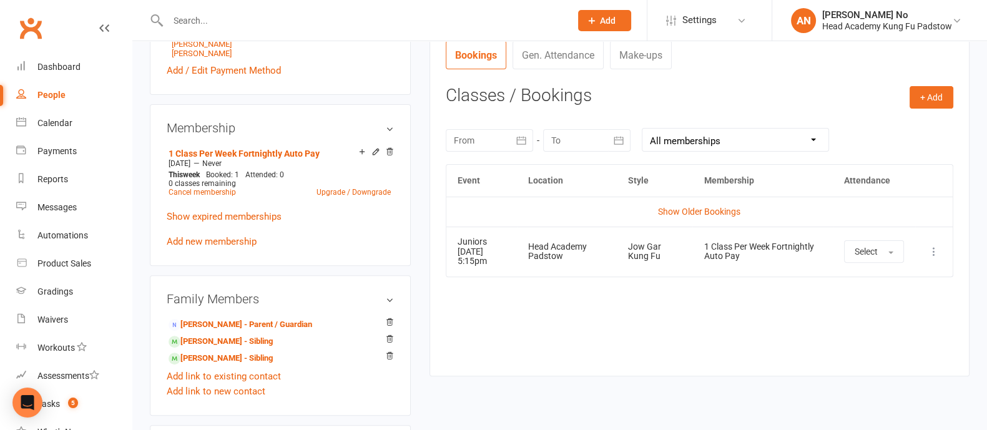
scroll to position [532, 0]
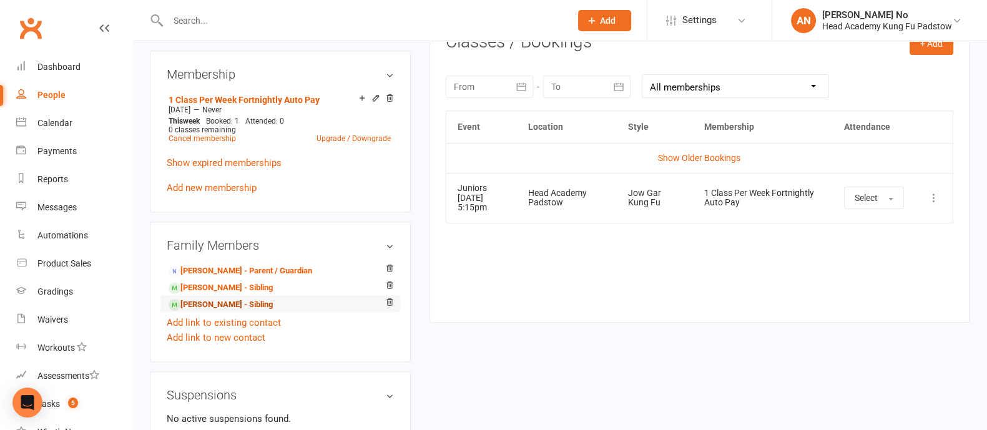
click at [231, 308] on link "[PERSON_NAME] - Sibling" at bounding box center [220, 304] width 104 height 13
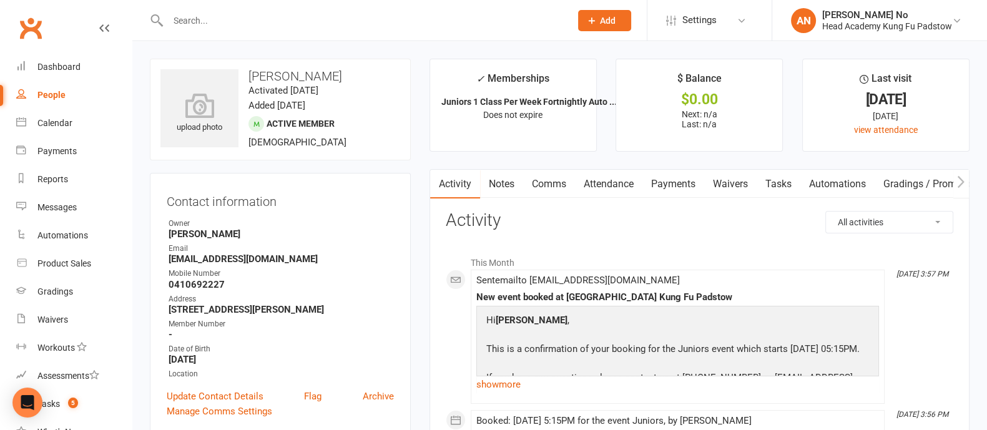
click at [630, 187] on link "Attendance" at bounding box center [608, 184] width 67 height 29
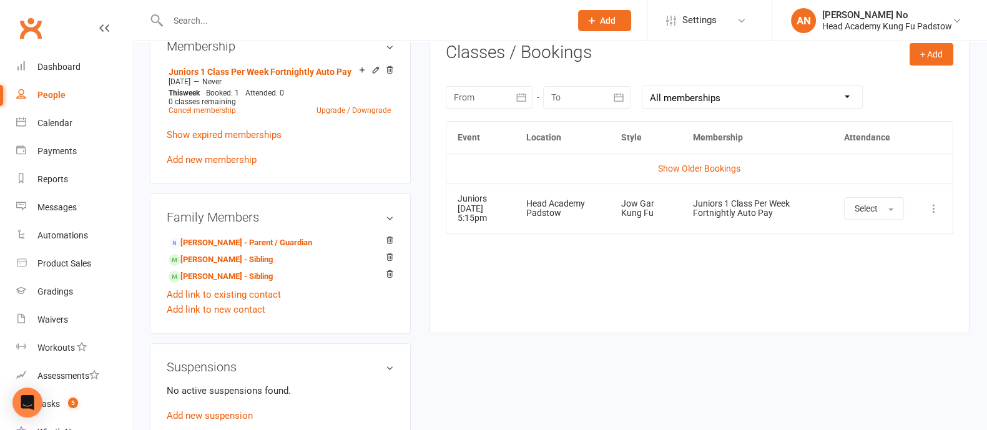
scroll to position [533, 0]
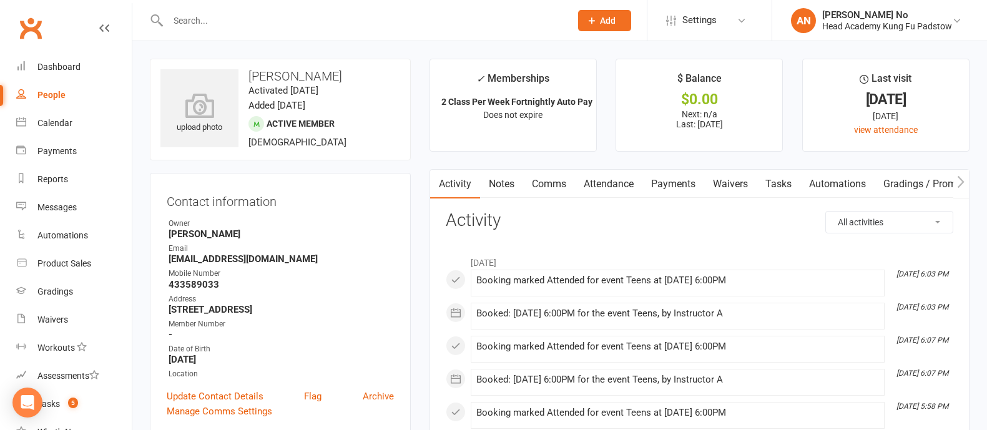
click at [205, 20] on input "text" at bounding box center [362, 20] width 397 height 17
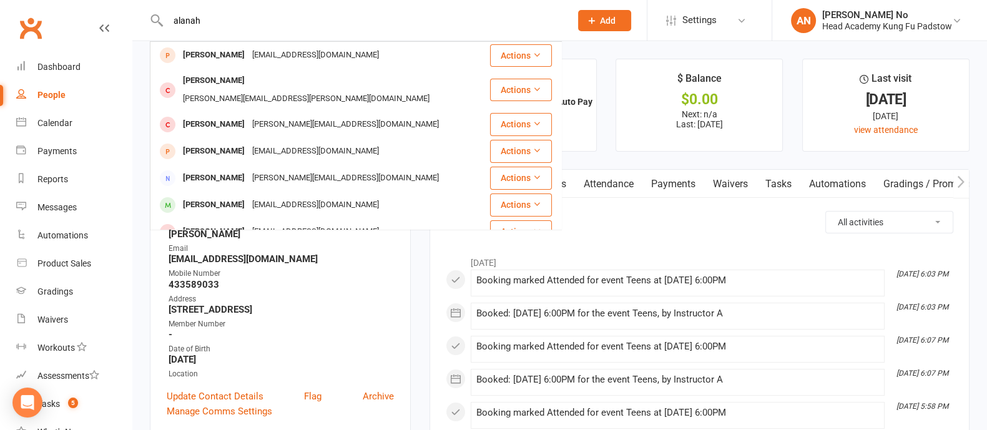
type input "alanah"
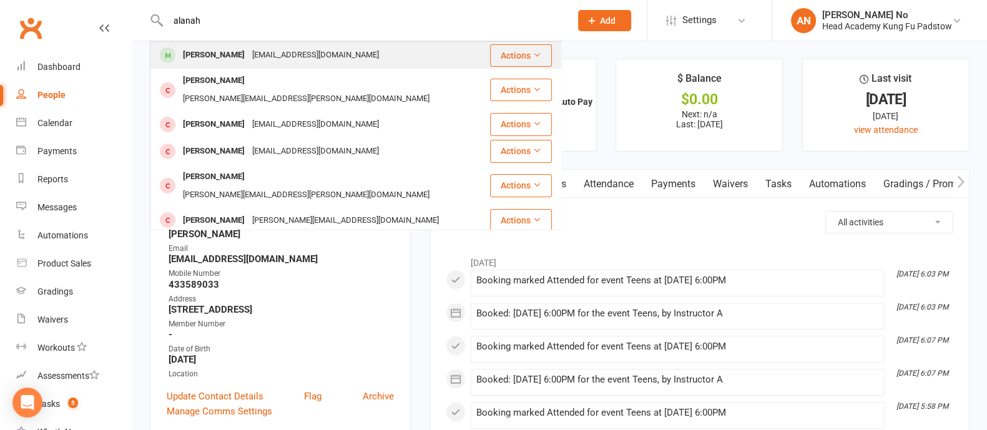
click at [209, 51] on div "[PERSON_NAME]" at bounding box center [213, 55] width 69 height 18
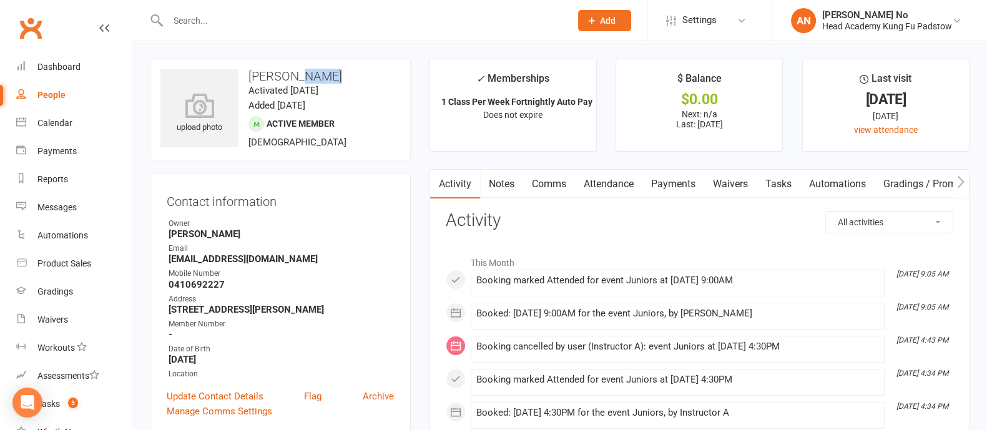
drag, startPoint x: 296, startPoint y: 76, endPoint x: 328, endPoint y: 80, distance: 31.4
click at [328, 80] on h3 "[PERSON_NAME]" at bounding box center [280, 76] width 240 height 14
copy h3 "Farah"
